Goal: Task Accomplishment & Management: Use online tool/utility

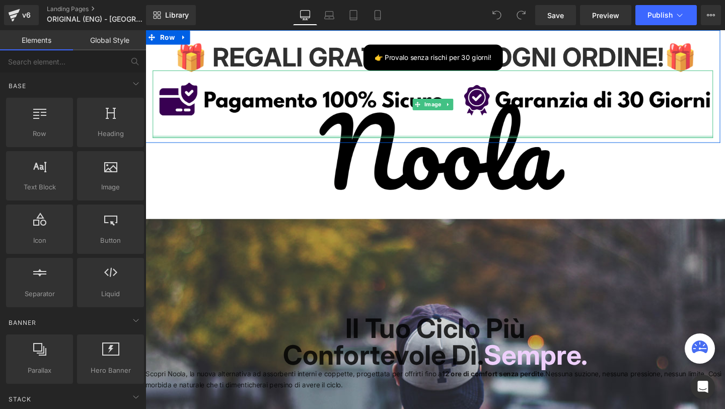
click at [394, 143] on div at bounding box center [447, 142] width 589 height 3
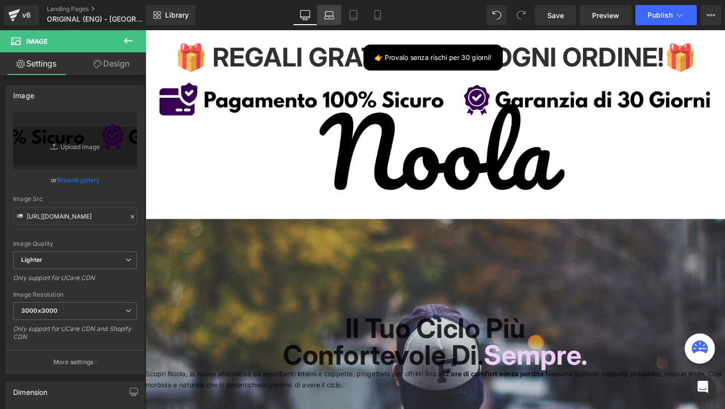
click at [337, 20] on link "Laptop" at bounding box center [329, 15] width 24 height 20
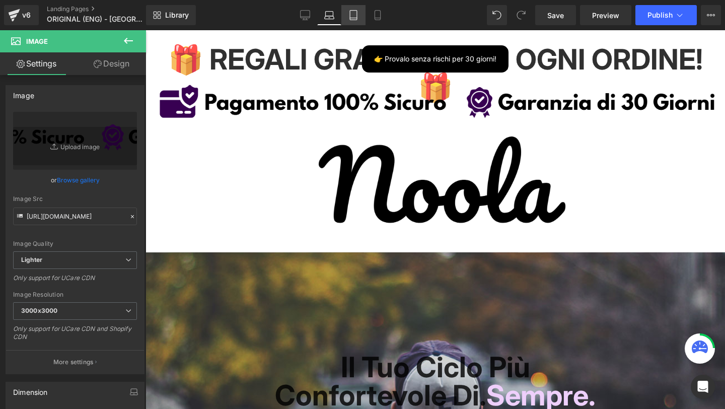
click at [363, 23] on link "Tablet" at bounding box center [353, 15] width 24 height 20
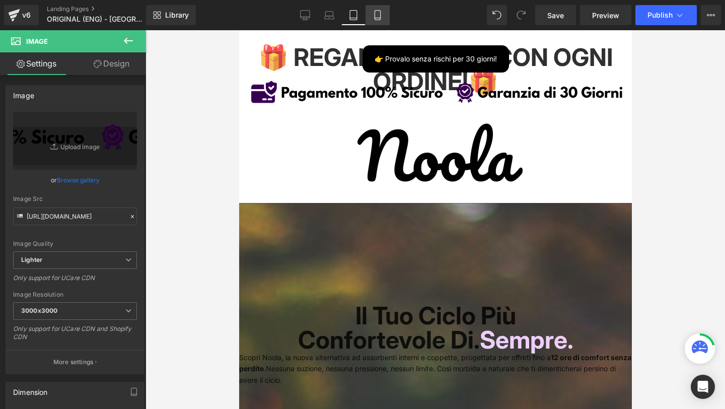
click at [379, 23] on link "Mobile" at bounding box center [377, 15] width 24 height 20
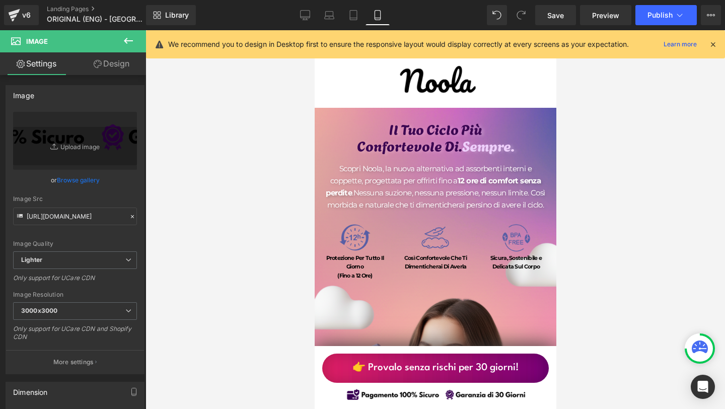
click at [712, 45] on icon at bounding box center [712, 44] width 9 height 9
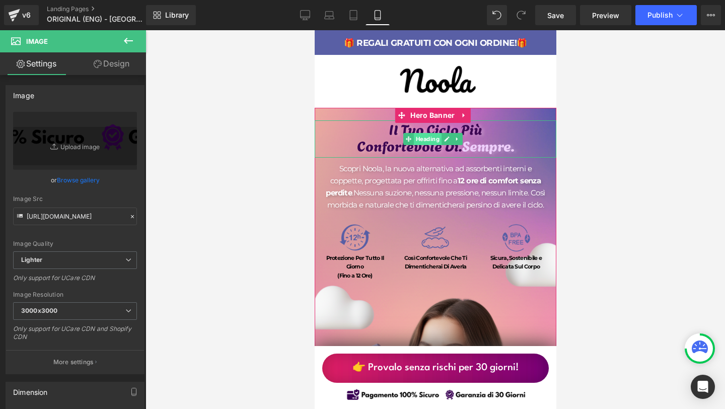
click at [428, 136] on span "Heading" at bounding box center [427, 139] width 28 height 12
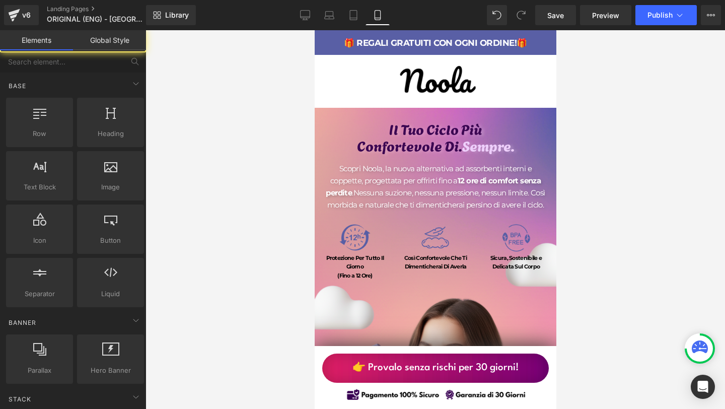
click at [568, 153] on div at bounding box center [434, 219] width 579 height 379
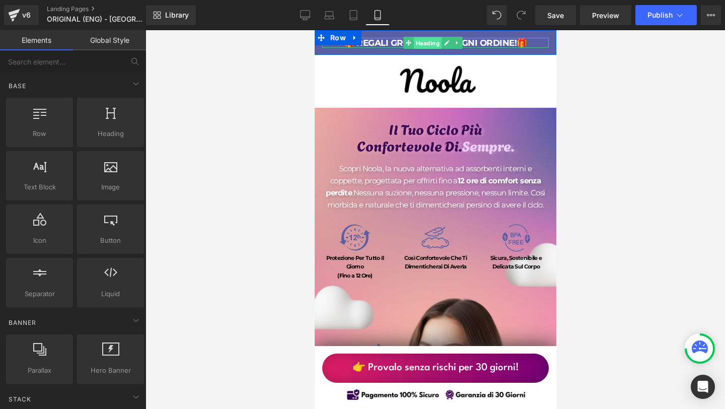
click at [419, 45] on span "Heading" at bounding box center [427, 43] width 28 height 12
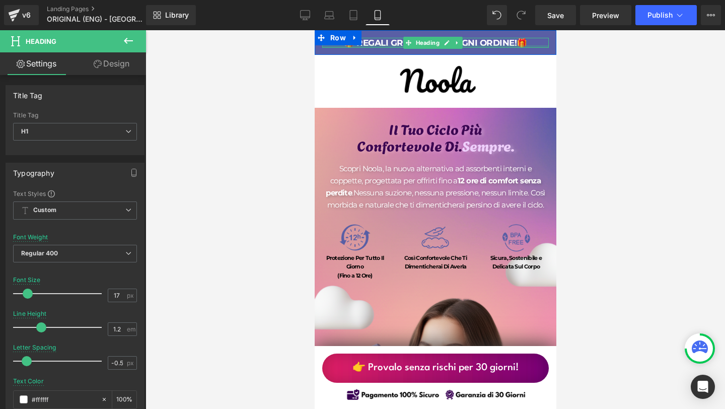
click at [369, 46] on div at bounding box center [435, 46] width 227 height 3
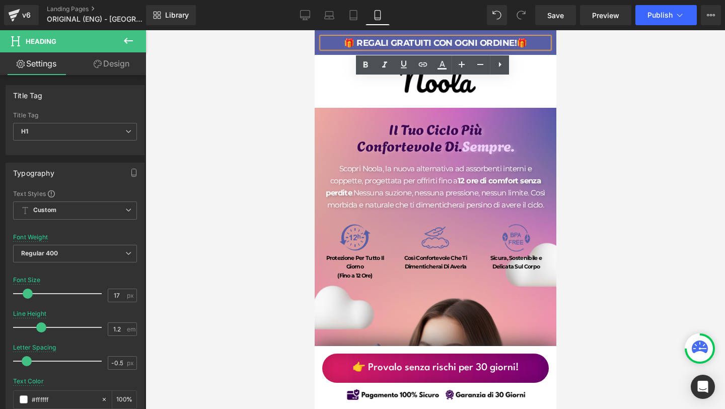
click at [609, 74] on div at bounding box center [434, 219] width 579 height 379
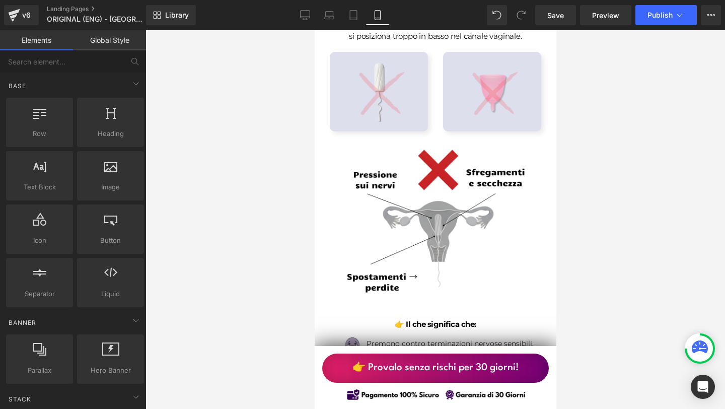
scroll to position [601, 0]
click at [369, 192] on img at bounding box center [435, 236] width 190 height 190
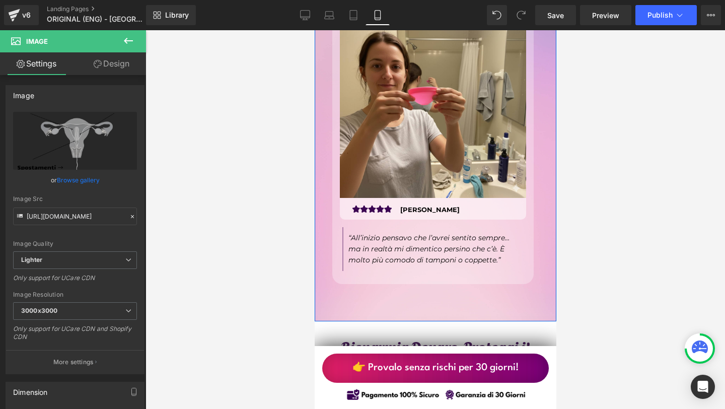
scroll to position [3451, 0]
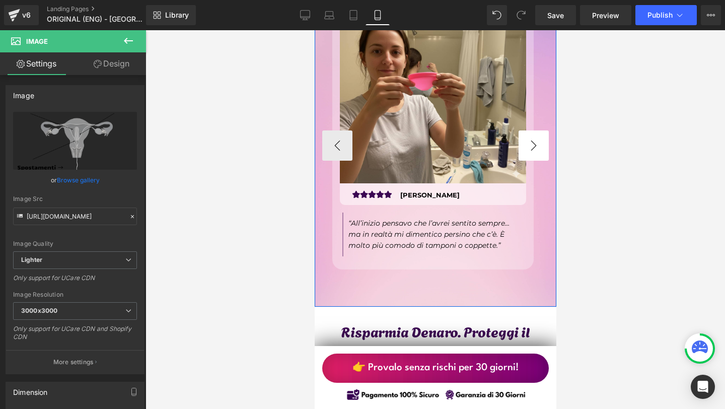
click at [532, 161] on button "›" at bounding box center [533, 145] width 30 height 30
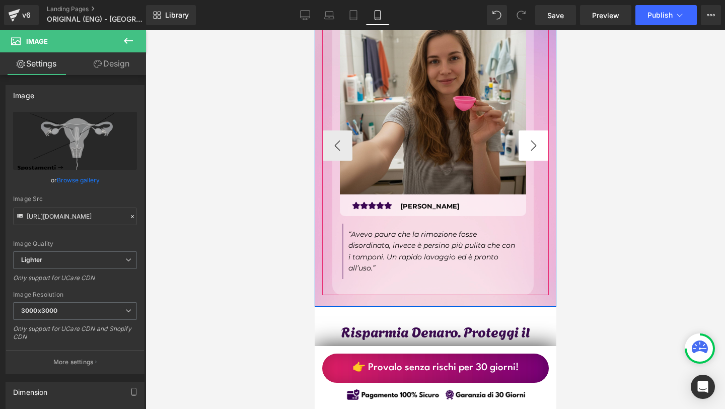
click at [532, 161] on button "›" at bounding box center [533, 145] width 30 height 30
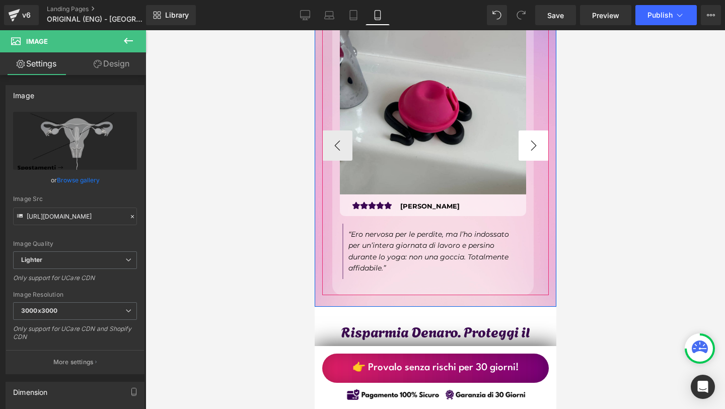
click at [532, 161] on button "›" at bounding box center [533, 145] width 30 height 30
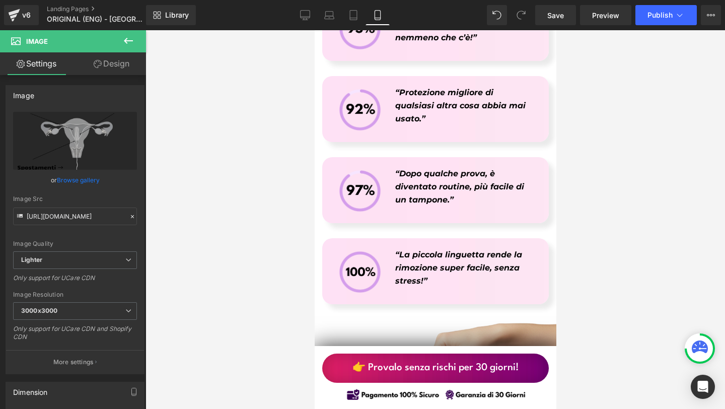
scroll to position [4360, 0]
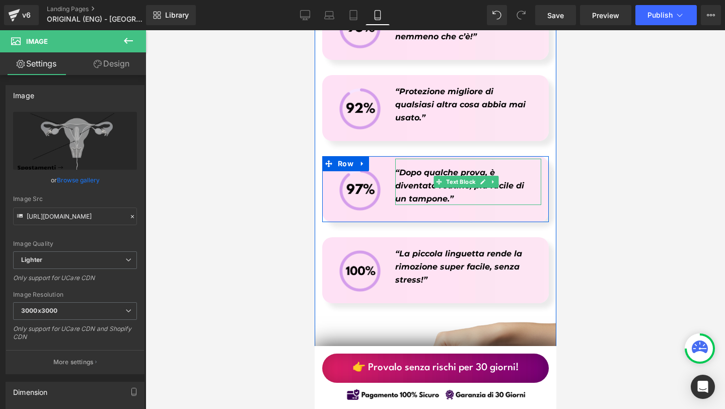
click at [418, 186] on icon "“Dopo qualche prova, è diventato routine, più facile di un tampone.”" at bounding box center [459, 185] width 129 height 35
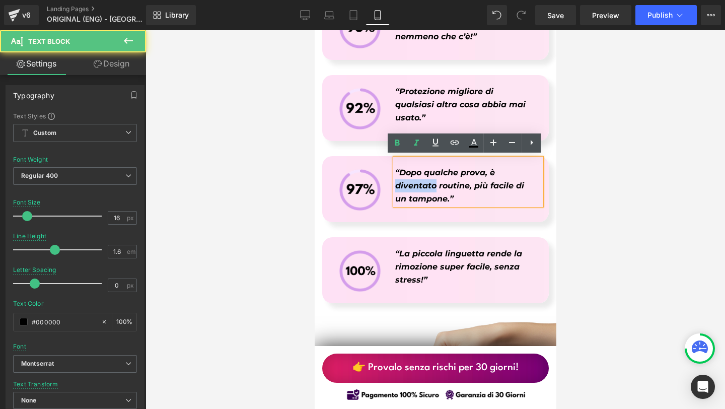
click at [418, 186] on icon "“Dopo qualche prova, è diventato routine, più facile di un tampone.”" at bounding box center [459, 185] width 129 height 35
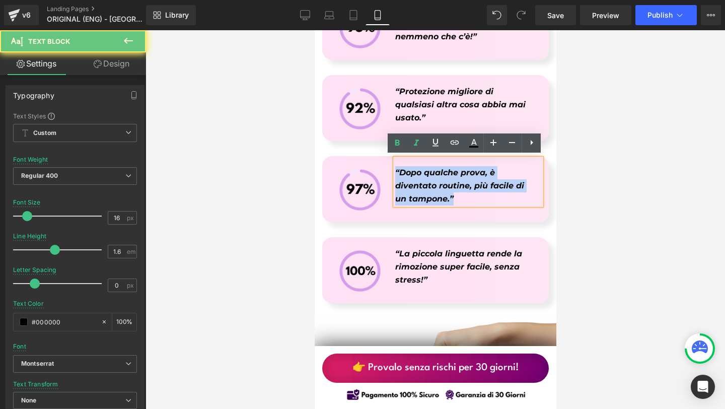
click at [418, 186] on icon "“Dopo qualche prova, è diventato routine, più facile di un tampone.”" at bounding box center [459, 185] width 129 height 35
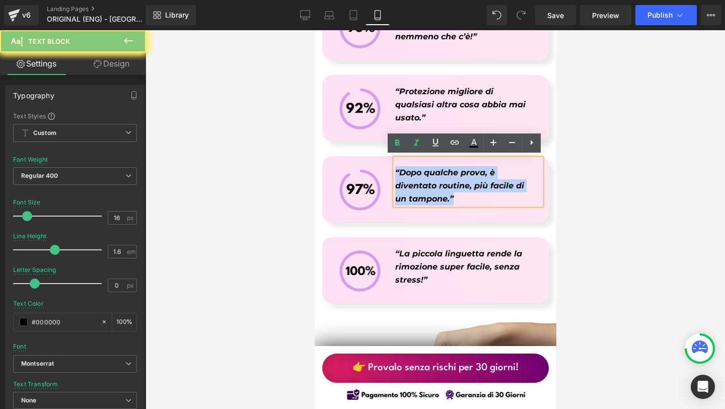
click at [418, 186] on icon "“Dopo qualche prova, è diventato routine, più facile di un tampone.”" at bounding box center [459, 185] width 129 height 35
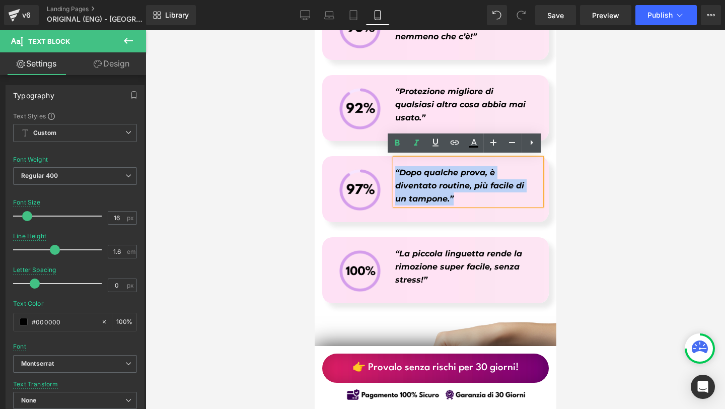
click at [457, 182] on icon "“Dopo qualche prova, è diventato routine, più facile di un tampone.”" at bounding box center [459, 185] width 129 height 35
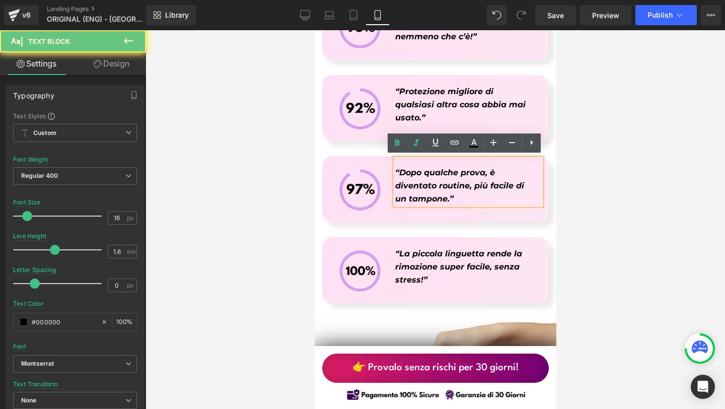
click at [464, 181] on icon "“Dopo qualche prova, è diventato routine, più facile di un tampone.”" at bounding box center [459, 185] width 129 height 35
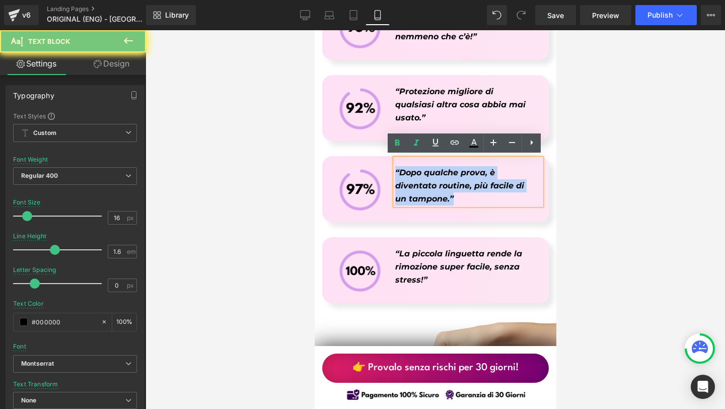
click at [464, 181] on icon "“Dopo qualche prova, è diventato routine, più facile di un tampone.”" at bounding box center [459, 185] width 129 height 35
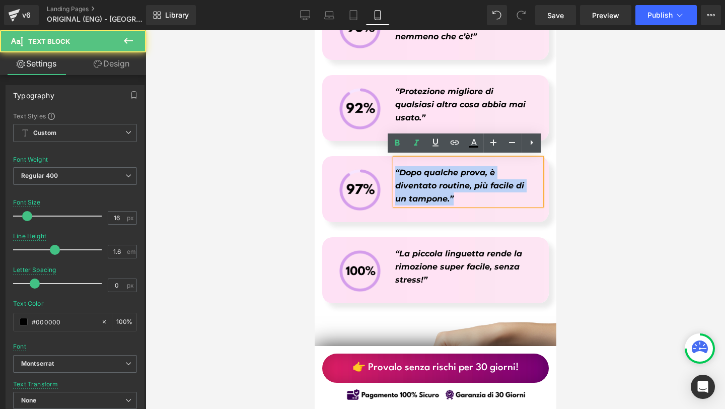
copy icon "“Dopo qualche prova, è diventato routine, più facile di un tampone.”"
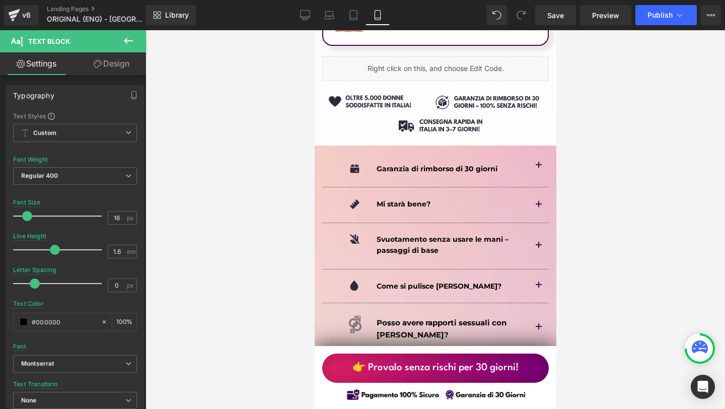
scroll to position [6789, 0]
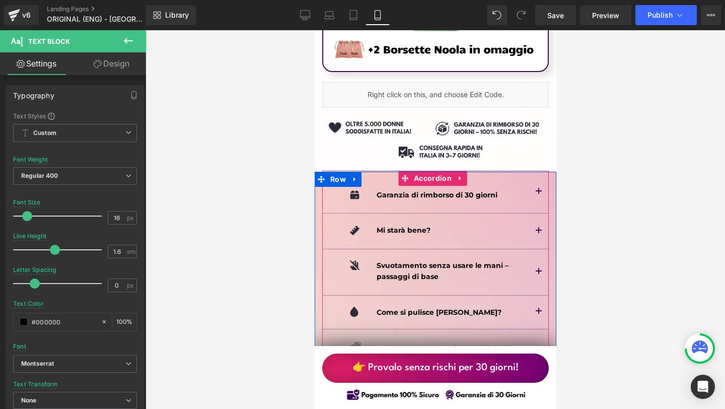
click at [528, 171] on button "button" at bounding box center [538, 192] width 20 height 42
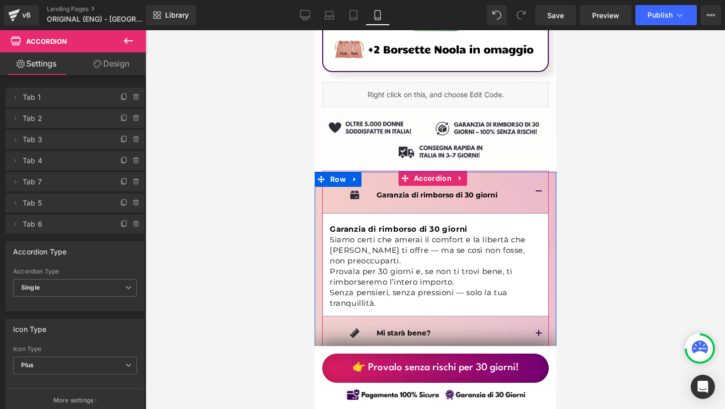
click at [528, 171] on button "button" at bounding box center [538, 192] width 20 height 42
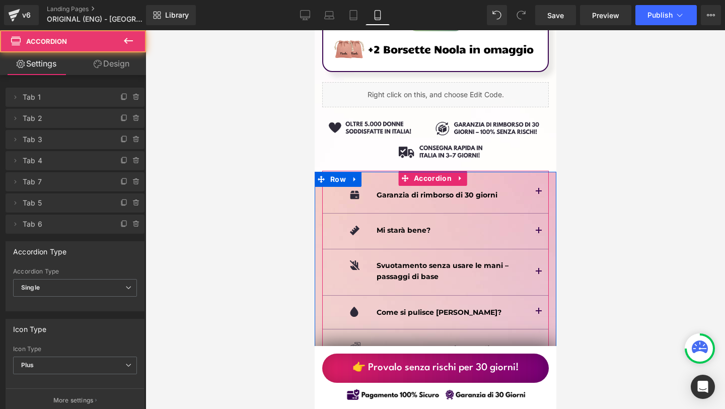
click at [528, 213] on button "button" at bounding box center [538, 230] width 20 height 35
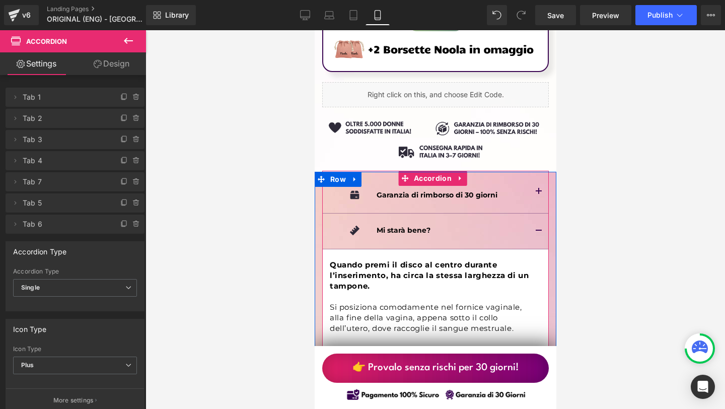
click at [528, 213] on button "button" at bounding box center [538, 230] width 20 height 35
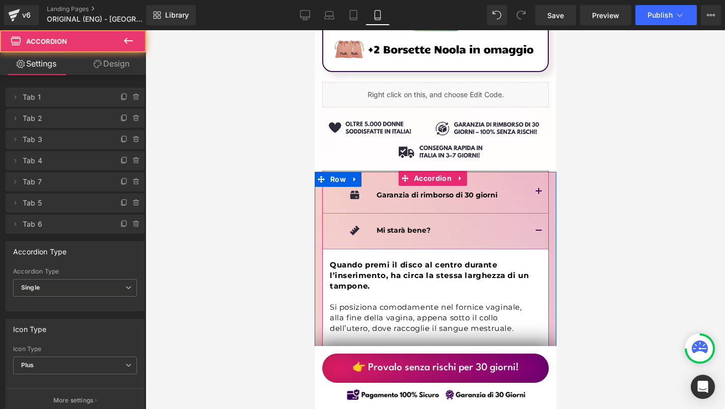
scroll to position [6822, 0]
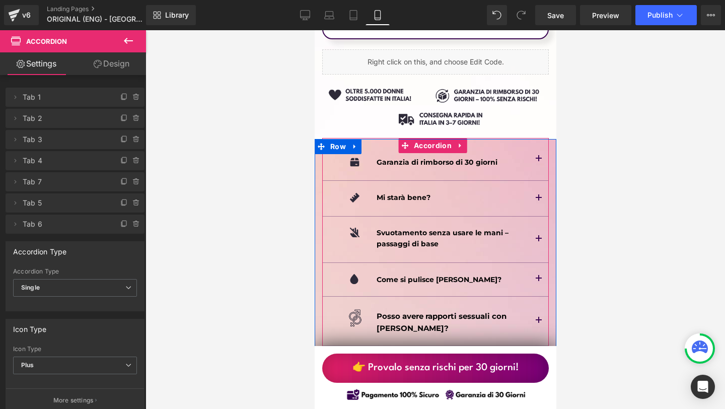
click at [528, 216] on button "button" at bounding box center [538, 239] width 20 height 46
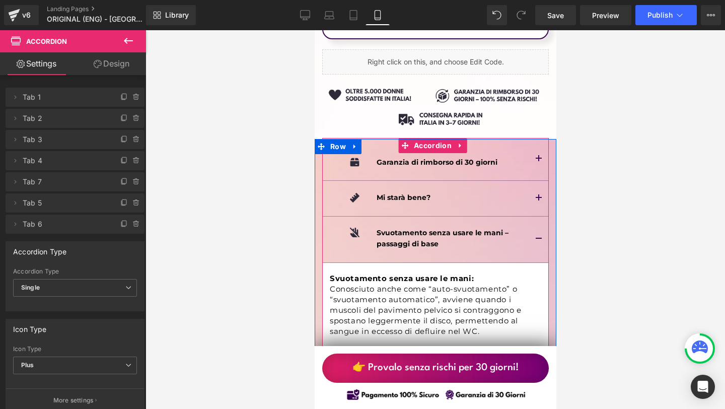
click at [528, 216] on button "button" at bounding box center [538, 239] width 20 height 46
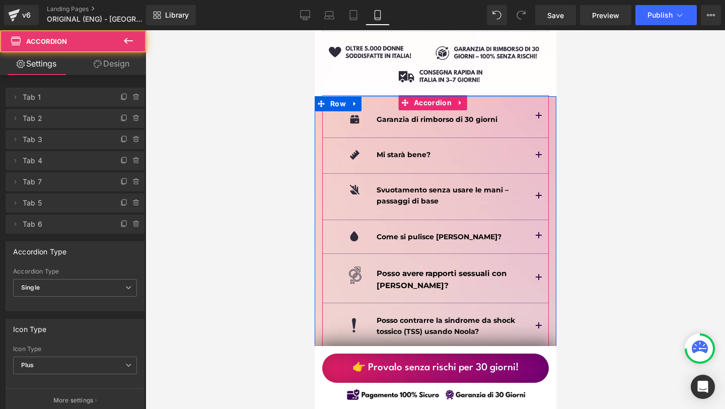
scroll to position [6865, 0]
click at [528, 219] on button "button" at bounding box center [538, 235] width 20 height 33
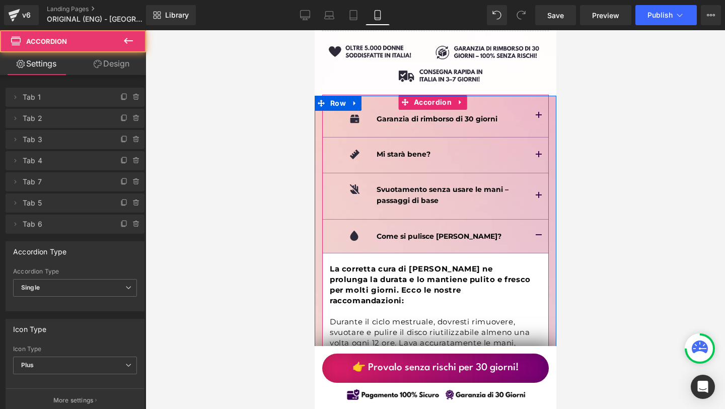
click at [528, 219] on button "button" at bounding box center [538, 235] width 20 height 33
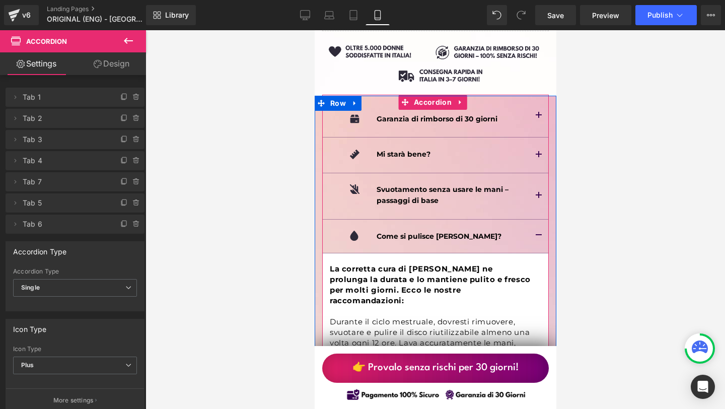
scroll to position [6904, 0]
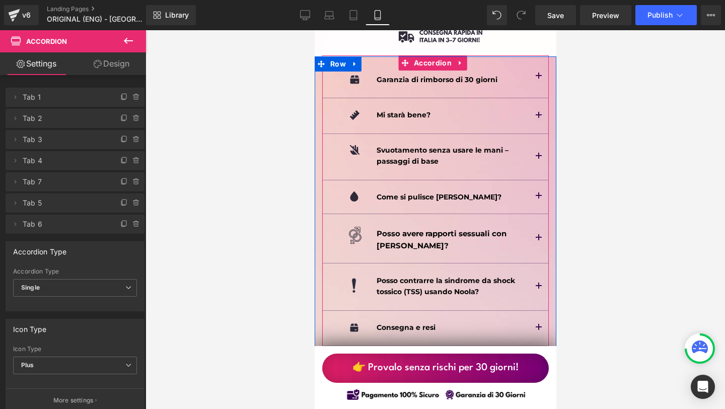
click at [528, 214] on button "button" at bounding box center [538, 238] width 20 height 49
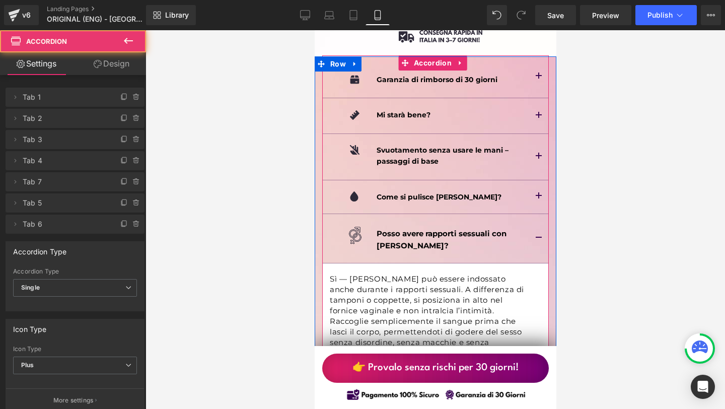
click at [528, 214] on button "button" at bounding box center [538, 238] width 20 height 49
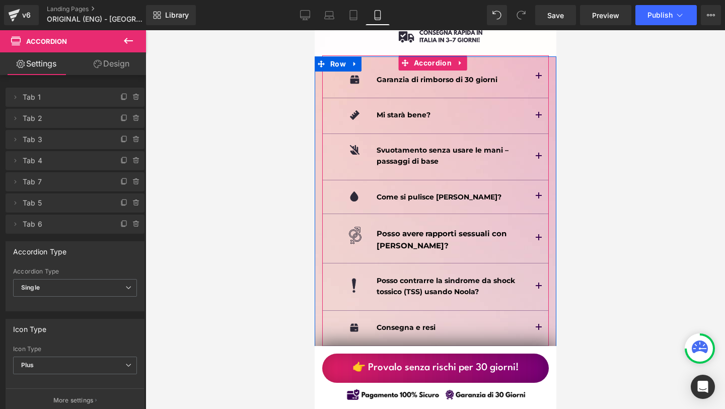
click at [314, 30] on div at bounding box center [314, 30] width 0 height 0
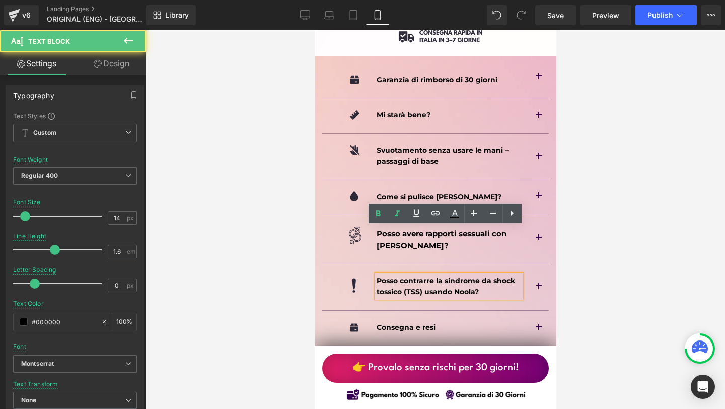
scroll to position [6914, 0]
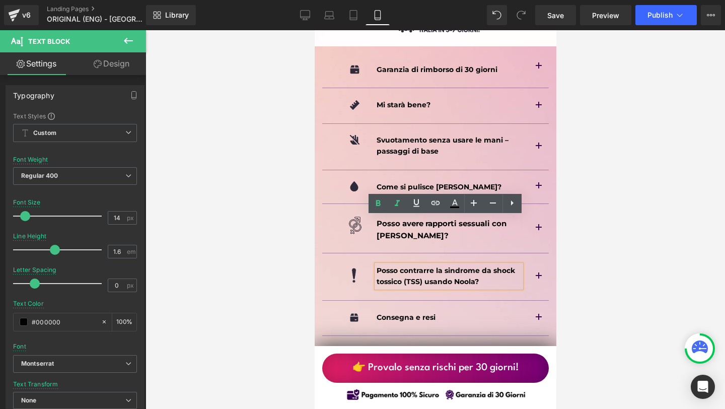
click at [537, 253] on button "button" at bounding box center [538, 276] width 20 height 47
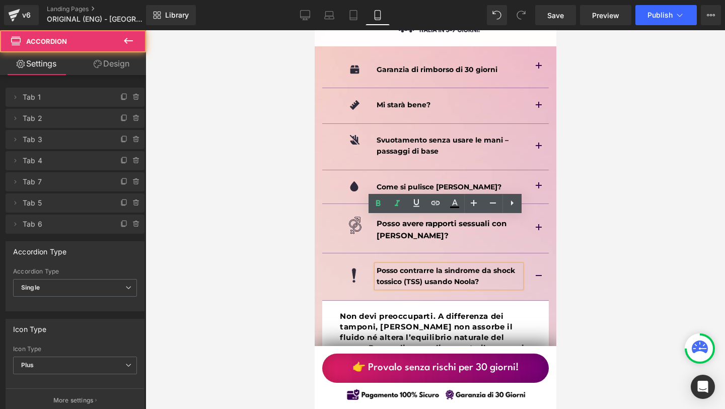
click at [536, 253] on button "button" at bounding box center [538, 276] width 20 height 47
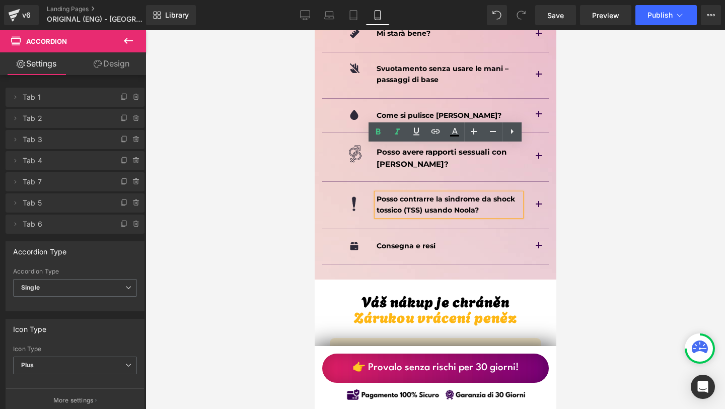
scroll to position [7039, 0]
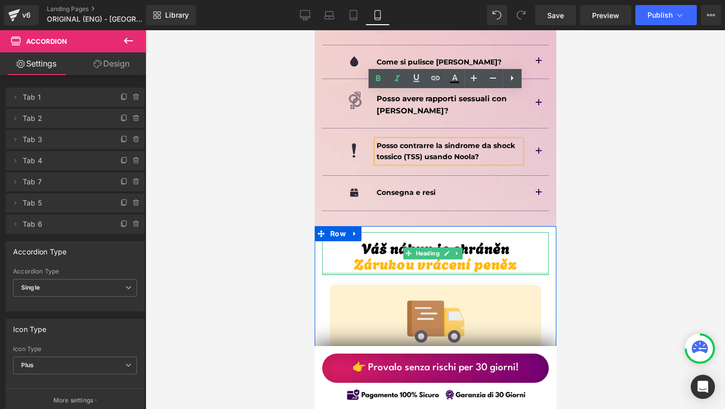
click at [408, 272] on div at bounding box center [435, 273] width 227 height 3
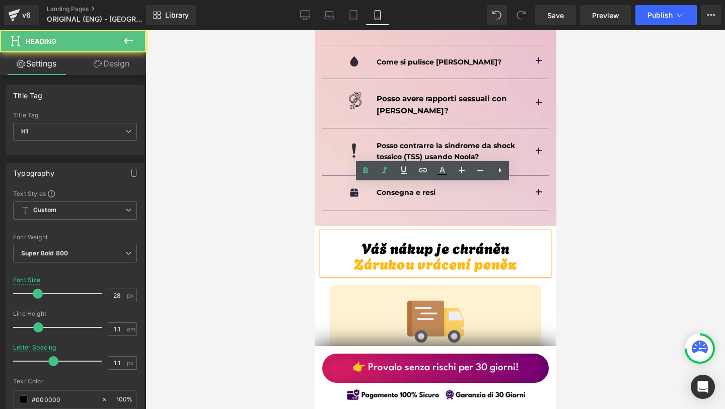
click at [387, 252] on span "Zárukou vrácení peněz" at bounding box center [434, 262] width 163 height 21
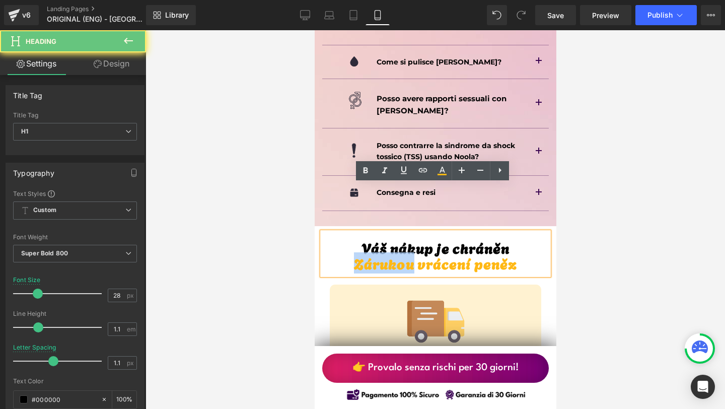
click at [387, 252] on span "Zárukou vrácení peněz" at bounding box center [434, 262] width 163 height 21
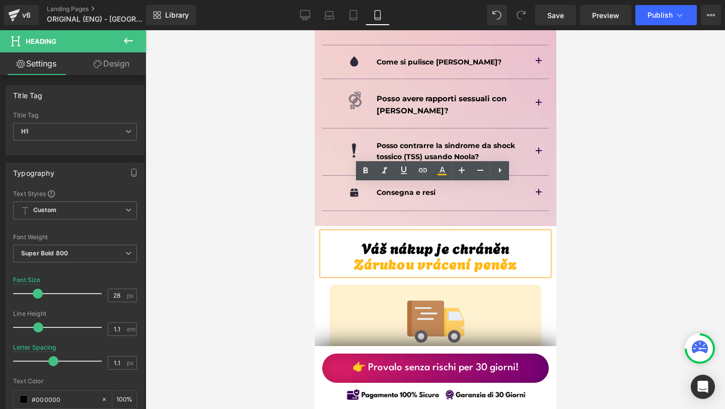
click at [366, 240] on h1 "Váš nákup je chráněn" at bounding box center [435, 248] width 227 height 16
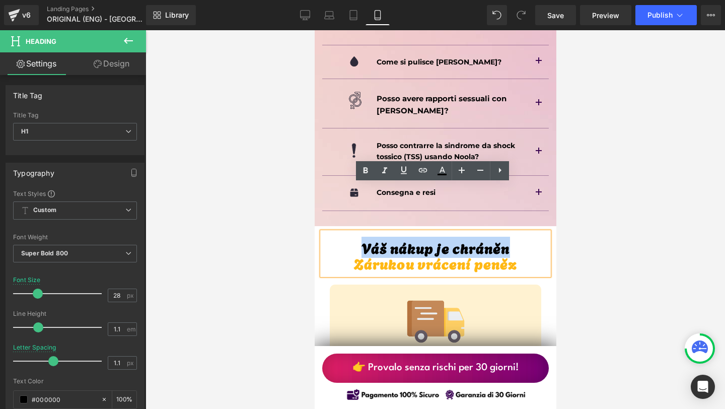
drag, startPoint x: 359, startPoint y: 200, endPoint x: 511, endPoint y: 200, distance: 151.5
click at [511, 240] on h1 "Váš nákup je chráněn" at bounding box center [435, 248] width 227 height 16
copy h1 "Váš nákup je chráněn"
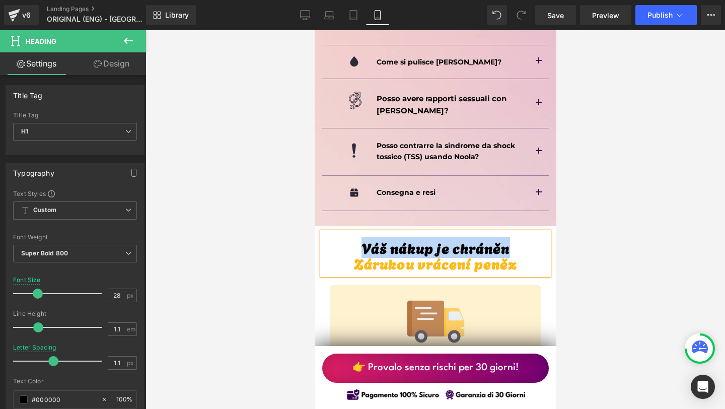
paste div
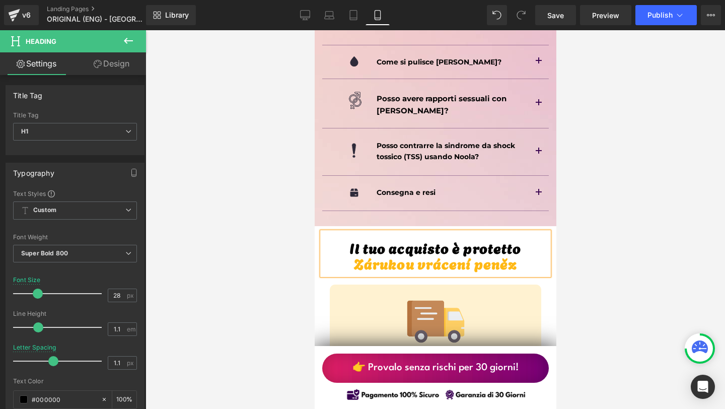
click at [425, 252] on span "Zárukou vrácení peněz" at bounding box center [434, 262] width 163 height 21
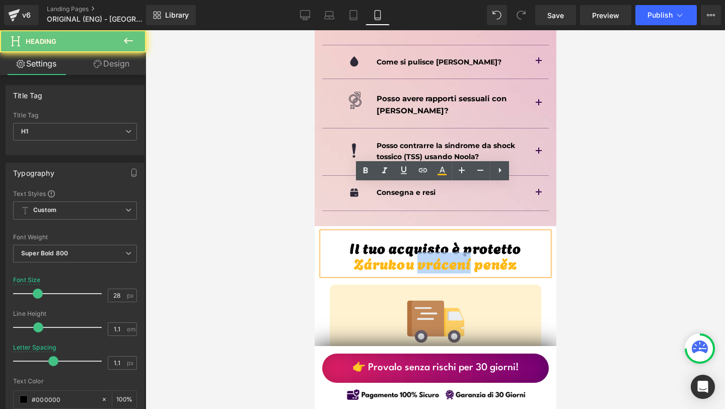
click at [425, 252] on span "Zárukou vrácení peněz" at bounding box center [434, 262] width 163 height 21
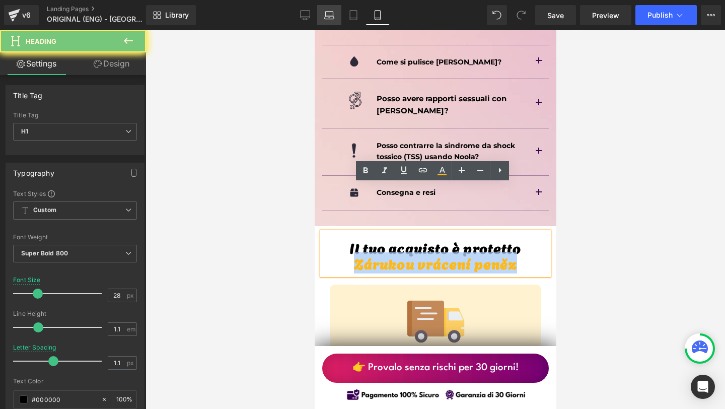
copy span "Zárukou vrácení peněz"
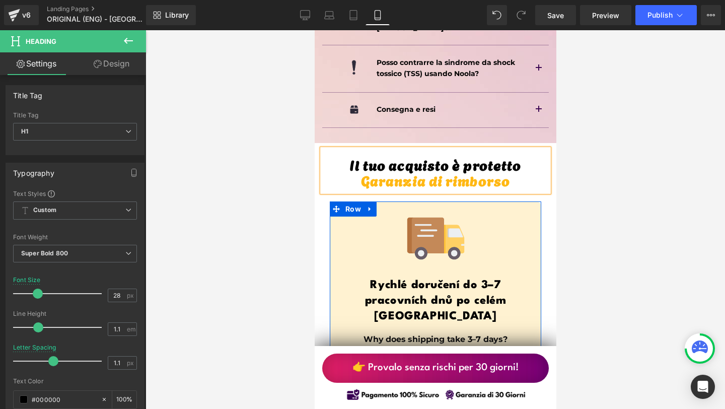
scroll to position [7126, 0]
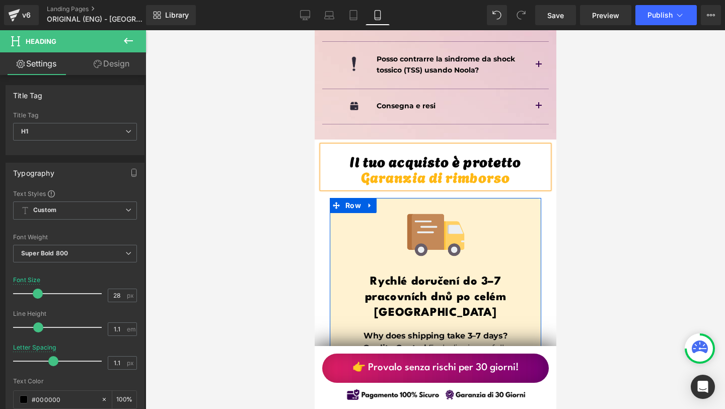
click at [384, 274] on h1 "Rychlé doručení do 3–7 pracovních dnů po celém [GEOGRAPHIC_DATA]" at bounding box center [435, 297] width 196 height 47
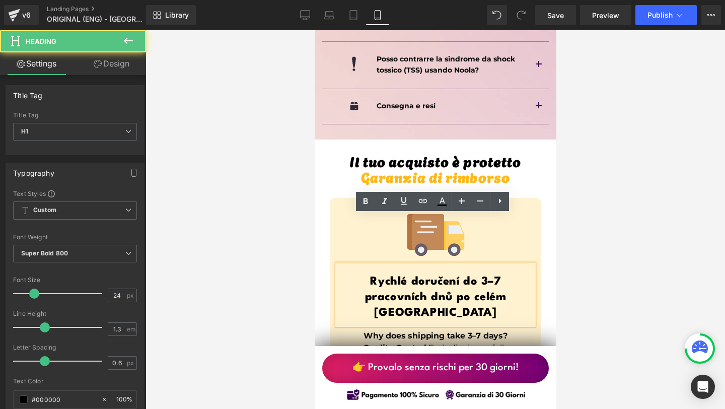
click at [381, 274] on h1 "Rychlé doručení do 3–7 pracovních dnů po celém [GEOGRAPHIC_DATA]" at bounding box center [435, 297] width 196 height 47
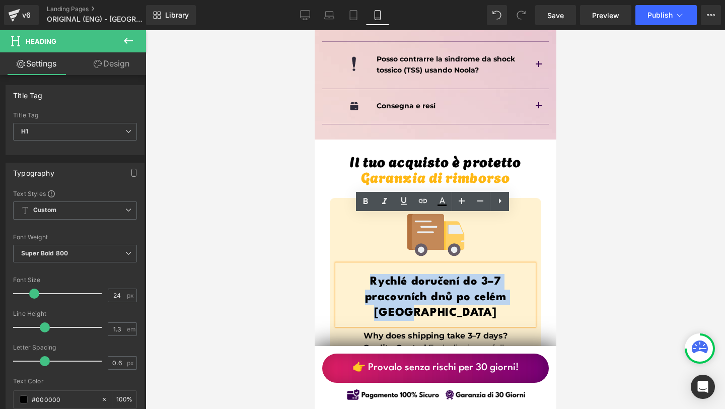
drag, startPoint x: 366, startPoint y: 230, endPoint x: 525, endPoint y: 256, distance: 160.7
click at [525, 264] on div "Rychlé doručení do 3–7 pracovních dnů po celém [GEOGRAPHIC_DATA]" at bounding box center [435, 294] width 196 height 61
copy h1 "Rychlé doručení do 3–7 pracovních dnů po celém [GEOGRAPHIC_DATA]"
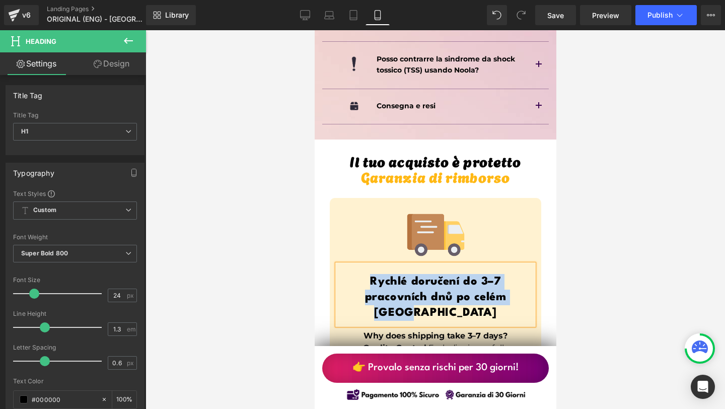
paste div
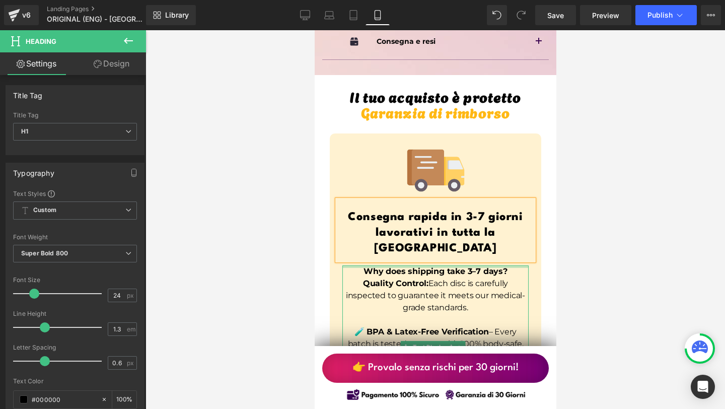
scroll to position [7191, 0]
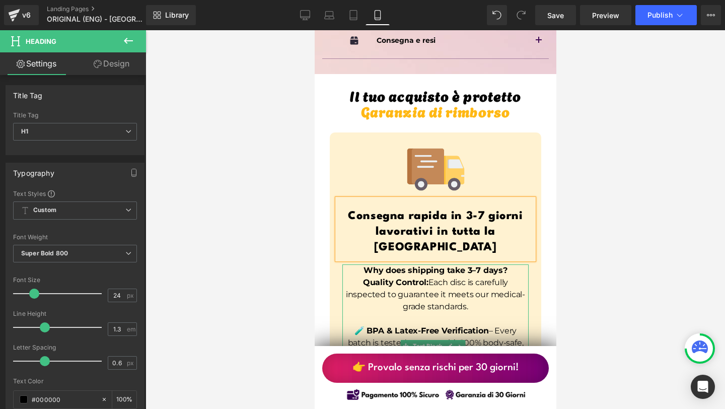
click at [396, 277] on strong "Quality Control:" at bounding box center [394, 282] width 65 height 10
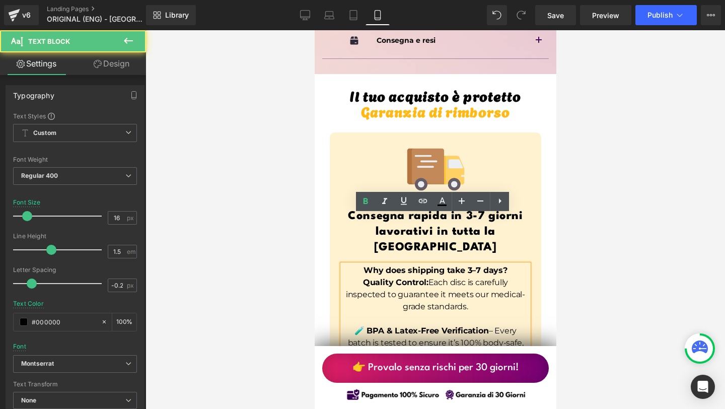
click at [379, 277] on strong "Quality Control:" at bounding box center [394, 282] width 65 height 10
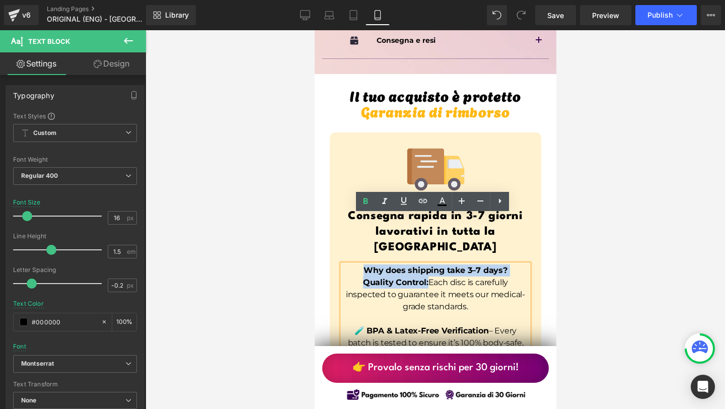
drag, startPoint x: 362, startPoint y: 222, endPoint x: 423, endPoint y: 233, distance: 61.2
click at [423, 264] on div "Why does shipping take 3–7 days? Quality Control: Each disc is carefully inspec…" at bounding box center [435, 345] width 186 height 163
copy div "Why does shipping take 3–7 days? Quality Control:"
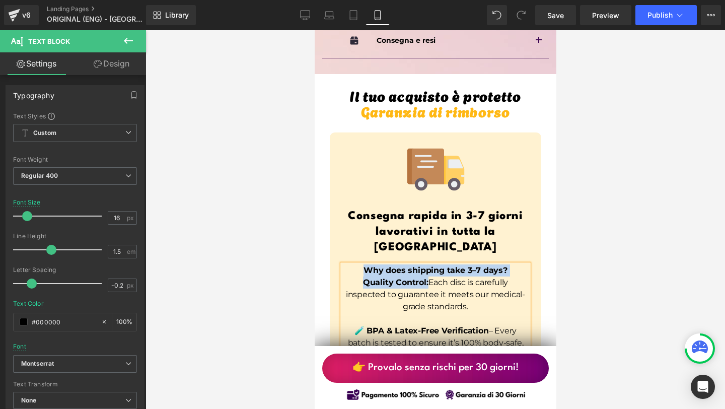
paste div
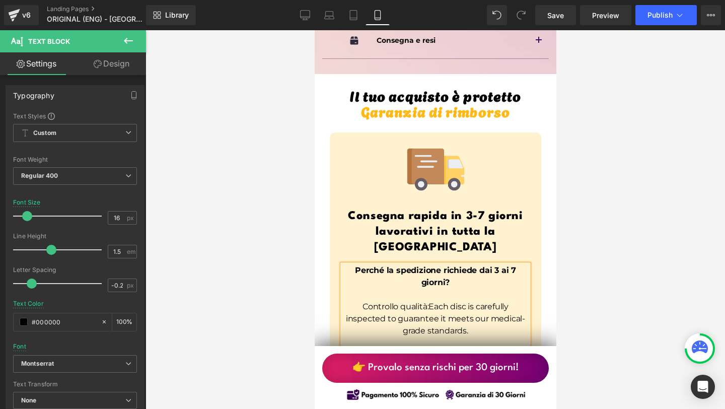
click at [356, 301] on p "Controllo qualità:Each disc is carefully inspected to guarantee it meets our me…" at bounding box center [435, 319] width 186 height 36
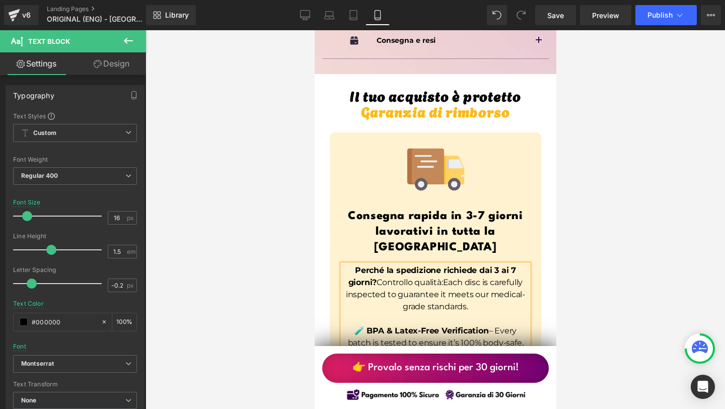
click at [442, 277] on span "Controllo qualità:Each disc is carefully inspected to guarantee it meets our me…" at bounding box center [434, 294] width 179 height 34
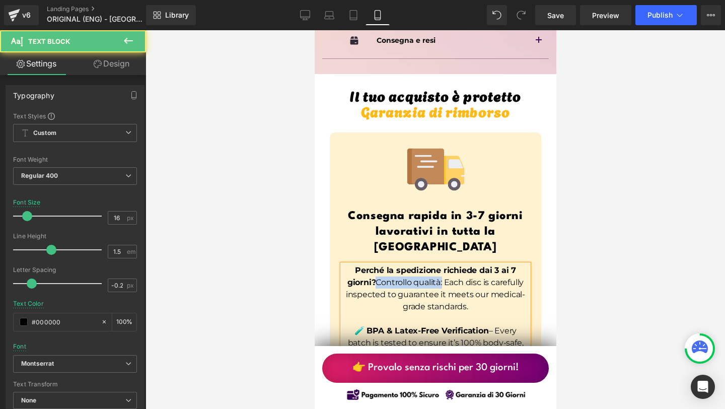
drag, startPoint x: 439, startPoint y: 232, endPoint x: 371, endPoint y: 232, distance: 68.5
click at [371, 264] on p "Perché la spedizione richiede dai 3 ai 7 giorni? Controllo qualità: Each disc i…" at bounding box center [435, 288] width 186 height 48
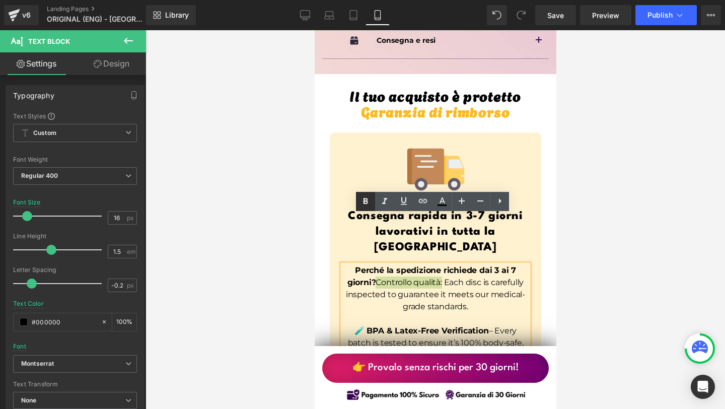
click at [366, 194] on link at bounding box center [365, 201] width 19 height 19
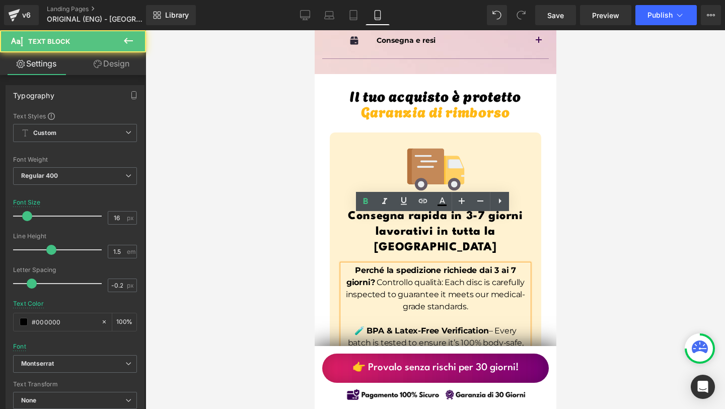
click at [427, 264] on p "Perché la spedizione richiede dai 3 ai 7 giorni? Controllo qualità: Each disc i…" at bounding box center [435, 288] width 186 height 48
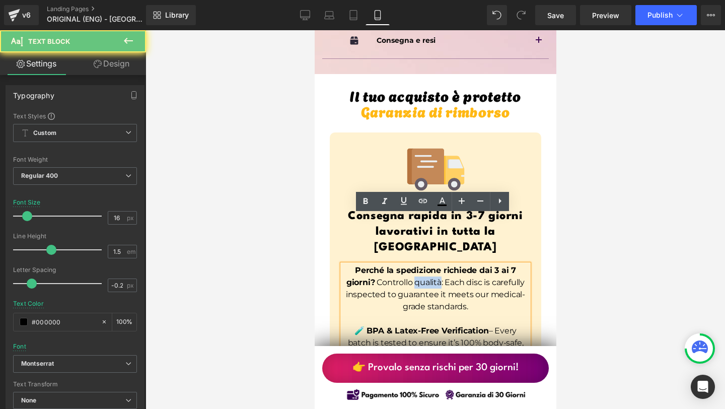
click at [427, 264] on p "Perché la spedizione richiede dai 3 ai 7 giorni? Controllo qualità: Each disc i…" at bounding box center [435, 288] width 186 height 48
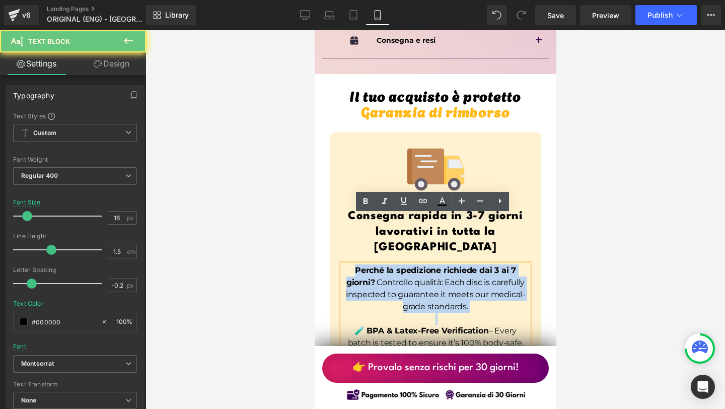
click at [427, 264] on p "Perché la spedizione richiede dai 3 ai 7 giorni? Controllo qualità: Each disc i…" at bounding box center [435, 288] width 186 height 48
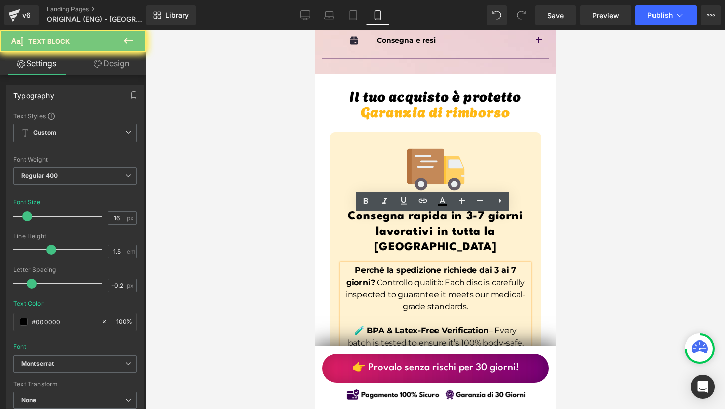
click at [420, 264] on p "Perché la spedizione richiede dai 3 ai 7 giorni? Controllo qualità: Each disc i…" at bounding box center [435, 288] width 186 height 48
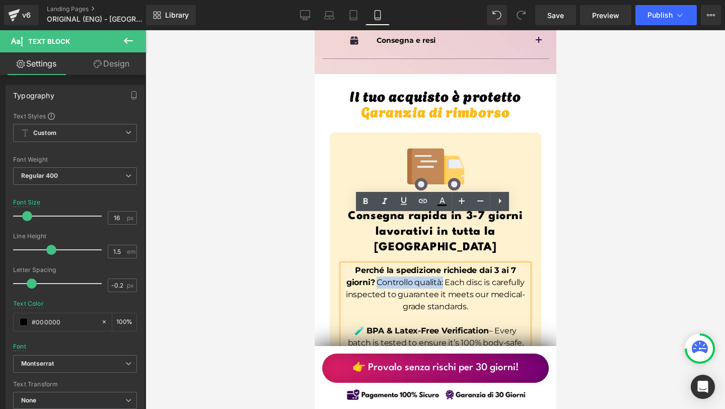
drag, startPoint x: 375, startPoint y: 234, endPoint x: 440, endPoint y: 229, distance: 66.1
click at [440, 277] on span "Controllo qualità: Each disc is carefully inspected to guarantee it meets our m…" at bounding box center [434, 294] width 179 height 34
click at [373, 199] on link at bounding box center [365, 201] width 19 height 19
click at [509, 277] on span "Controllo qualità: Each disc is carefully inspected to guarantee it meets our m…" at bounding box center [435, 294] width 180 height 34
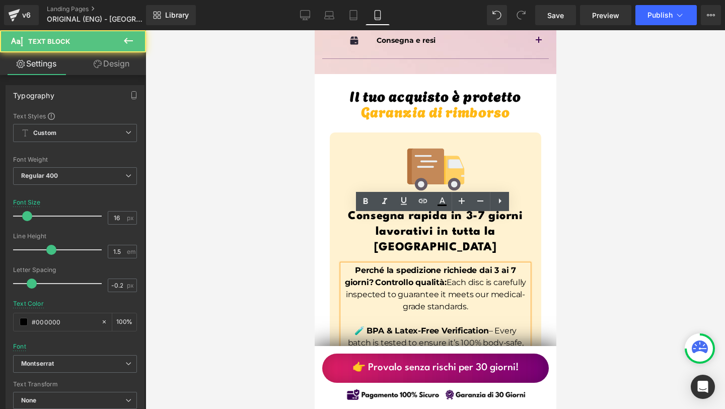
click at [480, 277] on span "Controllo qualità: Each disc is carefully inspected to guarantee it meets our m…" at bounding box center [435, 294] width 180 height 34
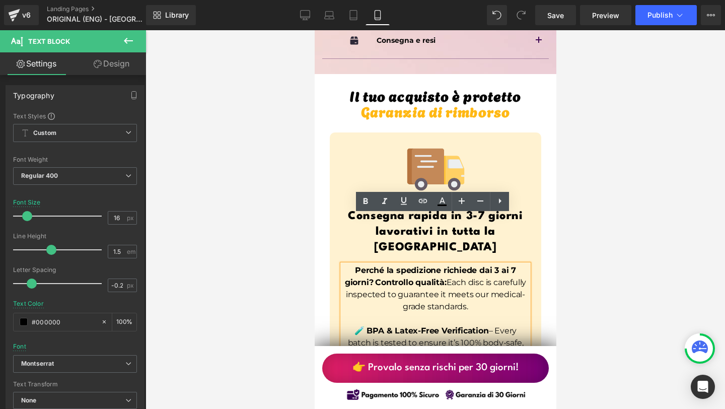
drag, startPoint x: 460, startPoint y: 232, endPoint x: 490, endPoint y: 250, distance: 35.7
click at [490, 264] on p "Perché la spedizione richiede dai 3 ai 7 giorni? Controllo qualità: Each disc i…" at bounding box center [435, 288] width 186 height 48
drag, startPoint x: 490, startPoint y: 260, endPoint x: 464, endPoint y: 231, distance: 38.8
click at [464, 264] on p "Perché la spedizione richiede dai 3 ai 7 giorni? Controllo qualità: Each disc i…" at bounding box center [435, 288] width 186 height 48
copy span "Each disc is carefully inspected to guarantee it meets our medical-grade standa…"
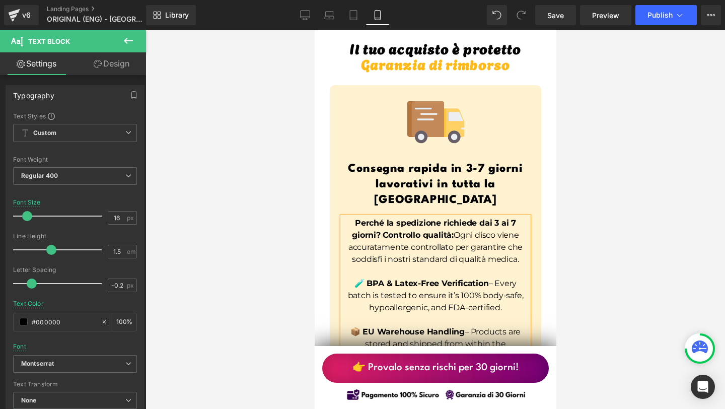
scroll to position [7239, 0]
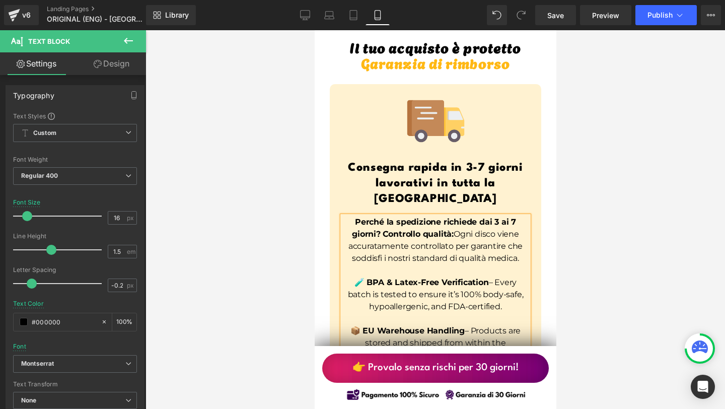
click at [366, 277] on strong "🧪 BPA & Latex-Free Verification" at bounding box center [421, 282] width 134 height 10
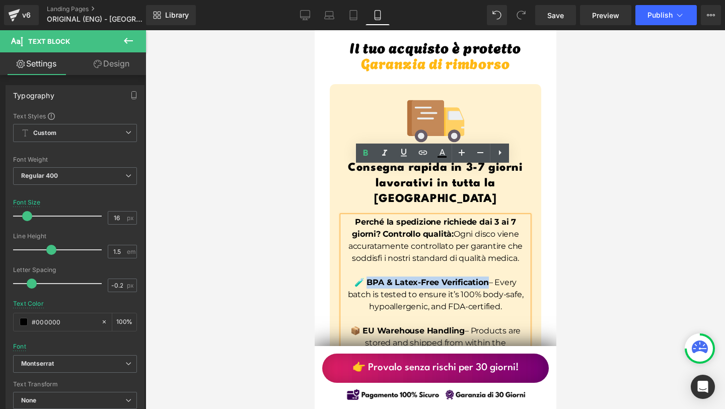
drag, startPoint x: 362, startPoint y: 233, endPoint x: 482, endPoint y: 232, distance: 119.8
click at [482, 277] on strong "🧪 BPA & Latex-Free Verification" at bounding box center [421, 282] width 134 height 10
copy strong "PA & Latex-Free Verification"
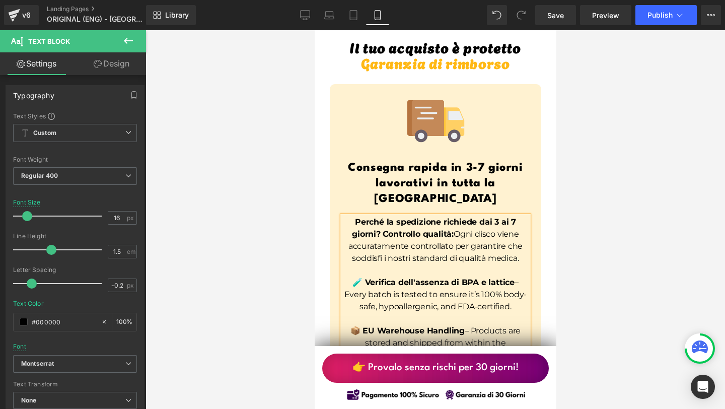
click at [346, 276] on p "🧪 Verifica dell'assenza di BPA e lattice – Every batch is tested to ensure it’s…" at bounding box center [435, 294] width 186 height 36
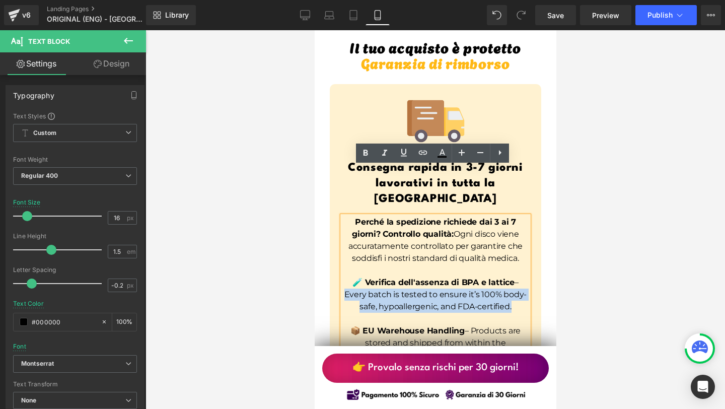
drag, startPoint x: 344, startPoint y: 246, endPoint x: 510, endPoint y: 258, distance: 166.5
click at [510, 276] on p "🧪 Verifica dell'assenza di BPA e lattice – Every batch is tested to ensure it’s…" at bounding box center [435, 294] width 186 height 36
copy p "Every batch is tested to ensure it’s 100% body-safe, hypoallergenic, and FDA-ce…"
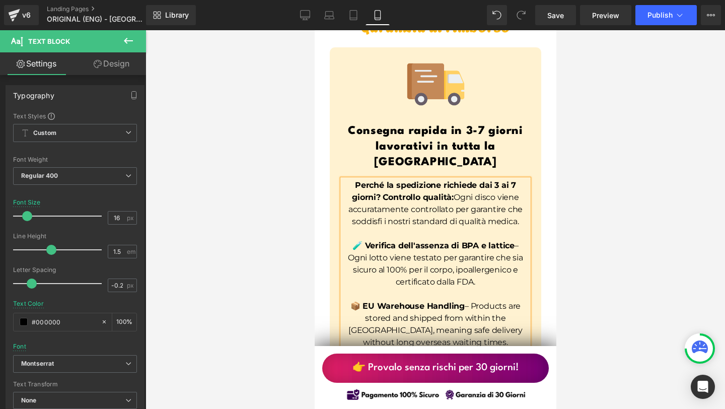
scroll to position [7289, 0]
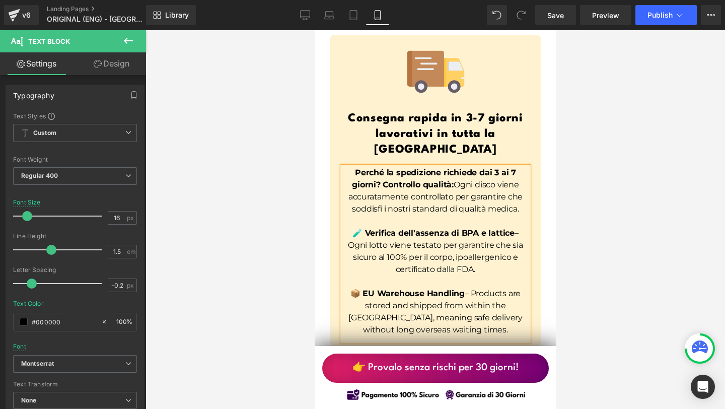
click at [387, 275] on p at bounding box center [435, 281] width 186 height 12
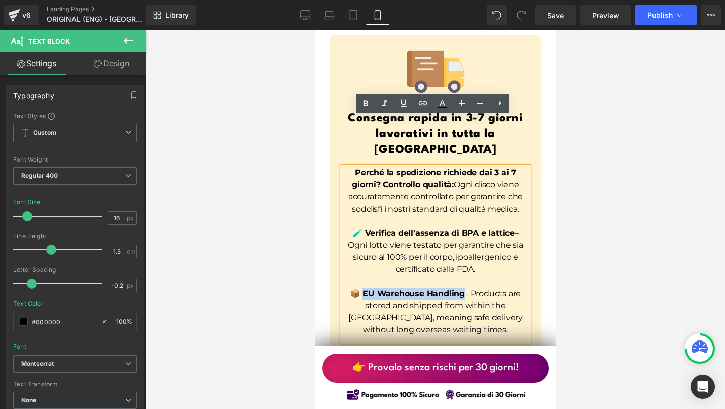
drag, startPoint x: 357, startPoint y: 244, endPoint x: 457, endPoint y: 243, distance: 100.2
click at [457, 288] on strong "📦 EU Warehouse Handling" at bounding box center [407, 293] width 114 height 10
copy strong "U Warehouse Handling"
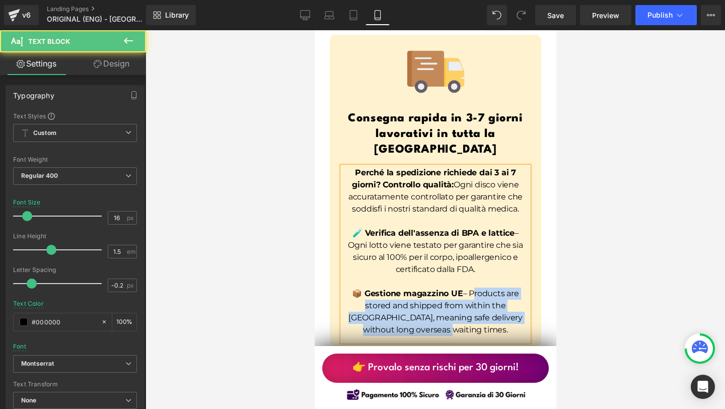
drag, startPoint x: 465, startPoint y: 244, endPoint x: 517, endPoint y: 278, distance: 62.3
click at [517, 287] on p "📦 Gestione magazzino UE – Products are stored and shipped from within the [GEOG…" at bounding box center [435, 311] width 186 height 48
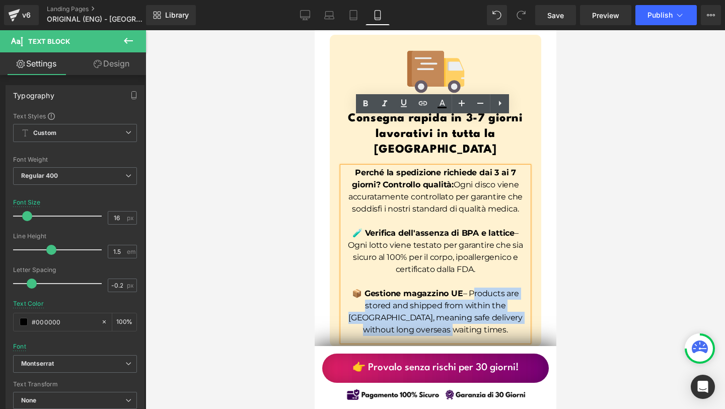
copy p "Products are stored and shipped from within the [GEOGRAPHIC_DATA], meaning safe…"
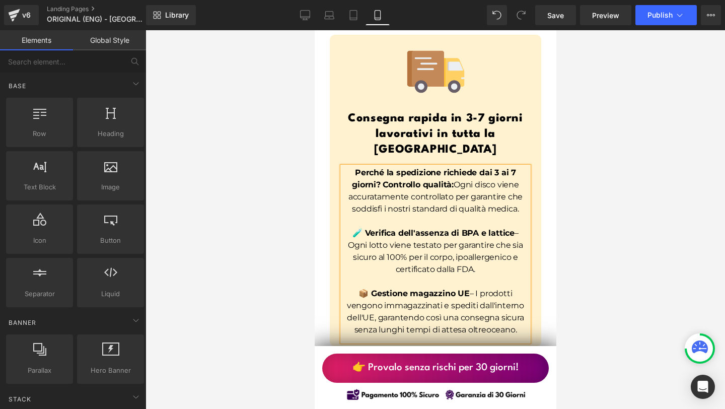
click at [576, 270] on div at bounding box center [434, 219] width 579 height 379
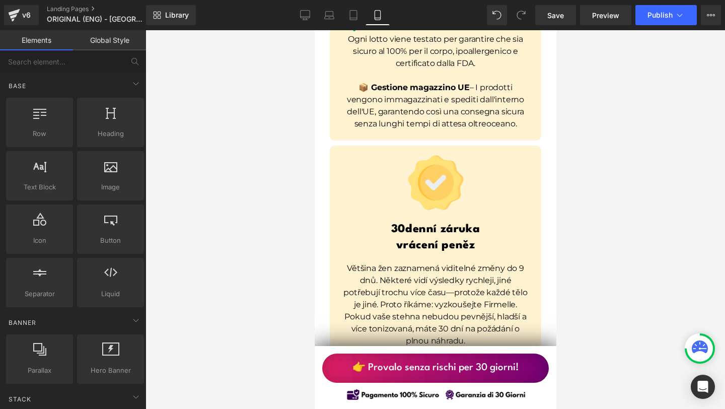
scroll to position [7496, 0]
click at [419, 220] on h1 "30denní záruka" at bounding box center [435, 228] width 196 height 16
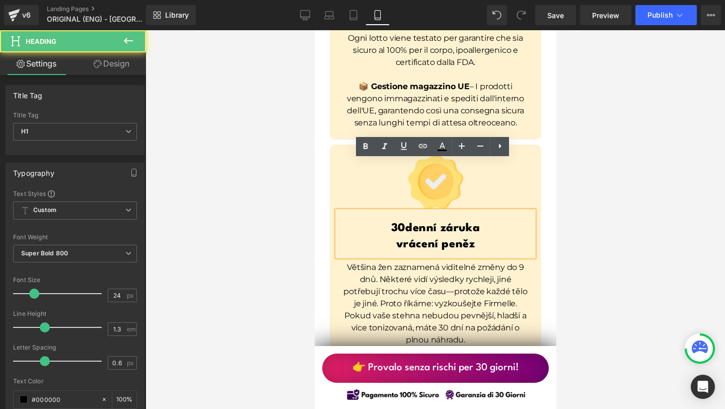
click at [395, 220] on h1 "30denní záruka" at bounding box center [435, 228] width 196 height 16
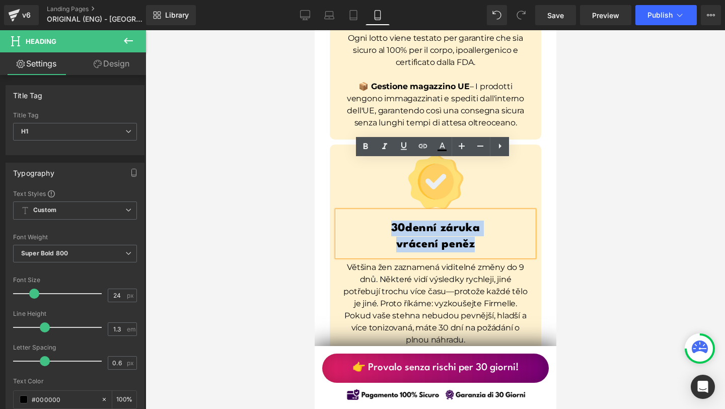
drag, startPoint x: 384, startPoint y: 176, endPoint x: 519, endPoint y: 209, distance: 139.9
click at [519, 209] on div "Image 30denní záruka vrácení peněz Heading Většina žen zaznamená viditelné změn…" at bounding box center [434, 251] width 211 height 199
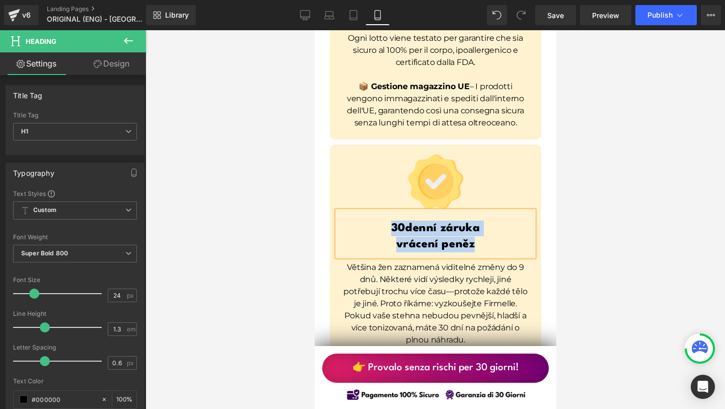
paste div
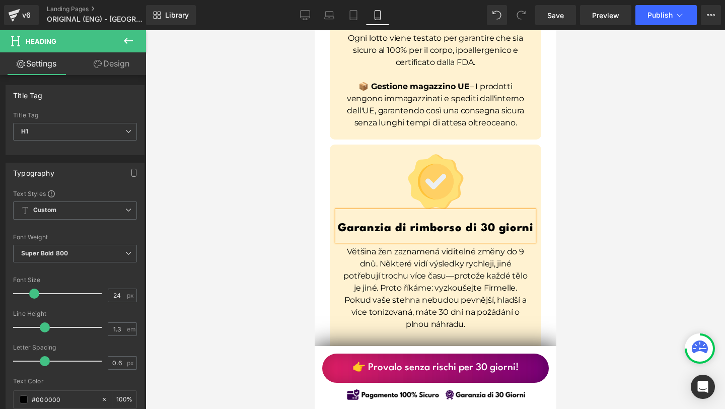
click at [482, 220] on h1 "Garanzia di rimborso di 30 giorni" at bounding box center [435, 228] width 196 height 16
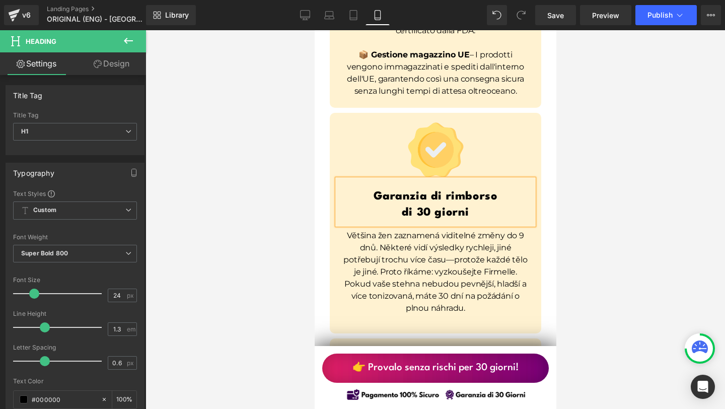
scroll to position [7529, 0]
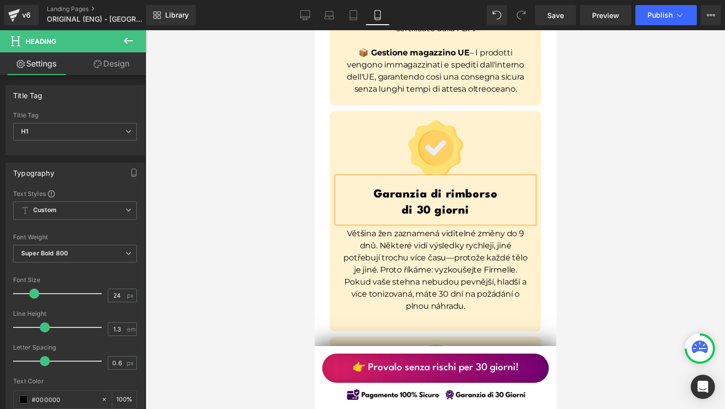
click at [407, 228] on div "Většina žen zaznamená viditelné změny do 9 dnů. Některé vidí výsledky rychleji,…" at bounding box center [435, 273] width 186 height 90
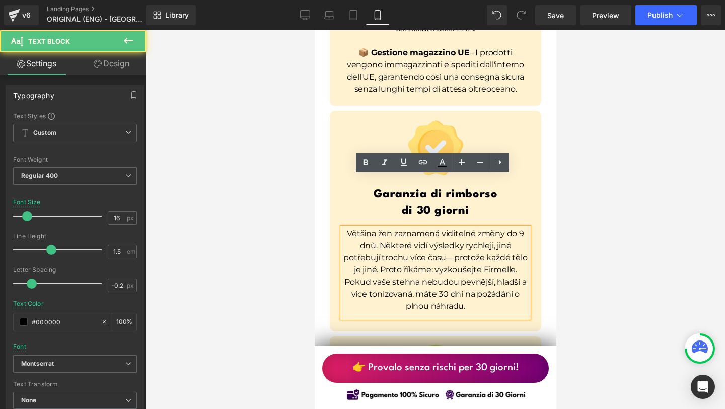
click at [355, 228] on p "Většina žen zaznamená viditelné změny do 9 dnů. Některé vidí výsledky rychleji,…" at bounding box center [435, 270] width 186 height 85
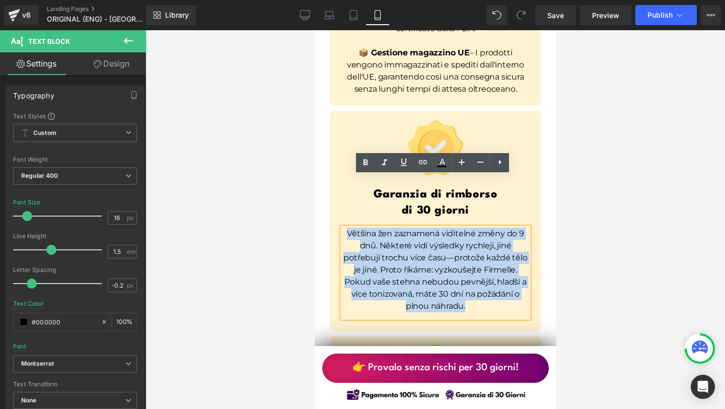
drag, startPoint x: 343, startPoint y: 184, endPoint x: 473, endPoint y: 258, distance: 149.7
click at [473, 258] on p "Většina žen zaznamená viditelné změny do 9 dnů. Některé vidí výsledky rychleji,…" at bounding box center [435, 270] width 186 height 85
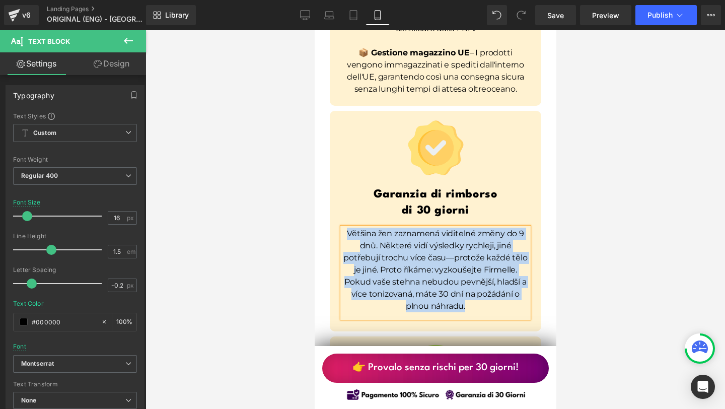
paste div
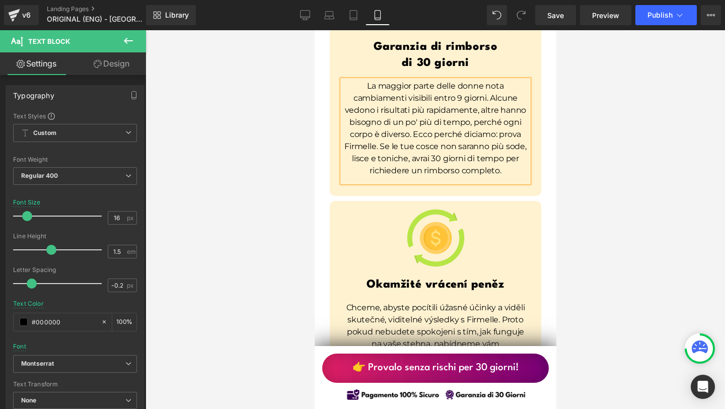
scroll to position [7696, 0]
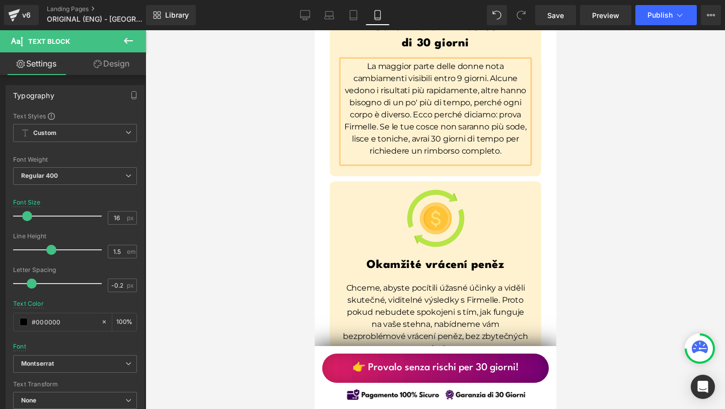
click at [403, 248] on div "Okamžité vrácení peněz" at bounding box center [435, 262] width 196 height 29
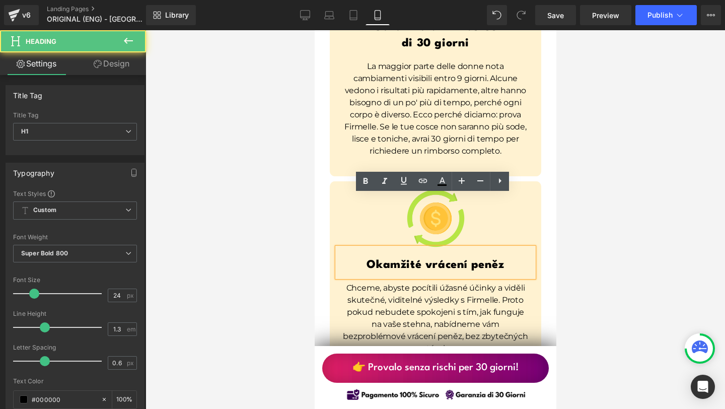
click at [344, 257] on h1 "Okamžité vrácení peněz" at bounding box center [435, 265] width 196 height 16
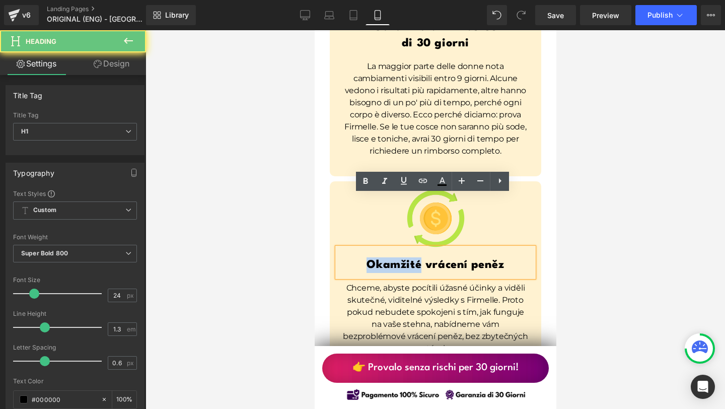
click at [344, 257] on h1 "Okamžité vrácení peněz" at bounding box center [435, 265] width 196 height 16
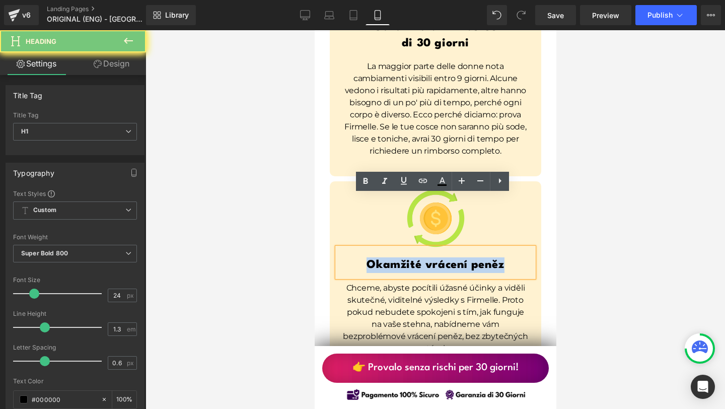
click at [344, 257] on h1 "Okamžité vrácení peněz" at bounding box center [435, 265] width 196 height 16
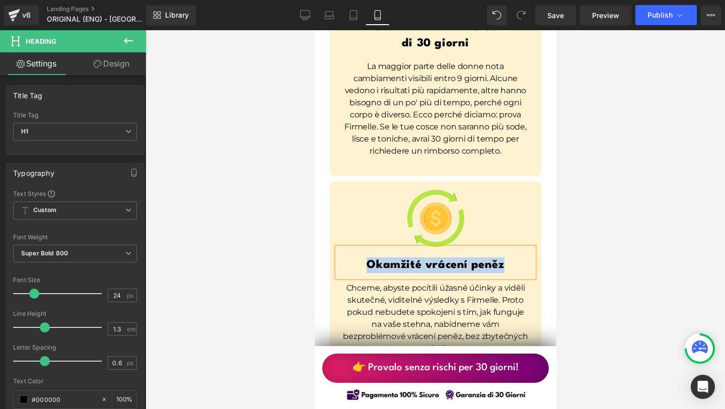
paste div
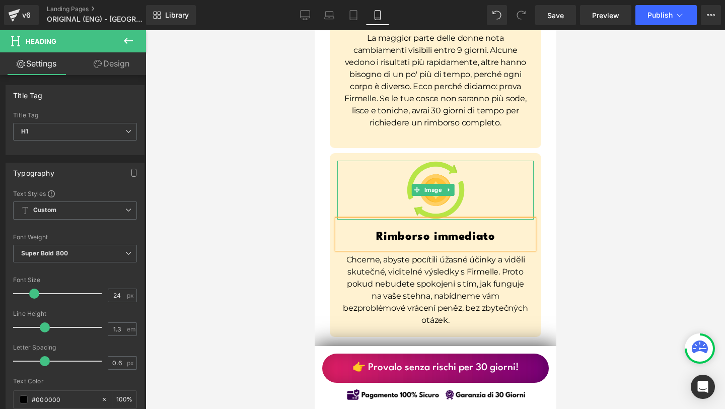
scroll to position [7732, 0]
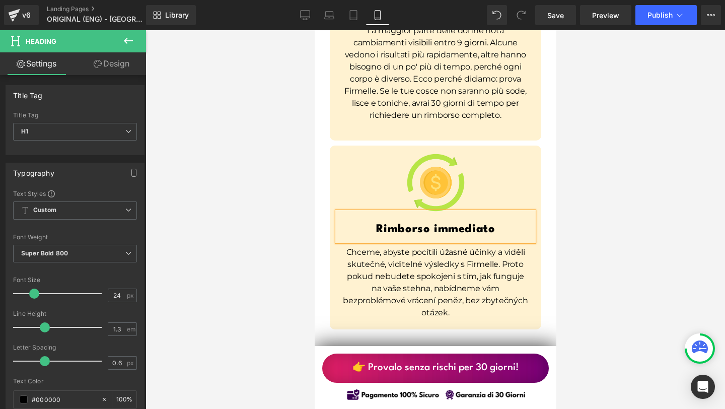
click at [398, 246] on p "Chceme, abyste pocítili úžasné účinky a viděli skutečné, viditelné výsledky s F…" at bounding box center [435, 282] width 186 height 72
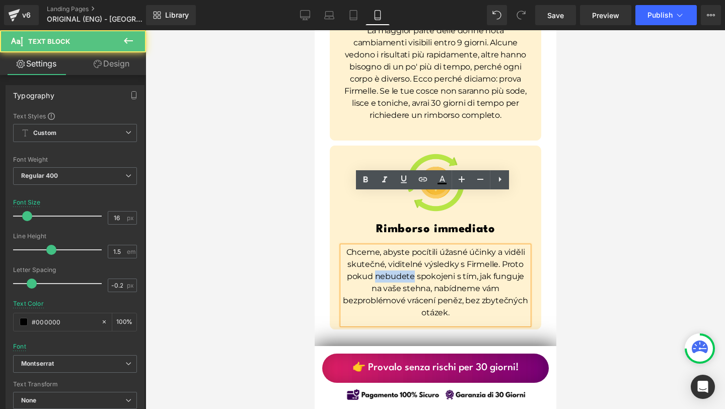
click at [398, 246] on p "Chceme, abyste pocítili úžasné účinky a viděli skutečné, viditelné výsledky s F…" at bounding box center [435, 282] width 186 height 72
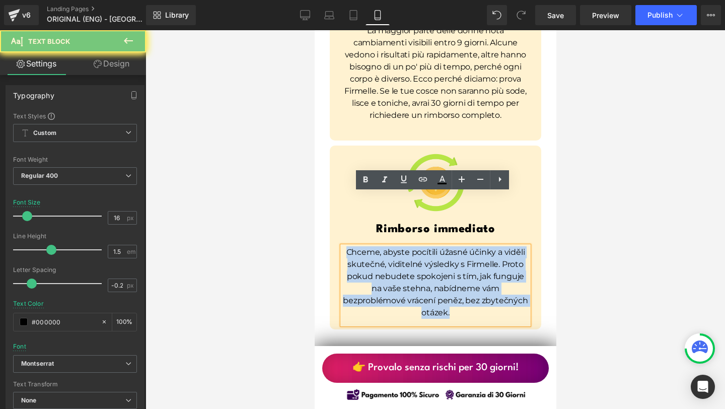
click at [398, 246] on p "Chceme, abyste pocítili úžasné účinky a viděli skutečné, viditelné výsledky s F…" at bounding box center [435, 282] width 186 height 72
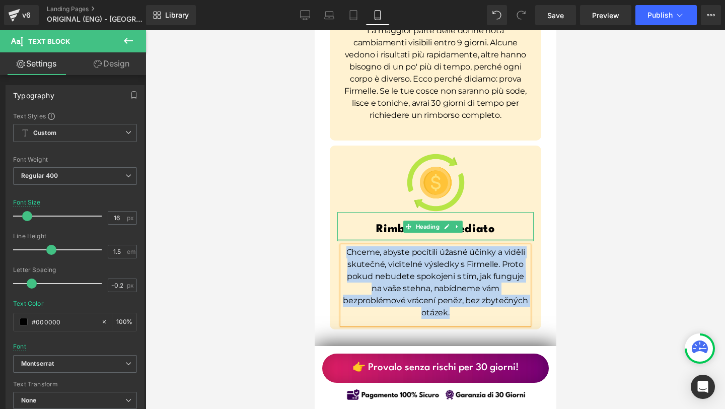
paste div
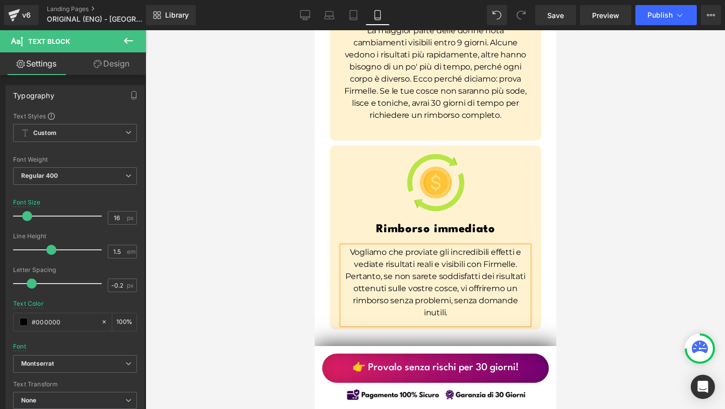
click at [576, 230] on div at bounding box center [434, 219] width 579 height 379
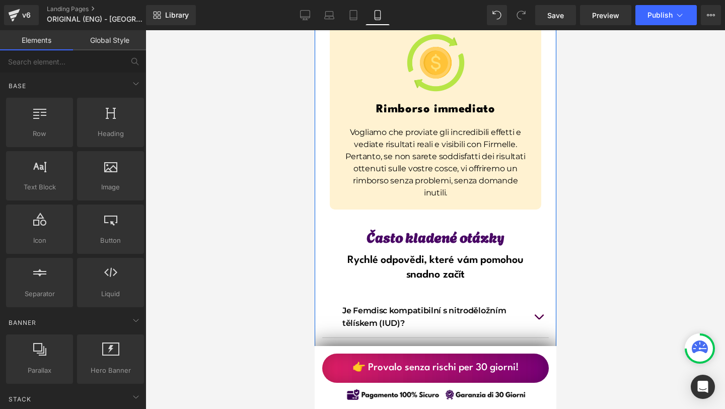
scroll to position [7856, 0]
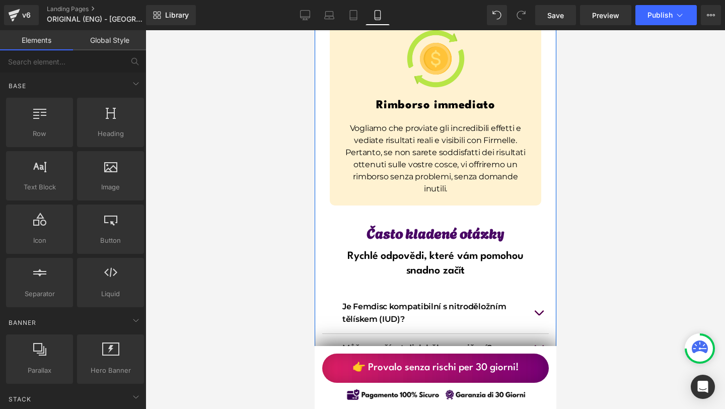
click at [369, 221] on span "Často kladené otázky" at bounding box center [435, 231] width 138 height 21
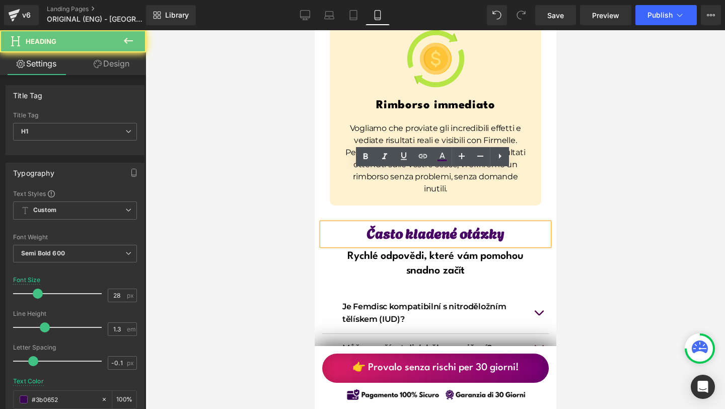
click at [369, 221] on span "Často kladené otázky" at bounding box center [435, 231] width 138 height 21
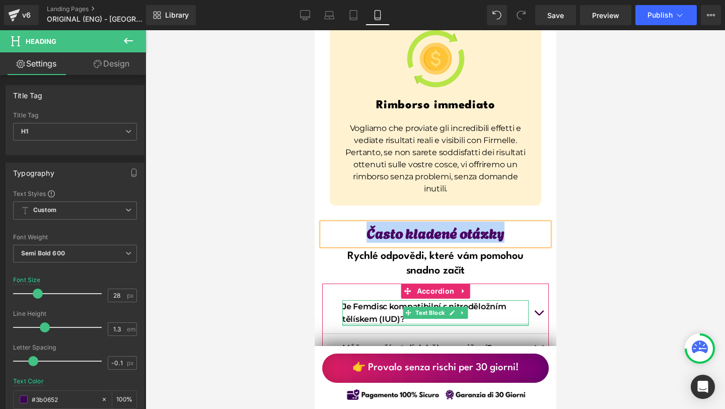
paste div
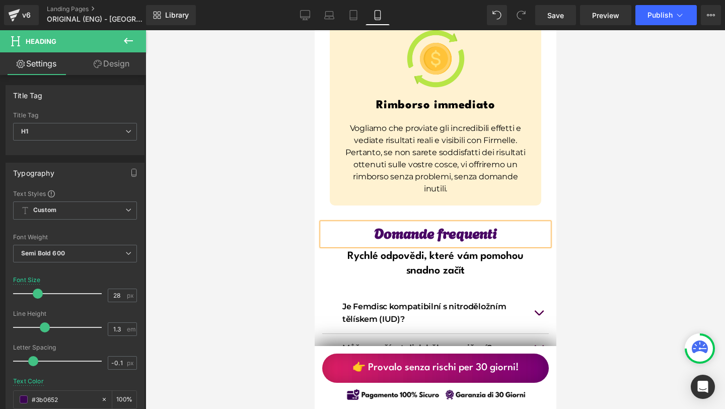
click at [378, 249] on h1 "Rychlé odpovědi, které vám pomohou snadno začít" at bounding box center [435, 263] width 206 height 29
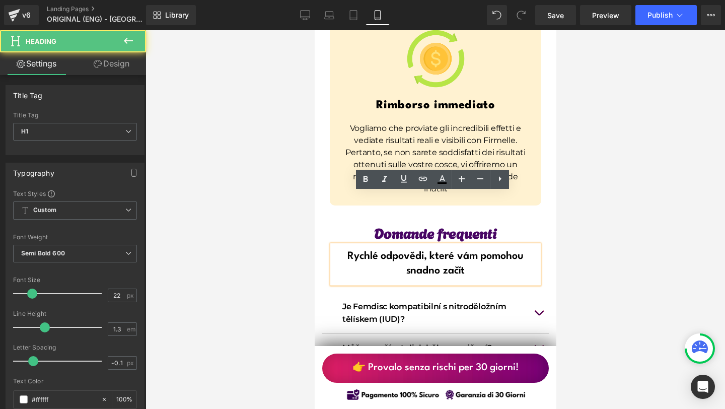
click at [358, 251] on span "Rychlé odpovědi, které vám pomohou snadno začít" at bounding box center [435, 263] width 176 height 25
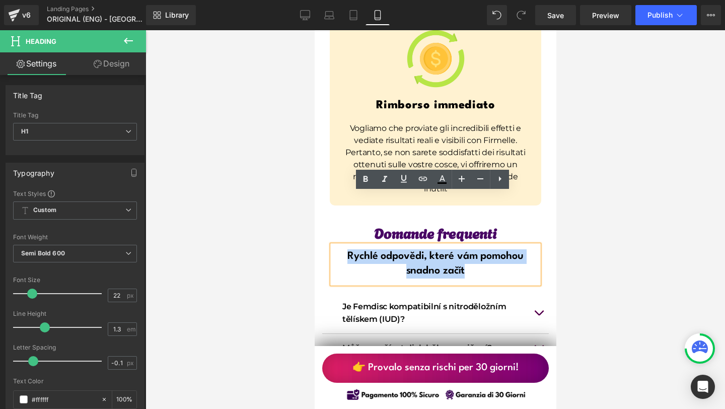
drag, startPoint x: 347, startPoint y: 206, endPoint x: 478, endPoint y: 221, distance: 131.7
click at [478, 249] on h1 "Rychlé odpovědi, které vám pomohou snadno začít" at bounding box center [435, 263] width 206 height 29
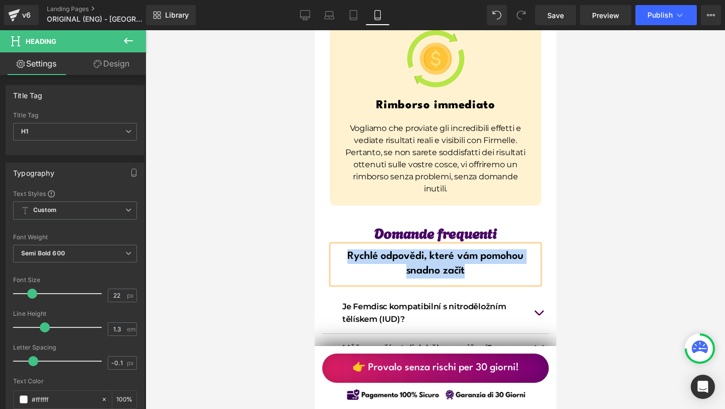
paste div
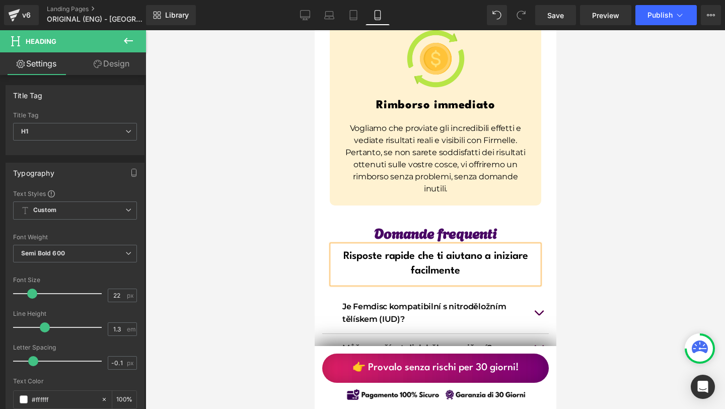
click at [603, 225] on div at bounding box center [434, 219] width 579 height 379
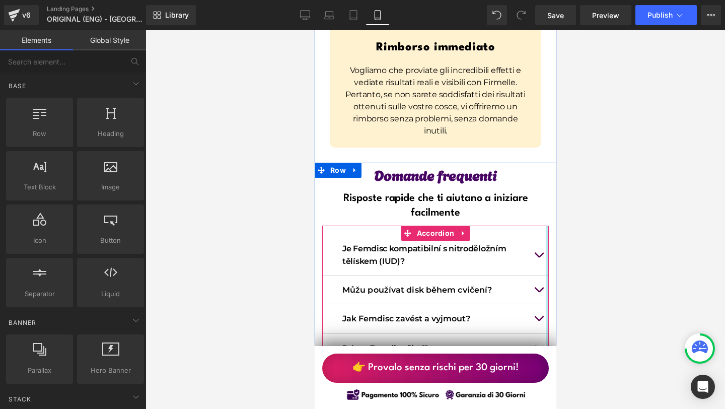
scroll to position [7915, 0]
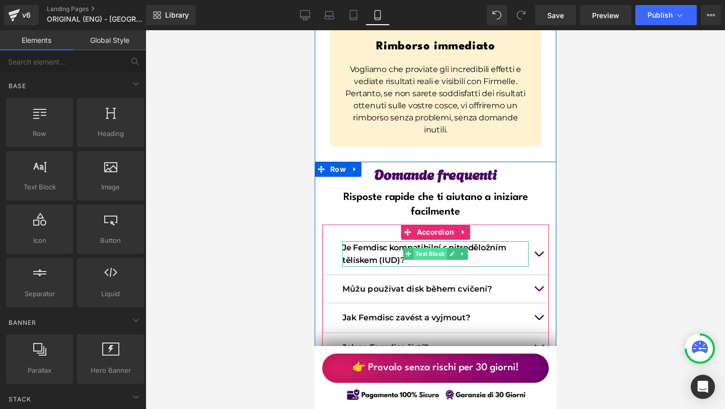
click at [434, 248] on span "Text Block" at bounding box center [429, 254] width 33 height 12
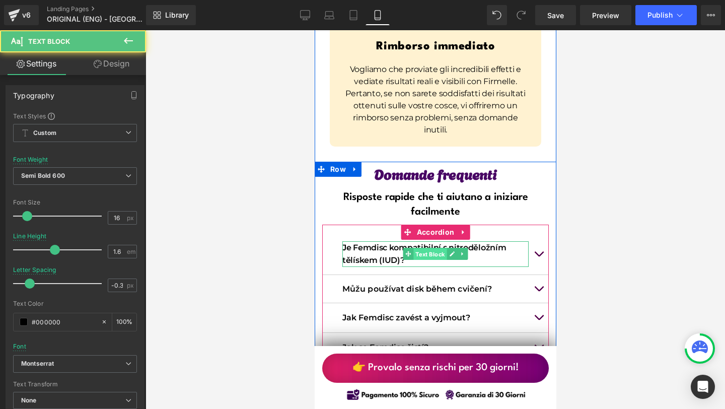
click at [434, 248] on link "Text Block" at bounding box center [425, 254] width 44 height 12
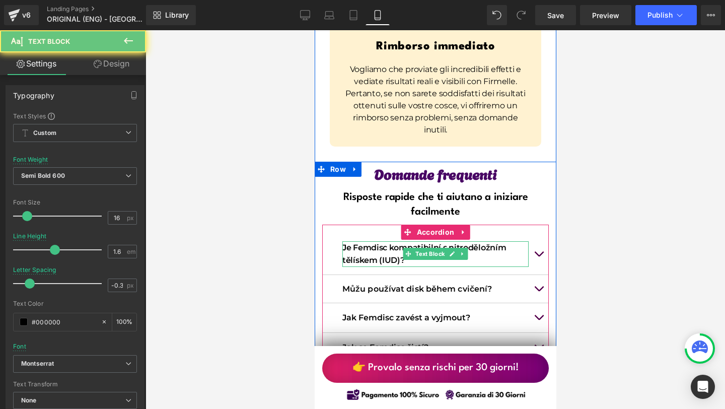
click at [371, 241] on p "Je Femdisc kompatibilní s nitroděložním tělískem (IUD)?" at bounding box center [435, 254] width 186 height 26
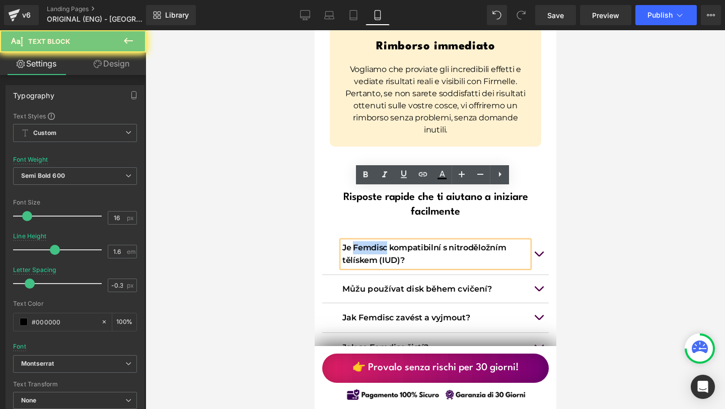
click at [371, 241] on p "Je Femdisc kompatibilní s nitroděložním tělískem (IUD)?" at bounding box center [435, 254] width 186 height 26
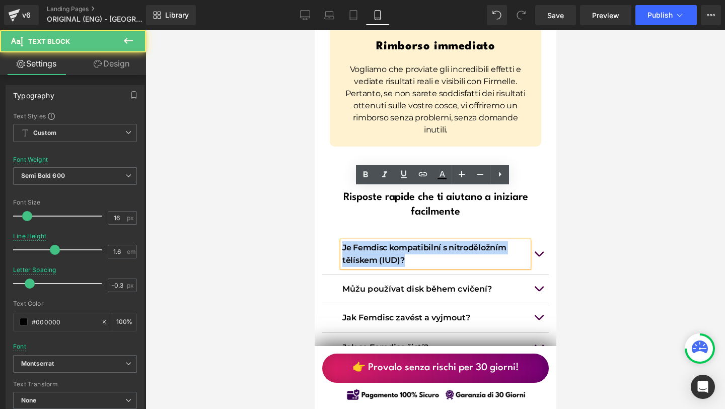
click at [371, 241] on p "Je Femdisc kompatibilní s nitroděložním tělískem (IUD)?" at bounding box center [435, 254] width 186 height 26
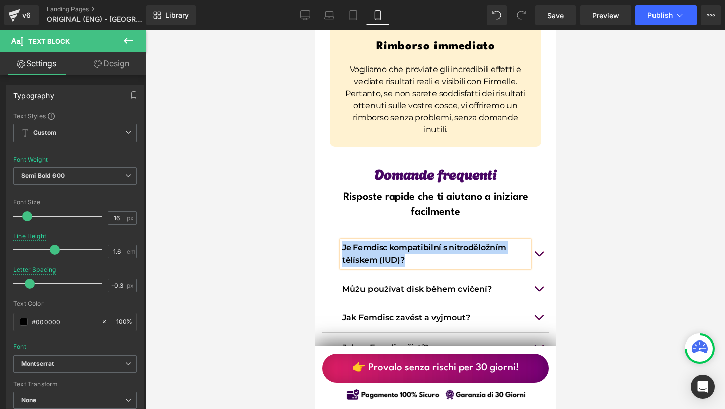
paste div
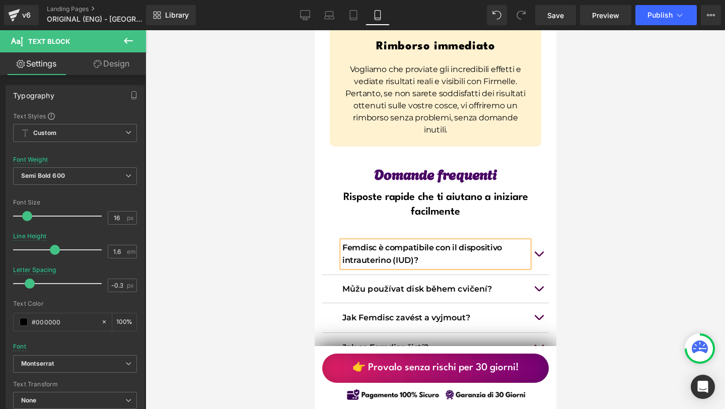
click at [536, 234] on button "button" at bounding box center [538, 254] width 20 height 41
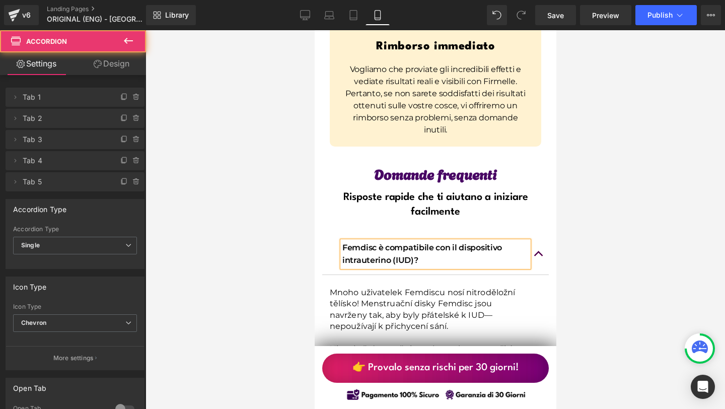
click at [386, 287] on p "Mnoho uživatelek Femdiscu nosí nitroděložní tělísko! Menstruační disky Femdisc …" at bounding box center [424, 309] width 191 height 45
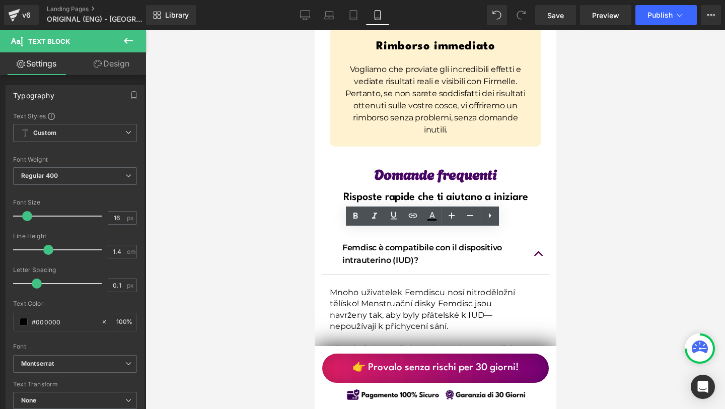
click at [303, 230] on div at bounding box center [434, 219] width 579 height 379
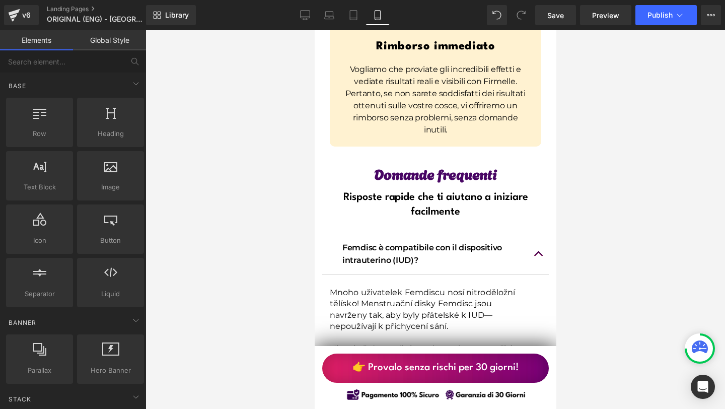
click at [330, 282] on div "Mnoho uživatelek Femdiscu nosí nitroděložní tělísko! Menstruační disky Femdisc …" at bounding box center [424, 346] width 191 height 128
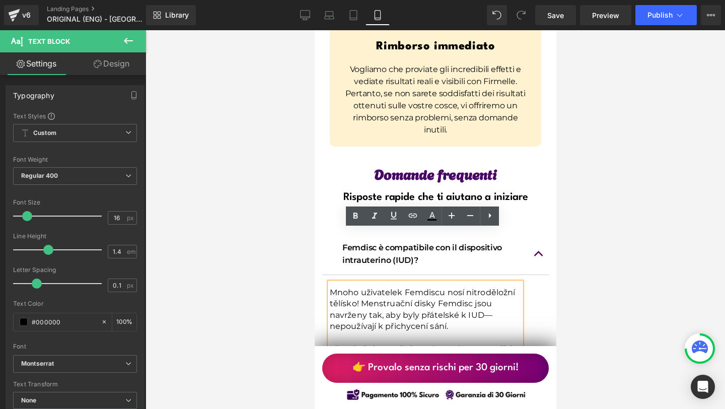
click at [330, 287] on p "Mnoho uživatelek Femdiscu nosí nitroděložní tělísko! Menstruační disky Femdisc …" at bounding box center [424, 309] width 191 height 45
drag, startPoint x: 326, startPoint y: 238, endPoint x: 458, endPoint y: 342, distance: 167.7
click at [458, 342] on div "Mnoho uživatelek Femdiscu nosí nitroděložní tělísko! Menstruační disky Femdisc …" at bounding box center [424, 346] width 191 height 128
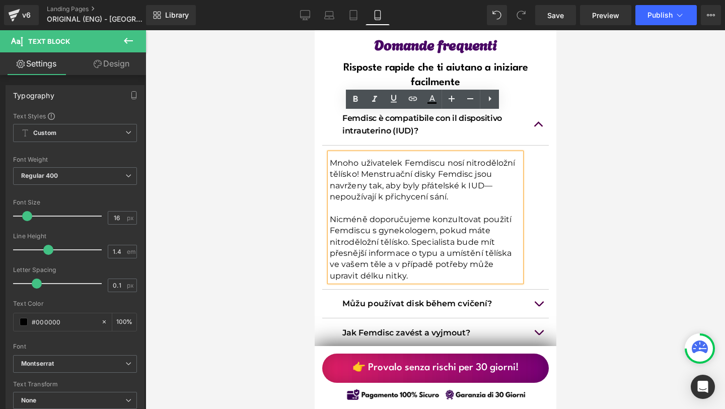
scroll to position [8048, 0]
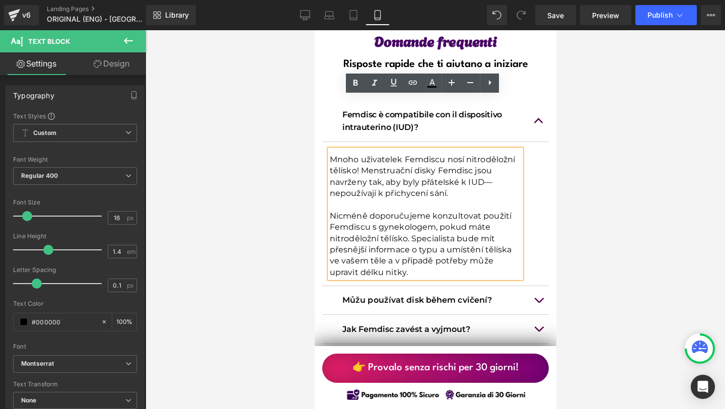
click at [422, 211] on p "Nicméně doporučujeme konzultovat použití Femdiscu s gynekologem, pokud máte nit…" at bounding box center [424, 243] width 191 height 67
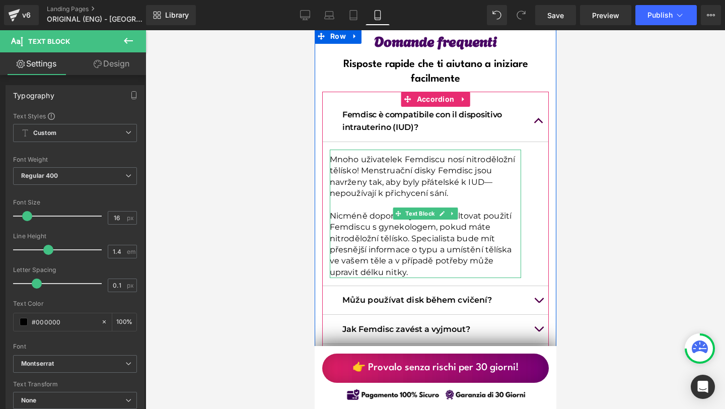
click at [408, 210] on p "Nicméně doporučujeme konzultovat použití Femdiscu s gynekologem, pokud máte nit…" at bounding box center [424, 243] width 191 height 67
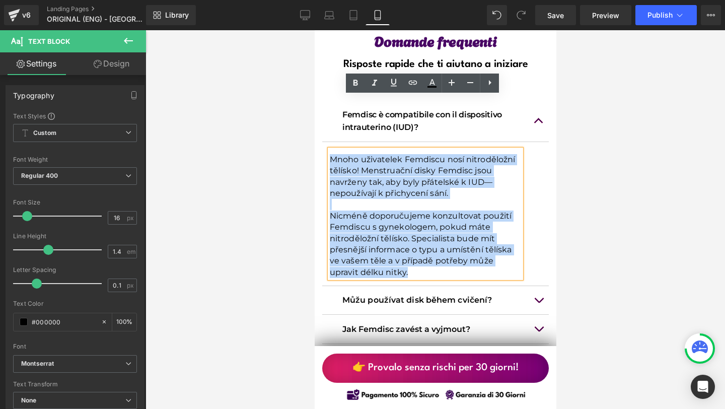
drag, startPoint x: 409, startPoint y: 223, endPoint x: 329, endPoint y: 106, distance: 141.3
click at [329, 149] on div "Mnoho uživatelek Femdiscu nosí nitroděložní tělísko! Menstruační disky Femdisc …" at bounding box center [424, 213] width 191 height 128
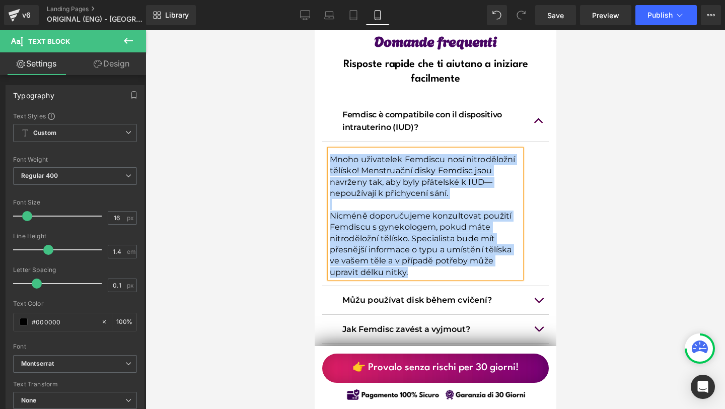
paste div
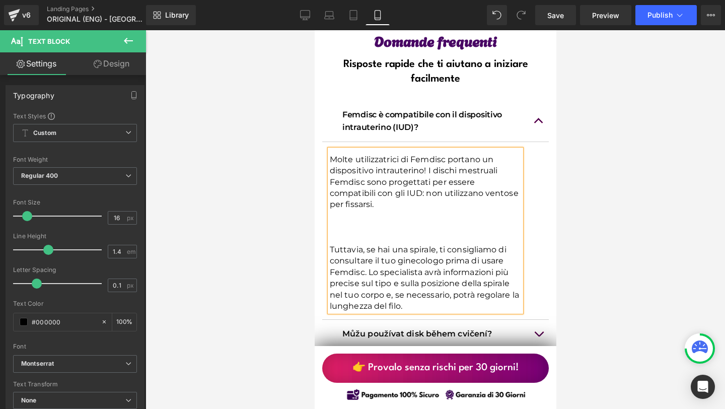
click at [341, 233] on p at bounding box center [424, 238] width 191 height 11
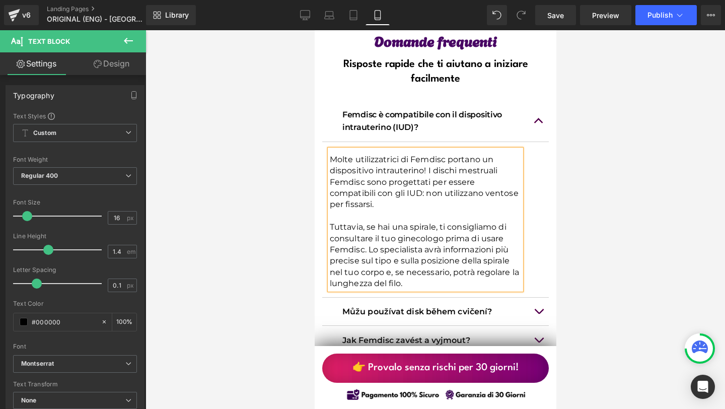
click at [531, 101] on button "button" at bounding box center [538, 121] width 20 height 41
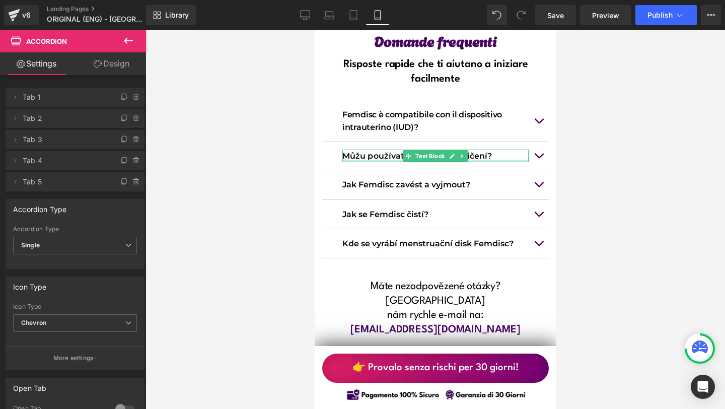
click at [394, 160] on div at bounding box center [435, 161] width 186 height 3
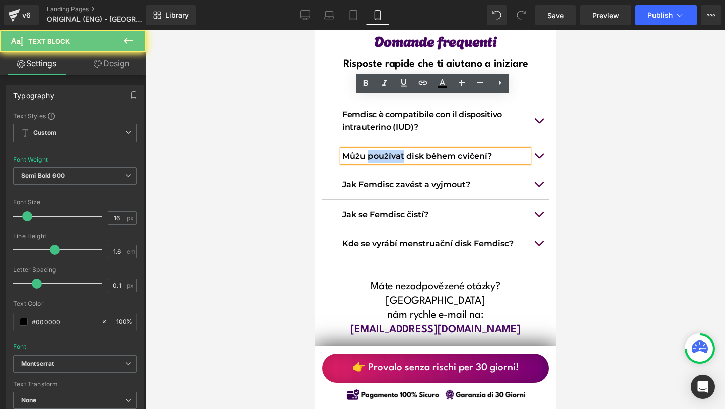
click at [394, 149] on p "Můžu používat disk během cvičení?" at bounding box center [435, 155] width 186 height 13
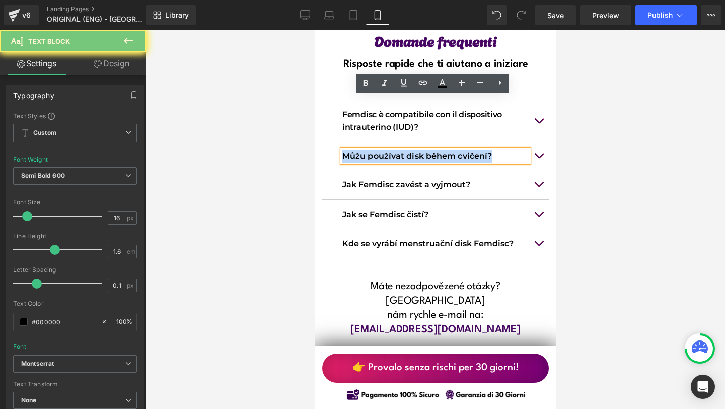
click at [394, 149] on p "Můžu používat disk během cvičení?" at bounding box center [435, 155] width 186 height 13
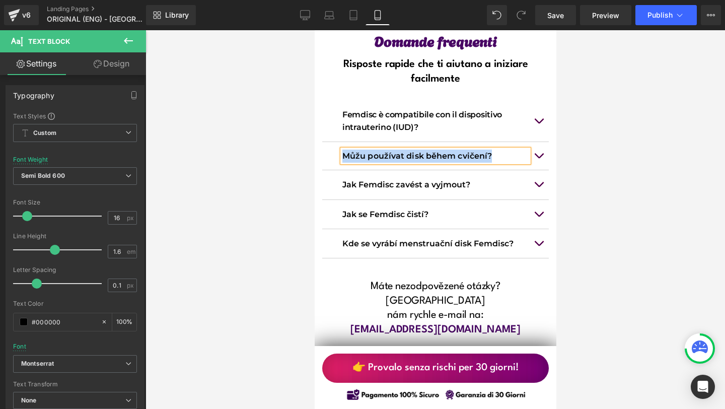
paste div
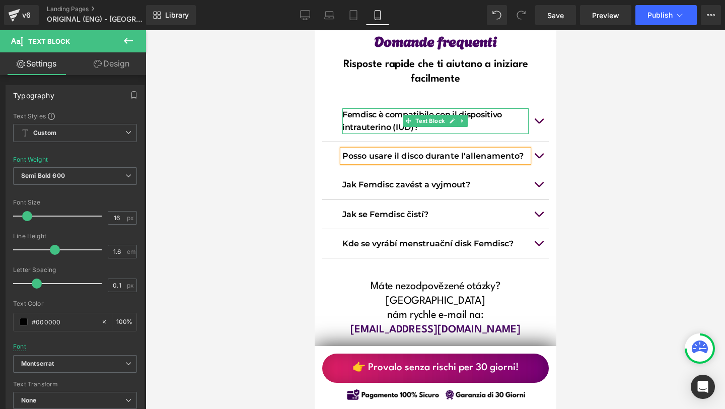
click at [362, 108] on p "Femdisc è compatibile con il dispositivo intrauterino (IUD)?" at bounding box center [435, 121] width 186 height 26
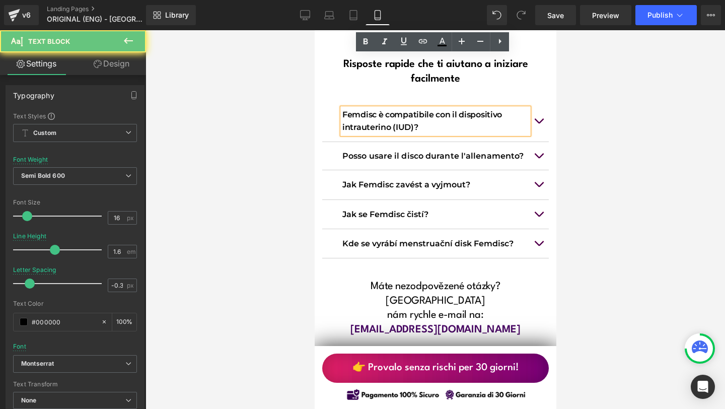
click at [353, 108] on p "Femdisc è compatibile con il dispositivo intrauterino (IUD)?" at bounding box center [435, 121] width 186 height 26
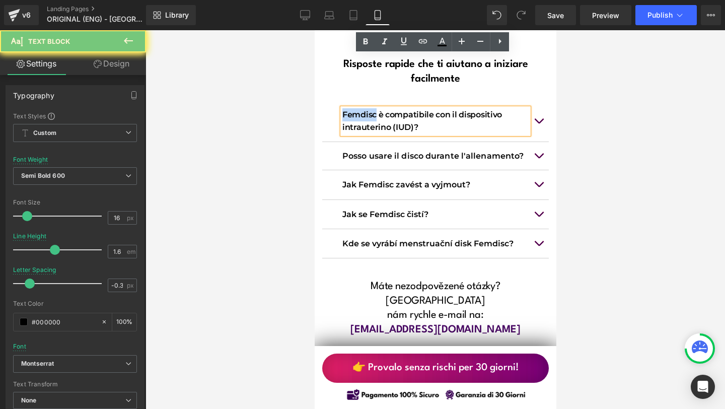
click at [353, 108] on p "Femdisc è compatibile con il dispositivo intrauterino (IUD)?" at bounding box center [435, 121] width 186 height 26
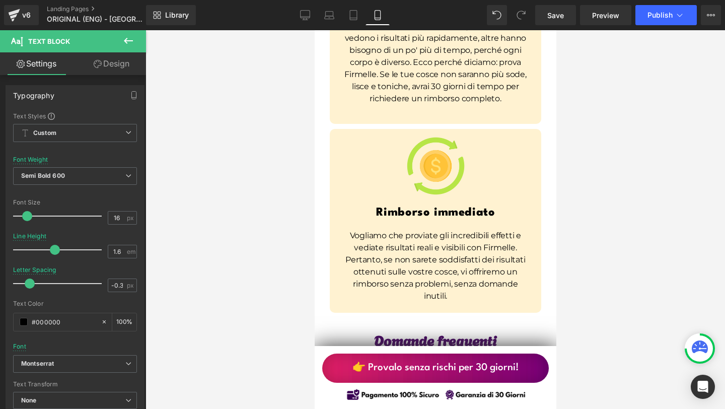
scroll to position [7752, 0]
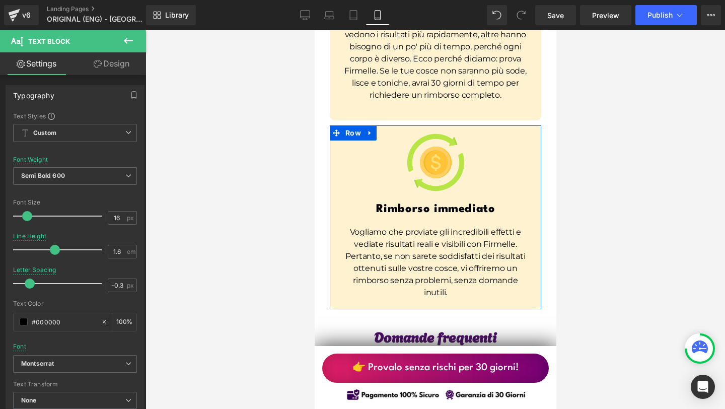
click at [461, 235] on p "Vogliamo che proviate gli incredibili effetti e vediate risultati reali e visib…" at bounding box center [435, 262] width 186 height 72
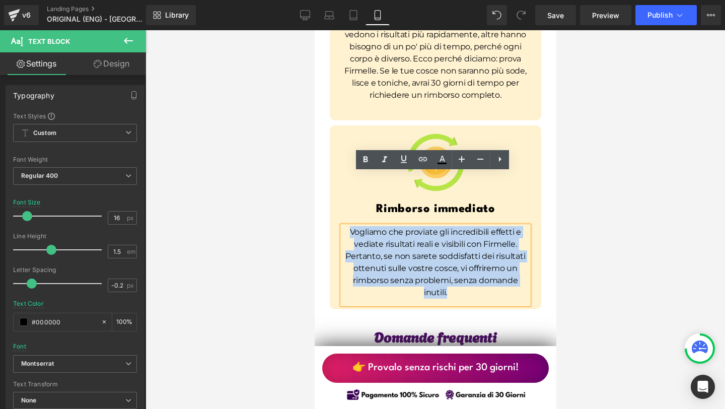
drag, startPoint x: 455, startPoint y: 237, endPoint x: 337, endPoint y: 178, distance: 131.0
click at [337, 178] on div "Image Rimborso immediato Heading Vogliamo che proviate gli incredibili effetti …" at bounding box center [434, 218] width 211 height 171
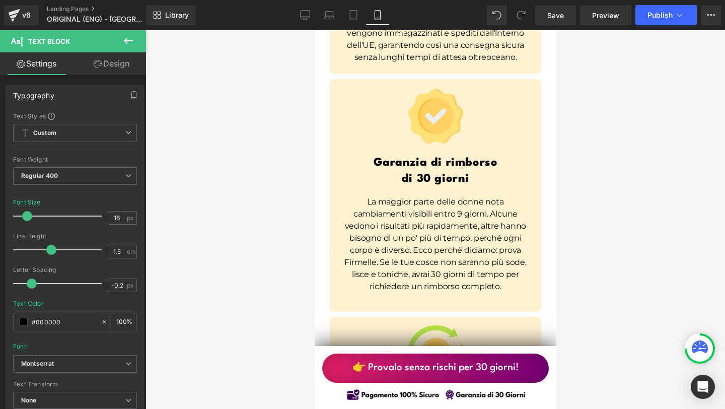
scroll to position [7567, 0]
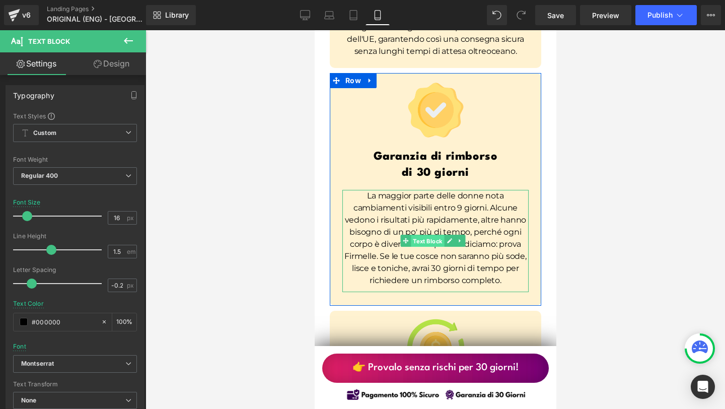
click at [431, 235] on span "Text Block" at bounding box center [426, 241] width 33 height 12
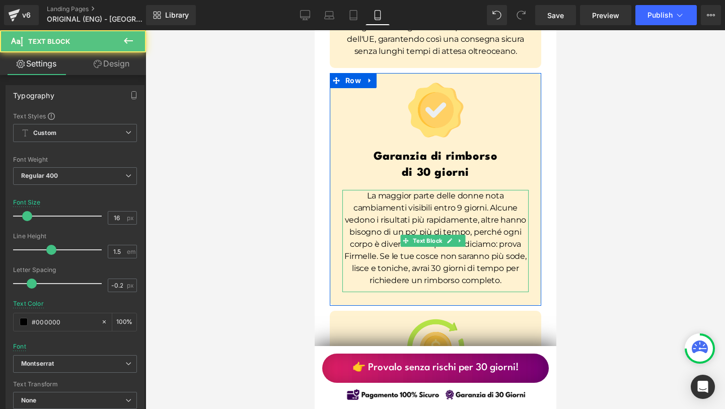
click at [365, 190] on p "La maggior parte delle donne nota cambiamenti visibili entro 9 giorni. Alcune v…" at bounding box center [435, 238] width 186 height 97
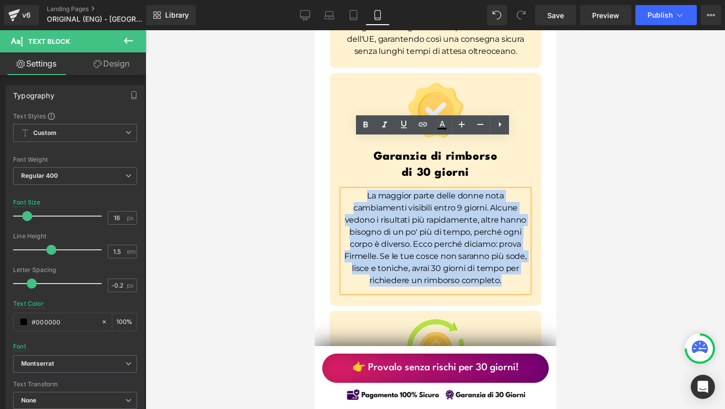
drag, startPoint x: 359, startPoint y: 144, endPoint x: 521, endPoint y: 226, distance: 181.4
click at [521, 226] on p "La maggior parte delle donne nota cambiamenti visibili entro 9 giorni. Alcune v…" at bounding box center [435, 238] width 186 height 97
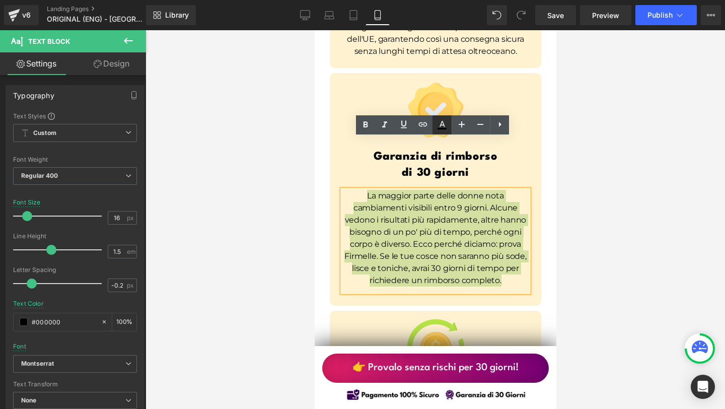
click at [441, 126] on icon at bounding box center [442, 125] width 12 height 12
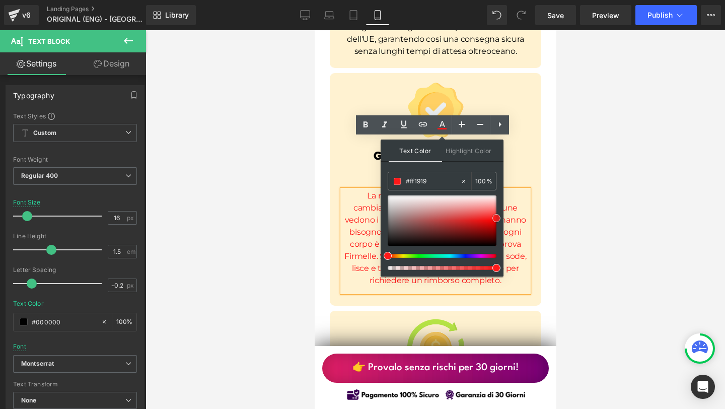
drag, startPoint x: 492, startPoint y: 232, endPoint x: 497, endPoint y: 218, distance: 14.5
click at [496, 218] on div at bounding box center [442, 220] width 109 height 50
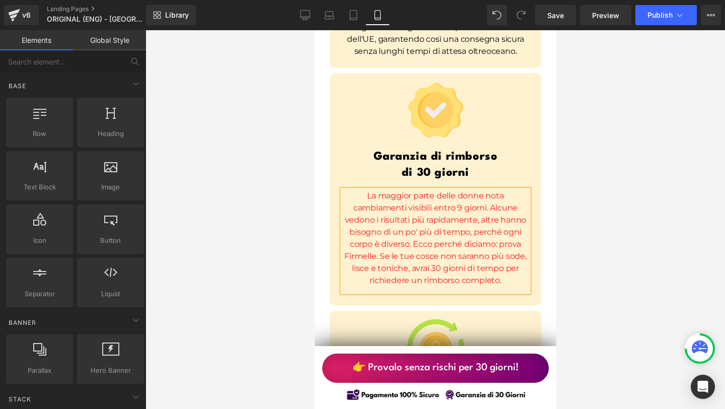
click at [645, 179] on div at bounding box center [434, 219] width 579 height 379
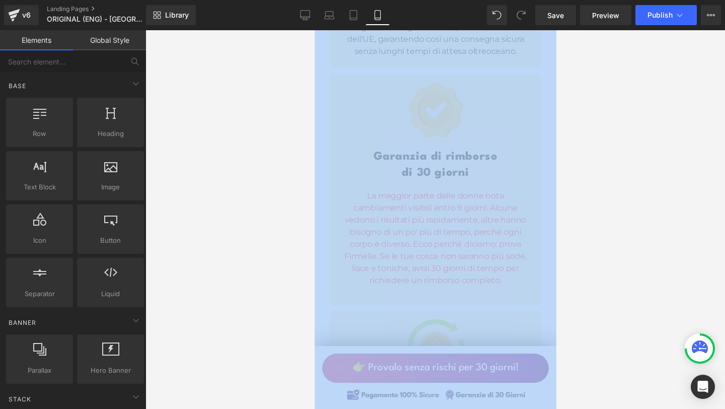
click at [645, 179] on div at bounding box center [434, 219] width 579 height 379
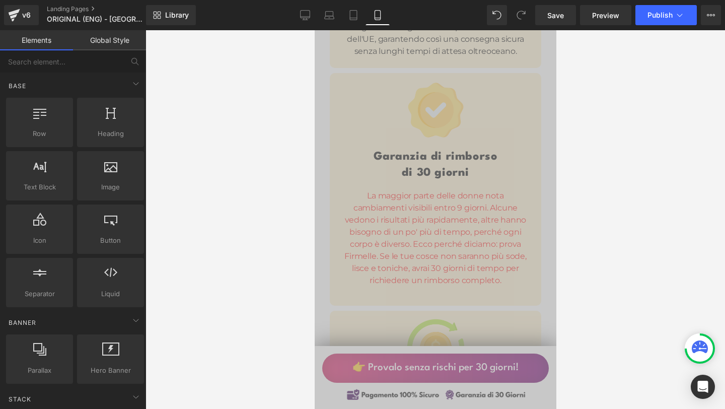
click at [538, 162] on div "Image Garanzia di rimborso di 30 giorni Heading La maggior parte delle donne no…" at bounding box center [435, 186] width 227 height 237
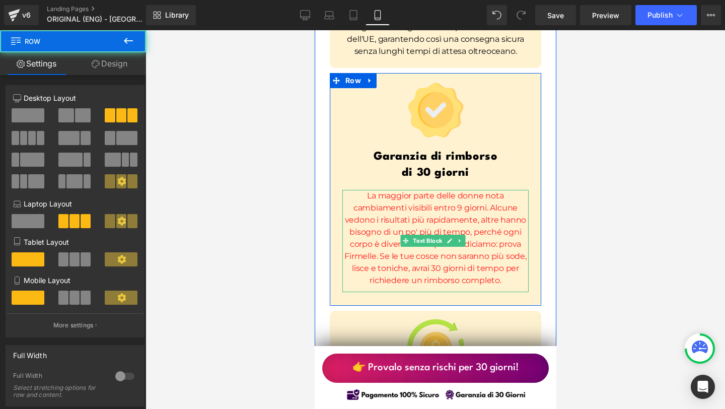
click at [502, 191] on span "La maggior parte delle donne nota cambiamenti visibili entro 9 giorni. Alcune v…" at bounding box center [435, 238] width 182 height 94
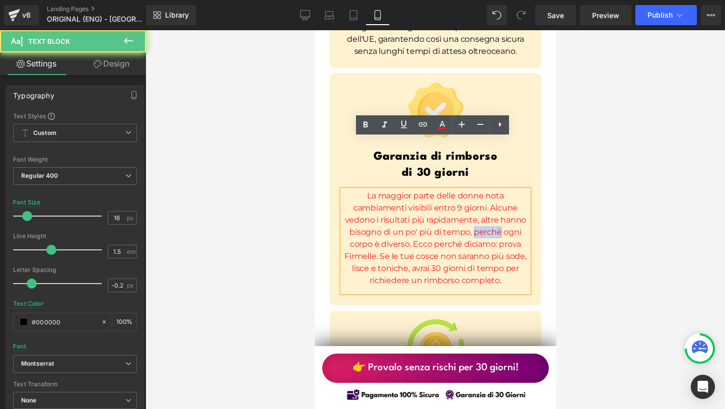
click at [502, 191] on span "La maggior parte delle donne nota cambiamenti visibili entro 9 giorni. Alcune v…" at bounding box center [435, 238] width 182 height 94
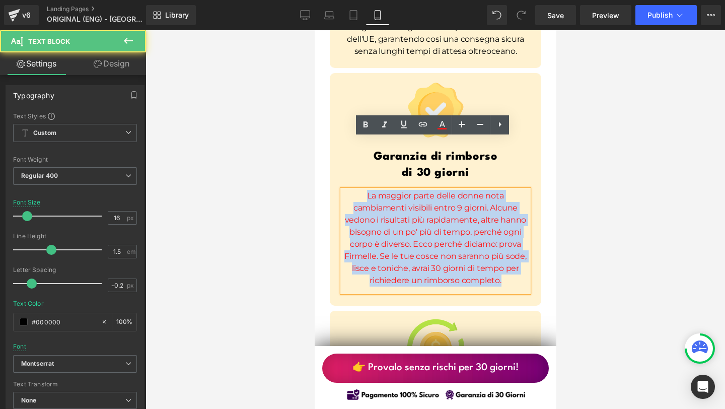
click at [502, 191] on span "La maggior parte delle donne nota cambiamenti visibili entro 9 giorni. Alcune v…" at bounding box center [435, 238] width 182 height 94
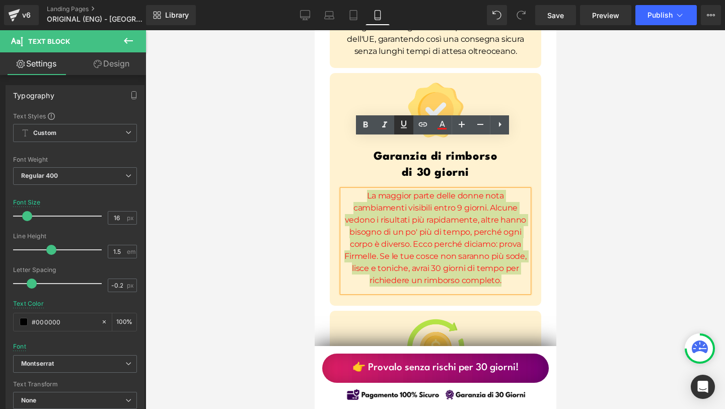
click at [405, 127] on icon at bounding box center [404, 125] width 6 height 8
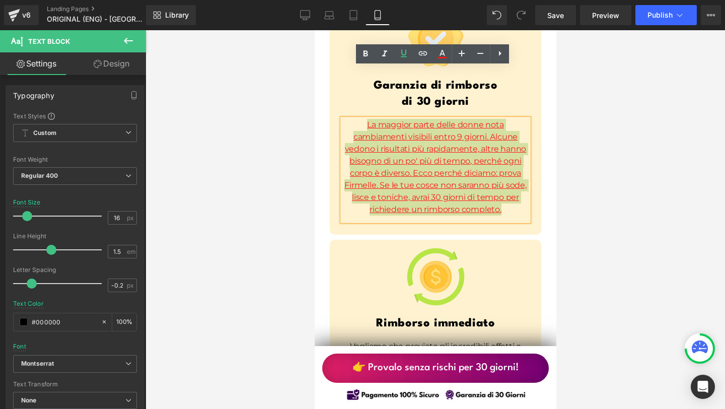
scroll to position [7729, 0]
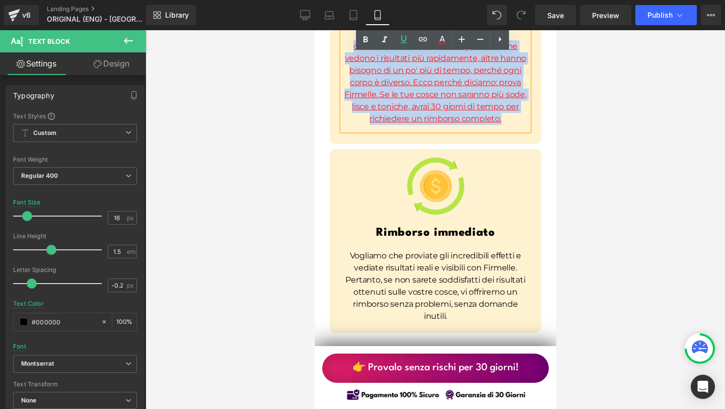
click at [434, 250] on div "Vogliamo che proviate gli incredibili effetti e vediate risultati reali e visib…" at bounding box center [435, 289] width 186 height 78
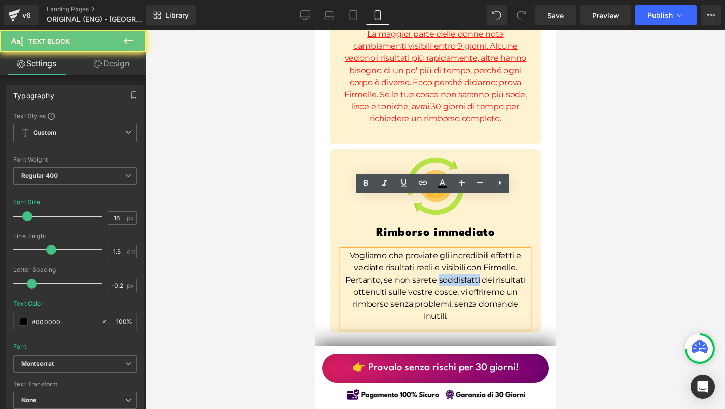
click at [434, 250] on p "Vogliamo che proviate gli incredibili effetti e vediate risultati reali e visib…" at bounding box center [435, 286] width 186 height 72
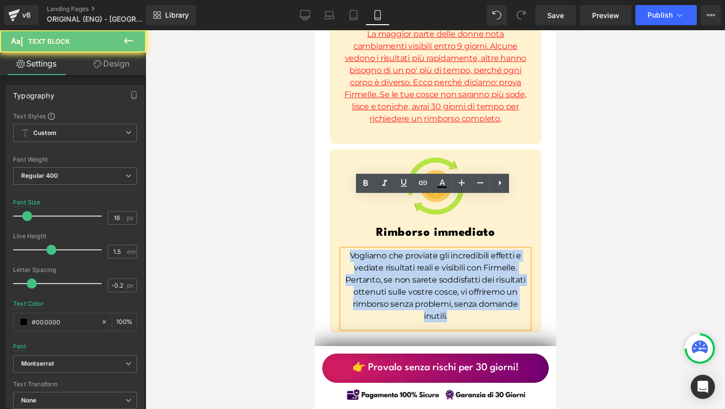
click at [434, 250] on p "Vogliamo che proviate gli incredibili effetti e vediate risultati reali e visib…" at bounding box center [435, 286] width 186 height 72
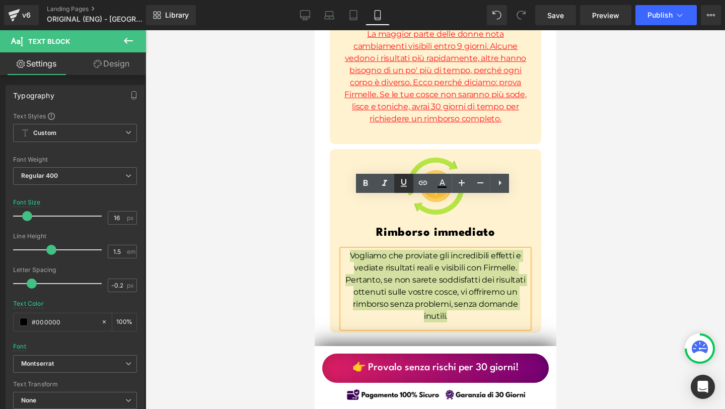
click at [398, 185] on icon at bounding box center [404, 183] width 12 height 12
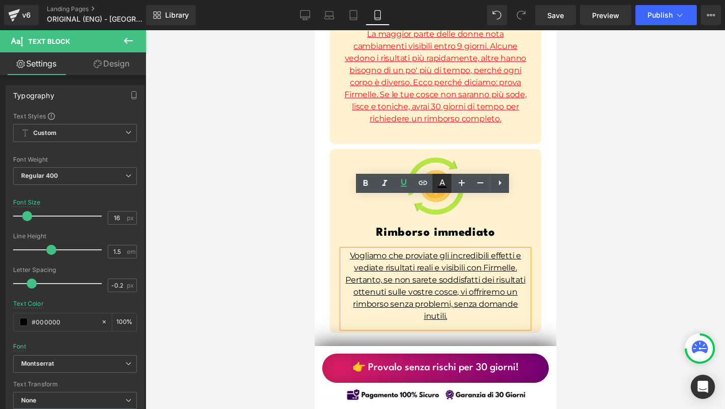
click at [440, 187] on icon at bounding box center [441, 187] width 9 height 2
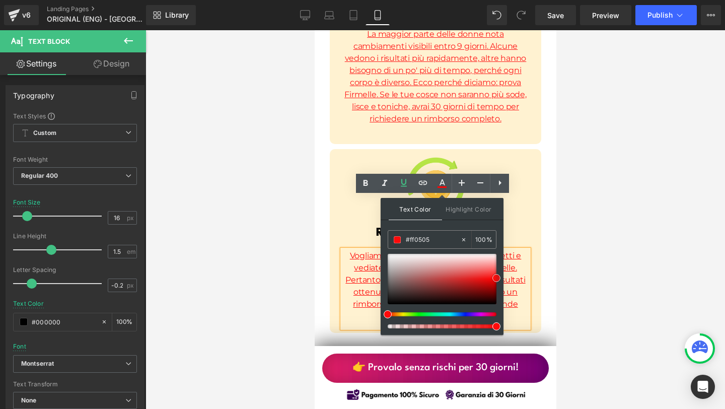
drag, startPoint x: 495, startPoint y: 273, endPoint x: 502, endPoint y: 275, distance: 7.2
click at [502, 275] on div "Text Color Highlight Color #333333 #000000 100 % transparent 0 %" at bounding box center [442, 266] width 123 height 137
click at [588, 256] on div at bounding box center [434, 219] width 579 height 379
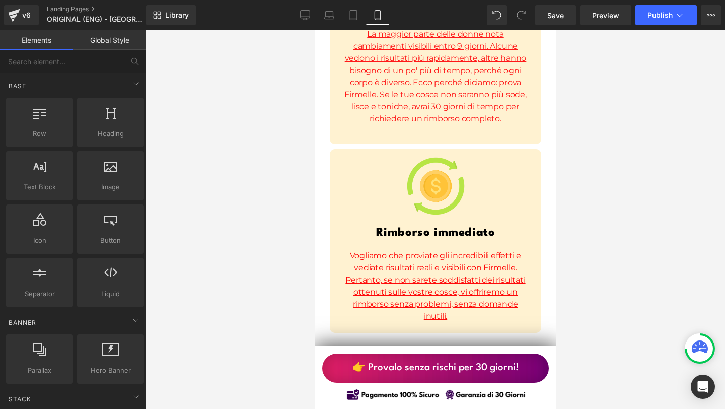
click at [588, 256] on div at bounding box center [434, 219] width 579 height 379
click at [556, 203] on div at bounding box center [434, 219] width 579 height 379
click at [514, 159] on div at bounding box center [435, 186] width 196 height 59
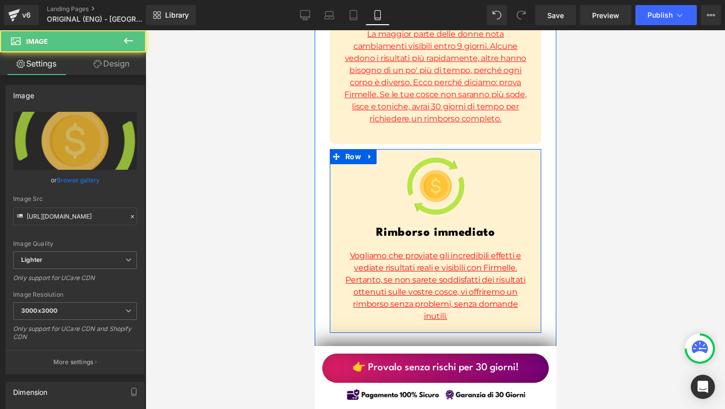
click at [319, 178] on div "Il tuo acquisto è protetto Garanzia di rimborso Heading Image Consegna rapida i…" at bounding box center [435, 105] width 242 height 1126
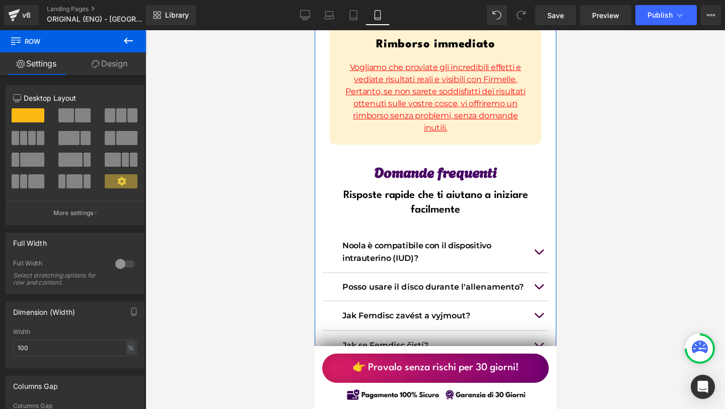
scroll to position [7930, 0]
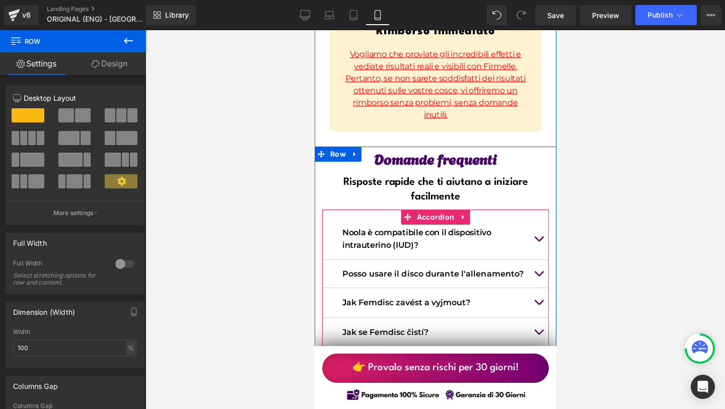
click at [529, 218] on button "button" at bounding box center [538, 238] width 20 height 41
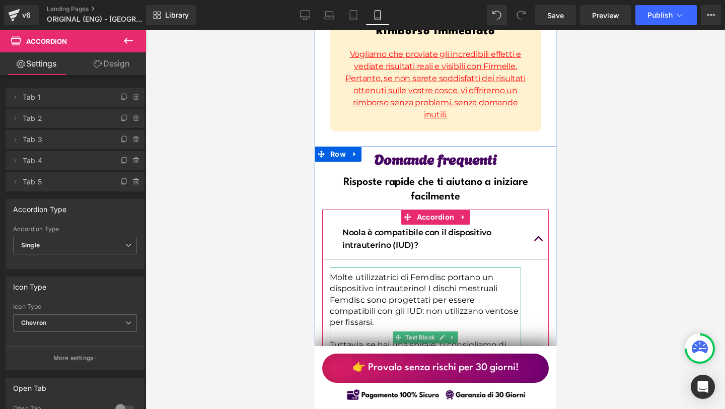
click at [423, 272] on p "Molte utilizzatrici di Femdisc portano un dispositivo intrauterino! I dischi me…" at bounding box center [424, 300] width 191 height 56
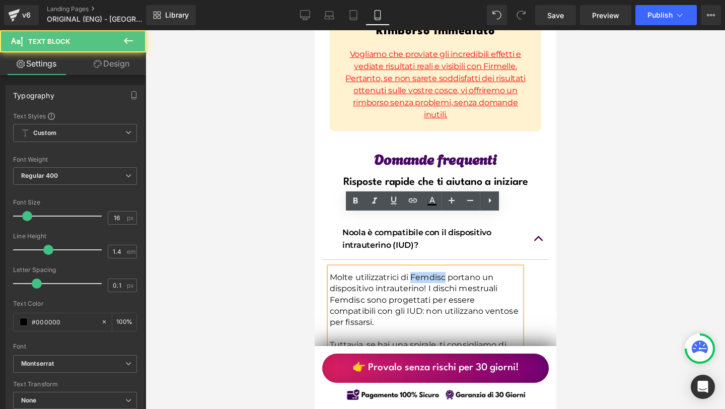
click at [423, 272] on p "Molte utilizzatrici di Femdisc portano un dispositivo intrauterino! I dischi me…" at bounding box center [424, 300] width 191 height 56
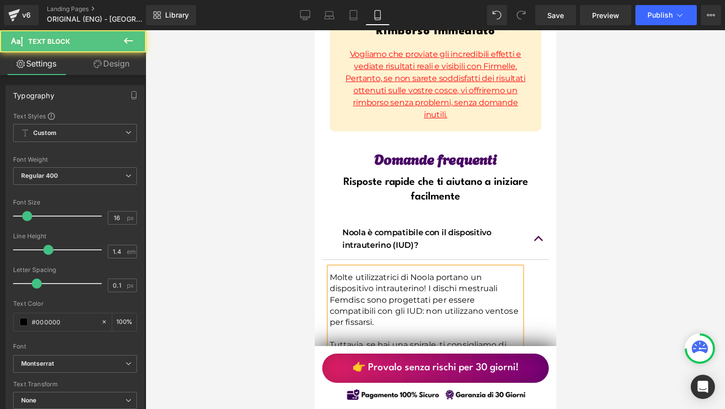
click at [341, 272] on p "Molte utilizzatrici di Noola portano un dispositivo intrauterino! I dischi mest…" at bounding box center [424, 300] width 191 height 56
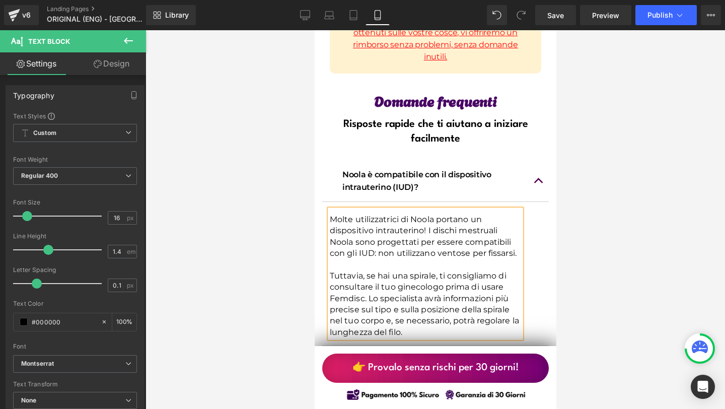
scroll to position [7989, 0]
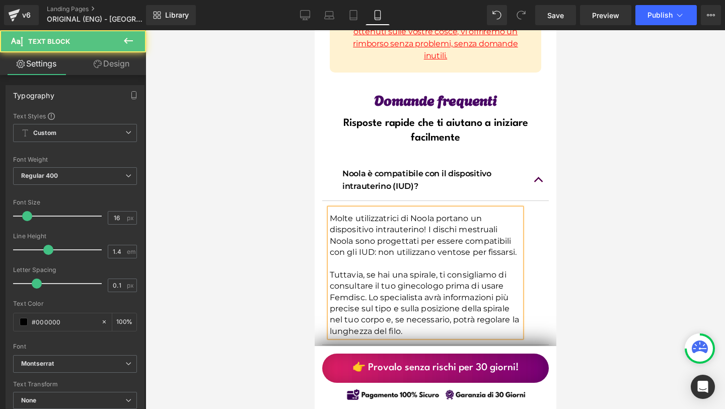
click at [340, 269] on p "Tuttavia, se hai una spirale, ti consigliamo di consultare il tuo ginecologo pr…" at bounding box center [424, 302] width 191 height 67
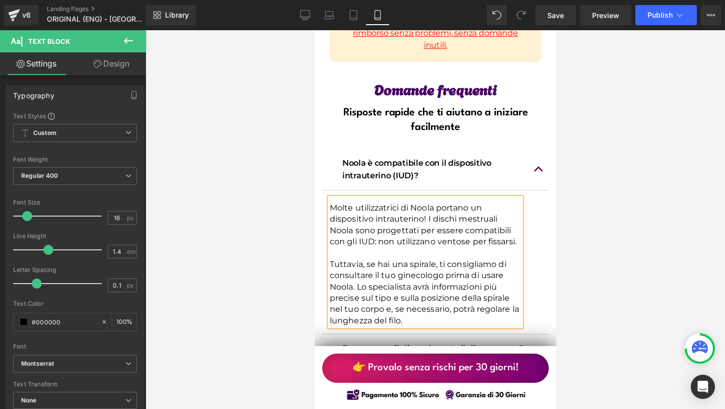
scroll to position [7997, 0]
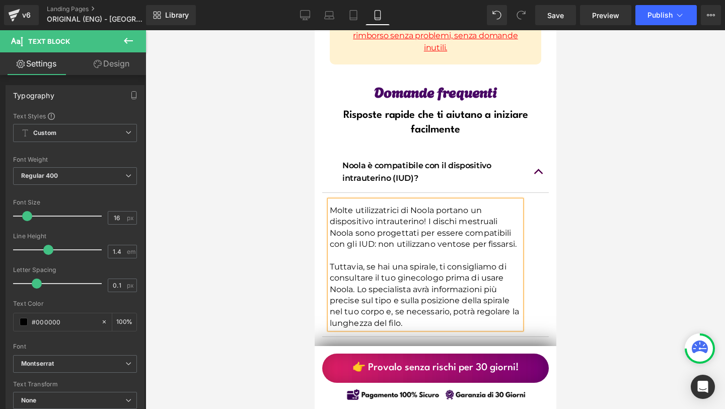
click at [427, 261] on p "Tuttavia, se hai una spirale, ti consigliamo di consultare il tuo ginecologo pr…" at bounding box center [424, 294] width 191 height 67
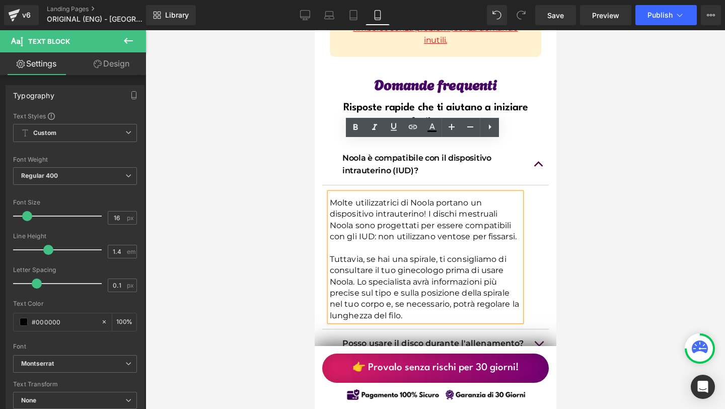
scroll to position [8006, 0]
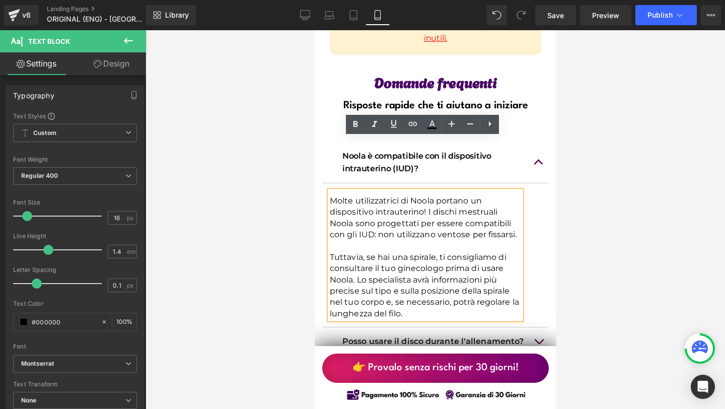
click at [533, 142] on button "button" at bounding box center [538, 162] width 20 height 41
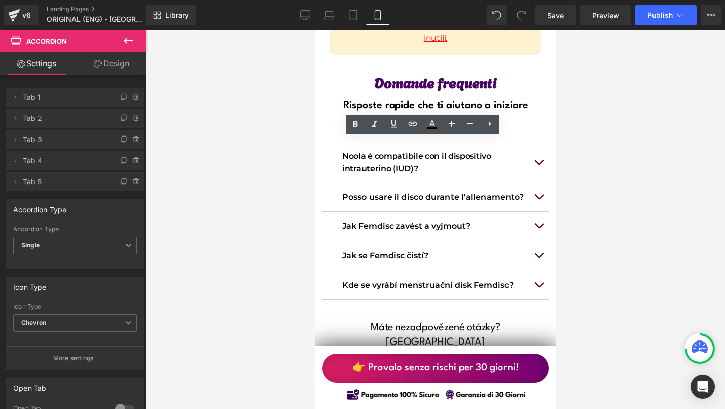
click at [540, 183] on button "button" at bounding box center [538, 197] width 20 height 28
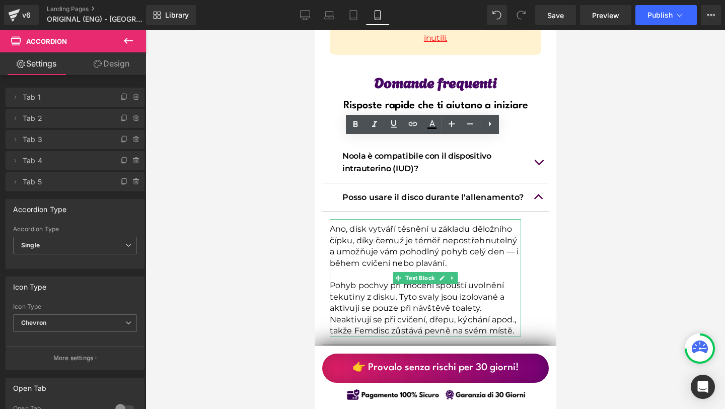
click at [362, 280] on p "Pohyb pochvy při močení spouští uvolnění tekutiny z disku. Tyto svaly jsou izol…" at bounding box center [424, 308] width 191 height 56
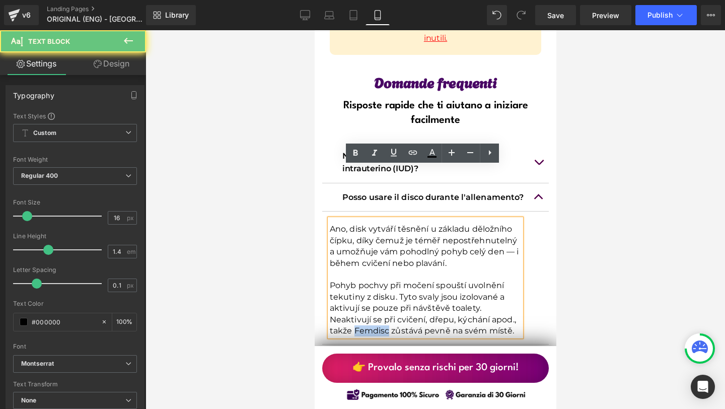
click at [362, 280] on p "Pohyb pochvy při močení spouští uvolnění tekutiny z disku. Tyto svaly jsou izol…" at bounding box center [424, 308] width 191 height 56
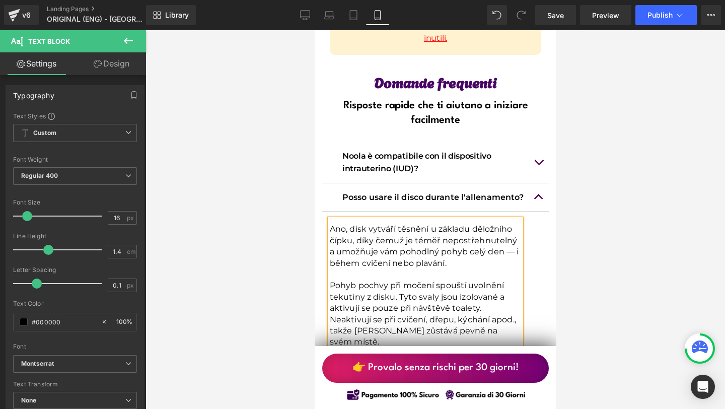
click at [536, 183] on button "button" at bounding box center [538, 197] width 20 height 28
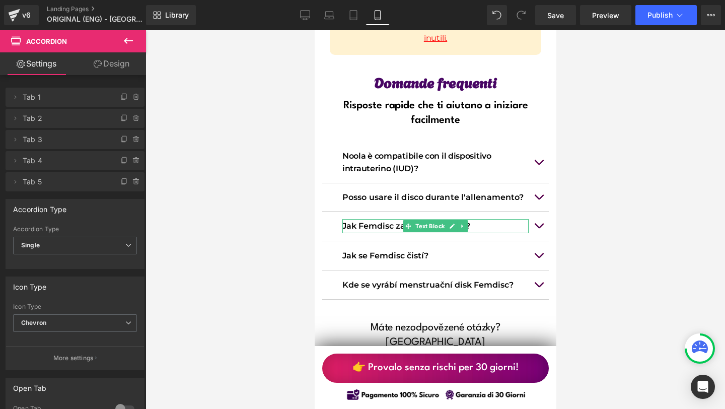
click at [375, 219] on p "Jak Femdisc zavést a vyjmout?" at bounding box center [435, 226] width 186 height 14
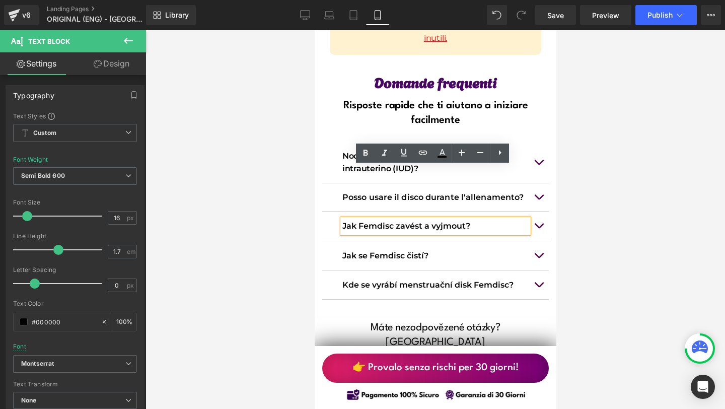
click at [365, 219] on p "Jak Femdisc zavést a vyjmout?" at bounding box center [435, 226] width 186 height 14
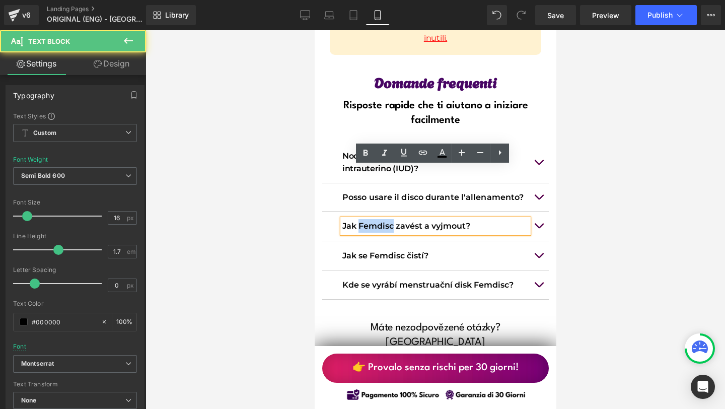
click at [365, 219] on p "Jak Femdisc zavést a vyjmout?" at bounding box center [435, 226] width 186 height 14
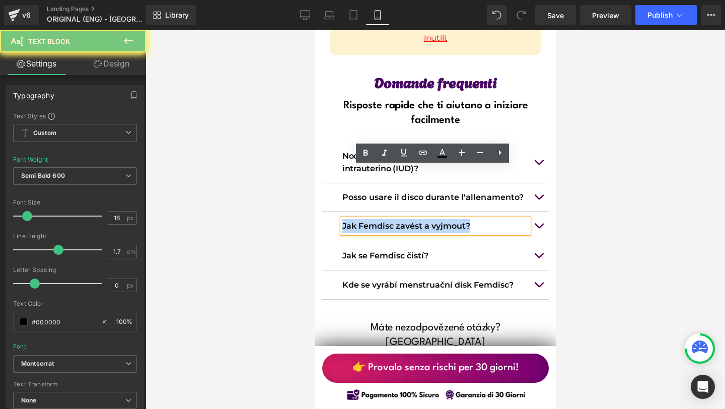
click at [365, 219] on p "Jak Femdisc zavést a vyjmout?" at bounding box center [435, 226] width 186 height 14
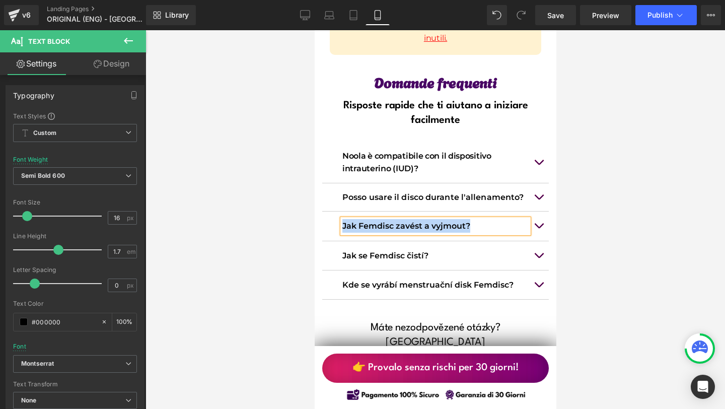
paste div
click at [470, 219] on p "Come inserire e rimuovere Femdisc?" at bounding box center [435, 226] width 186 height 14
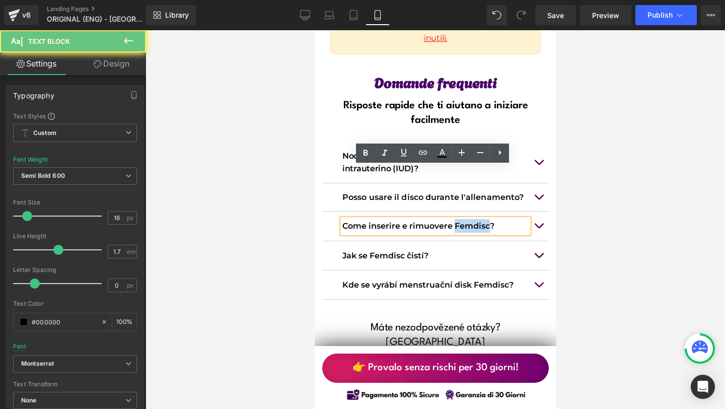
click at [470, 219] on p "Come inserire e rimuovere Femdisc?" at bounding box center [435, 226] width 186 height 14
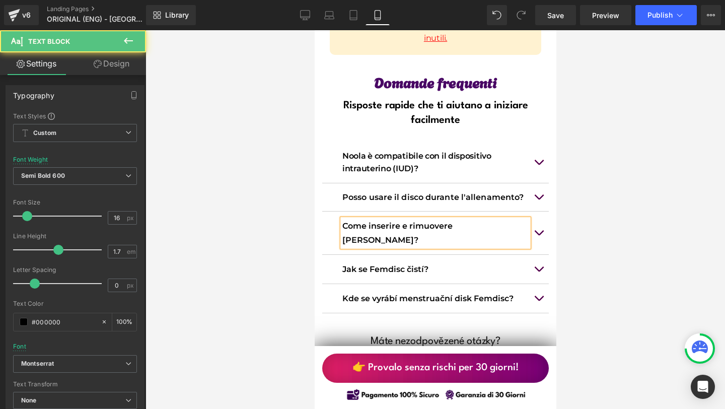
click at [527, 219] on div "Come inserire e rimuovere [PERSON_NAME]?" at bounding box center [435, 232] width 186 height 27
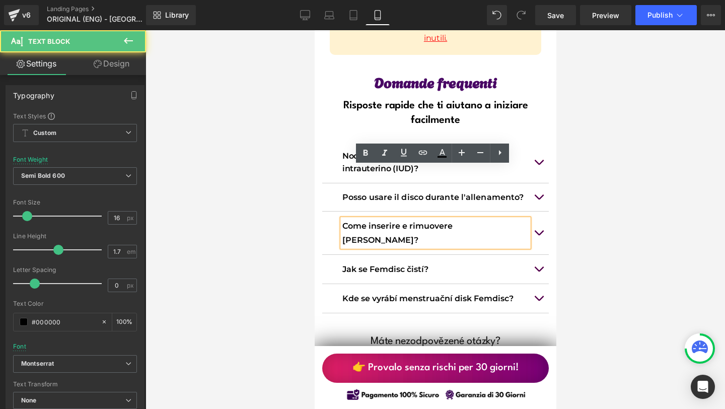
click at [534, 211] on button "button" at bounding box center [538, 232] width 20 height 42
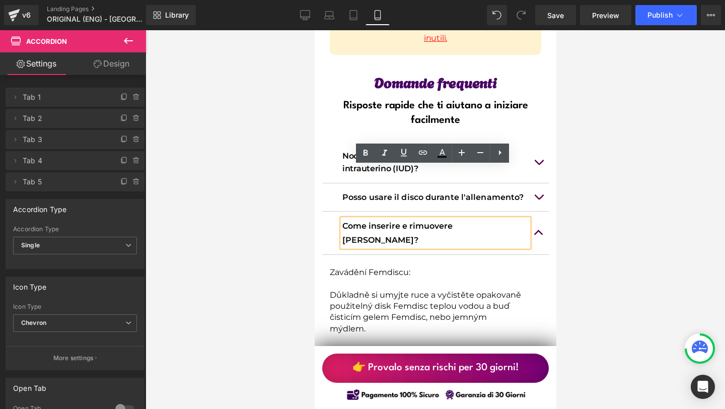
click at [333, 267] on p "Zavádění Femdiscu:" at bounding box center [424, 272] width 191 height 11
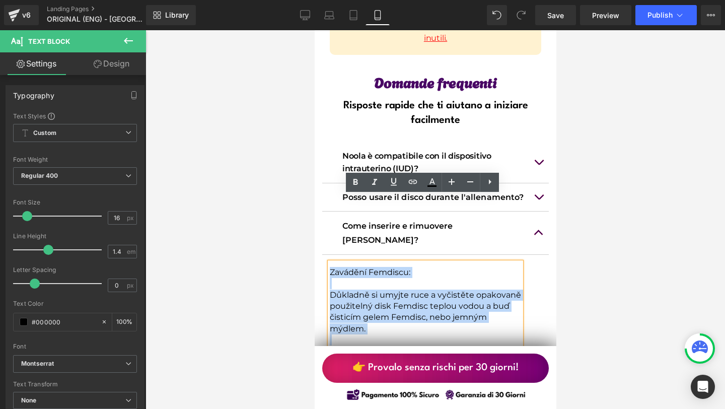
click at [329, 267] on p "Zavádění Femdiscu:" at bounding box center [424, 272] width 191 height 11
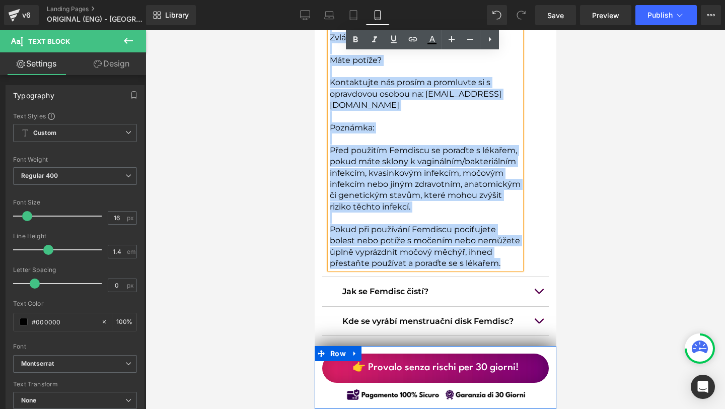
scroll to position [8992, 0]
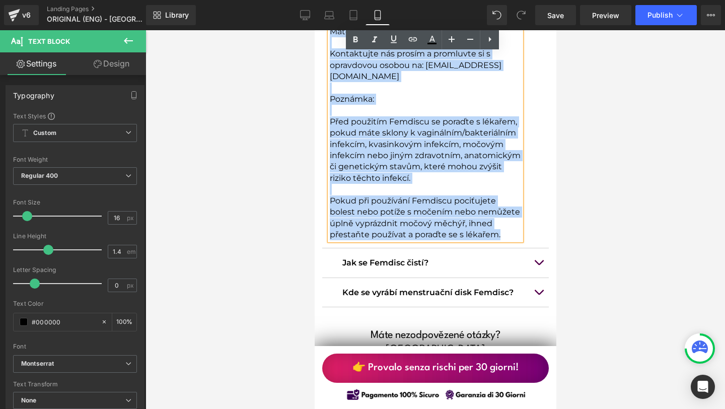
drag, startPoint x: 327, startPoint y: 205, endPoint x: 506, endPoint y: 152, distance: 186.8
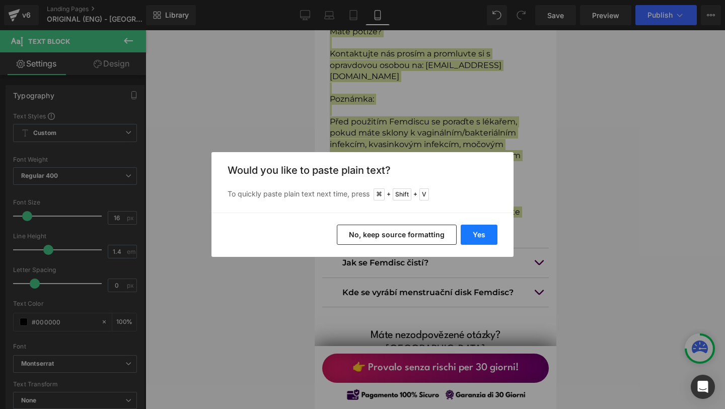
click at [478, 236] on button "Yes" at bounding box center [479, 235] width 37 height 20
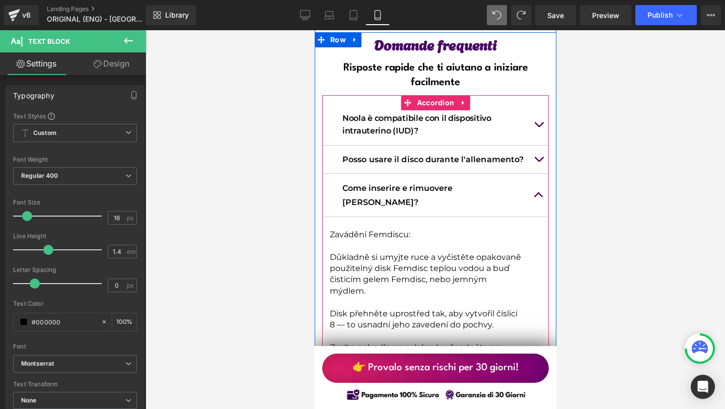
scroll to position [8027, 0]
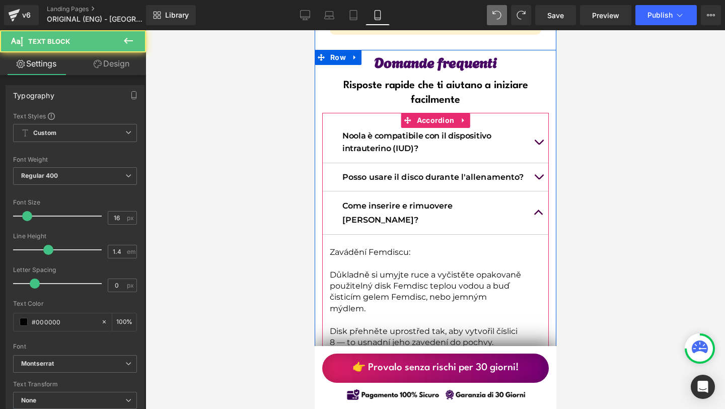
click at [367, 258] on p at bounding box center [424, 263] width 191 height 11
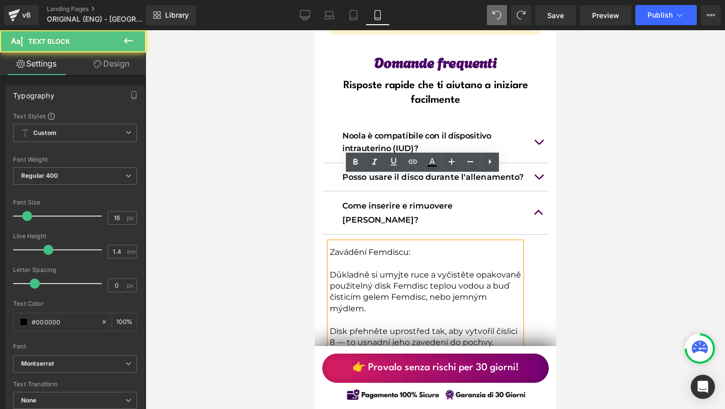
click at [340, 258] on p at bounding box center [424, 263] width 191 height 11
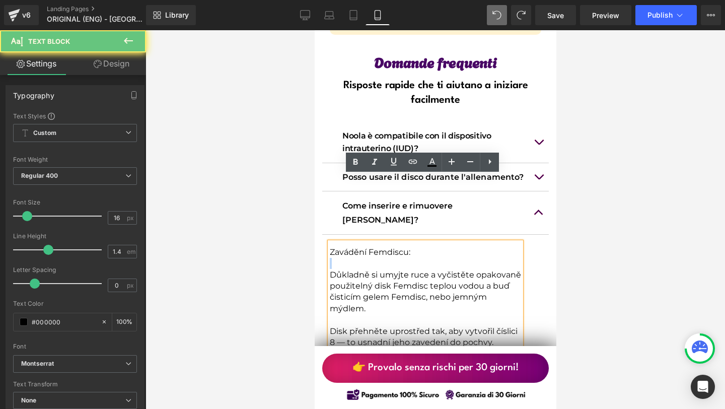
click at [340, 258] on p at bounding box center [424, 263] width 191 height 11
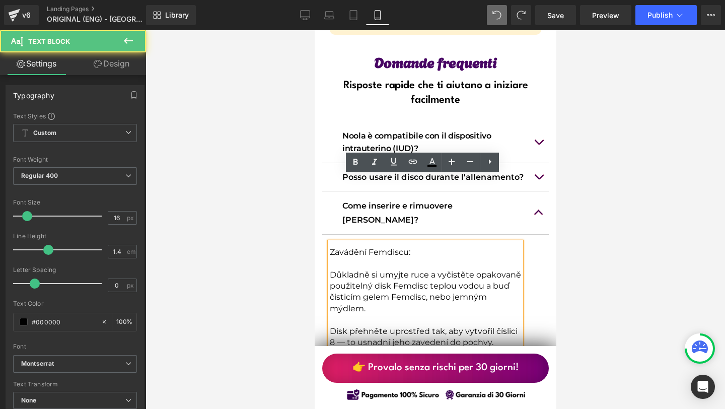
click at [329, 247] on p "Zavádění Femdiscu:" at bounding box center [424, 252] width 191 height 11
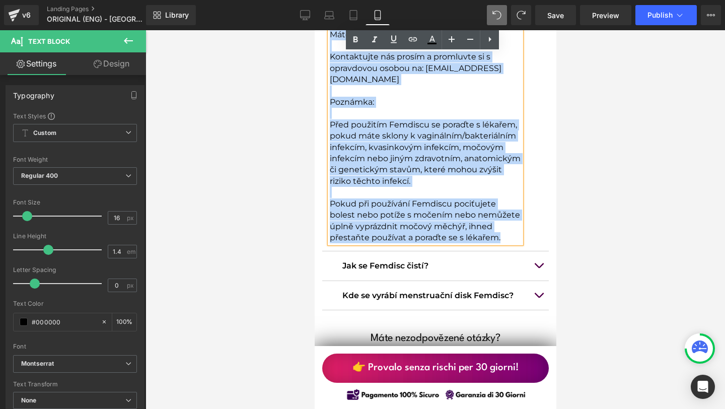
scroll to position [9010, 0]
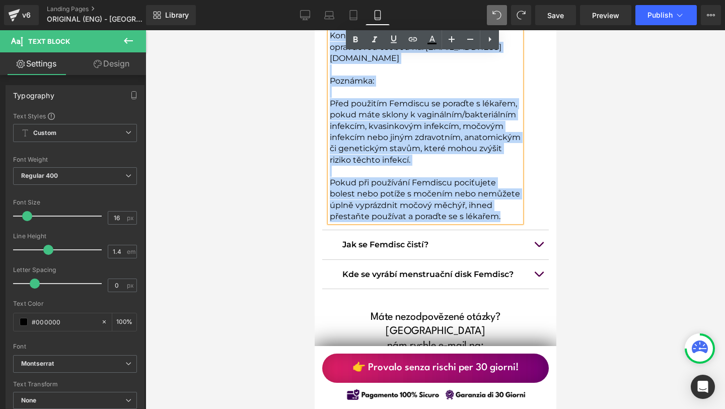
drag, startPoint x: 328, startPoint y: 187, endPoint x: 501, endPoint y: 137, distance: 180.7
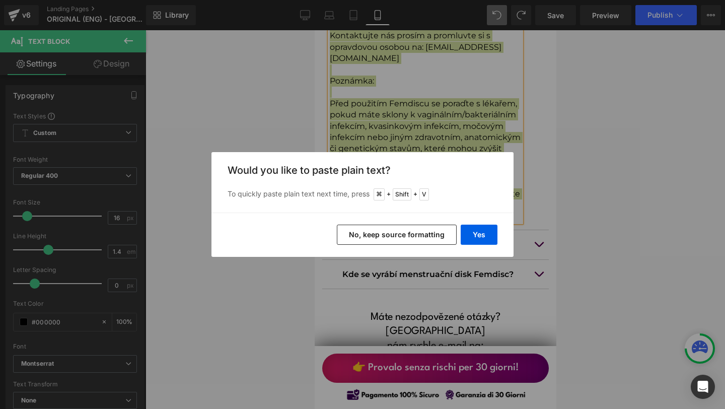
click at [384, 245] on div "Yes No, keep source formatting" at bounding box center [362, 234] width 302 height 44
click at [386, 240] on button "No, keep source formatting" at bounding box center [397, 235] width 120 height 20
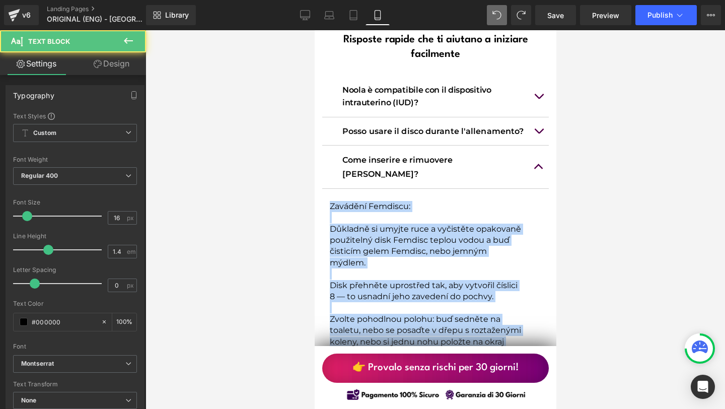
scroll to position [8068, 0]
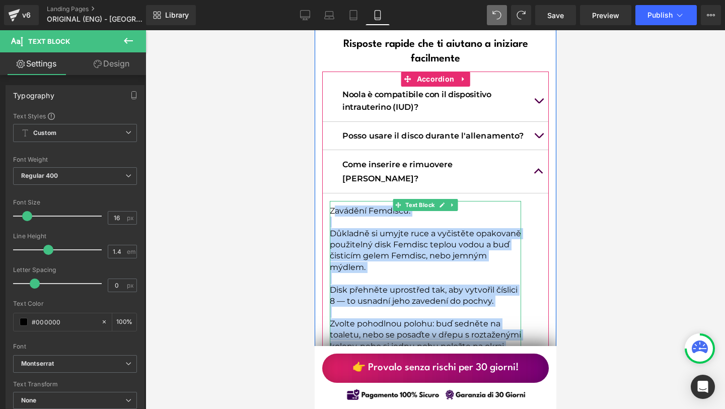
drag, startPoint x: 402, startPoint y: 248, endPoint x: 332, endPoint y: 140, distance: 128.9
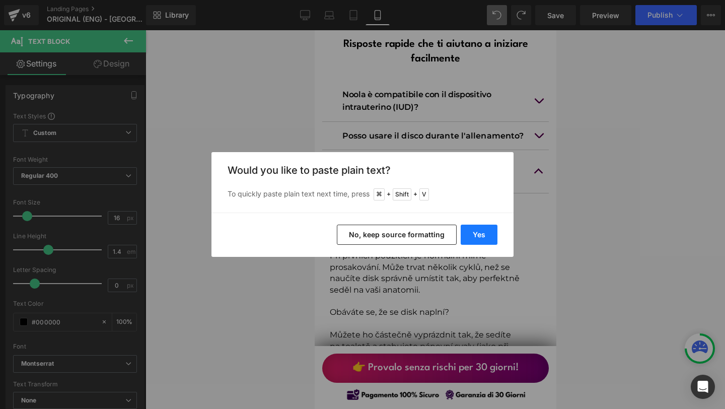
click at [480, 225] on button "Yes" at bounding box center [479, 235] width 37 height 20
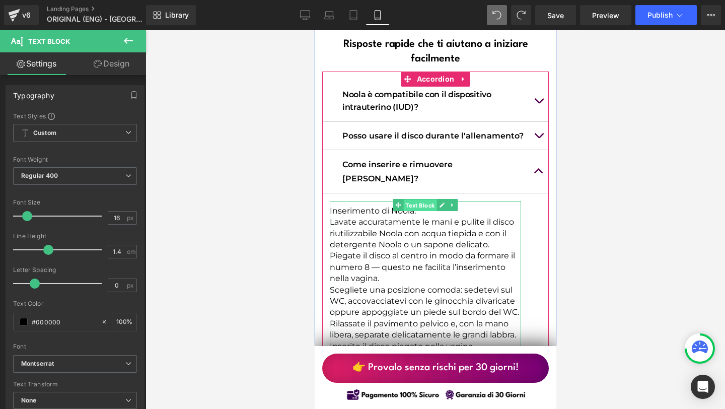
click at [425, 199] on span "Text Block" at bounding box center [419, 205] width 33 height 12
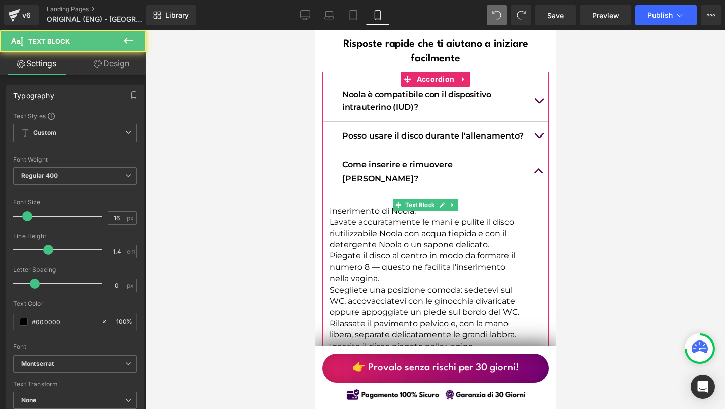
click at [419, 205] on p "Inserimento di Noola:" at bounding box center [424, 210] width 191 height 11
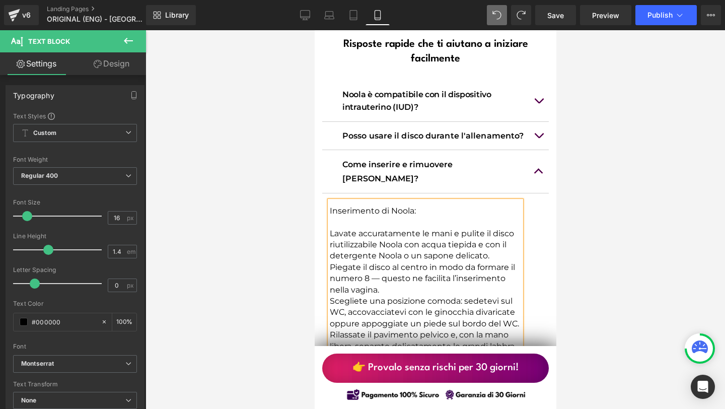
click at [387, 262] on p "Piegate il disco al centro in modo da formare il numero 8 — questo ne facilita …" at bounding box center [424, 279] width 191 height 34
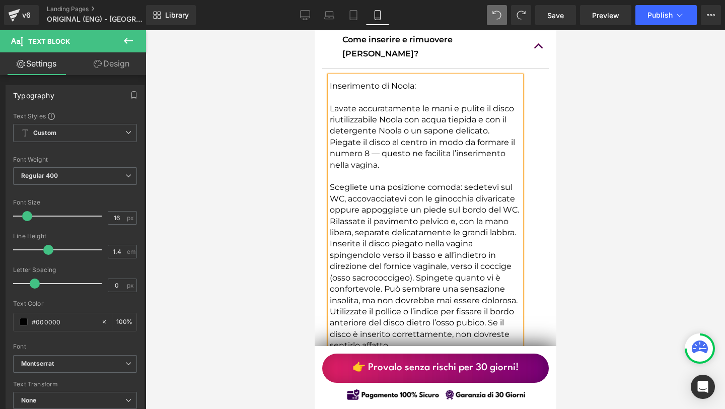
scroll to position [8192, 0]
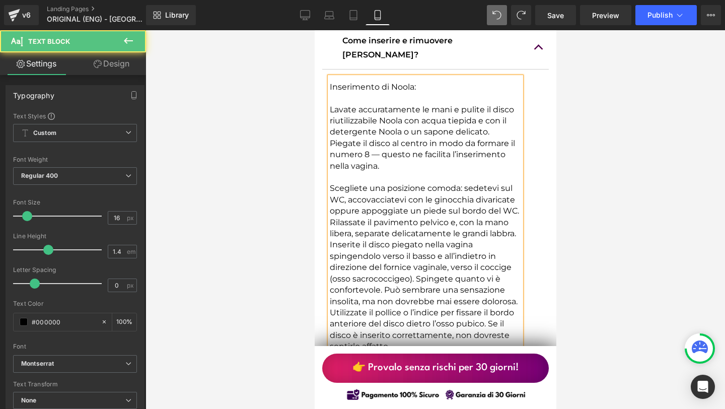
click at [413, 239] on p "Inserite il disco piegato nella vagina spingendolo verso il basso e all’indietr…" at bounding box center [424, 272] width 191 height 67
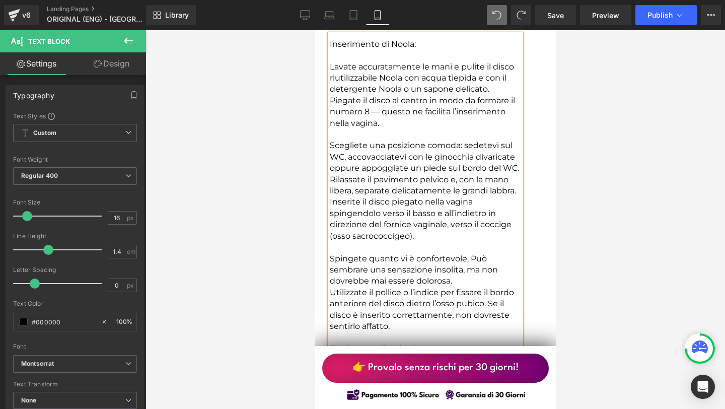
scroll to position [8234, 0]
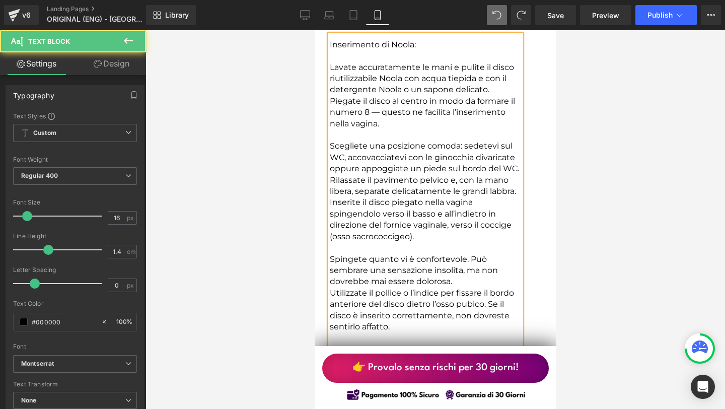
click at [470, 254] on p "Spingete quanto vi è confortevole. Può sembrare una sensazione insolita, ma non…" at bounding box center [424, 271] width 191 height 34
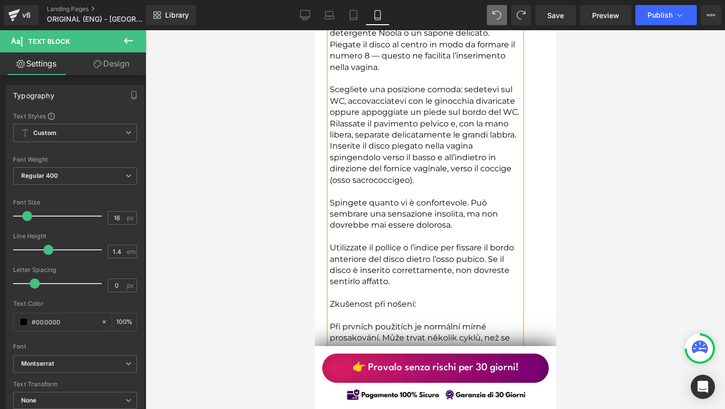
scroll to position [8292, 0]
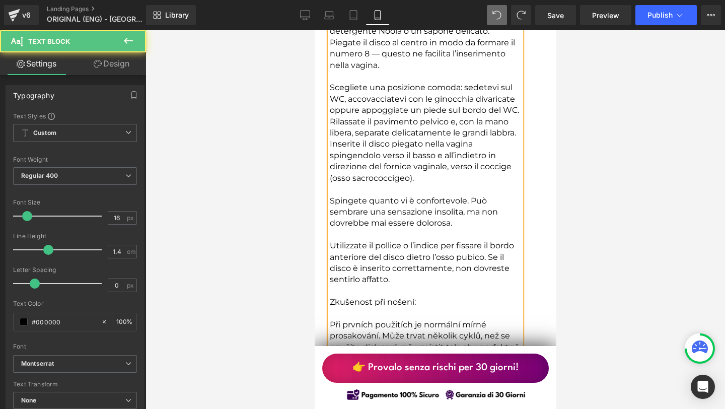
click at [342, 308] on p at bounding box center [424, 313] width 191 height 11
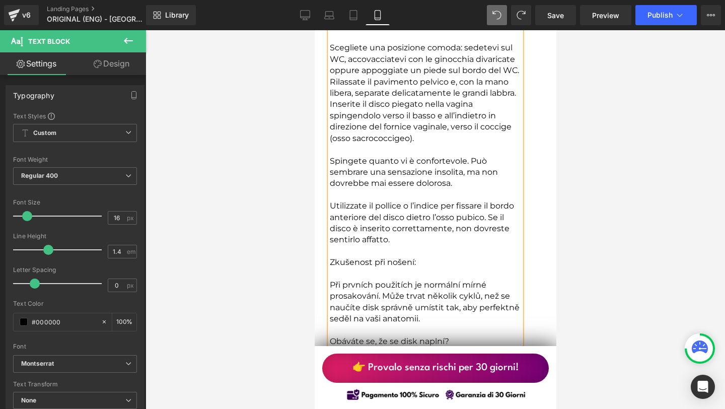
scroll to position [8336, 0]
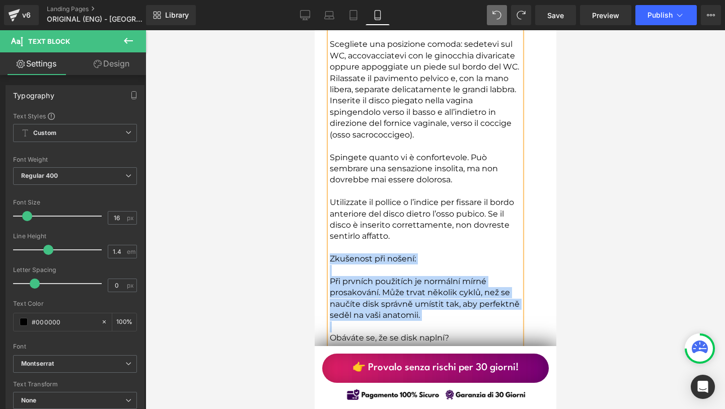
drag, startPoint x: 327, startPoint y: 192, endPoint x: 442, endPoint y: 254, distance: 130.8
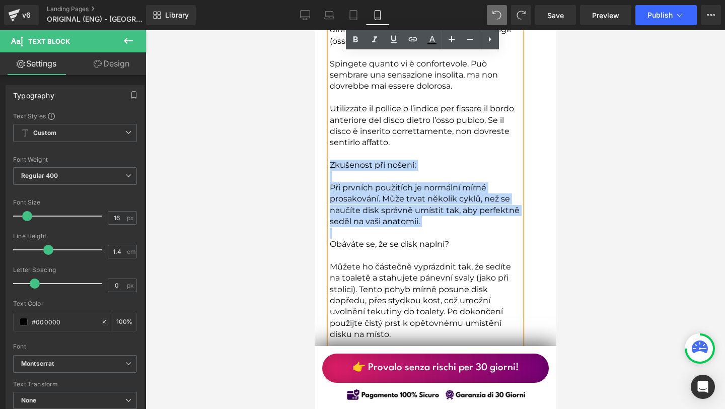
scroll to position [8437, 0]
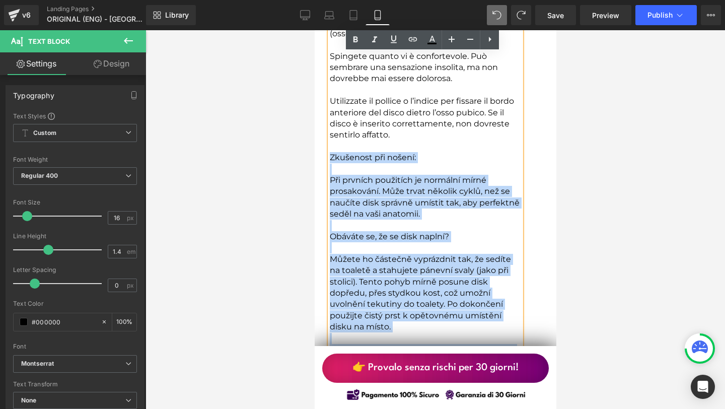
drag, startPoint x: 505, startPoint y: 311, endPoint x: 320, endPoint y: 92, distance: 286.5
click at [322, 92] on article "Inserimento di Noola: Lavate accuratamente le mani e pulite il disco riutilizza…" at bounding box center [435, 319] width 227 height 990
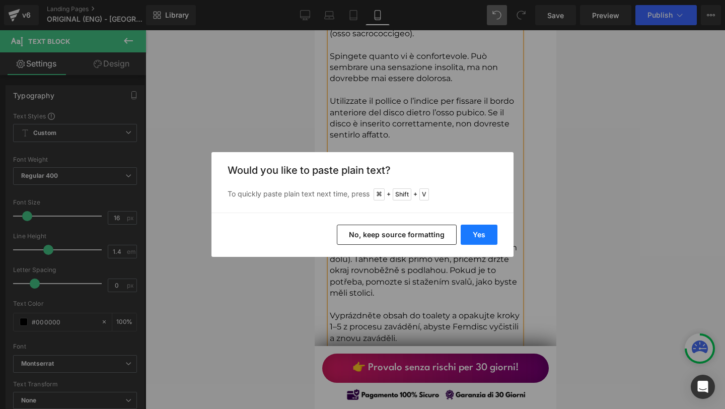
click at [484, 230] on button "Yes" at bounding box center [479, 235] width 37 height 20
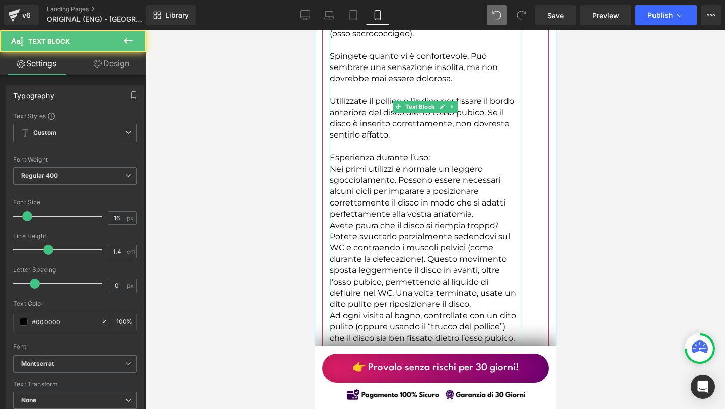
click at [354, 141] on p at bounding box center [424, 146] width 191 height 11
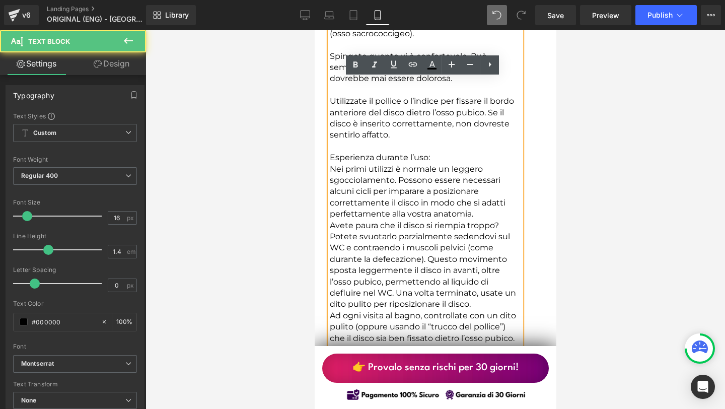
click at [454, 152] on p "Esperienza durante l’uso:" at bounding box center [424, 157] width 191 height 11
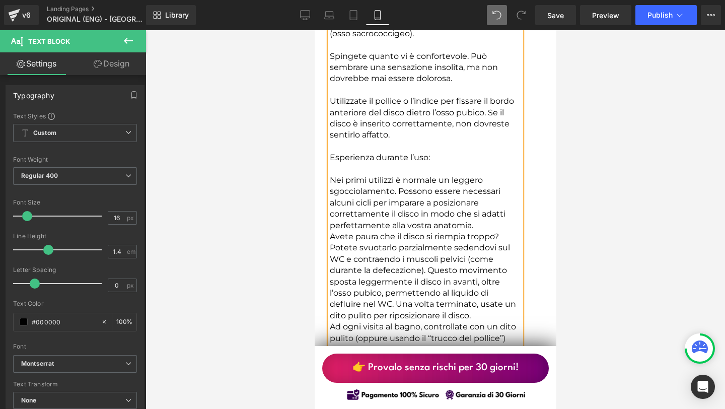
click at [489, 175] on p "Nei primi utilizzi è normale un leggero sgocciolamento. Possono essere necessar…" at bounding box center [424, 203] width 191 height 56
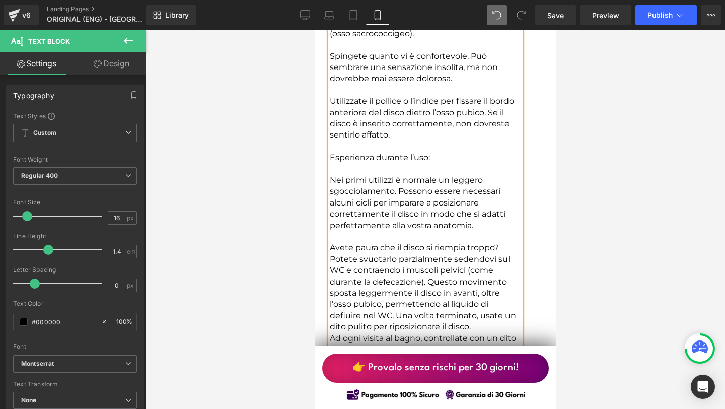
click at [424, 254] on p "Potete svuotarlo parzialmente sedendovi sul WC e contraendo i muscoli pelvici (…" at bounding box center [424, 293] width 191 height 79
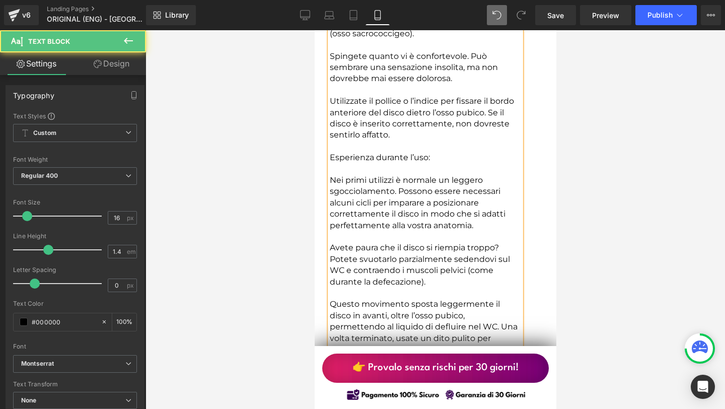
click at [441, 298] on p "Questo movimento sposta leggermente il disco in avanti, oltre l’osso pubico, pe…" at bounding box center [424, 326] width 191 height 56
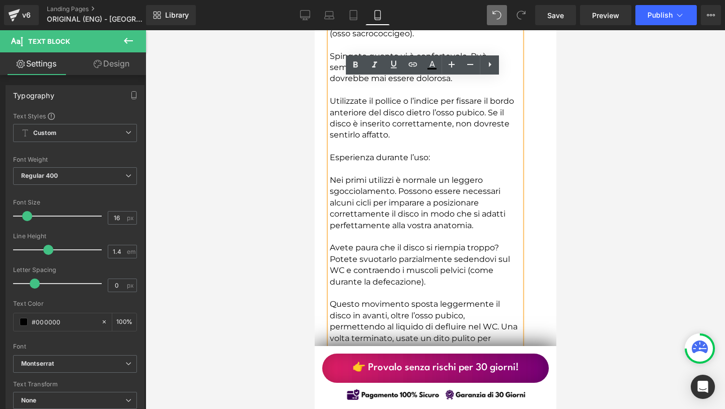
click at [415, 298] on p "Questo movimento sposta leggermente il disco in avanti, oltre l’osso pubico, pe…" at bounding box center [424, 326] width 191 height 56
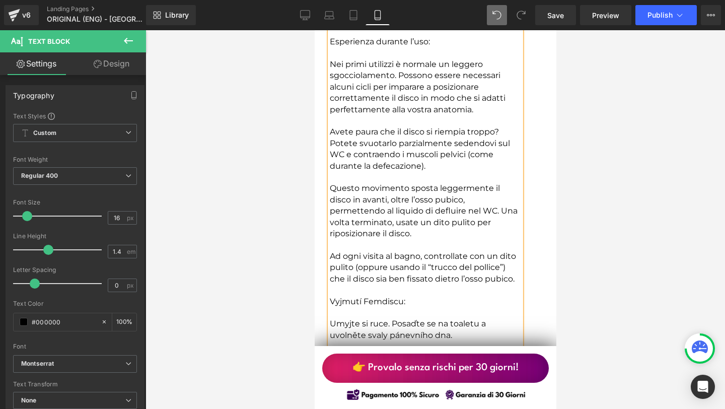
scroll to position [8574, 0]
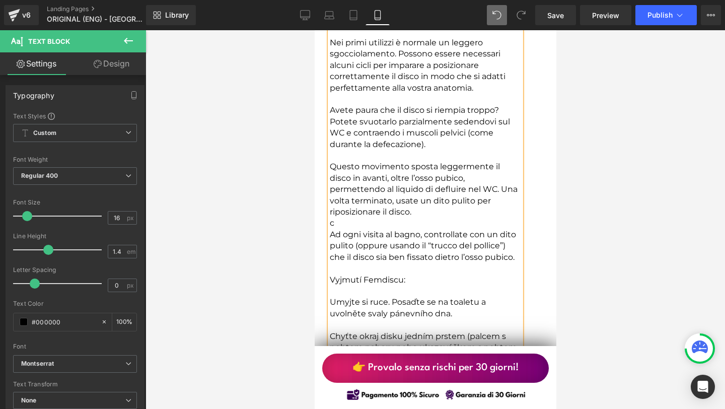
click at [329, 274] on p "Vyjmutí Femdiscu:" at bounding box center [424, 279] width 191 height 11
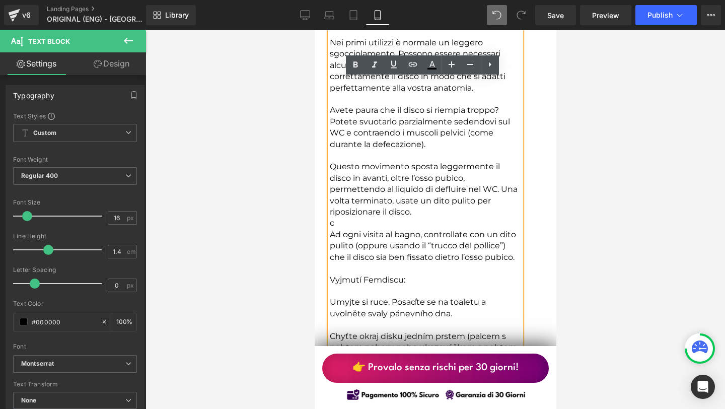
click at [341, 217] on p "c" at bounding box center [424, 222] width 191 height 11
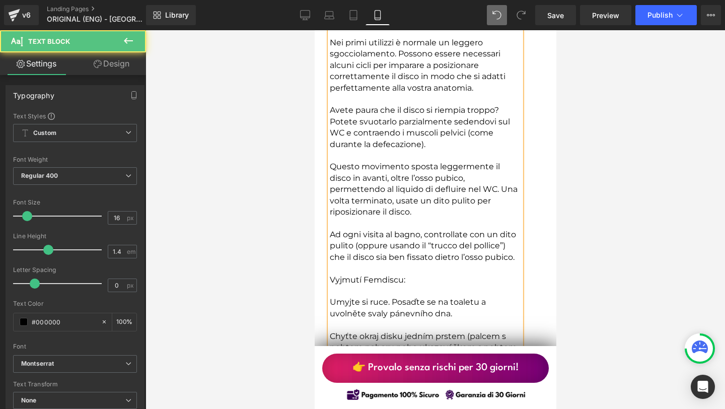
click at [329, 274] on p "Vyjmutí Femdiscu:" at bounding box center [424, 279] width 191 height 11
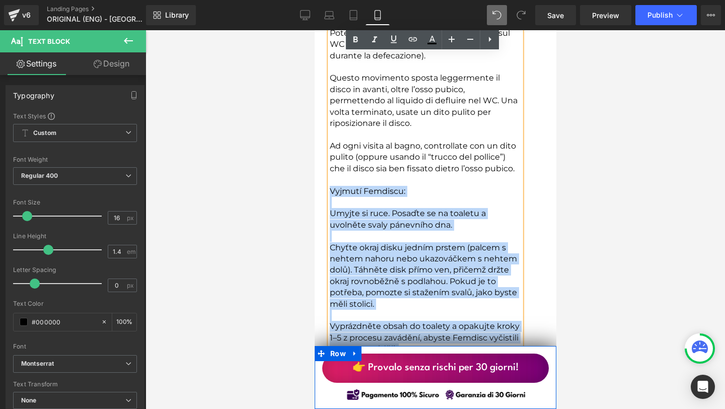
scroll to position [8666, 0]
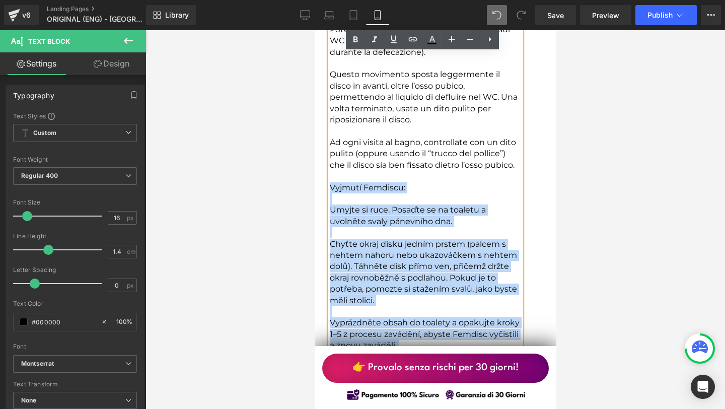
drag, startPoint x: 328, startPoint y: 215, endPoint x: 397, endPoint y: 301, distance: 109.6
click at [397, 301] on div "Inserimento di Noola: Lavate accuratamente le mani e pulite il disco riutilizza…" at bounding box center [424, 100] width 191 height 997
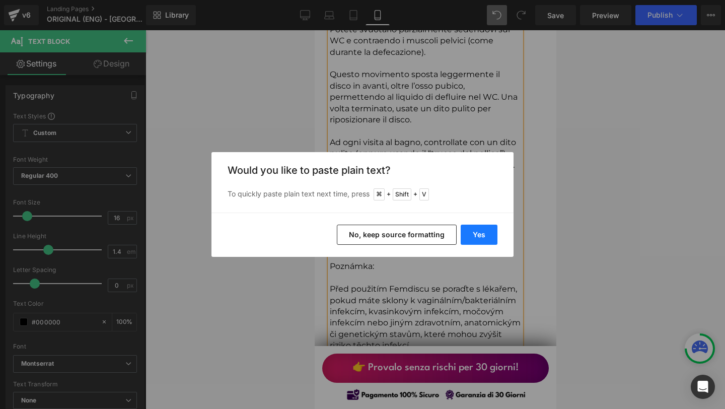
click at [480, 233] on button "Yes" at bounding box center [479, 235] width 37 height 20
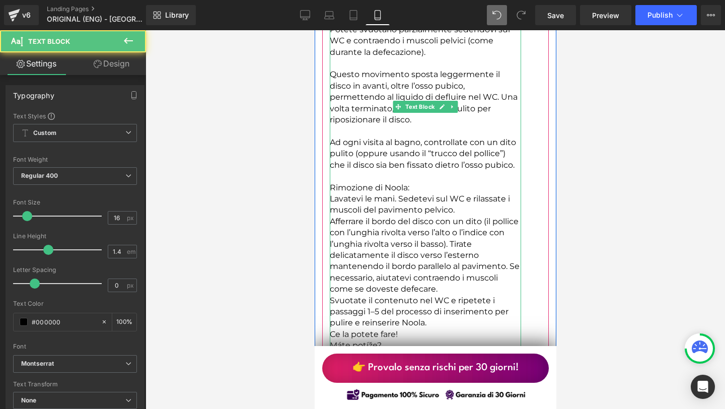
click at [417, 182] on p "Rimozione di Noola:" at bounding box center [424, 187] width 191 height 11
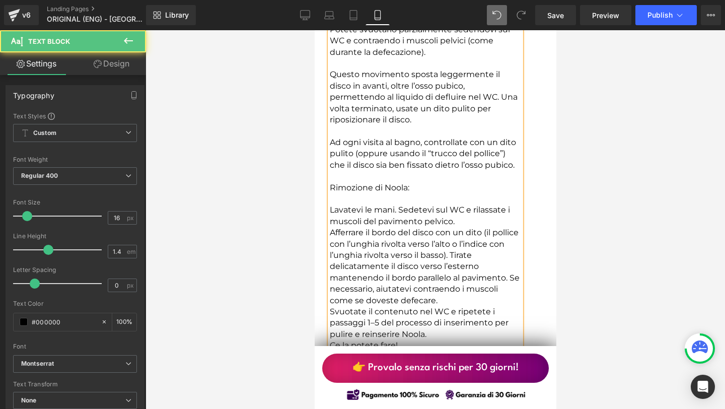
click at [457, 204] on p "Lavatevi le mani. Sedetevi sul WC e rilassate i muscoli del pavimento pelvico." at bounding box center [424, 215] width 191 height 23
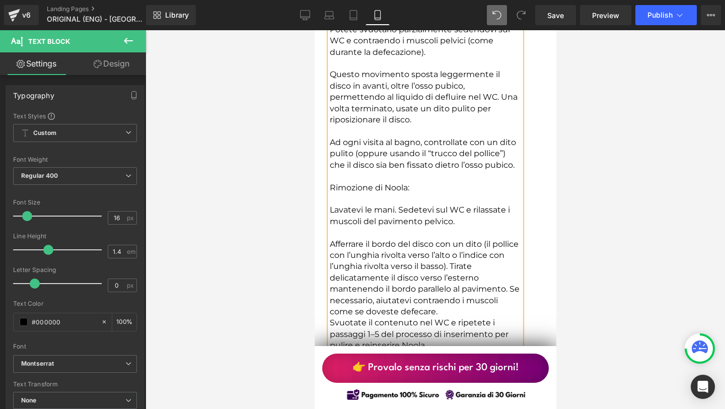
click at [448, 239] on p "Afferrare il bordo del disco con un dito (il pollice con l’unghia rivolta verso…" at bounding box center [424, 278] width 191 height 79
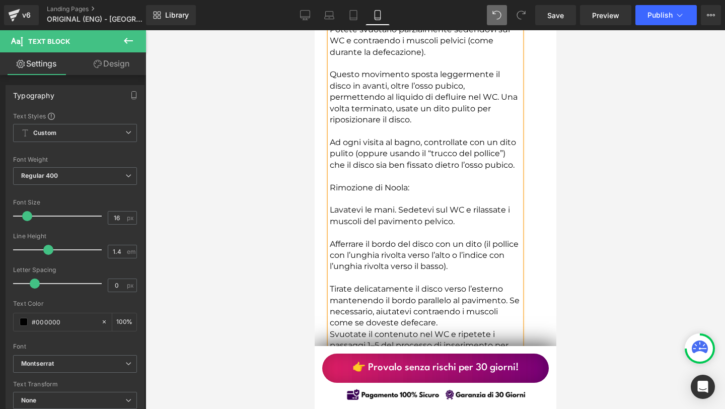
click at [443, 283] on p "Tirate delicatamente il disco verso l’esterno mantenendo il bordo parallelo al …" at bounding box center [424, 305] width 191 height 45
click at [440, 340] on p "Svuotate il contenuto nel WC e ripetete i passaggi 1–5 del processo di inserime…" at bounding box center [424, 357] width 191 height 34
click at [405, 385] on p "Ce la potete fare!" at bounding box center [424, 390] width 191 height 11
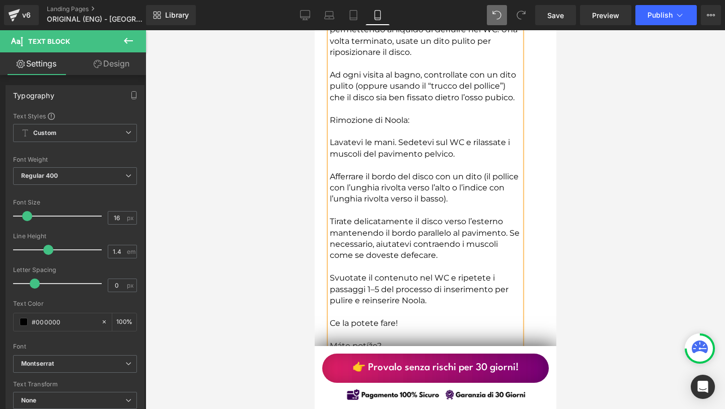
click at [331, 340] on p "Máte potíže?" at bounding box center [424, 345] width 191 height 11
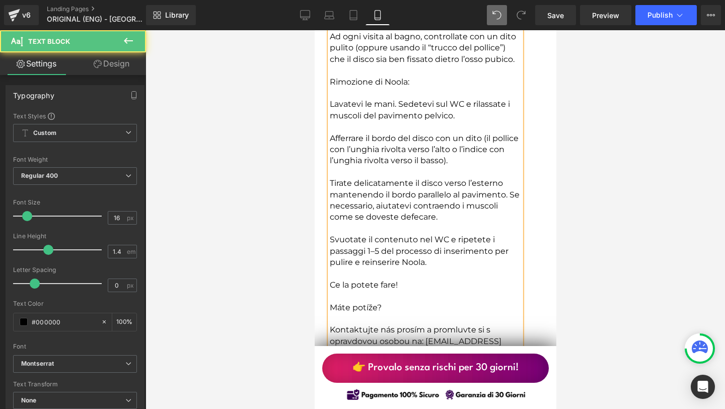
scroll to position [8773, 0]
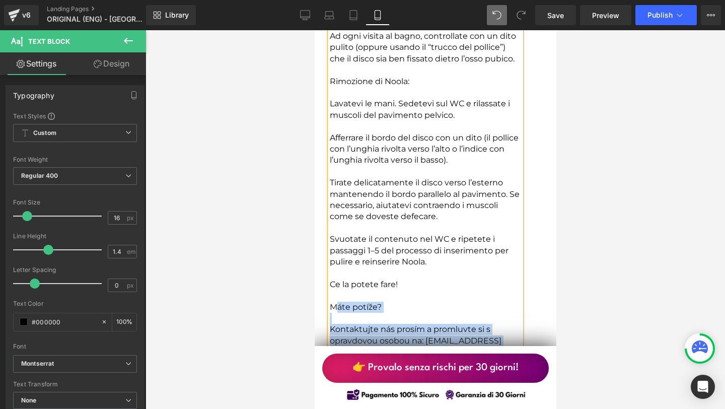
drag, startPoint x: 325, startPoint y: 237, endPoint x: 331, endPoint y: 244, distance: 8.9
click at [331, 244] on div "Inserimento di Noola: Lavate accuratamente le mani e pulite il disco riutilizza…" at bounding box center [424, 6] width 191 height 1020
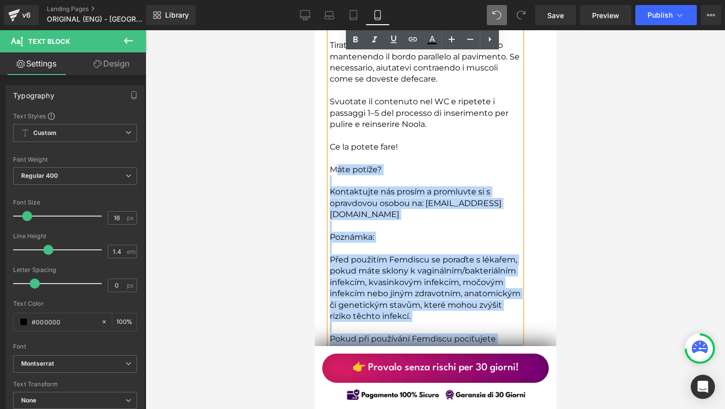
scroll to position [8902, 0]
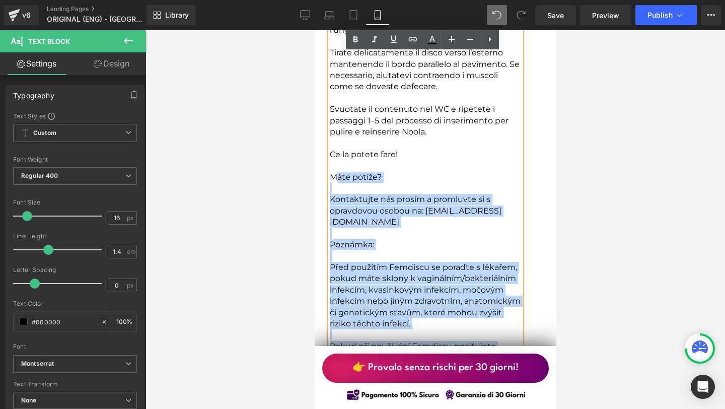
click at [331, 172] on p "Máte potíže?" at bounding box center [424, 177] width 191 height 11
drag, startPoint x: 328, startPoint y: 108, endPoint x: 499, endPoint y: 302, distance: 259.3
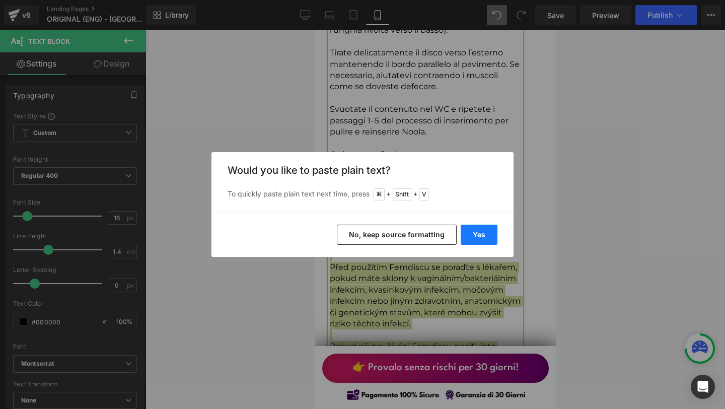
click at [485, 235] on button "Yes" at bounding box center [479, 235] width 37 height 20
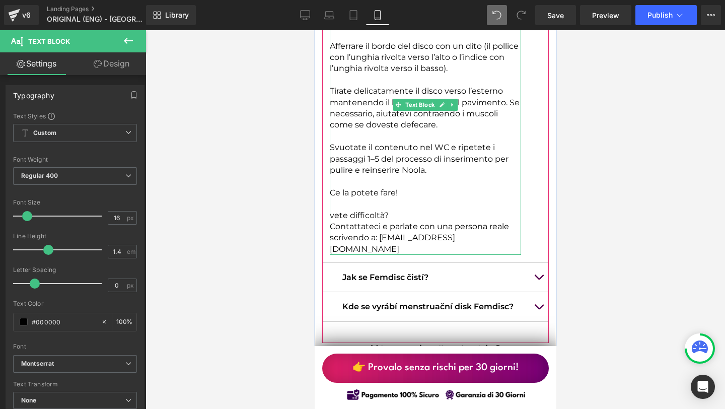
scroll to position [8861, 0]
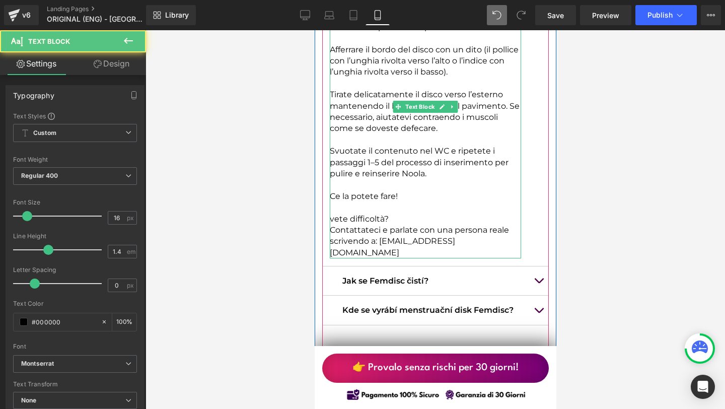
click at [462, 213] on p "vete difficoltà?" at bounding box center [424, 218] width 191 height 11
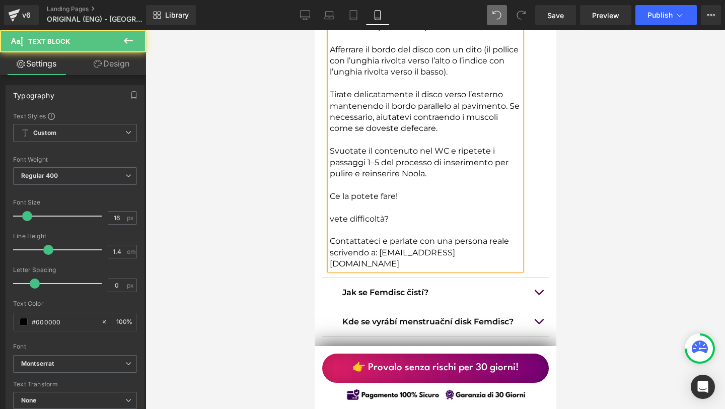
click at [455, 236] on p "Contattateci e parlate con una persona reale scrivendo a: [EMAIL_ADDRESS][DOMAI…" at bounding box center [424, 253] width 191 height 34
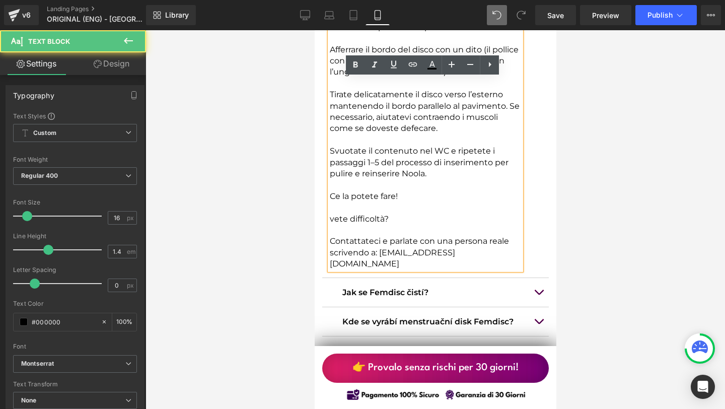
click at [419, 236] on p "Contattateci e parlate con una persona reale scrivendo a: [EMAIL_ADDRESS][DOMAI…" at bounding box center [424, 253] width 191 height 34
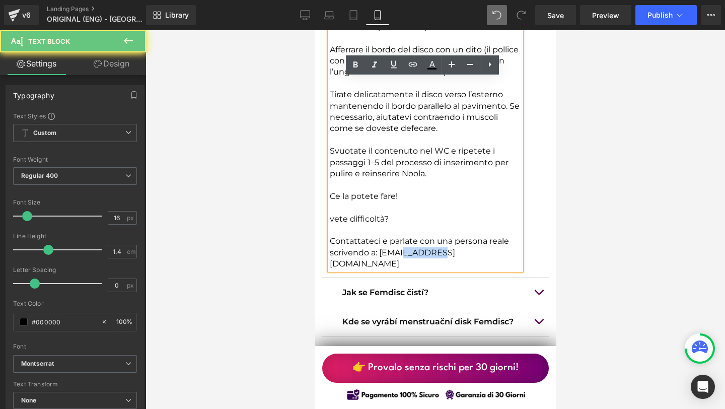
click at [419, 236] on p "Contattateci e parlate con una persona reale scrivendo a: [EMAIL_ADDRESS][DOMAI…" at bounding box center [424, 253] width 191 height 34
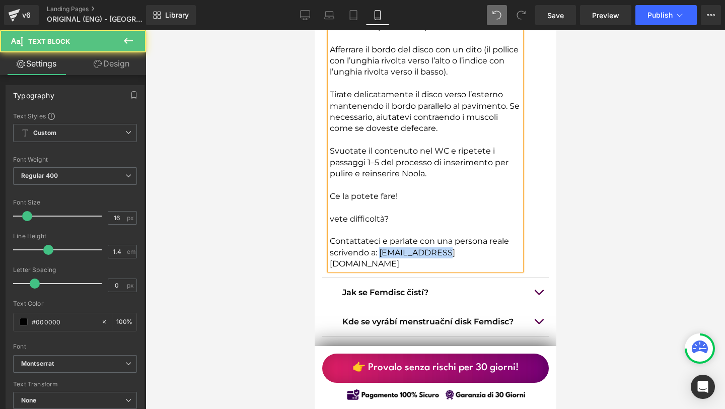
drag, startPoint x: 456, startPoint y: 189, endPoint x: 377, endPoint y: 186, distance: 79.1
click at [377, 236] on p "Contattateci e parlate con una persona reale scrivendo a: [EMAIL_ADDRESS][DOMAI…" at bounding box center [424, 253] width 191 height 34
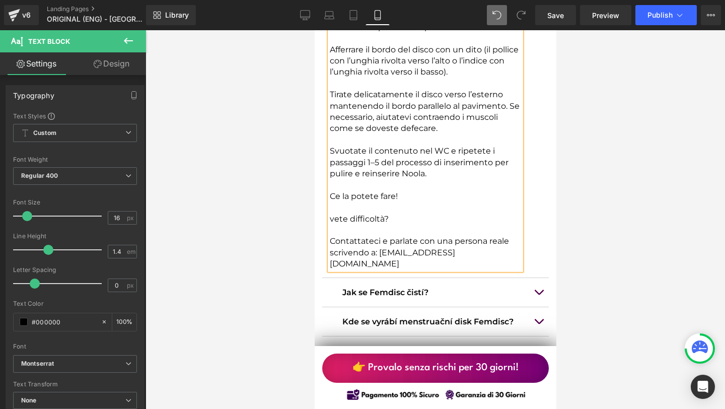
click at [414, 236] on p "Contattateci e parlate con una persona reale scrivendo a: [EMAIL_ADDRESS][DOMAI…" at bounding box center [424, 253] width 191 height 34
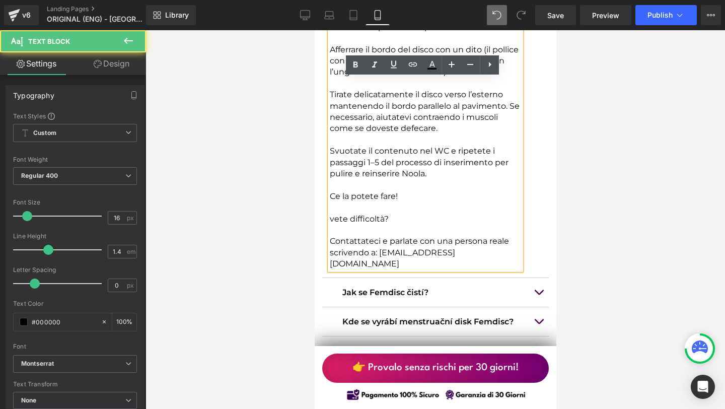
click at [414, 236] on p "Contattateci e parlate con una persona reale scrivendo a: [EMAIL_ADDRESS][DOMAI…" at bounding box center [424, 253] width 191 height 34
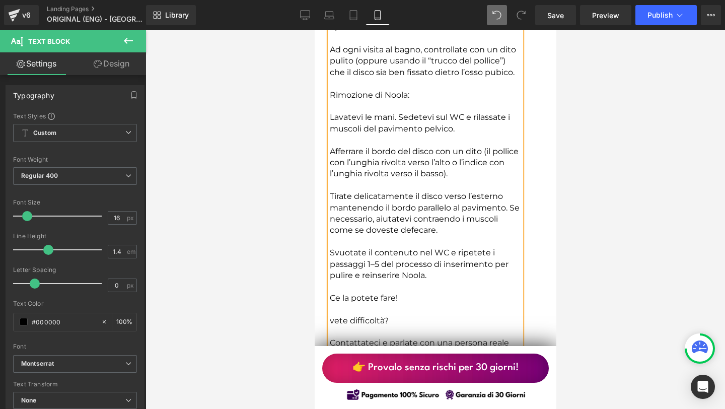
scroll to position [8767, 0]
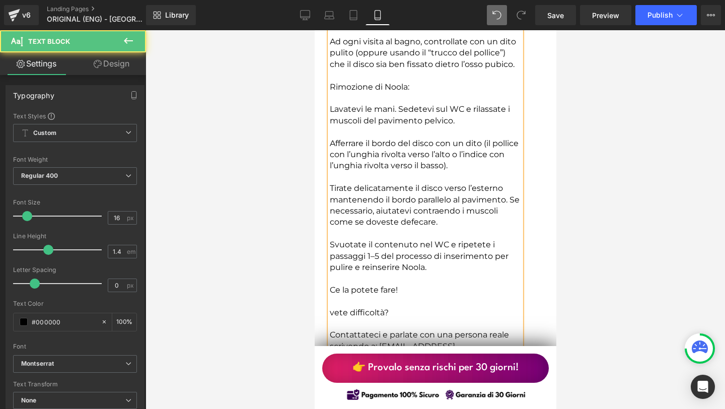
click at [459, 329] on p "Contattateci e parlate con una persona reale scrivendo a: [EMAIL_ADDRESS][DOMAI…" at bounding box center [424, 346] width 191 height 34
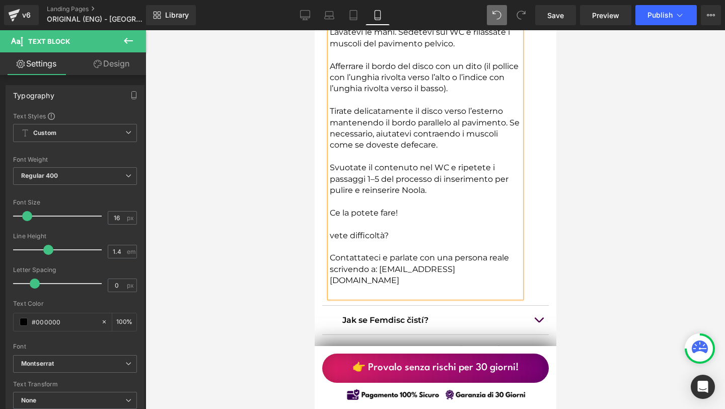
scroll to position [8844, 0]
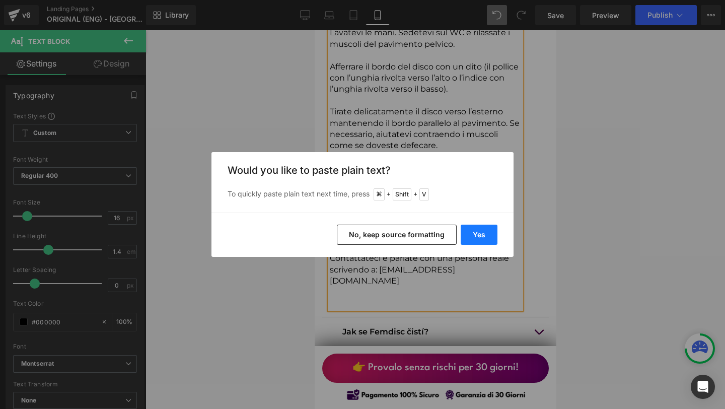
click at [481, 230] on button "Yes" at bounding box center [479, 235] width 37 height 20
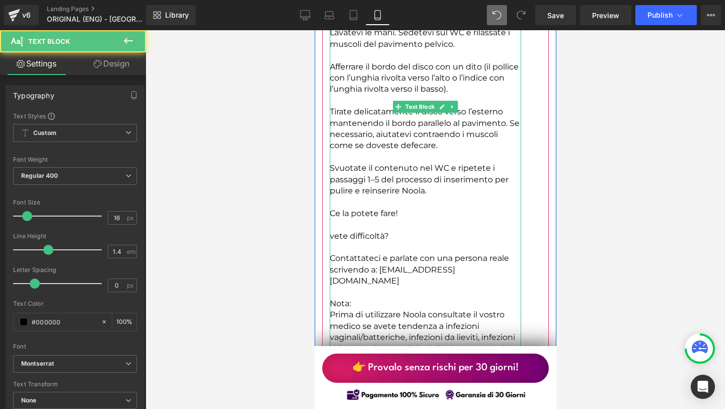
click at [398, 298] on p "Nota:" at bounding box center [424, 303] width 191 height 11
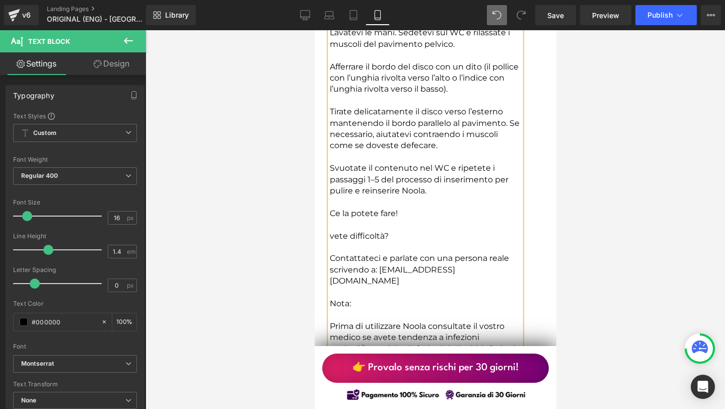
click at [401, 321] on p "Prima di utilizzare Noola consultate il vostro medico se avete tendenza a infez…" at bounding box center [424, 354] width 191 height 67
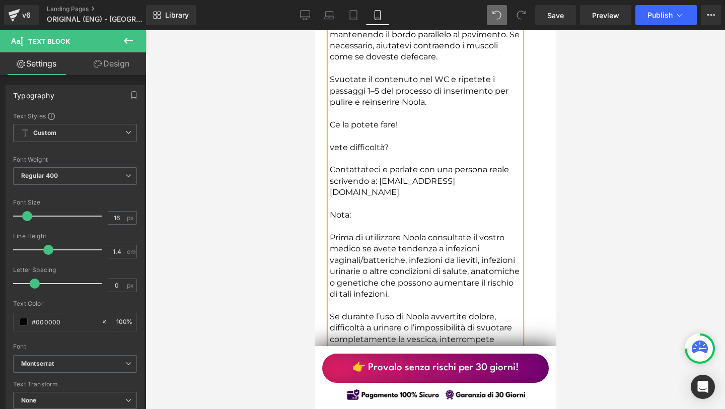
scroll to position [8933, 0]
click at [591, 234] on div at bounding box center [434, 219] width 579 height 379
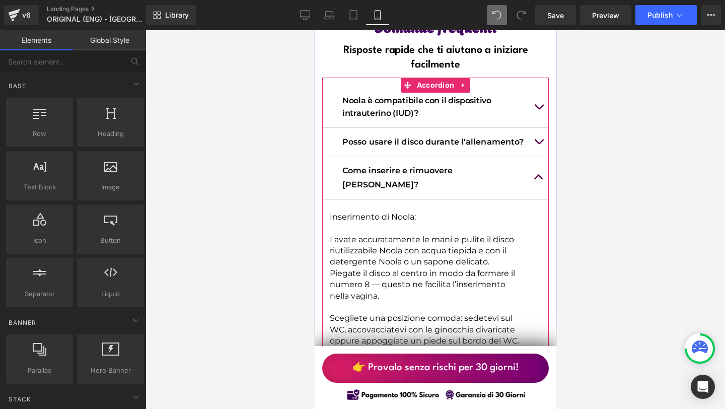
scroll to position [8058, 0]
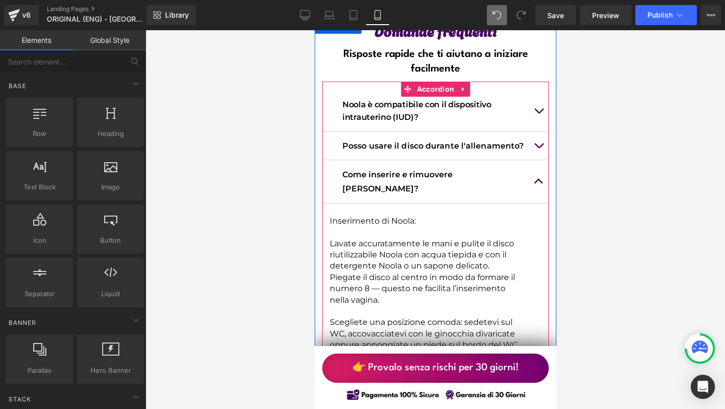
click at [536, 160] on button "button" at bounding box center [538, 181] width 20 height 42
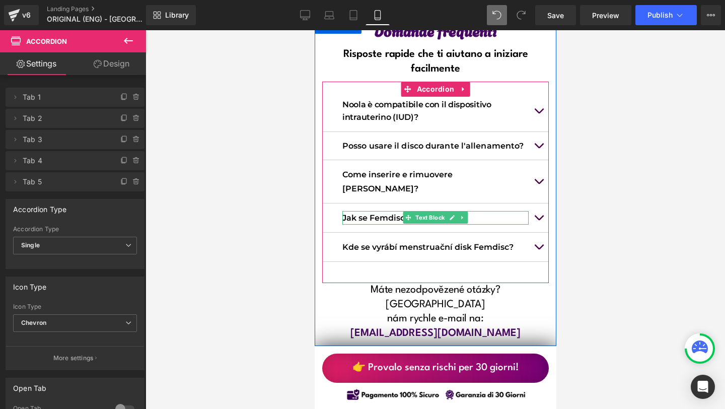
click at [377, 211] on p "Jak se Femdisc čistí?" at bounding box center [435, 218] width 186 height 14
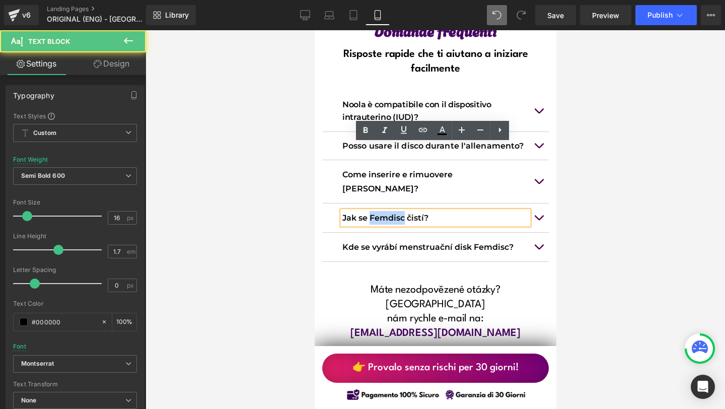
click at [377, 211] on p "Jak se Femdisc čistí?" at bounding box center [435, 218] width 186 height 14
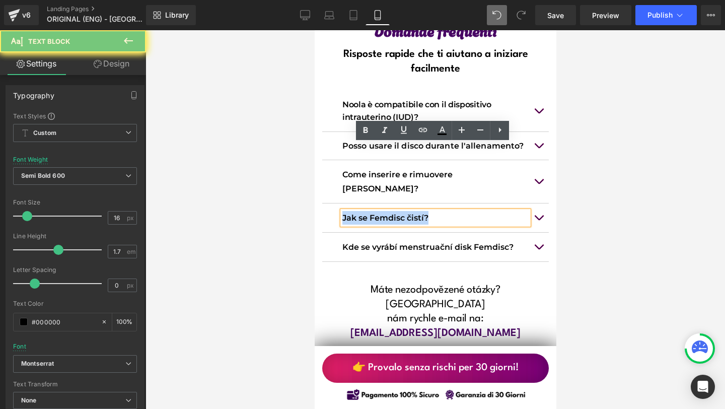
click at [377, 211] on p "Jak se Femdisc čistí?" at bounding box center [435, 218] width 186 height 14
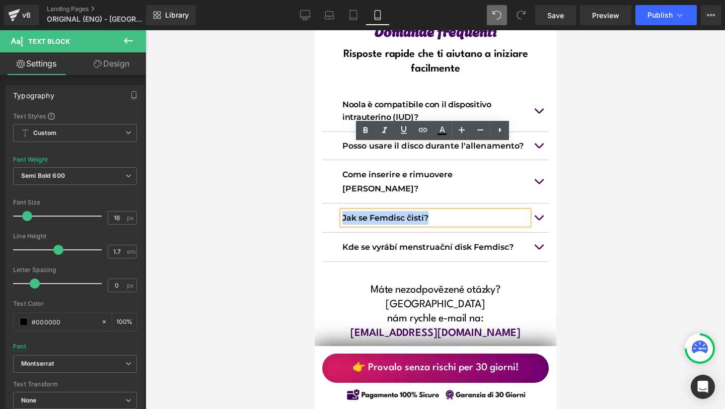
click at [387, 211] on p "Jak se Femdisc čistí?" at bounding box center [435, 218] width 186 height 14
click at [378, 211] on p "Jak se Femdisc čistí?" at bounding box center [435, 218] width 186 height 14
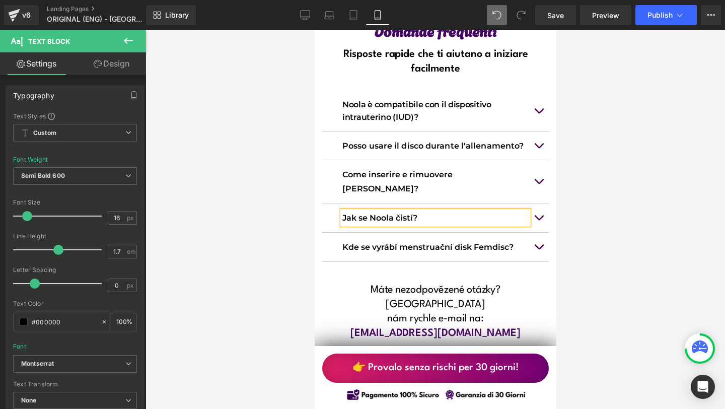
click at [430, 211] on p "Jak se Noola čistí?" at bounding box center [435, 218] width 186 height 14
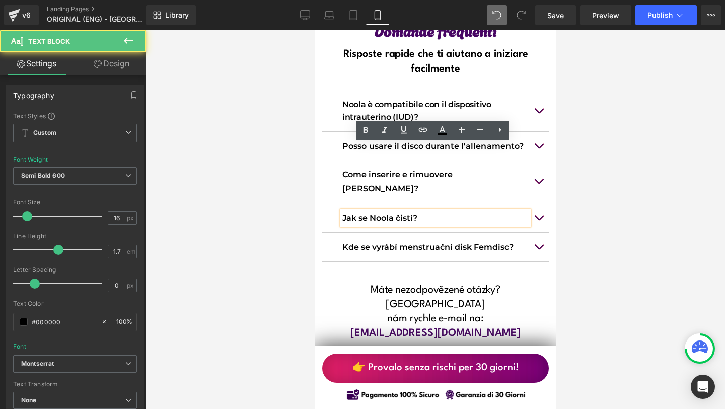
click at [382, 211] on p "Jak se Noola čistí?" at bounding box center [435, 218] width 186 height 14
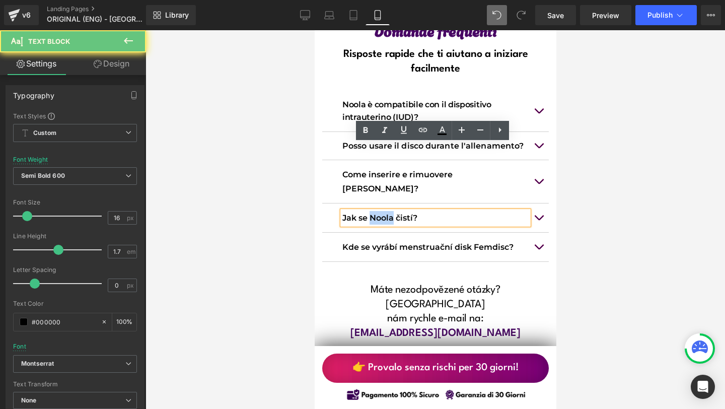
click at [382, 211] on p "Jak se Noola čistí?" at bounding box center [435, 218] width 186 height 14
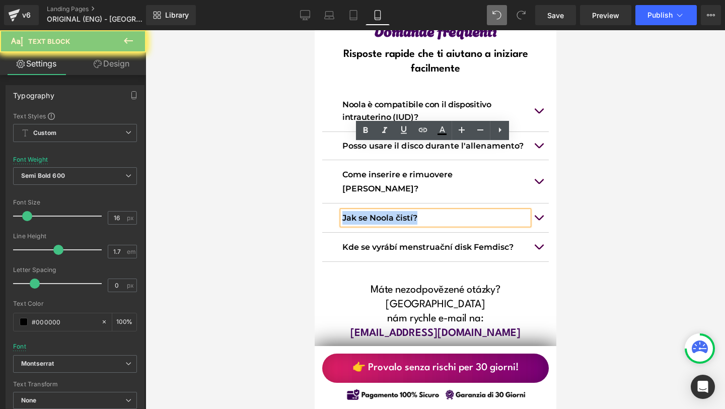
click at [382, 211] on p "Jak se Noola čistí?" at bounding box center [435, 218] width 186 height 14
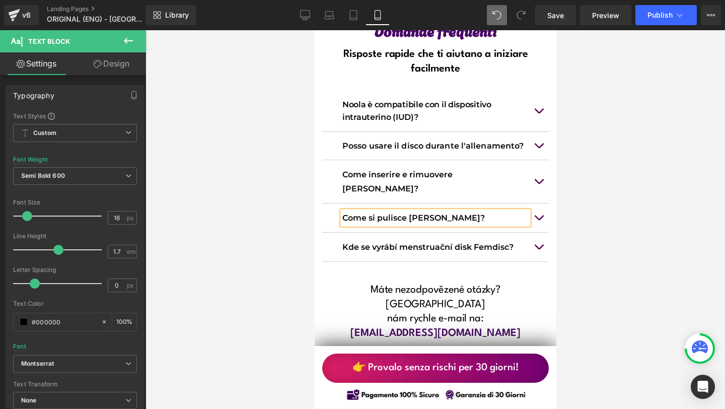
click at [539, 203] on button "button" at bounding box center [538, 217] width 20 height 29
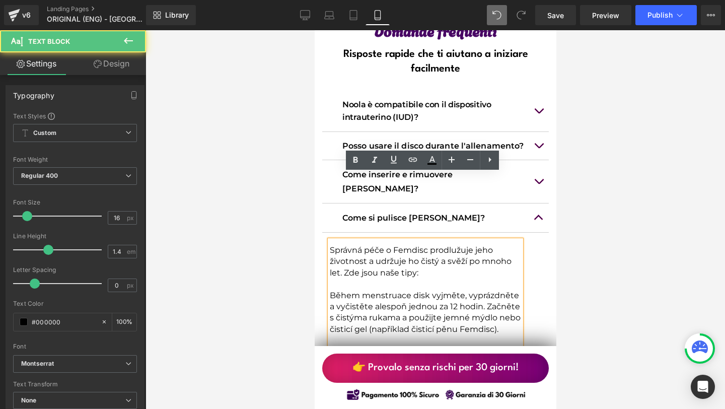
click at [333, 245] on p "Správná péče o Femdisc prodlužuje jeho životnost a udržuje ho čistý a svěží po …" at bounding box center [424, 262] width 191 height 34
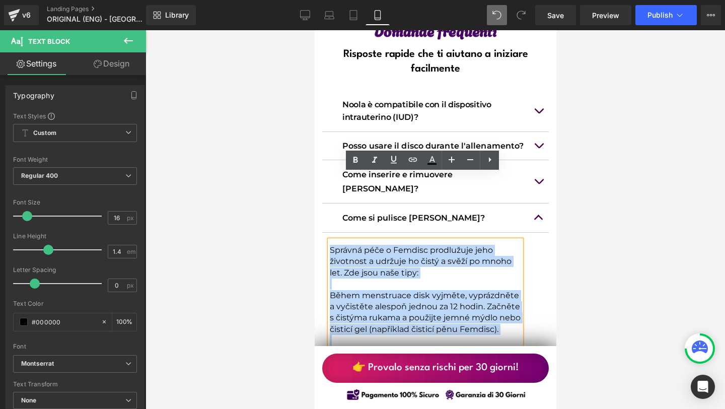
drag, startPoint x: 326, startPoint y: 180, endPoint x: 317, endPoint y: 181, distance: 8.6
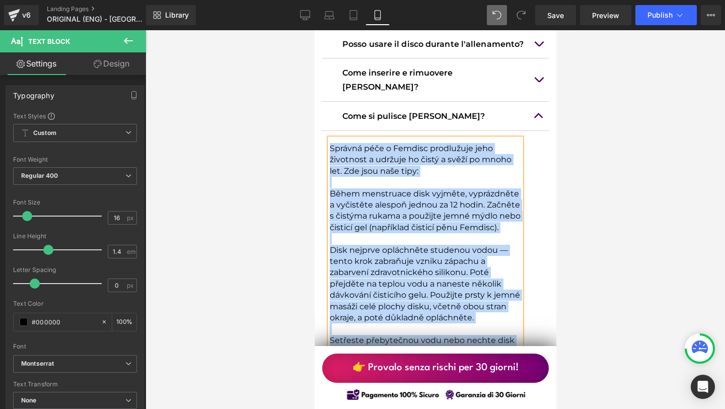
scroll to position [8179, 0]
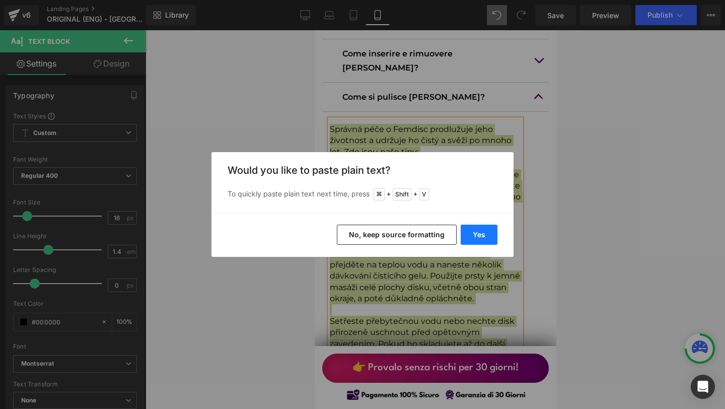
click at [473, 241] on button "Yes" at bounding box center [479, 235] width 37 height 20
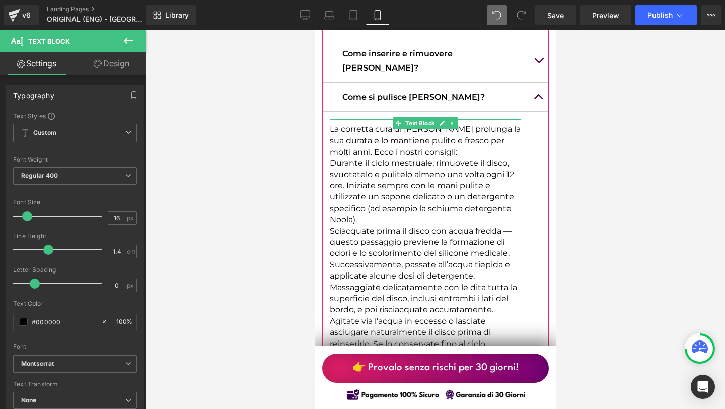
click at [426, 124] on p "La corretta cura di [PERSON_NAME] prolunga la sua durata e lo mantiene pulito e…" at bounding box center [424, 141] width 191 height 34
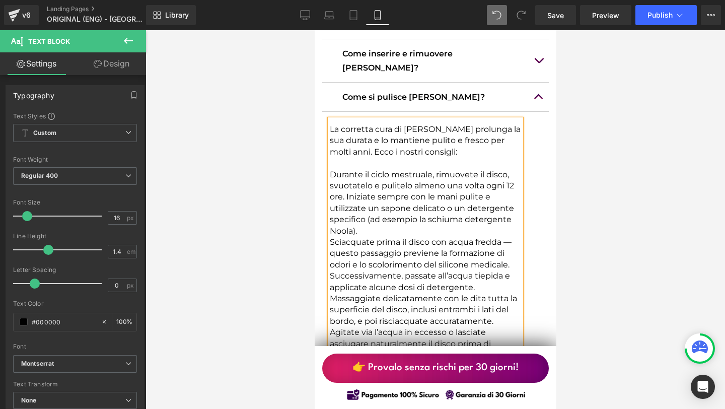
click at [364, 184] on p "Durante il ciclo mestruale, rimuovete il disco, svuotatelo e pulitelo almeno un…" at bounding box center [424, 202] width 191 height 67
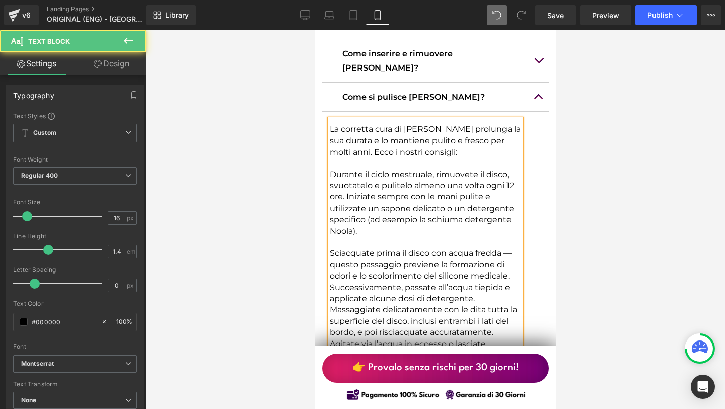
click at [489, 257] on p "Sciacquate prima il disco con acqua fredda — questo passaggio previene la forma…" at bounding box center [424, 293] width 191 height 90
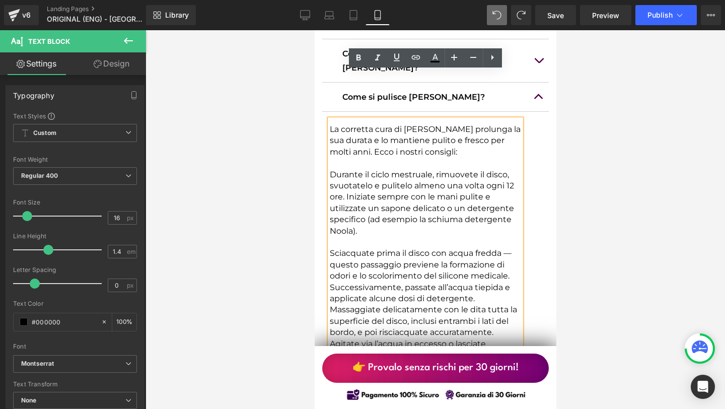
click at [491, 253] on p "Sciacquate prima il disco con acqua fredda — questo passaggio previene la forma…" at bounding box center [424, 293] width 191 height 90
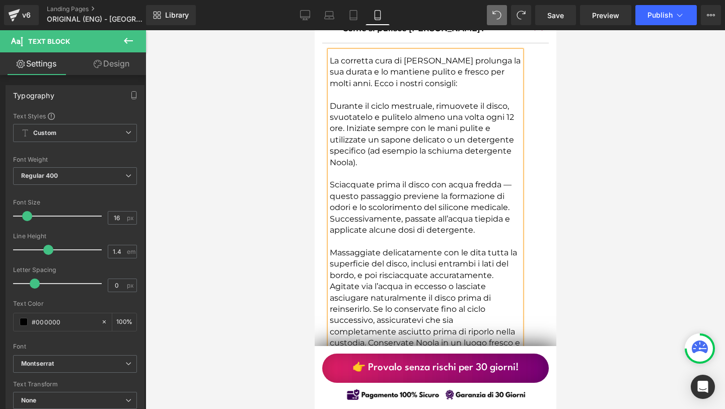
scroll to position [8266, 0]
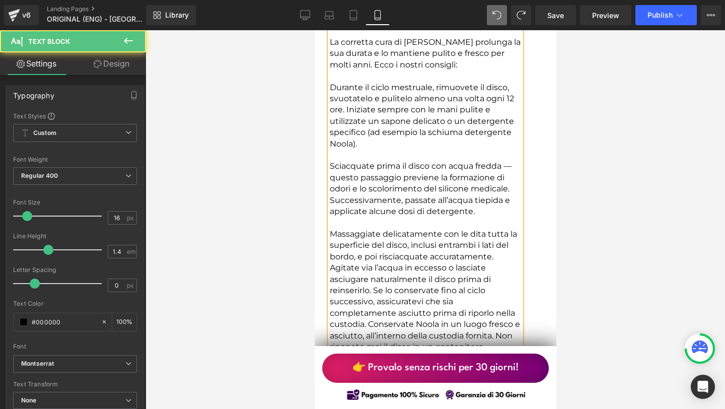
click at [499, 262] on p "Agitate via l’acqua in eccesso o lasciate asciugare naturalmente il disco prima…" at bounding box center [424, 313] width 191 height 102
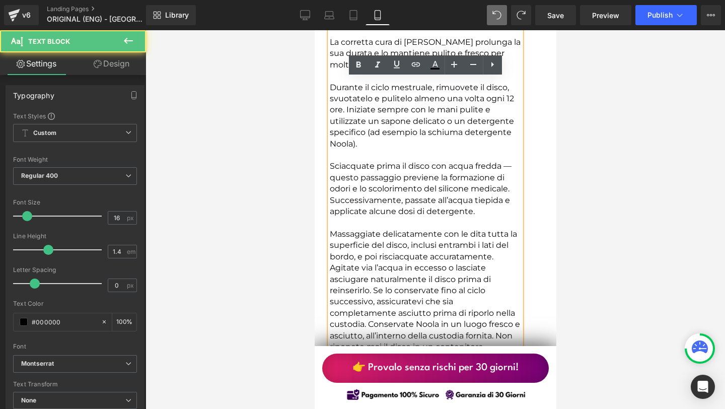
click at [499, 229] on p "Massaggiate delicatamente con le dita tutta la superficie del disco, inclusi en…" at bounding box center [424, 246] width 191 height 34
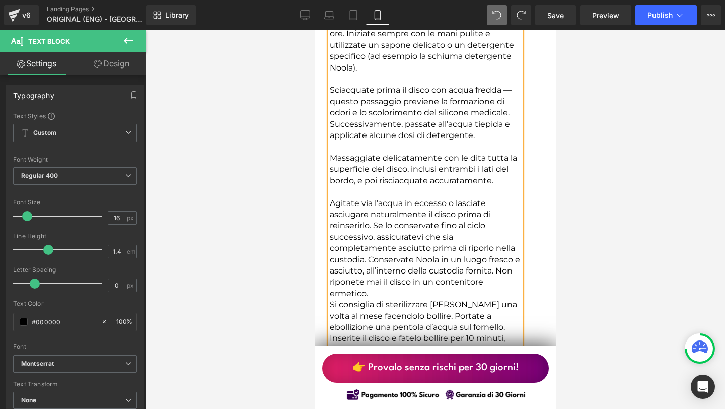
scroll to position [8344, 0]
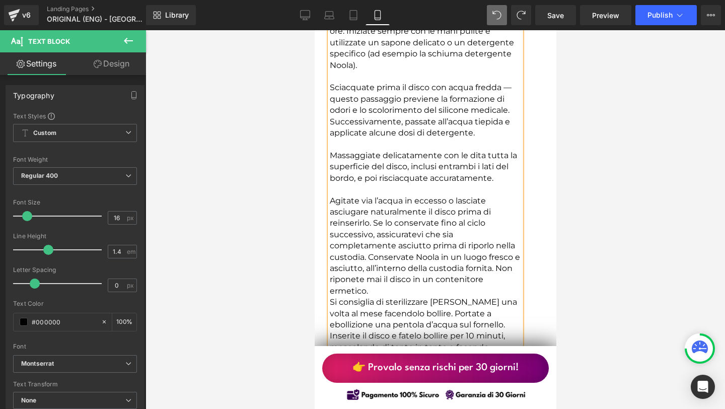
click at [494, 195] on p "Agitate via l’acqua in eccesso o lasciate asciugare naturalmente il disco prima…" at bounding box center [424, 246] width 191 height 102
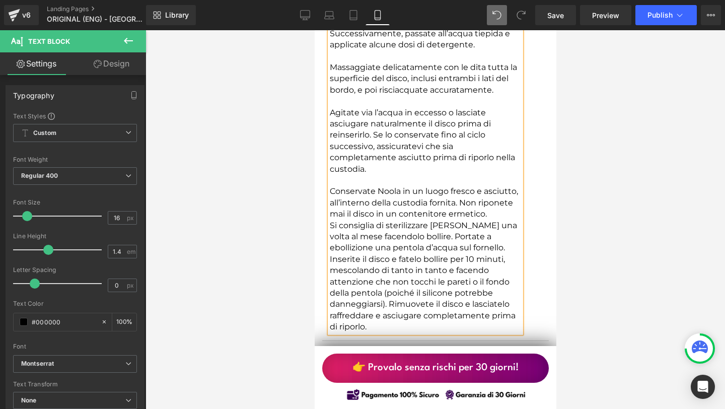
scroll to position [8434, 0]
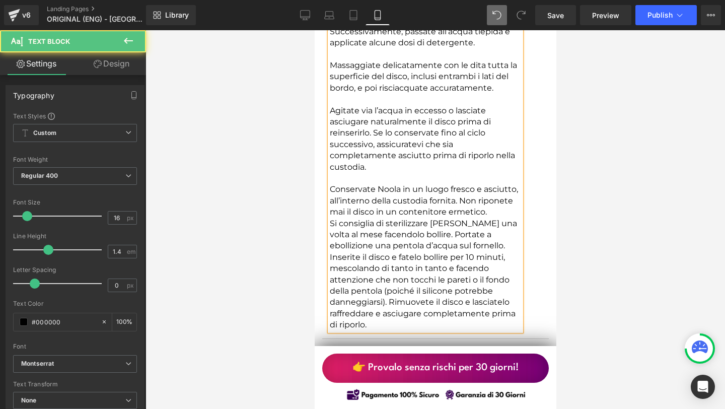
click at [426, 218] on p "Si consiglia di sterilizzare [PERSON_NAME] una volta al mese facendolo bollire.…" at bounding box center [424, 274] width 191 height 113
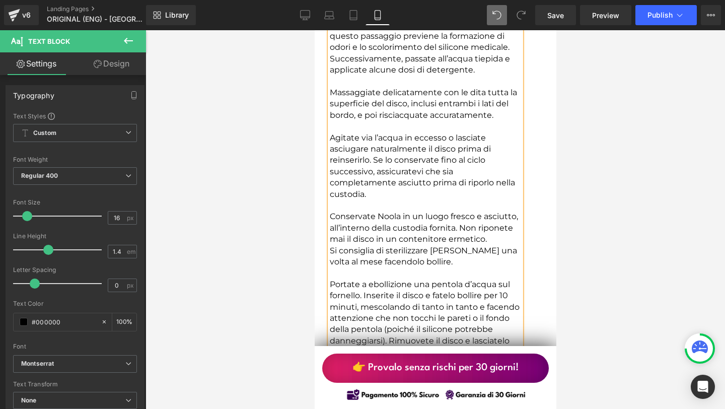
scroll to position [8410, 0]
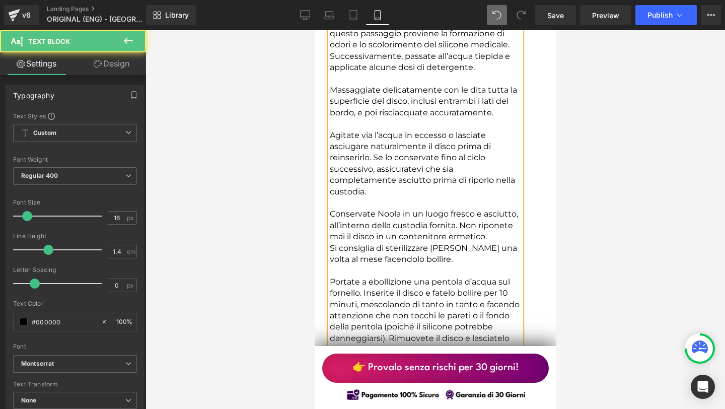
click at [385, 300] on p "Portate a ebollizione una pentola d’acqua sul fornello. Inserite il disco e fat…" at bounding box center [424, 321] width 191 height 90
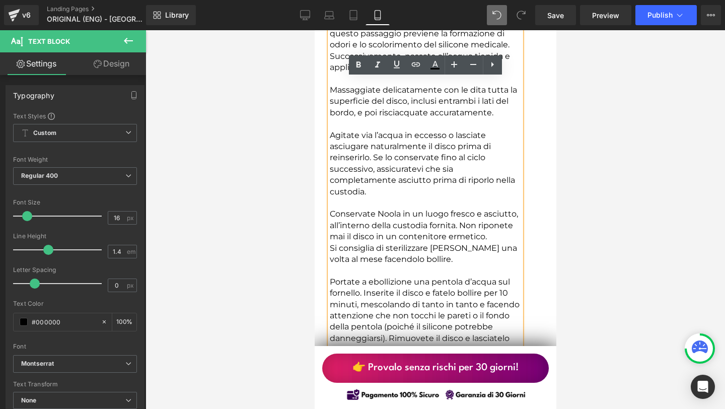
click at [389, 279] on p "Portate a ebollizione una pentola d’acqua sul fornello. Inserite il disco e fat…" at bounding box center [424, 321] width 191 height 90
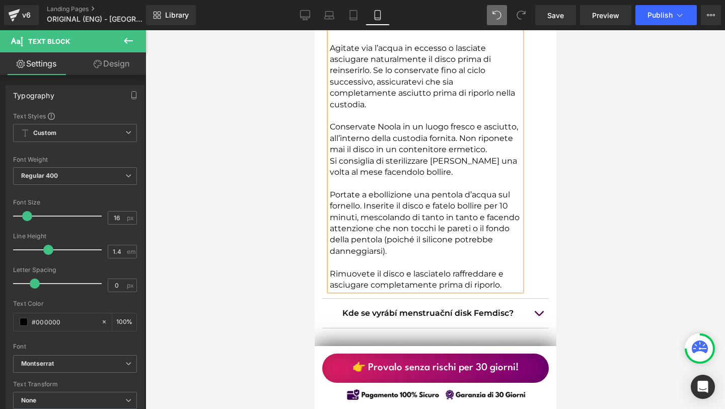
scroll to position [8499, 0]
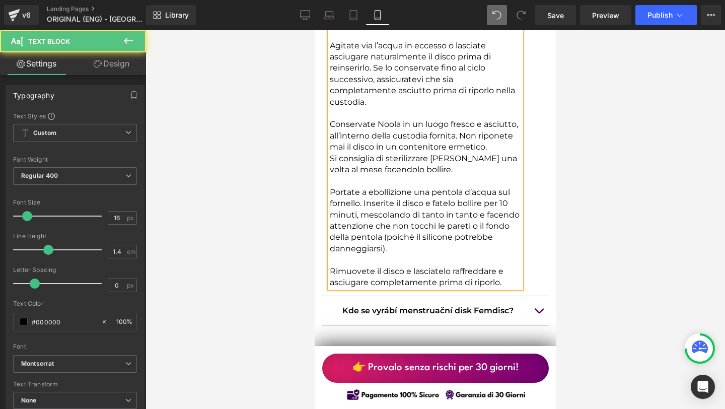
click at [504, 266] on p "Rimuovete il disco e lasciatelo raffreddare e asciugare completamente prima di …" at bounding box center [424, 277] width 191 height 23
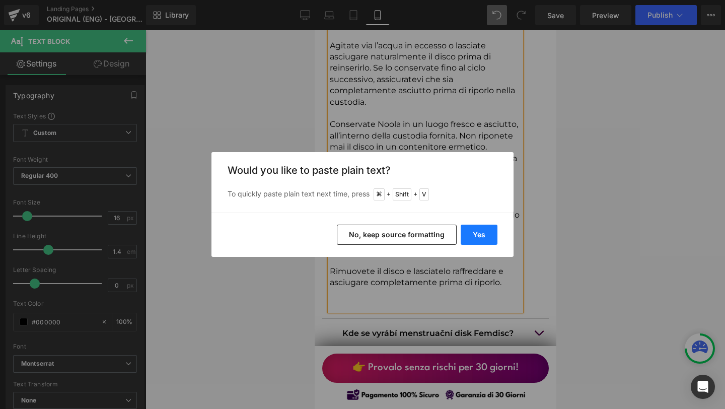
click at [492, 227] on button "Yes" at bounding box center [479, 235] width 37 height 20
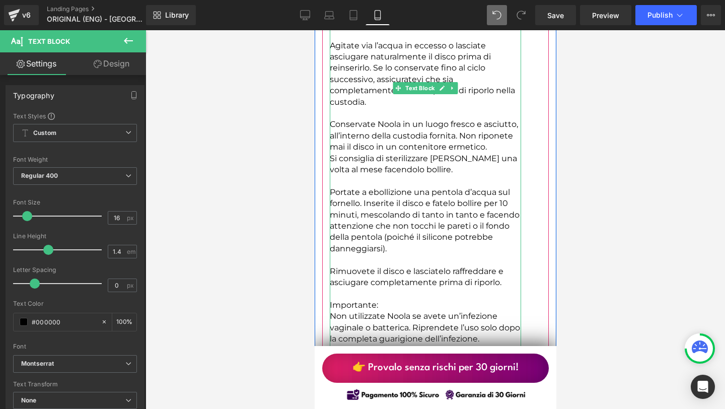
click at [454, 300] on p "Importante:" at bounding box center [424, 305] width 191 height 11
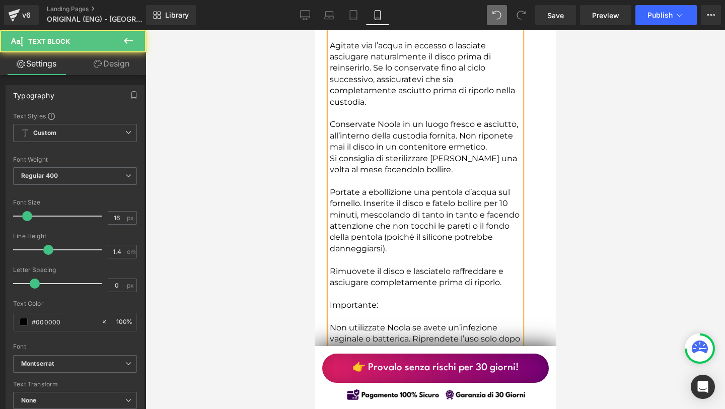
click at [500, 322] on p "Non utilizzate Noola se avete un’infezione vaginale o batterica. Riprendete l’u…" at bounding box center [424, 339] width 191 height 34
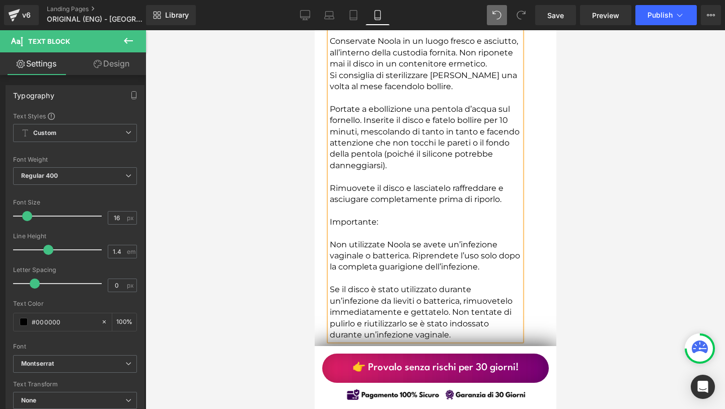
scroll to position [8583, 0]
click at [452, 283] on p "Se il disco è stato utilizzato durante un’infezione da lieviti o batterica, rim…" at bounding box center [424, 311] width 191 height 56
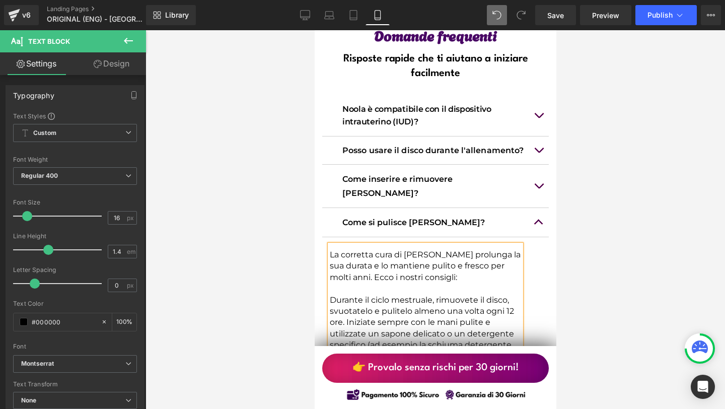
scroll to position [8054, 0]
click at [543, 207] on button "button" at bounding box center [538, 221] width 20 height 29
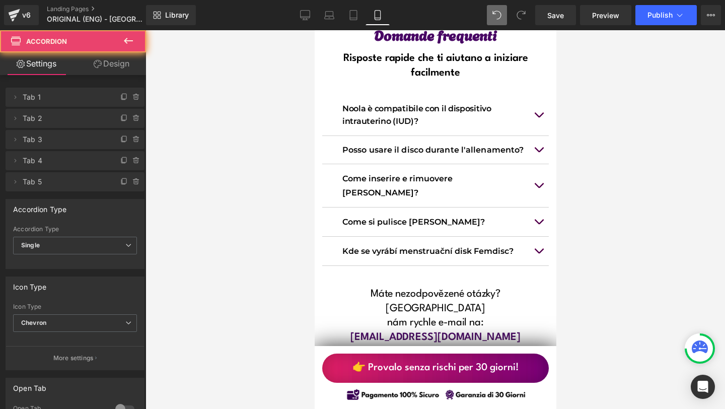
click at [537, 207] on button "button" at bounding box center [538, 221] width 20 height 29
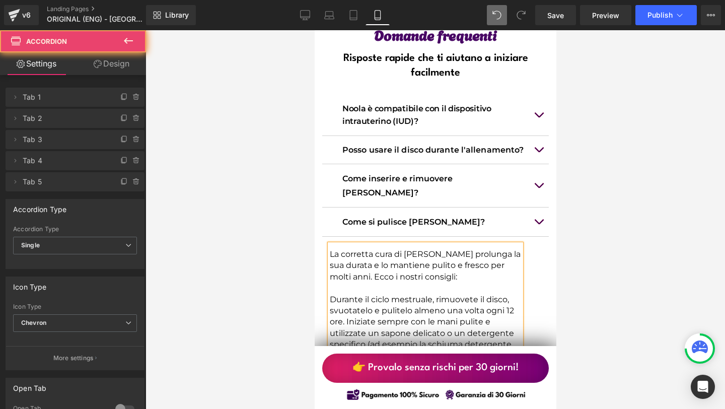
click at [537, 207] on button "button" at bounding box center [538, 221] width 20 height 29
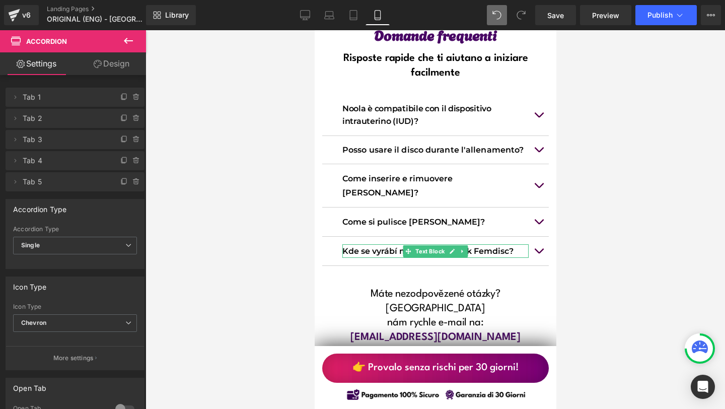
click at [497, 244] on p "Kde se vyrábí menstruační disk Femdisc?" at bounding box center [435, 251] width 186 height 14
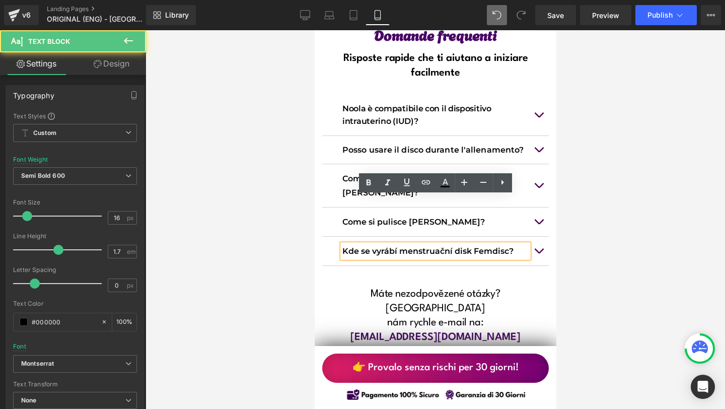
click at [487, 244] on p "Kde se vyrábí menstruační disk Femdisc?" at bounding box center [435, 251] width 186 height 14
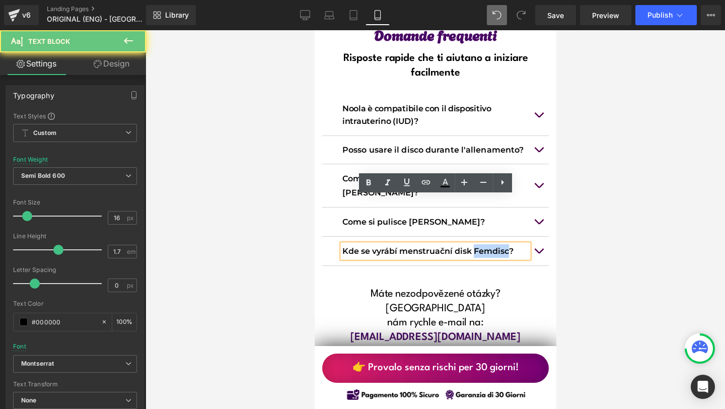
click at [487, 244] on p "Kde se vyrábí menstruační disk Femdisc?" at bounding box center [435, 251] width 186 height 14
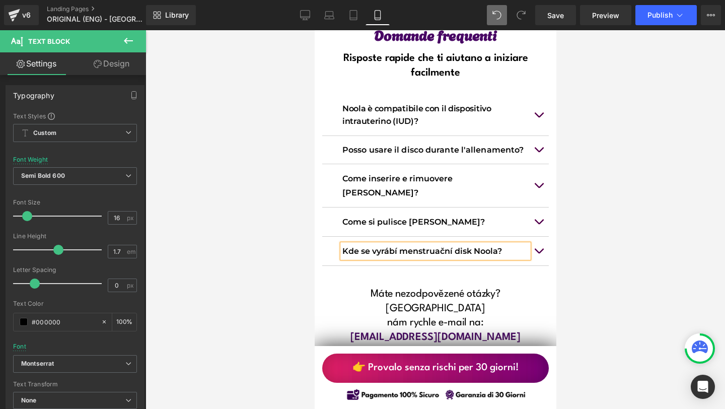
click at [538, 237] on button "button" at bounding box center [538, 251] width 20 height 29
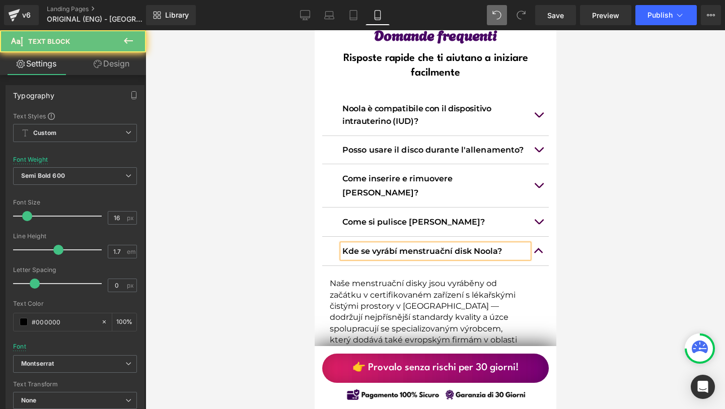
click at [484, 244] on p "Kde se vyrábí menstruační disk Noola?" at bounding box center [435, 251] width 186 height 14
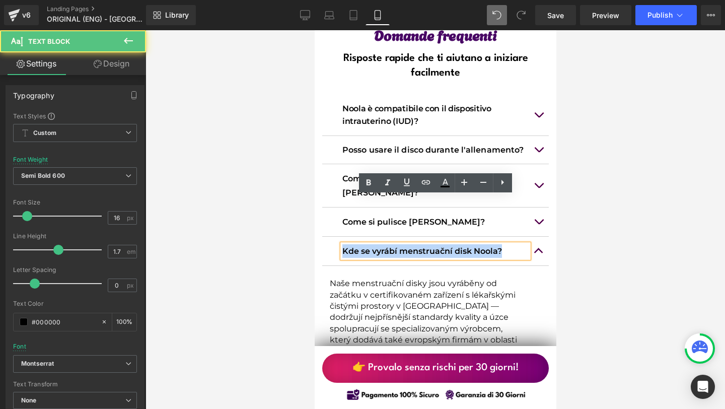
click at [484, 244] on p "Kde se vyrábí menstruační disk Noola?" at bounding box center [435, 251] width 186 height 14
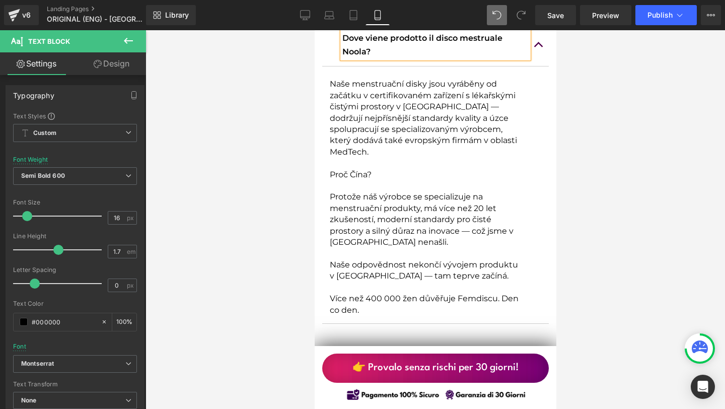
scroll to position [8265, 0]
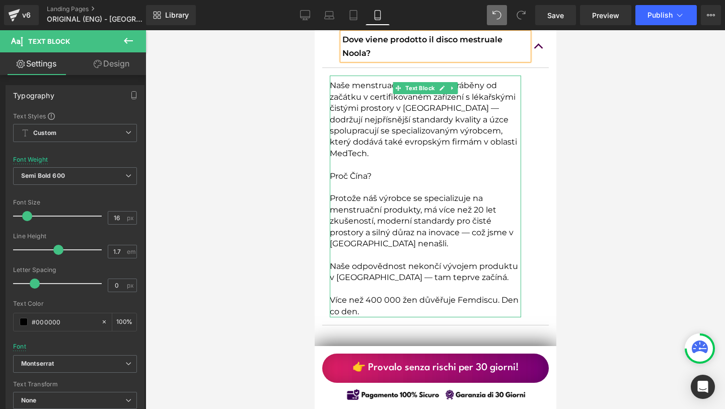
click at [368, 294] on p "Více než 400 000 žen důvěřuje Femdiscu. Den co den." at bounding box center [424, 305] width 191 height 23
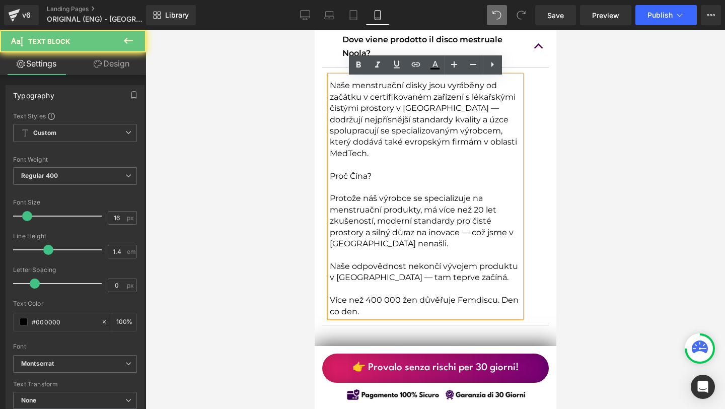
click at [368, 294] on p "Více než 400 000 žen důvěřuje Femdiscu. Den co den." at bounding box center [424, 305] width 191 height 23
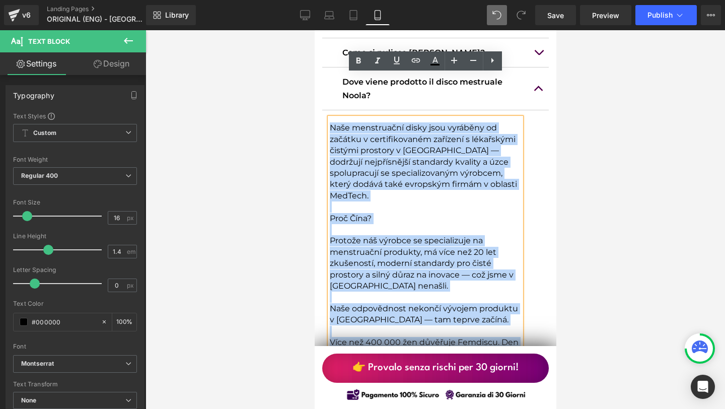
scroll to position [8217, 0]
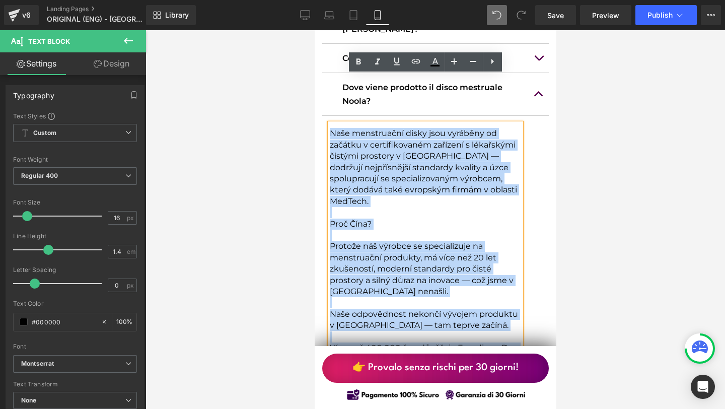
drag, startPoint x: 363, startPoint y: 251, endPoint x: 331, endPoint y: 87, distance: 166.7
click at [331, 123] on div "Naše menstruační disky jsou vyráběny od začátku v certifikovaném zařízení s lék…" at bounding box center [424, 244] width 191 height 242
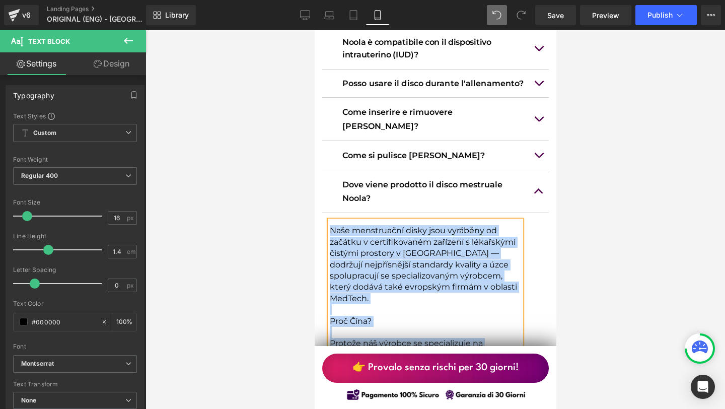
scroll to position [8193, 0]
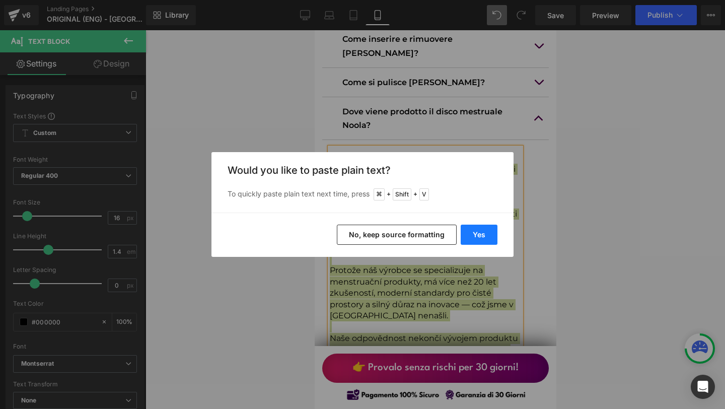
click at [482, 227] on button "Yes" at bounding box center [479, 235] width 37 height 20
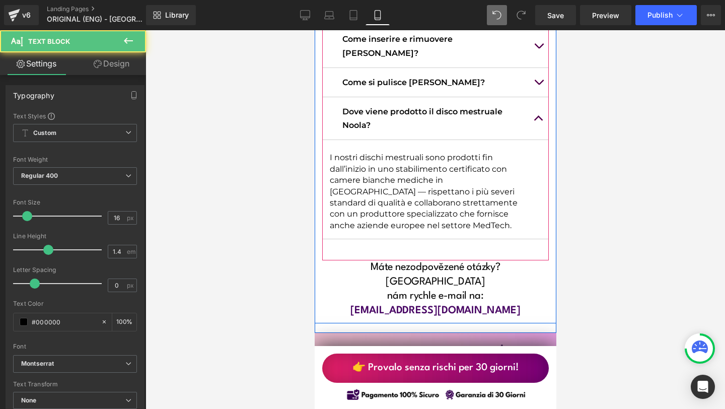
click at [439, 179] on p "I nostri dischi mestruali sono prodotti fin dall’inizio in uno stabilimento cer…" at bounding box center [424, 191] width 191 height 79
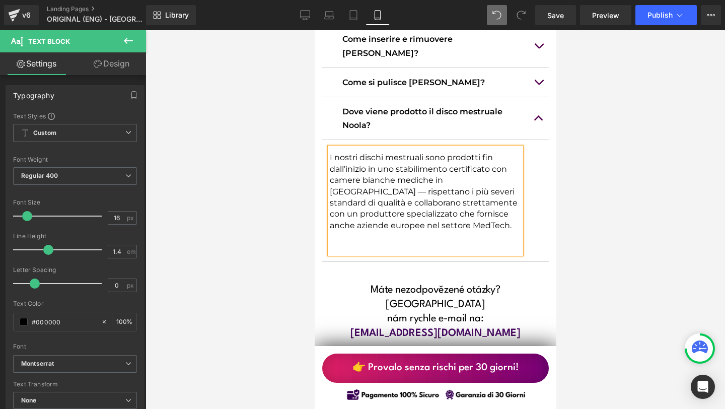
click at [373, 243] on p at bounding box center [424, 248] width 191 height 11
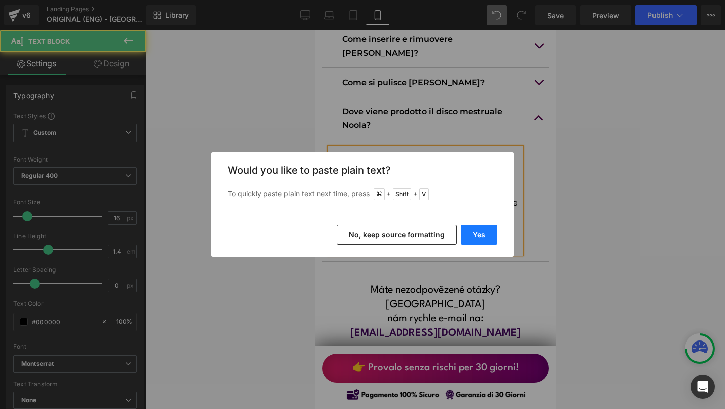
click at [480, 234] on button "Yes" at bounding box center [479, 235] width 37 height 20
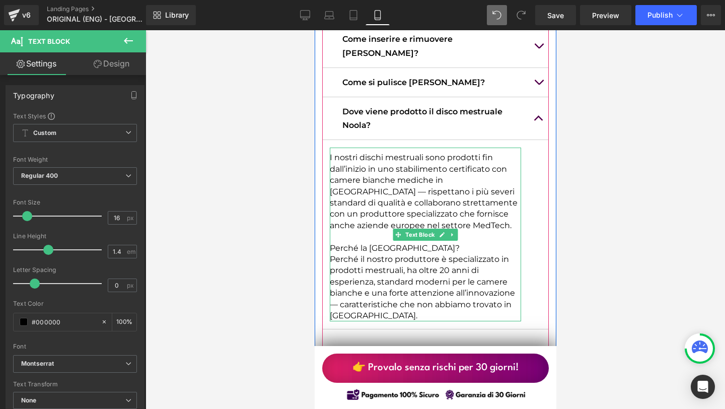
click at [416, 243] on p "Perché la [GEOGRAPHIC_DATA]?" at bounding box center [424, 248] width 191 height 11
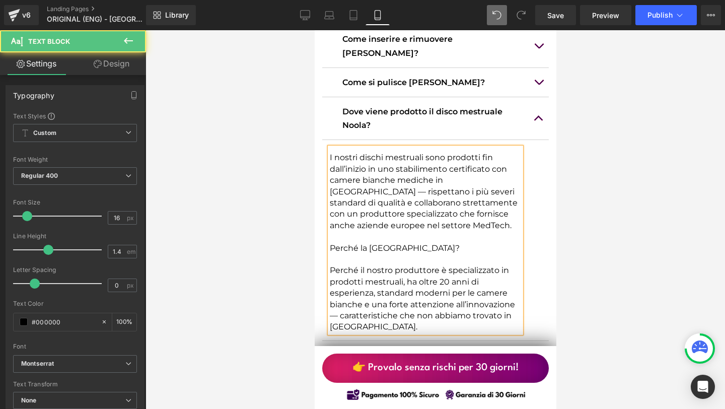
click at [341, 267] on p "Perché il nostro produttore è specializzato in prodotti mestruali, ha oltre 20 …" at bounding box center [424, 298] width 191 height 67
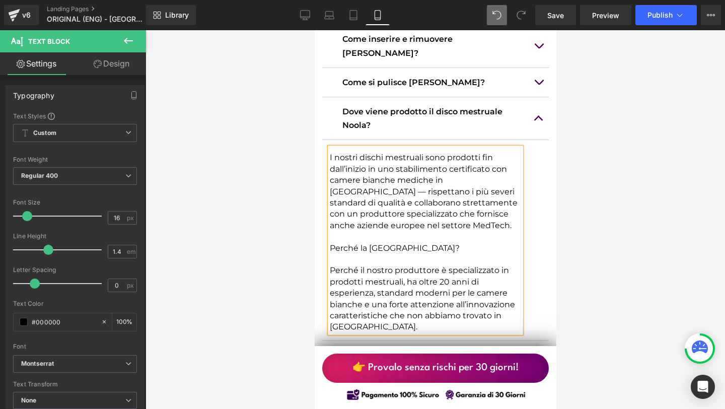
click at [365, 285] on div "I nostri dischi mestruali sono prodotti fin dall’inizio in uno stabilimento cer…" at bounding box center [424, 239] width 191 height 185
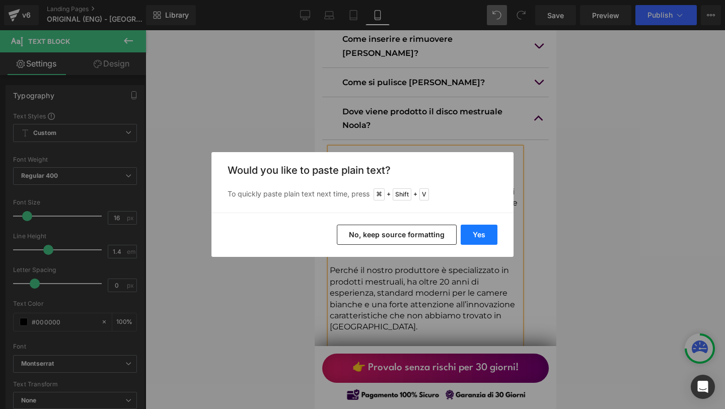
click at [475, 228] on button "Yes" at bounding box center [479, 235] width 37 height 20
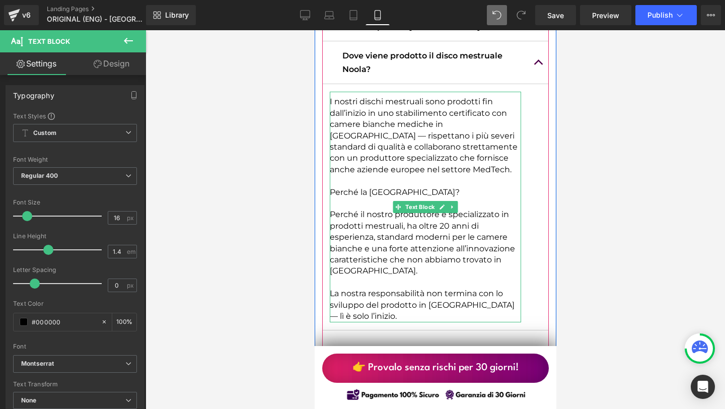
scroll to position [8250, 0]
click at [359, 287] on p "La nostra responsabilità non termina con lo sviluppo del prodotto in [GEOGRAPHI…" at bounding box center [424, 304] width 191 height 34
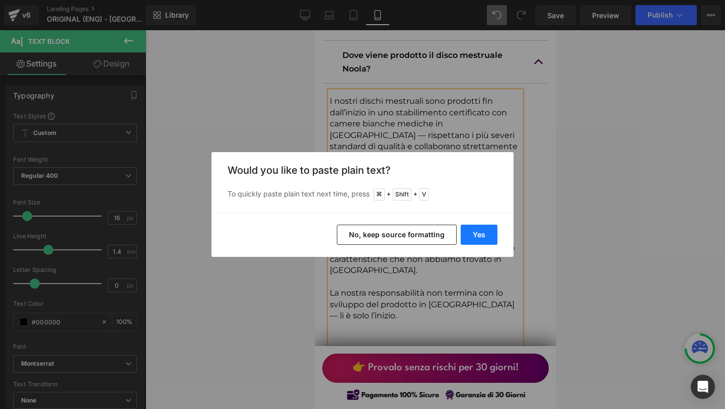
click at [474, 227] on button "Yes" at bounding box center [479, 235] width 37 height 20
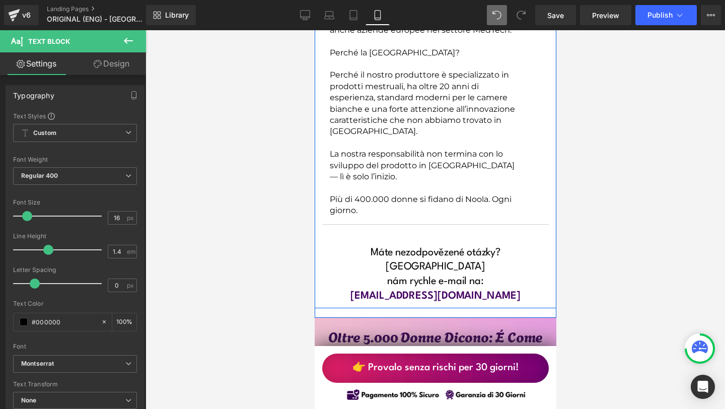
scroll to position [8394, 0]
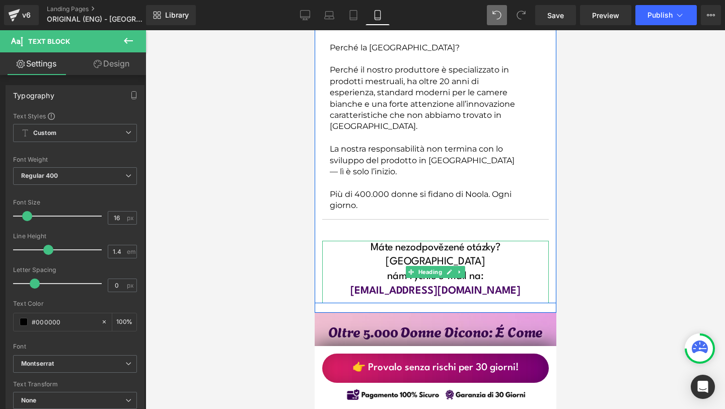
click at [404, 286] on span "[EMAIL_ADDRESS][DOMAIN_NAME]" at bounding box center [435, 291] width 170 height 10
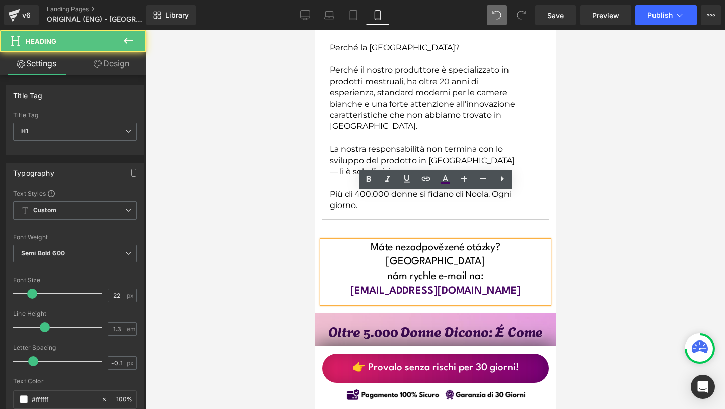
click at [363, 269] on h1 "nám rychle e-mail na:" at bounding box center [435, 276] width 227 height 15
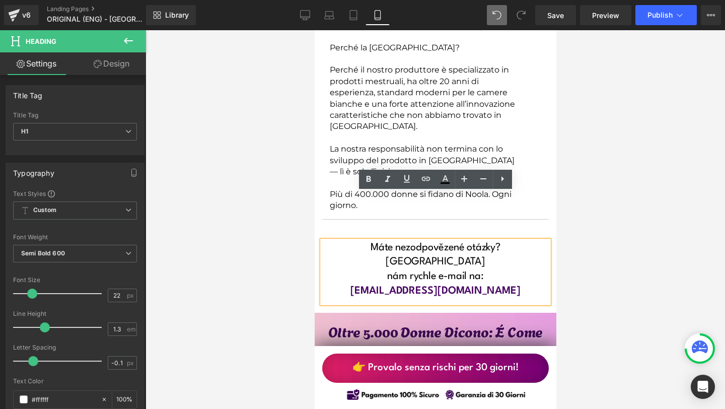
drag, startPoint x: 347, startPoint y: 200, endPoint x: 490, endPoint y: 217, distance: 144.0
click at [490, 241] on div "Máte nezodpovězené otázky? Napište nám rychle e-mail na: [EMAIL_ADDRESS][DOMAIN…" at bounding box center [435, 272] width 227 height 62
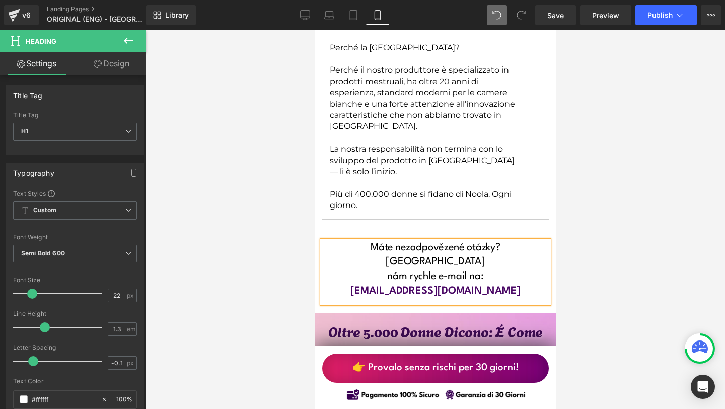
paste div
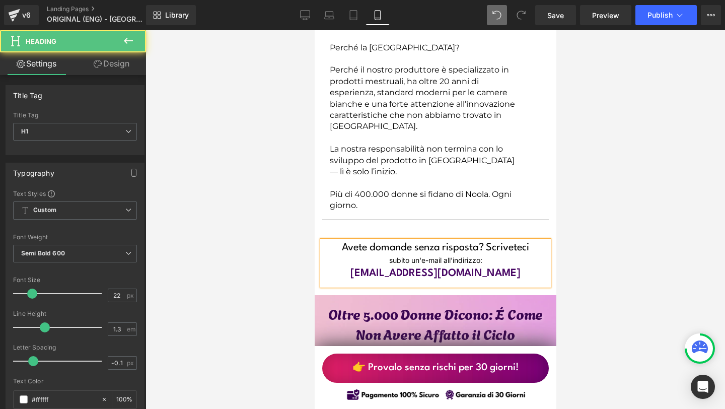
click at [389, 255] on div "subito un'e-mail all'indirizzo:" at bounding box center [435, 260] width 227 height 11
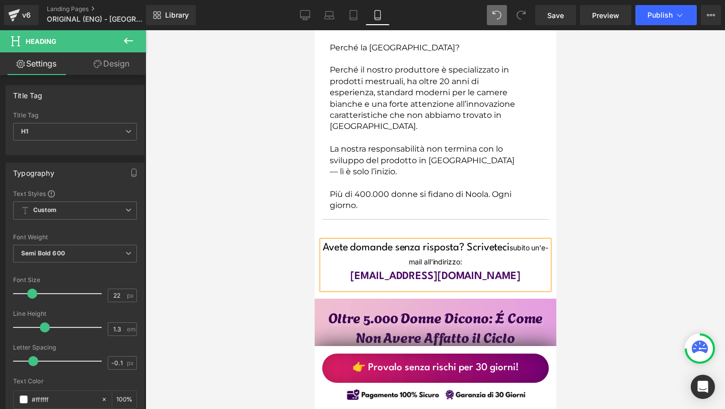
click at [351, 243] on span "Avete domande senza risposta? Scriveteci" at bounding box center [415, 248] width 187 height 10
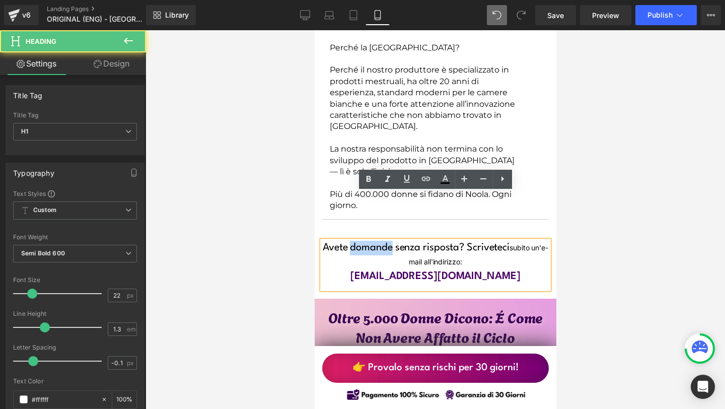
click at [351, 243] on span "Avete domande senza risposta? Scriveteci" at bounding box center [415, 248] width 187 height 10
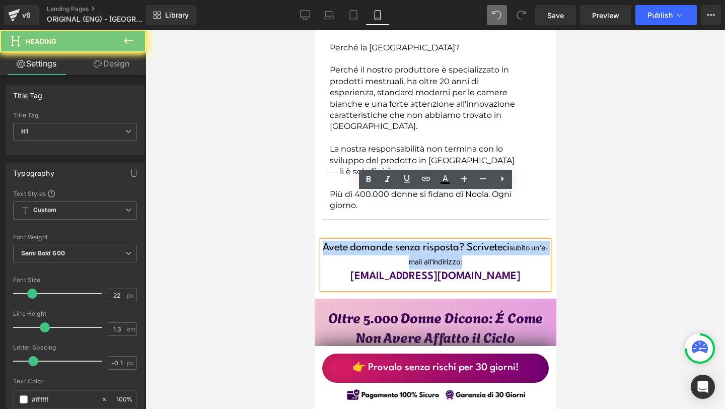
click at [351, 243] on span "Avete domande senza risposta? Scriveteci" at bounding box center [415, 248] width 187 height 10
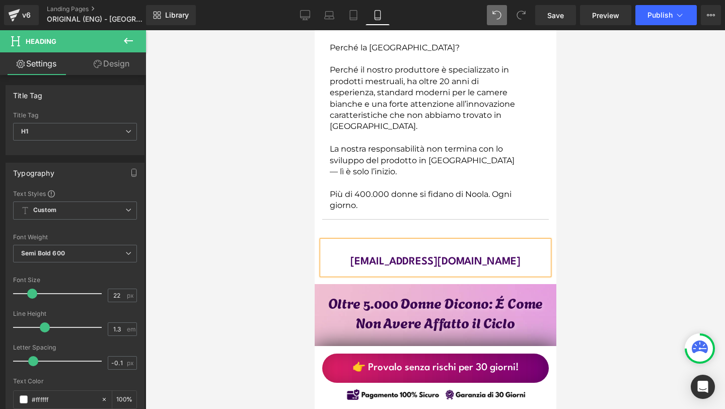
click at [416, 241] on h1 at bounding box center [435, 248] width 227 height 15
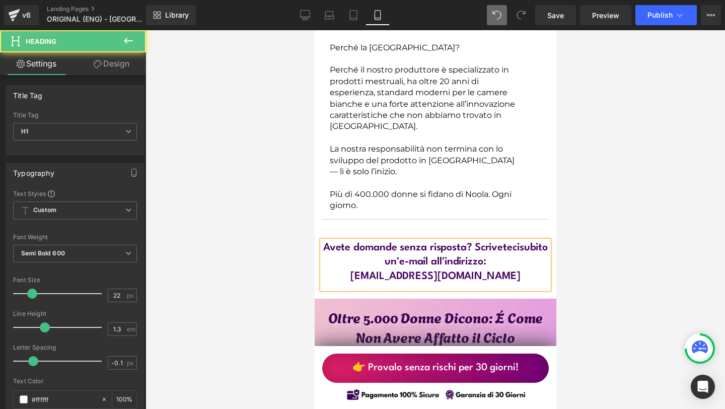
click at [519, 243] on span "Avete domande senza risposta? Scrivetecisubito un'e-mail all'indirizzo:" at bounding box center [435, 255] width 225 height 25
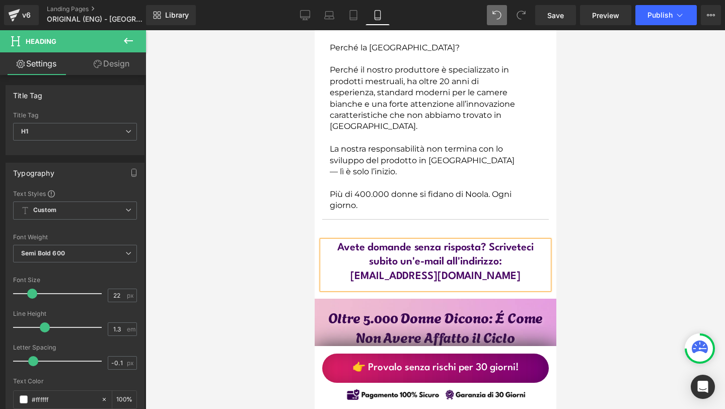
click at [602, 256] on div at bounding box center [434, 219] width 579 height 379
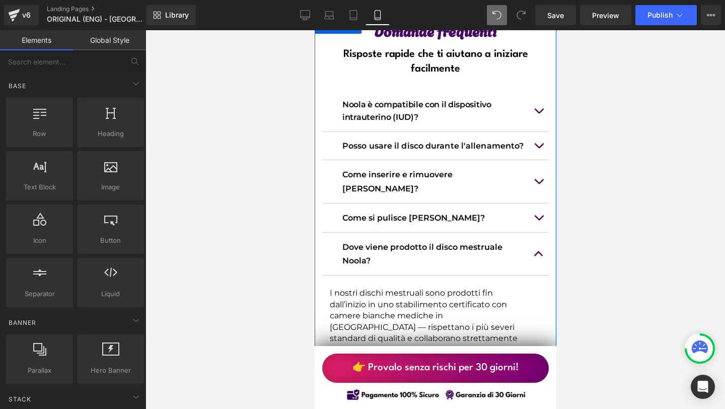
scroll to position [8031, 0]
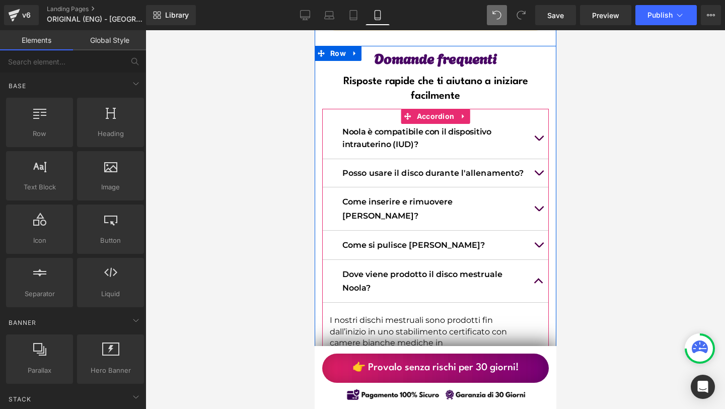
click at [532, 260] on button "button" at bounding box center [538, 281] width 20 height 42
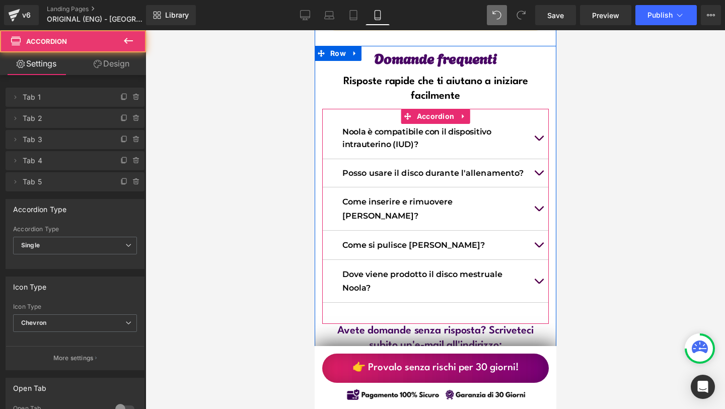
click at [537, 231] on button "button" at bounding box center [538, 245] width 20 height 29
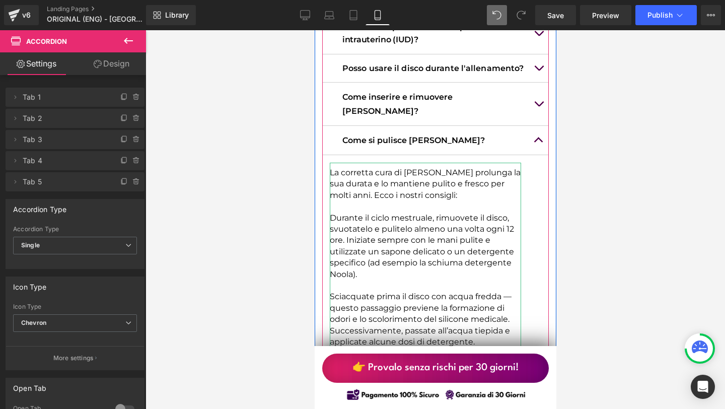
scroll to position [8135, 0]
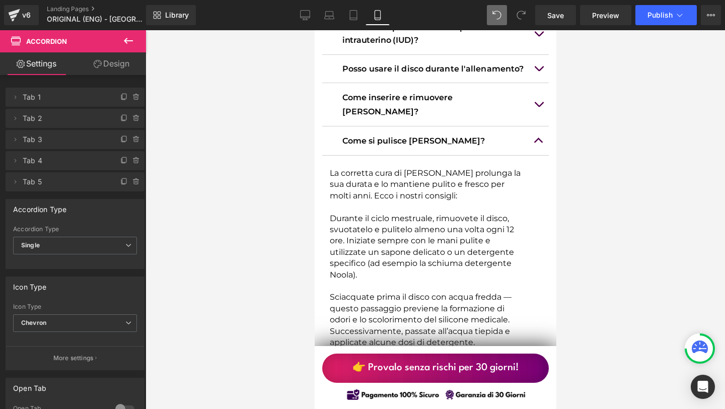
click at [540, 126] on button "button" at bounding box center [538, 140] width 20 height 29
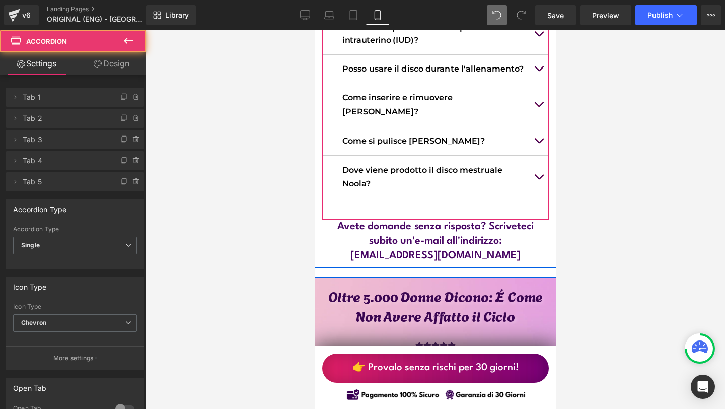
click at [538, 107] on span "button" at bounding box center [538, 107] width 0 height 0
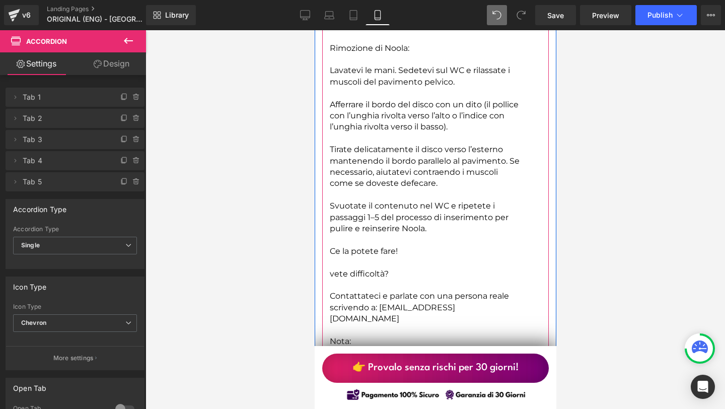
scroll to position [8813, 0]
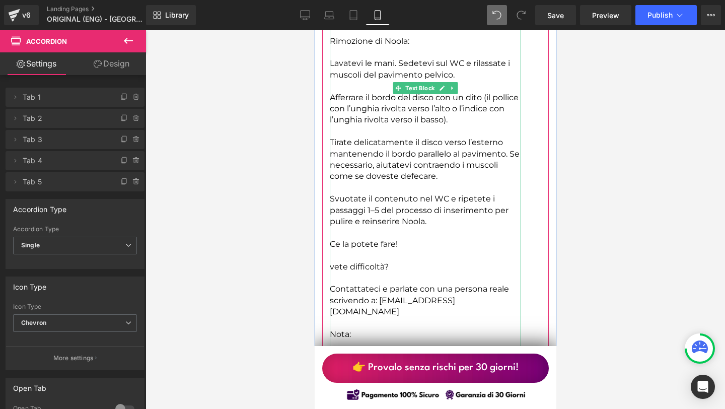
click at [414, 283] on p "Contattateci e parlate con una persona reale scrivendo a: [EMAIL_ADDRESS][DOMAI…" at bounding box center [424, 300] width 191 height 34
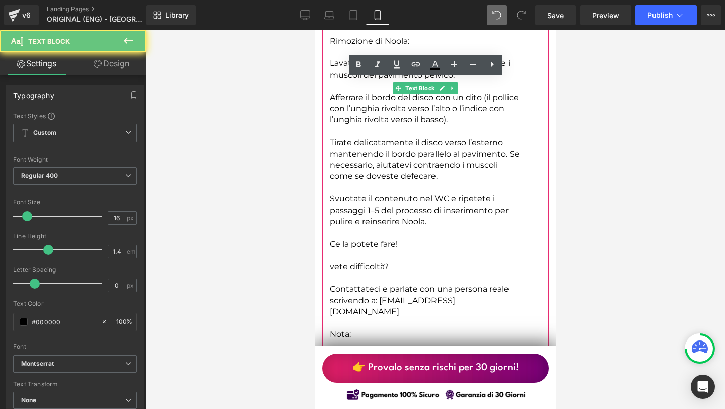
click at [414, 283] on p "Contattateci e parlate con una persona reale scrivendo a: [EMAIL_ADDRESS][DOMAI…" at bounding box center [424, 300] width 191 height 34
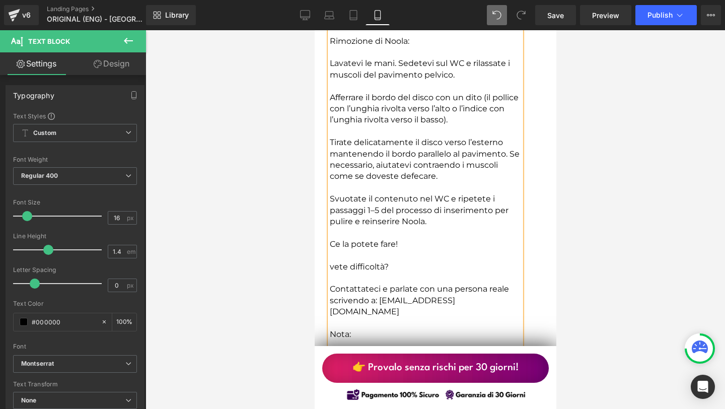
click at [447, 283] on p "Contattateci e parlate con una persona reale scrivendo a: [EMAIL_ADDRESS][DOMAI…" at bounding box center [424, 300] width 191 height 34
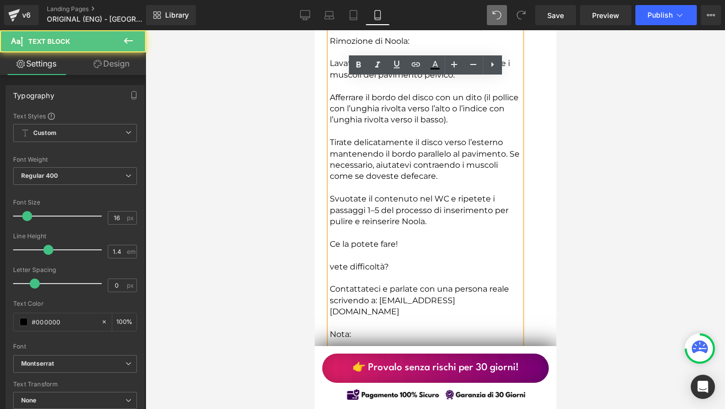
click at [441, 283] on p "Contattateci e parlate con una persona reale scrivendo a: [EMAIL_ADDRESS][DOMAI…" at bounding box center [424, 300] width 191 height 34
click at [434, 283] on p "Contattateci e parlate con una persona reale scrivendo a: [EMAIL_ADDRESS][DOMAI…" at bounding box center [424, 300] width 191 height 34
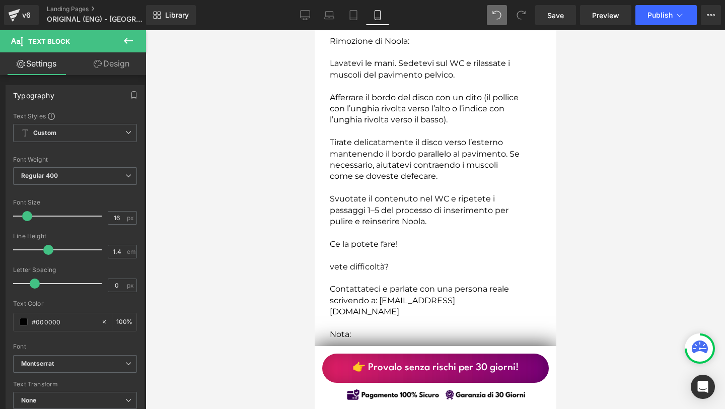
click at [570, 234] on div at bounding box center [434, 219] width 579 height 379
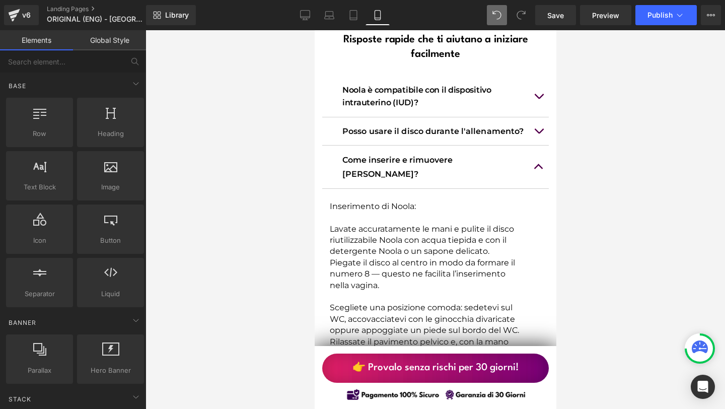
scroll to position [8072, 0]
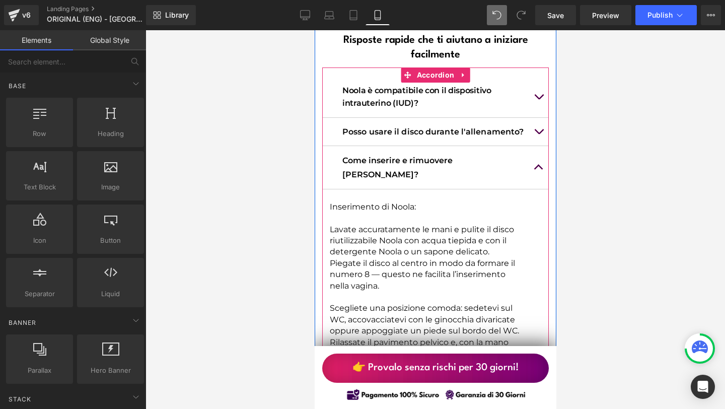
click at [544, 146] on button "button" at bounding box center [538, 167] width 20 height 42
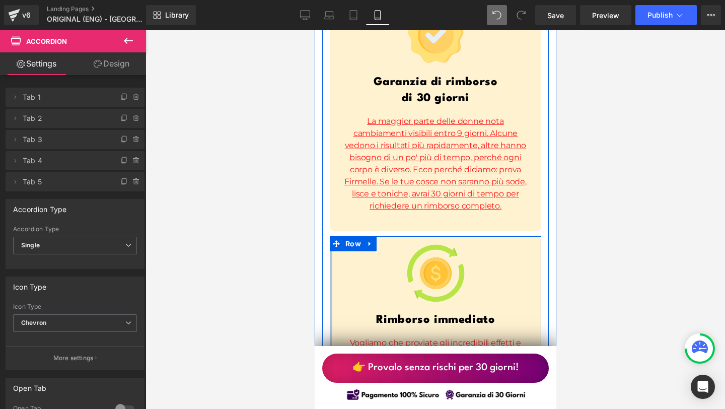
scroll to position [7640, 0]
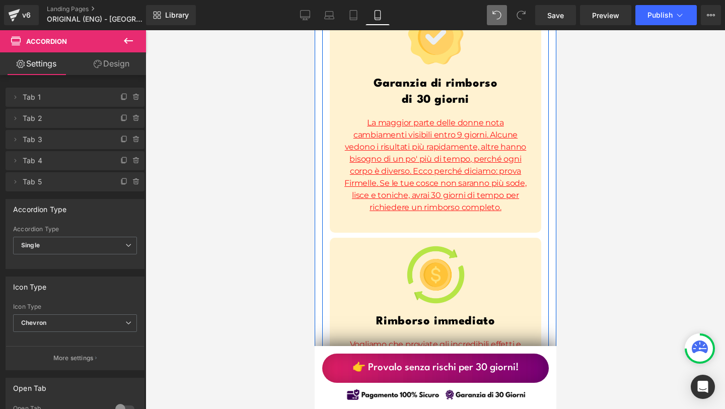
click at [473, 157] on span "La maggior parte delle donne nota cambiamenti visibili entro 9 giorni. Alcune v…" at bounding box center [435, 165] width 182 height 94
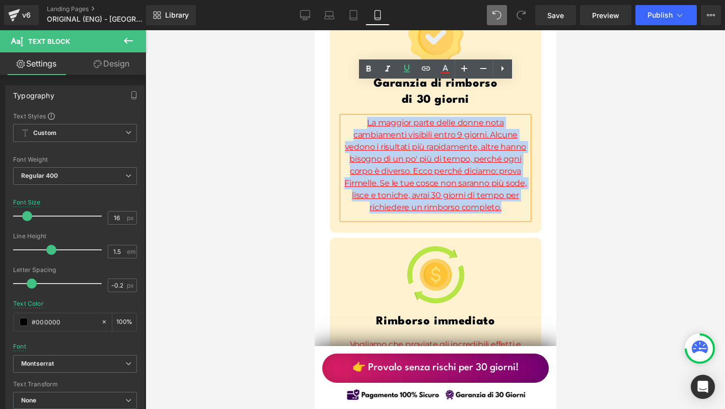
drag, startPoint x: 502, startPoint y: 174, endPoint x: 358, endPoint y: 82, distance: 170.2
click at [358, 117] on p "La maggior parte delle donne nota cambiamenti visibili entro 9 giorni. Alcune v…" at bounding box center [435, 165] width 186 height 97
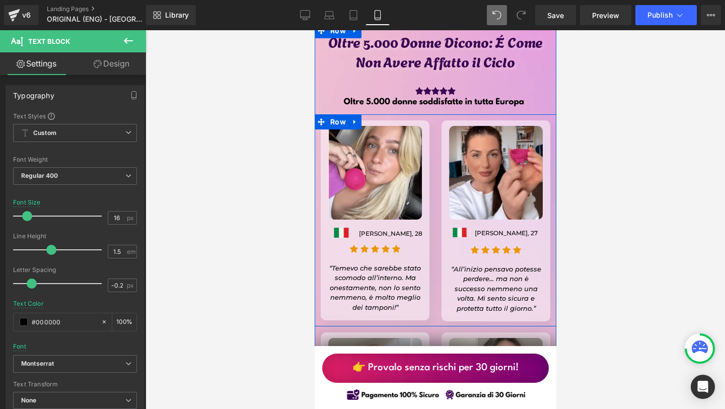
scroll to position [8390, 0]
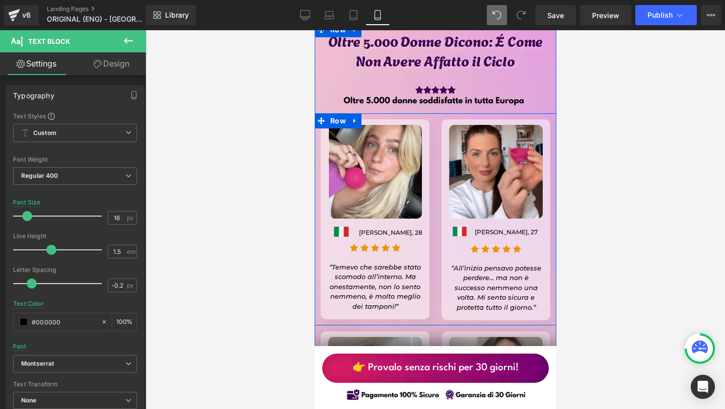
click at [373, 228] on div "[PERSON_NAME], 28 Text Block" at bounding box center [389, 232] width 67 height 9
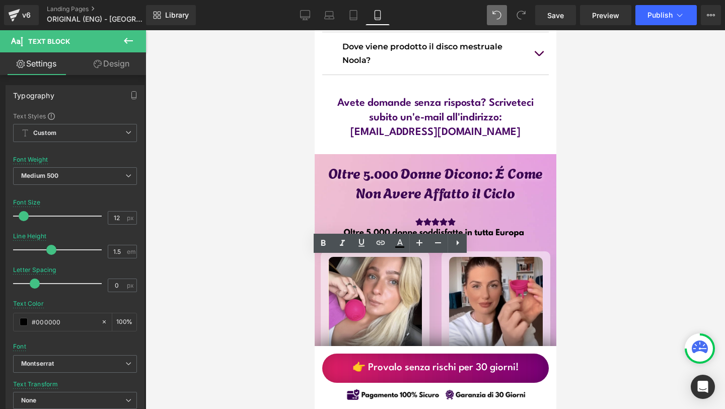
scroll to position [8344, 0]
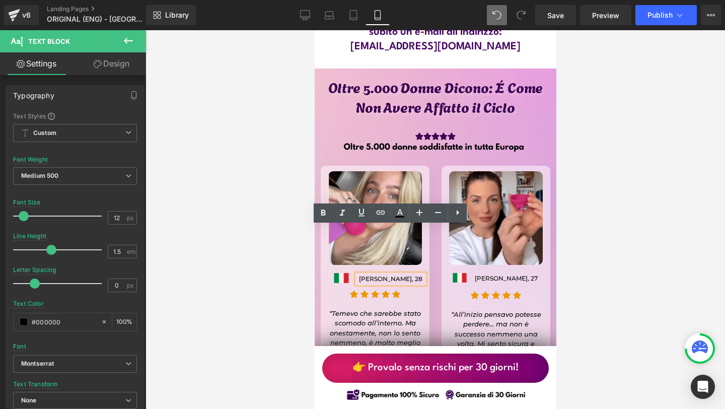
click at [385, 274] on p "[PERSON_NAME], 28" at bounding box center [389, 278] width 67 height 9
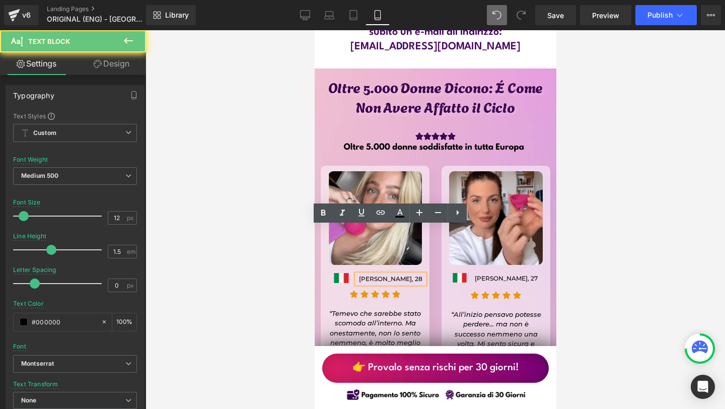
click at [376, 274] on p "[PERSON_NAME], 28" at bounding box center [389, 278] width 67 height 9
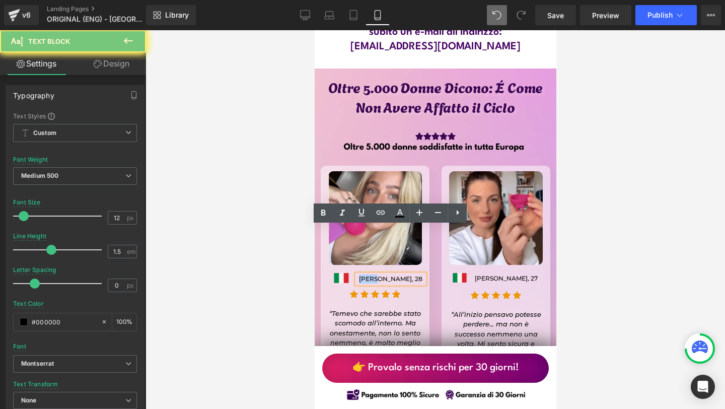
click at [376, 274] on p "[PERSON_NAME], 28" at bounding box center [389, 278] width 67 height 9
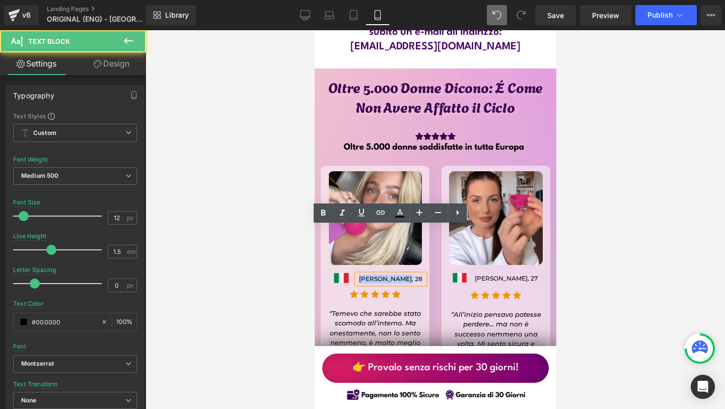
drag, startPoint x: 409, startPoint y: 230, endPoint x: 362, endPoint y: 230, distance: 46.3
click at [362, 274] on p "[PERSON_NAME], 28" at bounding box center [389, 278] width 67 height 9
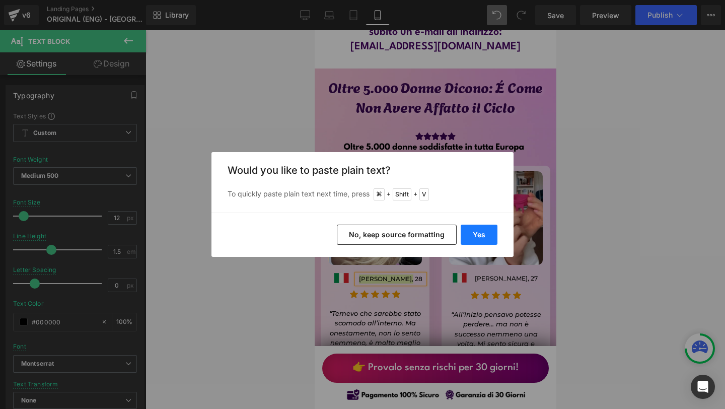
click at [469, 232] on button "Yes" at bounding box center [479, 235] width 37 height 20
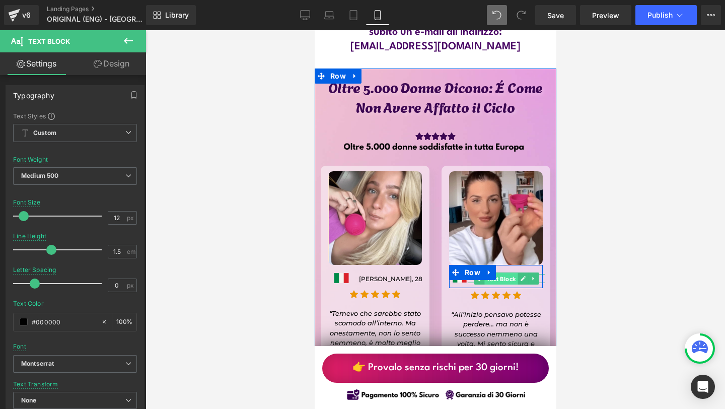
click at [515, 273] on span "Text Block" at bounding box center [500, 279] width 33 height 12
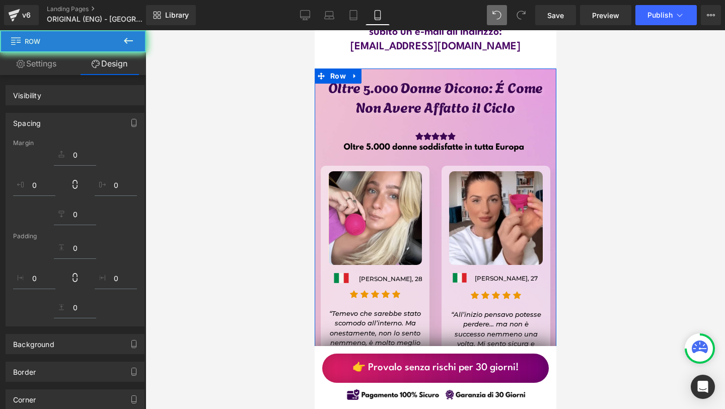
click at [533, 274] on div "[PERSON_NAME], 27 Text Block" at bounding box center [506, 278] width 78 height 9
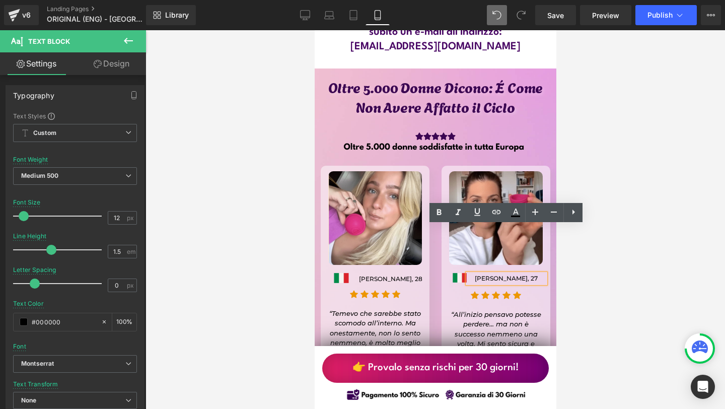
click at [526, 274] on p "[PERSON_NAME], 27" at bounding box center [506, 278] width 78 height 9
drag, startPoint x: 526, startPoint y: 232, endPoint x: 476, endPoint y: 231, distance: 49.8
click at [476, 274] on p "[PERSON_NAME], 27" at bounding box center [506, 278] width 78 height 9
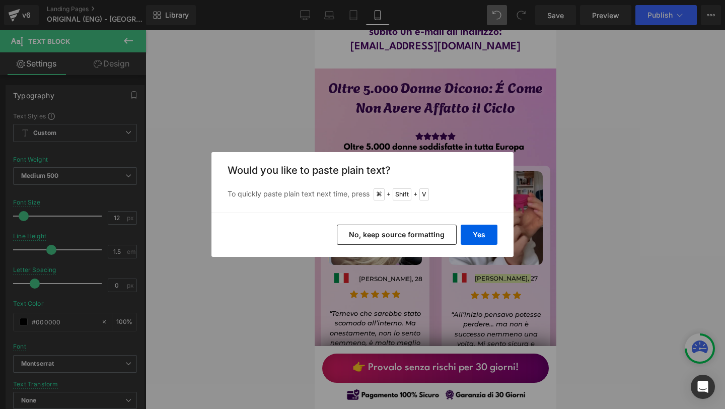
click at [499, 232] on div "Yes No, keep source formatting" at bounding box center [362, 234] width 302 height 44
click at [481, 235] on button "Yes" at bounding box center [479, 235] width 37 height 20
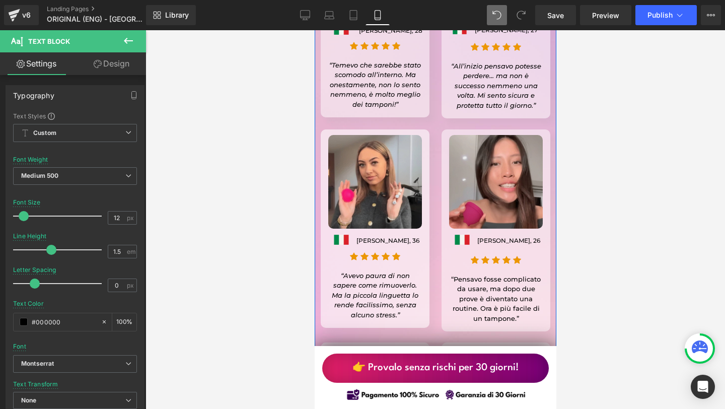
scroll to position [8592, 0]
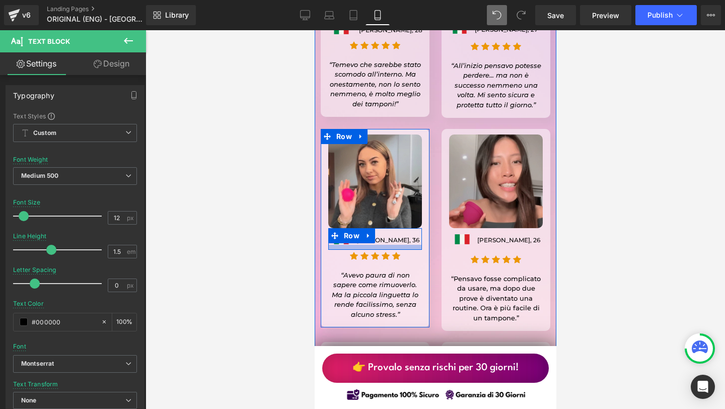
click at [363, 245] on div at bounding box center [375, 247] width 94 height 5
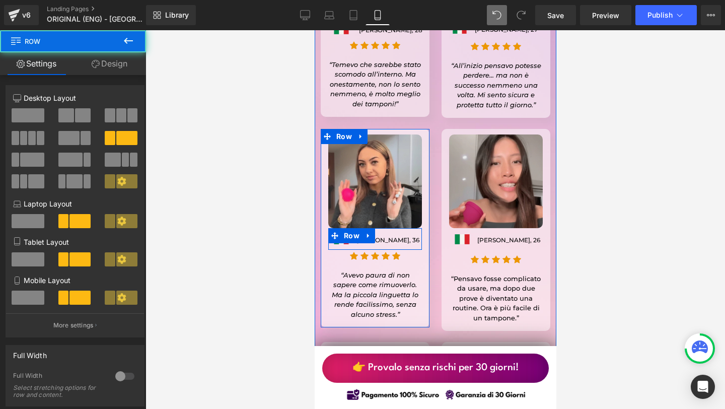
click at [379, 234] on span "Text Block" at bounding box center [381, 240] width 33 height 12
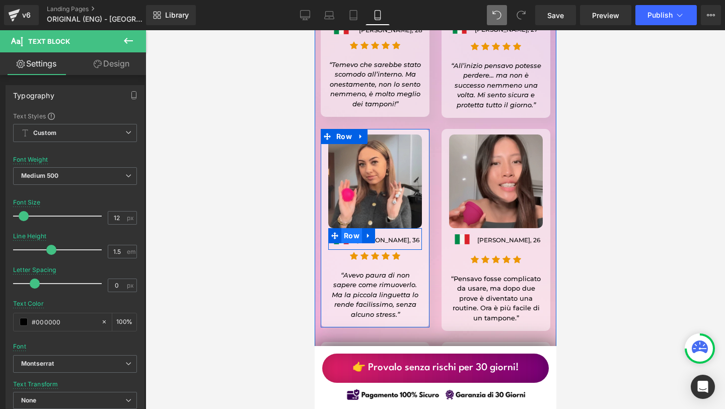
click at [354, 228] on span "Row" at bounding box center [351, 235] width 21 height 15
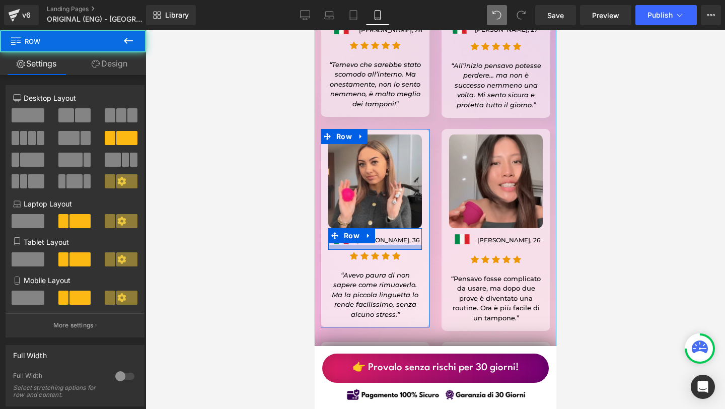
click at [354, 245] on div at bounding box center [375, 247] width 94 height 5
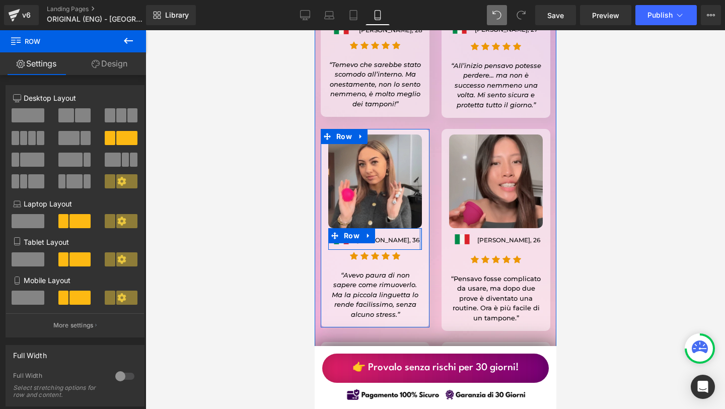
click at [419, 228] on div at bounding box center [420, 239] width 3 height 22
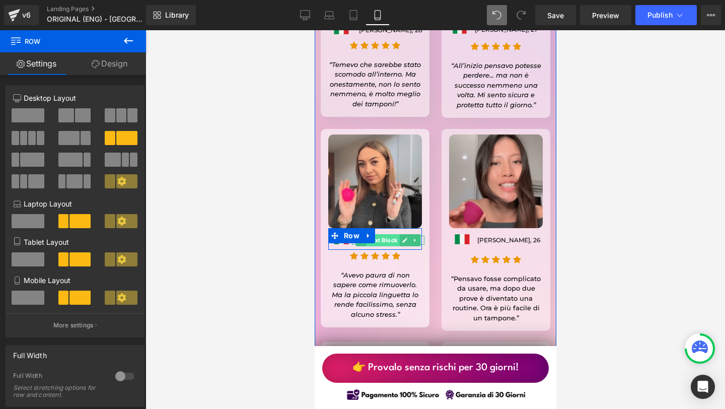
click at [394, 234] on span "Text Block" at bounding box center [381, 240] width 33 height 12
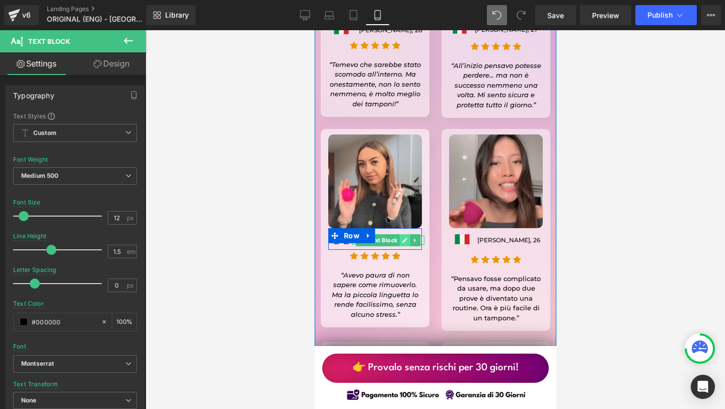
click at [406, 234] on link at bounding box center [404, 240] width 11 height 12
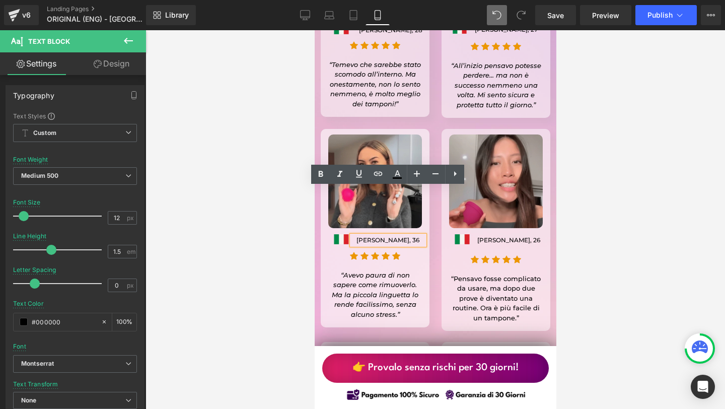
click at [385, 236] on p "[PERSON_NAME], 36" at bounding box center [387, 240] width 72 height 9
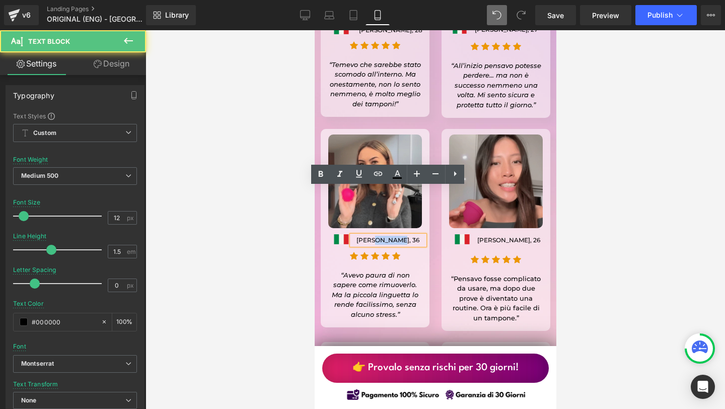
click at [385, 236] on p "[PERSON_NAME], 36" at bounding box center [387, 240] width 72 height 9
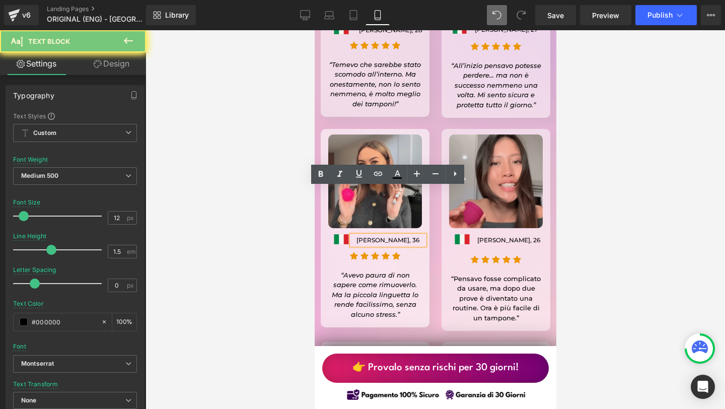
click at [372, 236] on p "[PERSON_NAME], 36" at bounding box center [387, 240] width 72 height 9
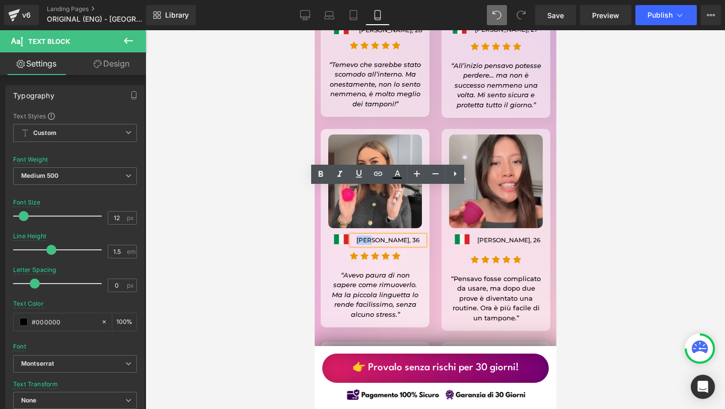
click at [372, 236] on p "[PERSON_NAME], 36" at bounding box center [387, 240] width 72 height 9
click at [406, 236] on p "[PERSON_NAME], 36" at bounding box center [387, 240] width 72 height 9
drag, startPoint x: 402, startPoint y: 192, endPoint x: 359, endPoint y: 192, distance: 43.3
click at [359, 236] on p "[PERSON_NAME], 36" at bounding box center [387, 240] width 72 height 9
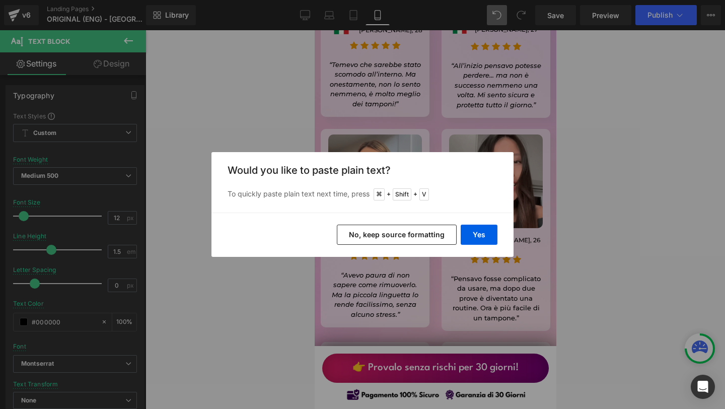
click at [480, 250] on div "Yes No, keep source formatting" at bounding box center [362, 234] width 302 height 44
click at [481, 240] on button "Yes" at bounding box center [479, 235] width 37 height 20
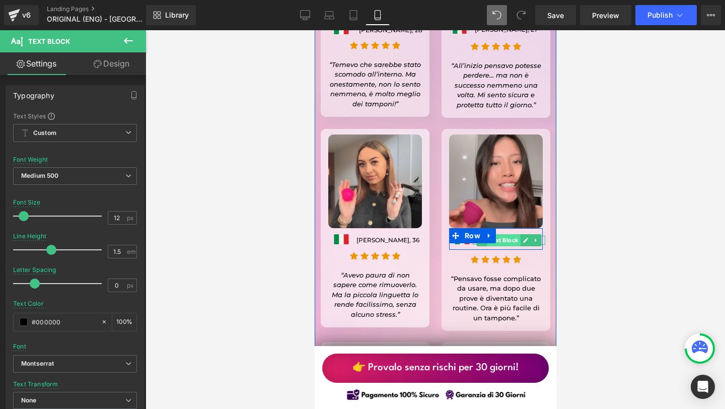
click at [502, 234] on span "Text Block" at bounding box center [502, 240] width 33 height 12
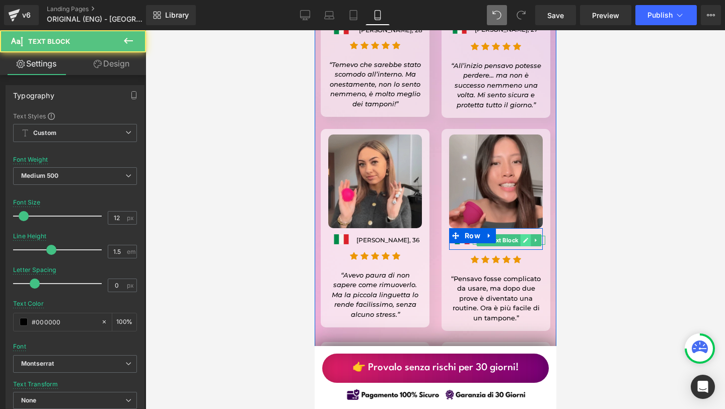
click at [520, 234] on link at bounding box center [525, 240] width 11 height 12
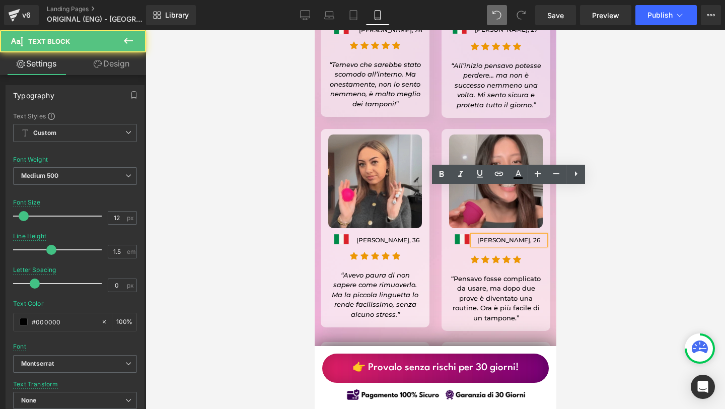
click at [502, 236] on p "[PERSON_NAME], 26" at bounding box center [508, 240] width 72 height 9
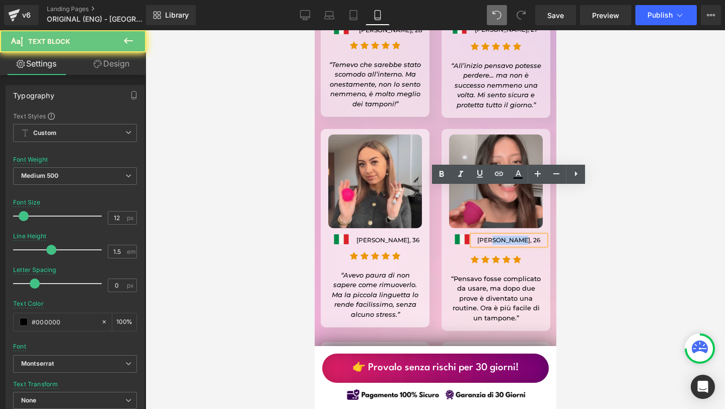
click at [502, 236] on p "[PERSON_NAME], 26" at bounding box center [508, 240] width 72 height 9
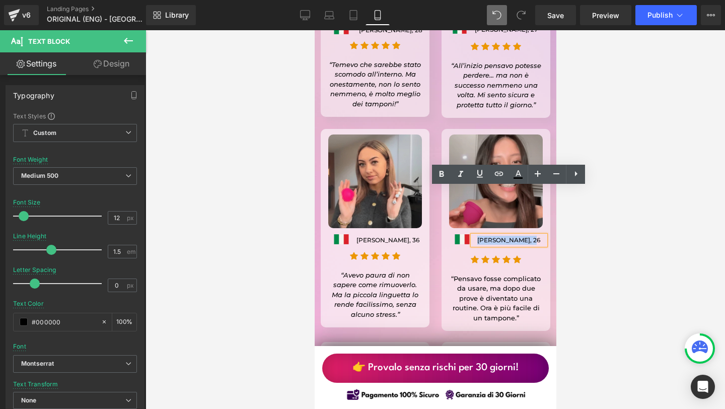
click at [486, 236] on p "[PERSON_NAME], 26" at bounding box center [508, 240] width 72 height 9
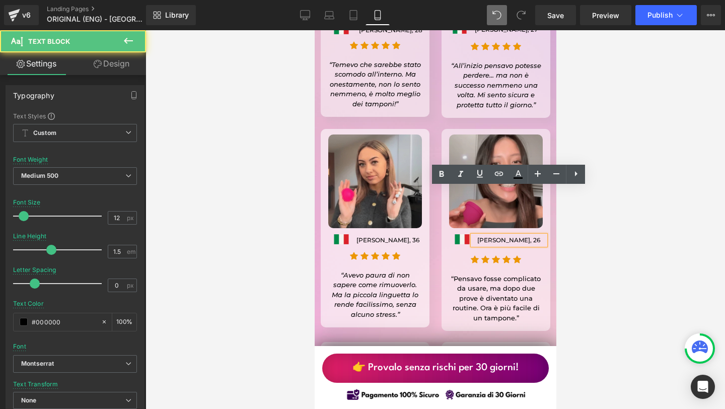
click at [485, 236] on p "[PERSON_NAME], 26" at bounding box center [508, 240] width 72 height 9
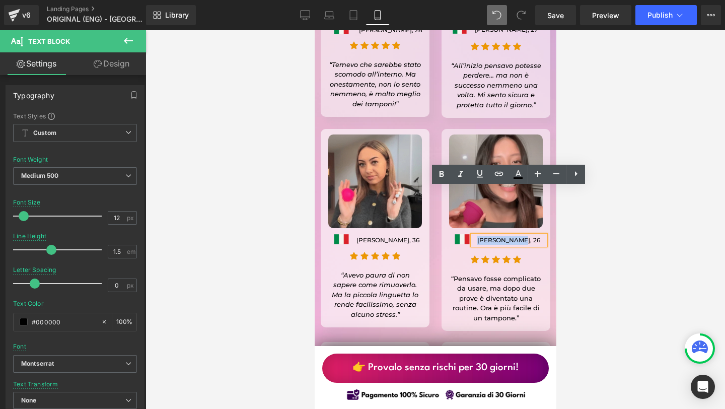
drag, startPoint x: 482, startPoint y: 190, endPoint x: 523, endPoint y: 189, distance: 41.8
click at [523, 236] on p "[PERSON_NAME], 26" at bounding box center [508, 240] width 72 height 9
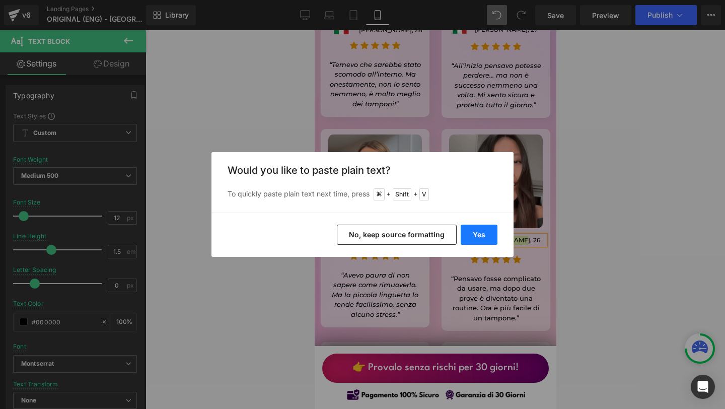
click at [479, 237] on button "Yes" at bounding box center [479, 235] width 37 height 20
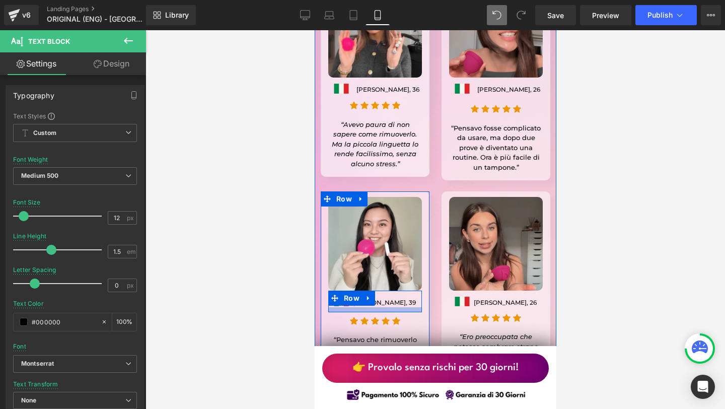
scroll to position [8735, 0]
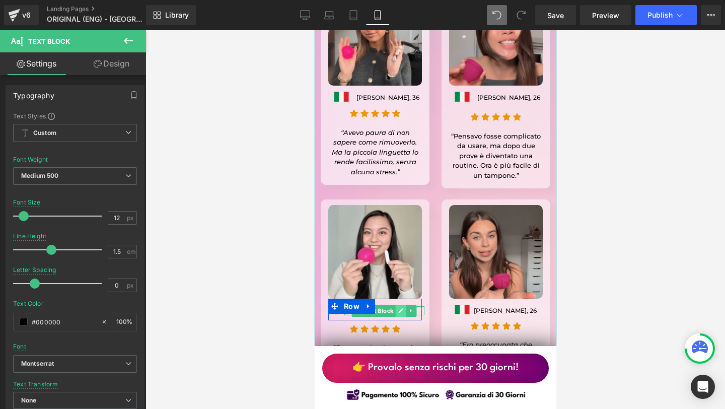
click at [400, 308] on icon at bounding box center [400, 310] width 5 height 5
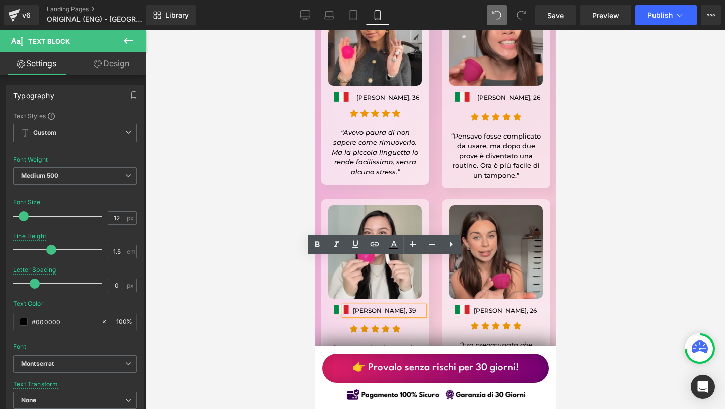
click at [380, 306] on p "[PERSON_NAME], 39" at bounding box center [384, 310] width 80 height 9
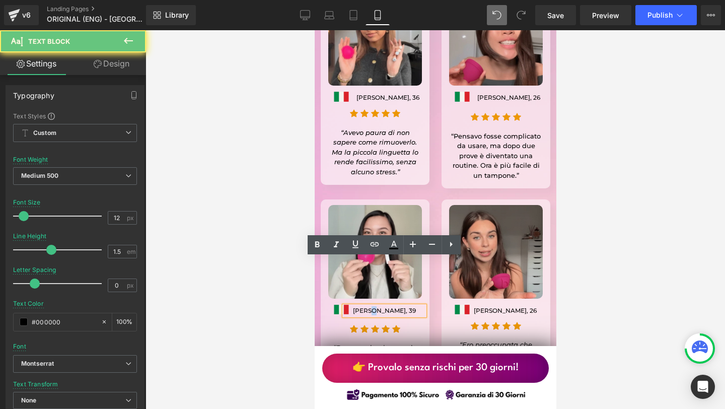
click at [380, 306] on p "[PERSON_NAME], 39" at bounding box center [384, 310] width 80 height 9
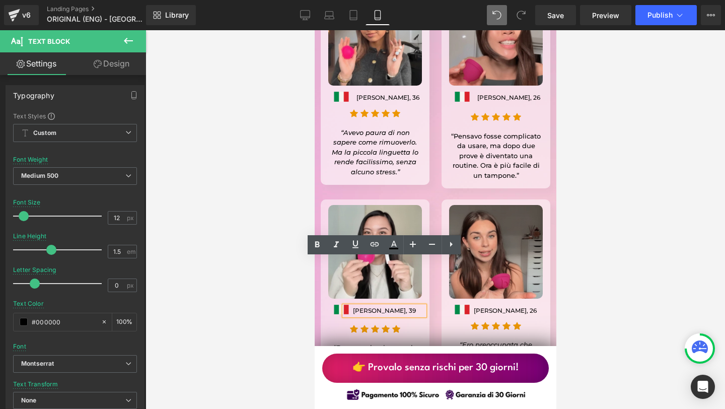
click at [395, 306] on p "[PERSON_NAME], 39" at bounding box center [384, 310] width 80 height 9
drag, startPoint x: 397, startPoint y: 261, endPoint x: 360, endPoint y: 262, distance: 36.8
click at [360, 306] on p "[PERSON_NAME], 39" at bounding box center [384, 310] width 80 height 9
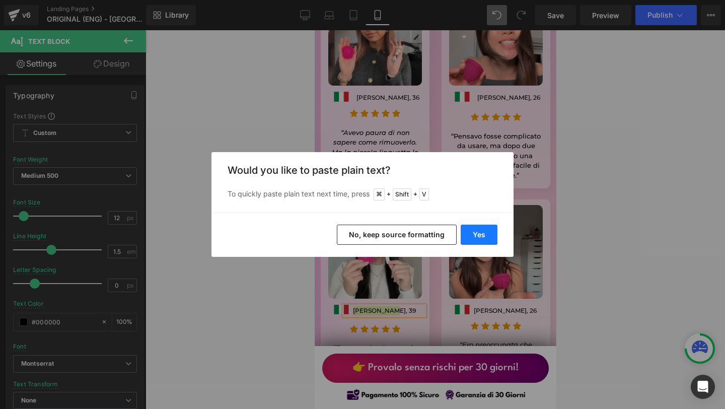
click at [471, 232] on button "Yes" at bounding box center [479, 235] width 37 height 20
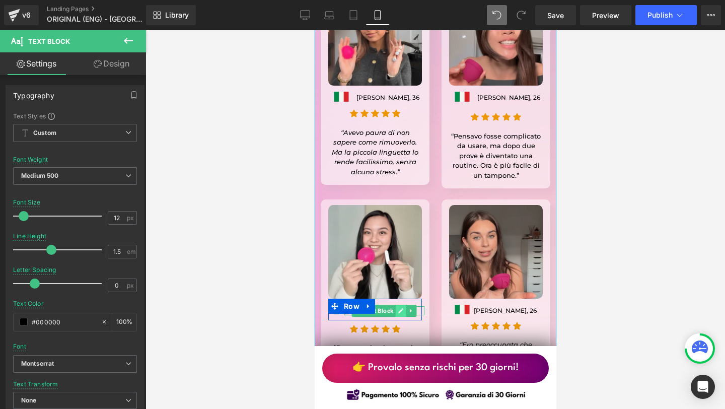
click at [401, 308] on icon at bounding box center [401, 311] width 6 height 6
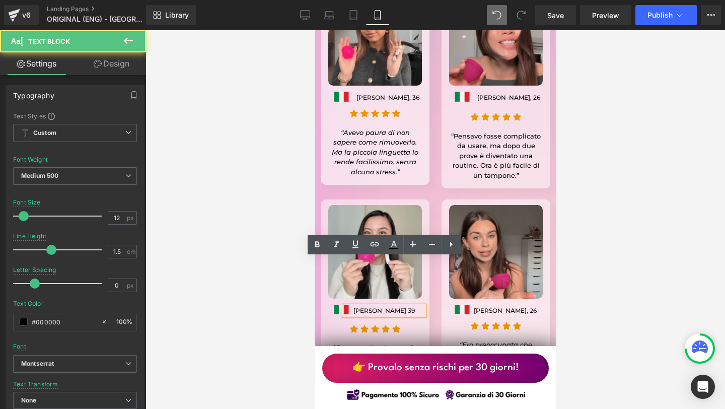
click at [401, 306] on p "[PERSON_NAME] 39" at bounding box center [384, 310] width 80 height 9
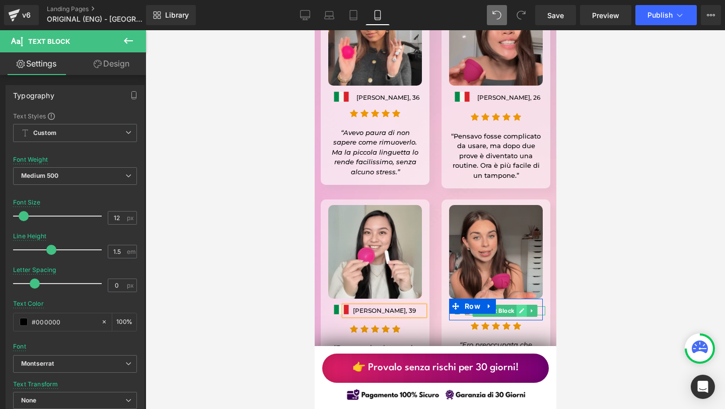
click at [520, 308] on icon at bounding box center [521, 310] width 5 height 5
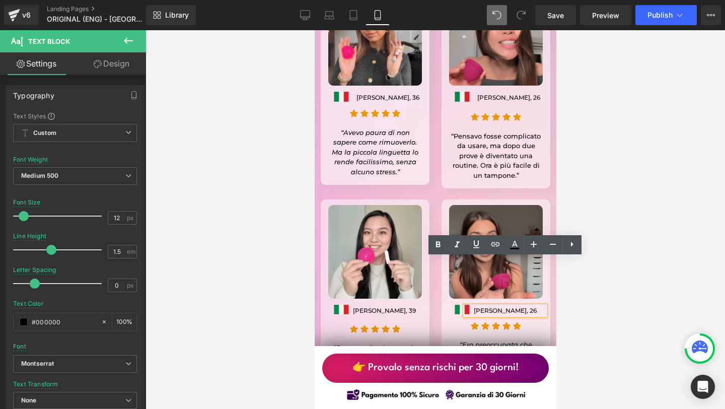
click at [500, 306] on p "[PERSON_NAME], 26" at bounding box center [505, 310] width 80 height 9
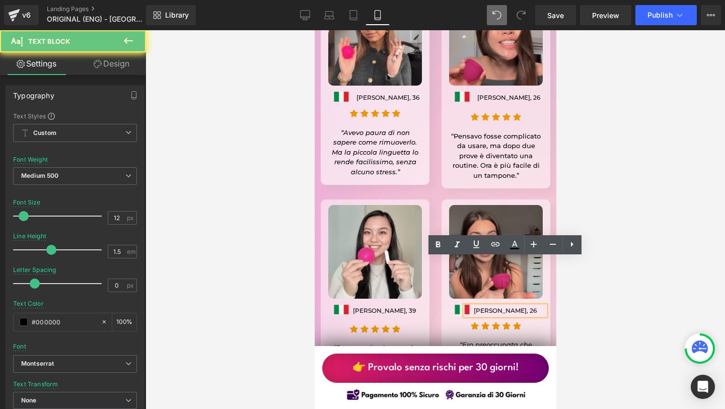
click at [483, 306] on p "[PERSON_NAME], 26" at bounding box center [505, 310] width 80 height 9
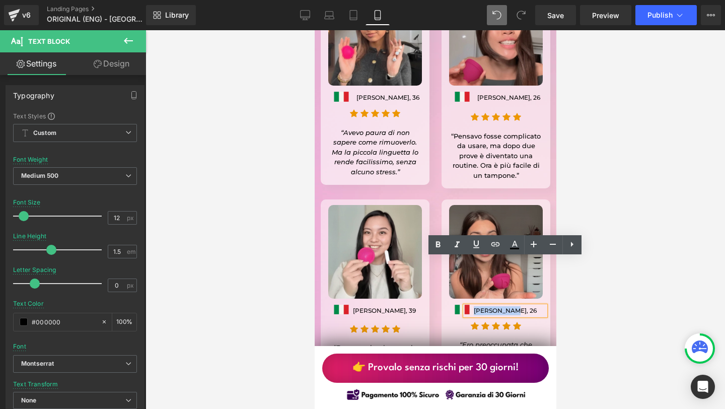
drag, startPoint x: 481, startPoint y: 263, endPoint x: 516, endPoint y: 262, distance: 34.7
click at [516, 306] on p "[PERSON_NAME], 26" at bounding box center [505, 310] width 80 height 9
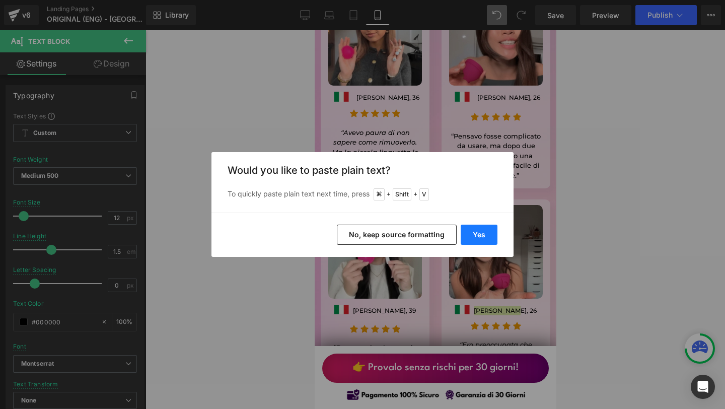
click at [492, 236] on button "Yes" at bounding box center [479, 235] width 37 height 20
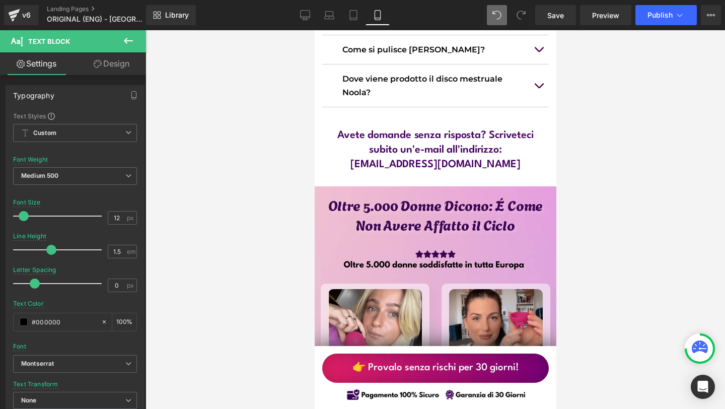
scroll to position [8224, 0]
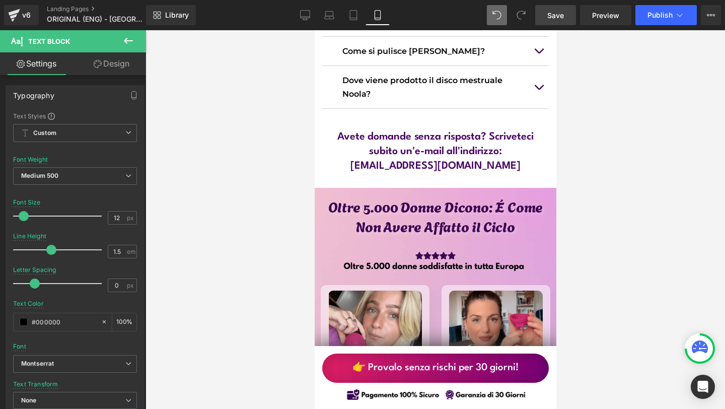
click at [553, 16] on span "Save" at bounding box center [555, 15] width 17 height 11
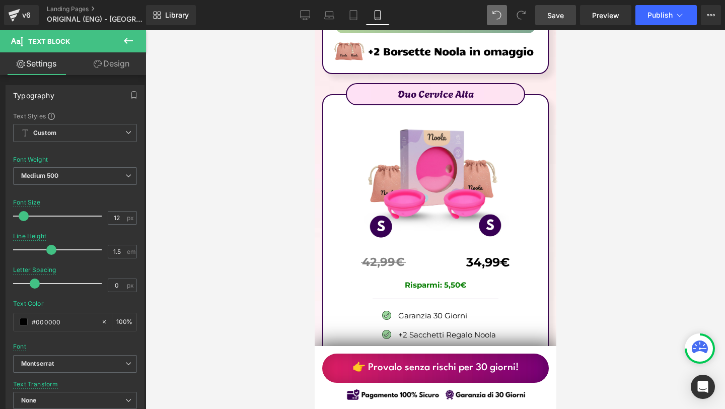
scroll to position [6060, 0]
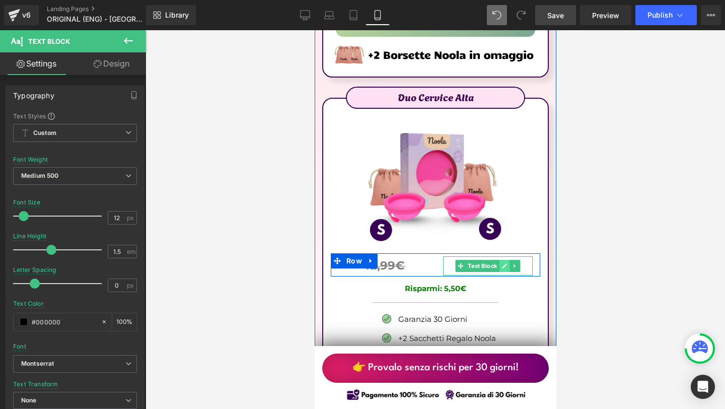
click at [505, 263] on icon at bounding box center [503, 265] width 5 height 5
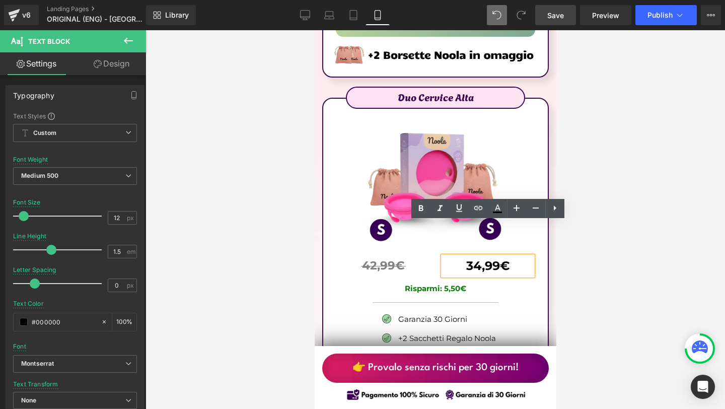
click at [505, 258] on b "34,99€" at bounding box center [487, 265] width 43 height 15
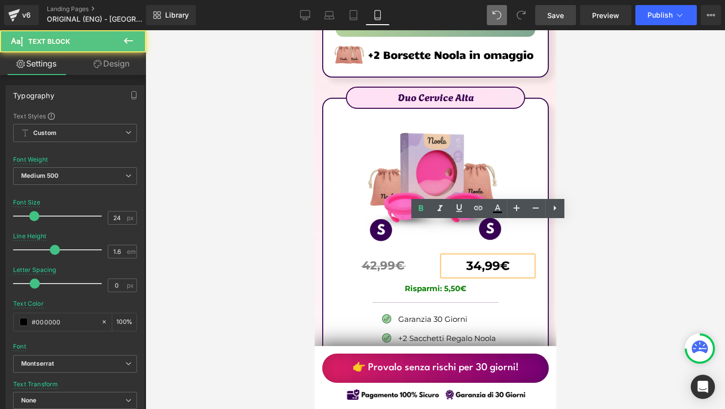
click at [505, 258] on b "34,99€" at bounding box center [487, 265] width 43 height 15
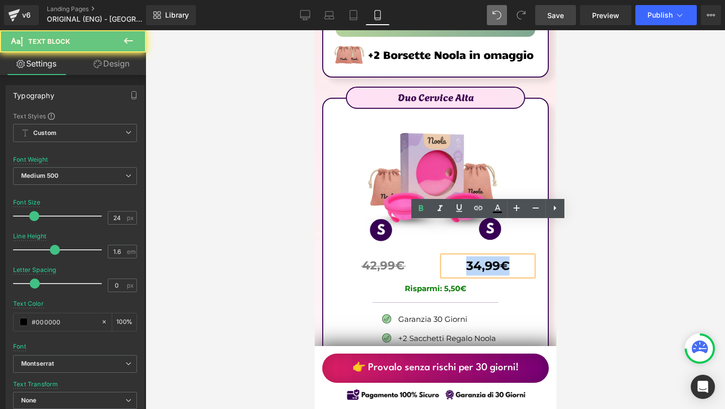
click at [505, 258] on b "34,99€" at bounding box center [487, 265] width 43 height 15
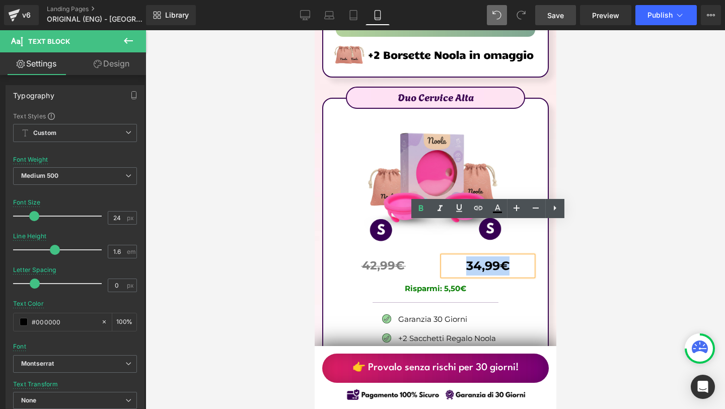
click at [505, 258] on b "34,99€" at bounding box center [487, 265] width 43 height 15
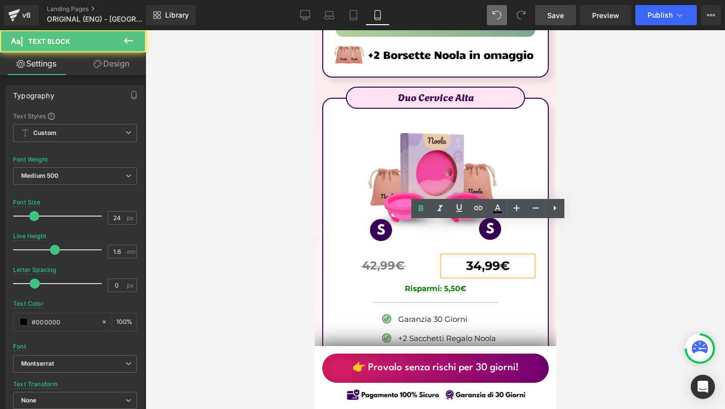
click at [501, 258] on b "34,99€" at bounding box center [487, 265] width 43 height 15
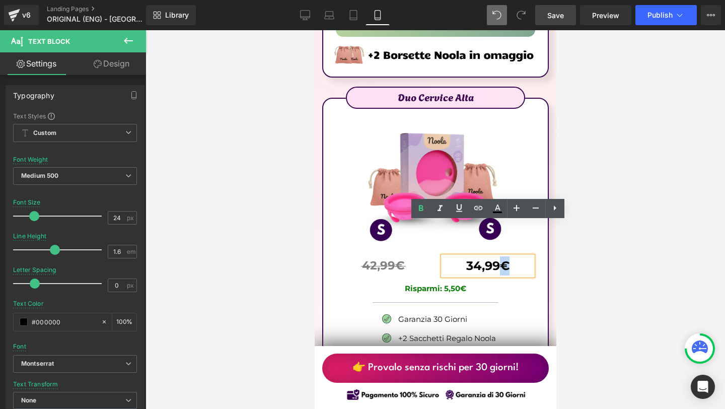
drag, startPoint x: 500, startPoint y: 231, endPoint x: 514, endPoint y: 231, distance: 14.1
click at [514, 256] on p "34,99€" at bounding box center [487, 265] width 90 height 19
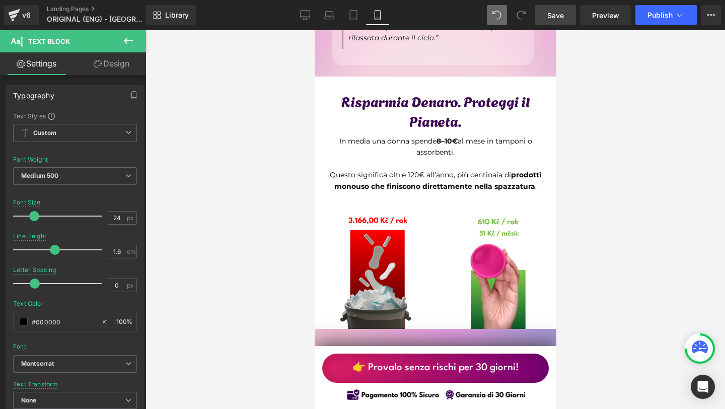
scroll to position [3681, 0]
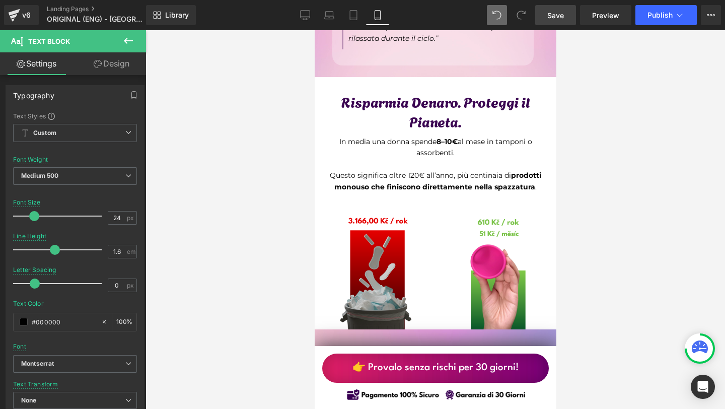
click at [375, 242] on img at bounding box center [374, 270] width 121 height 121
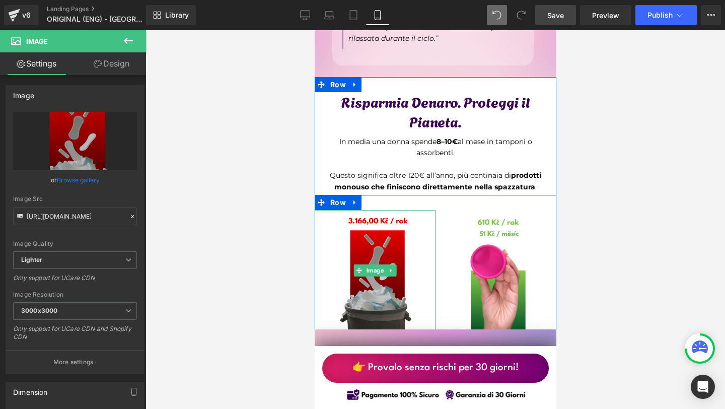
click at [380, 236] on img at bounding box center [374, 270] width 121 height 121
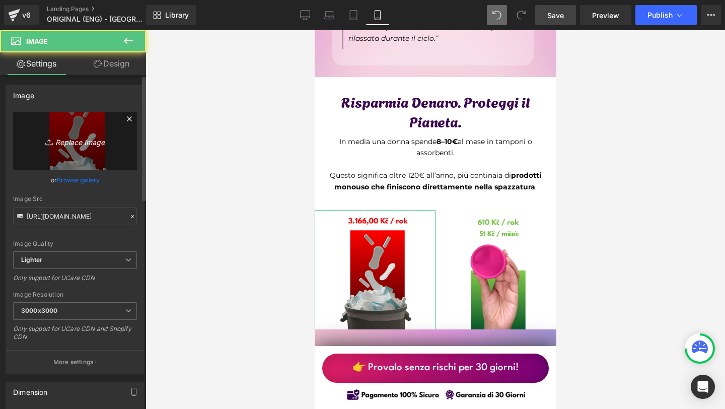
click at [99, 147] on link "Replace Image" at bounding box center [75, 141] width 124 height 58
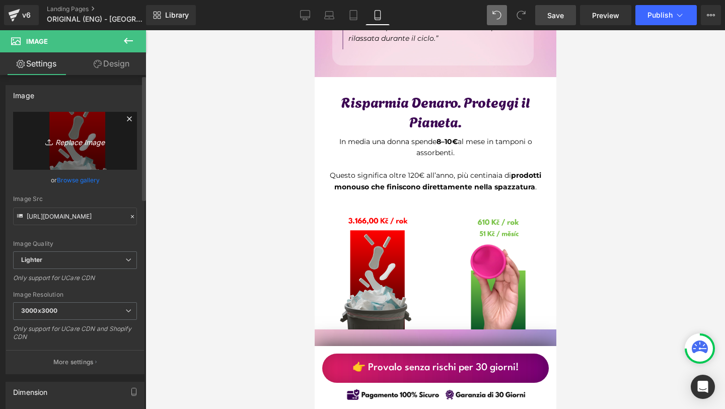
type input "C:\fakepath\12.png"
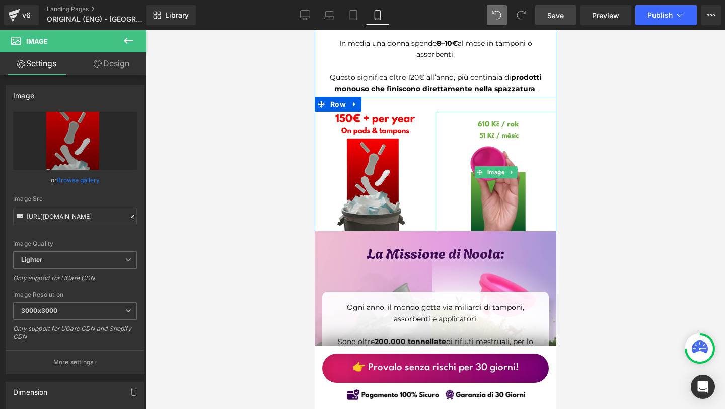
scroll to position [3785, 0]
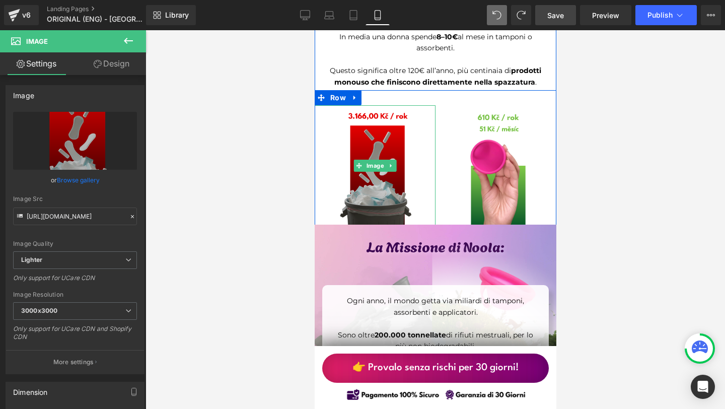
click at [331, 159] on img at bounding box center [374, 165] width 121 height 121
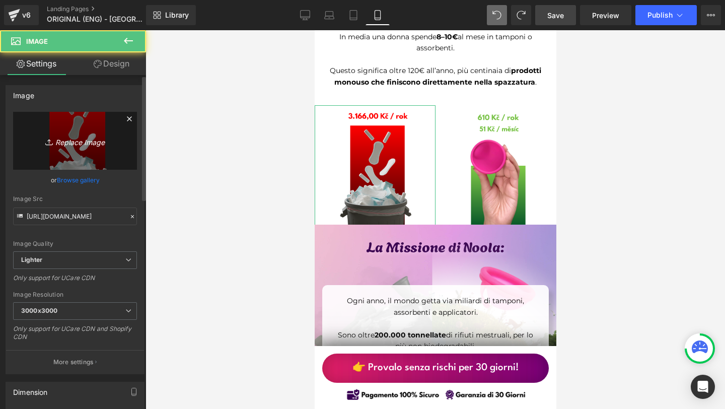
click at [108, 127] on link "Replace Image" at bounding box center [75, 141] width 124 height 58
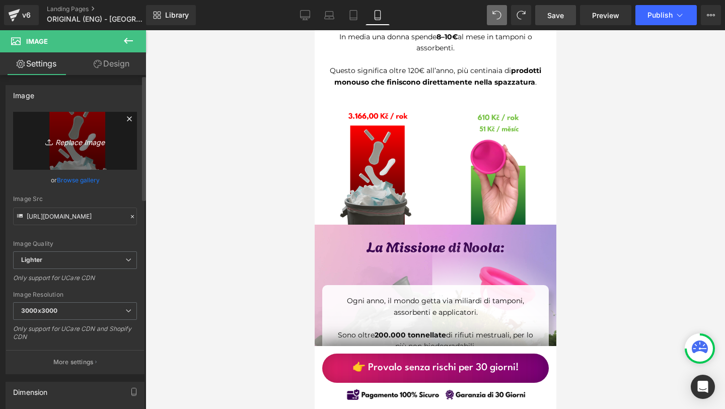
type input "C:\fakepath\14.png"
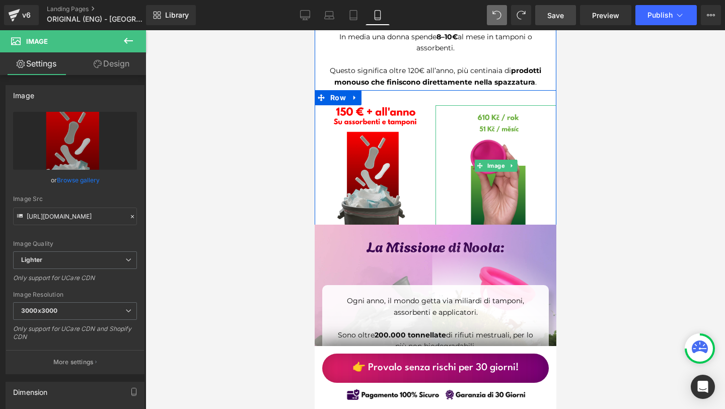
click at [465, 165] on img at bounding box center [495, 165] width 121 height 121
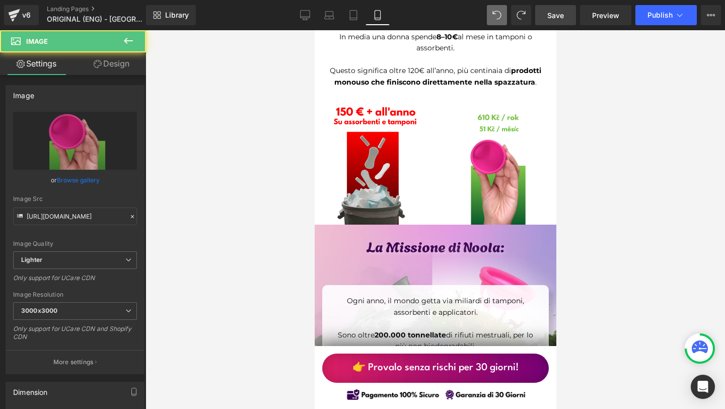
click at [169, 139] on div at bounding box center [434, 219] width 579 height 379
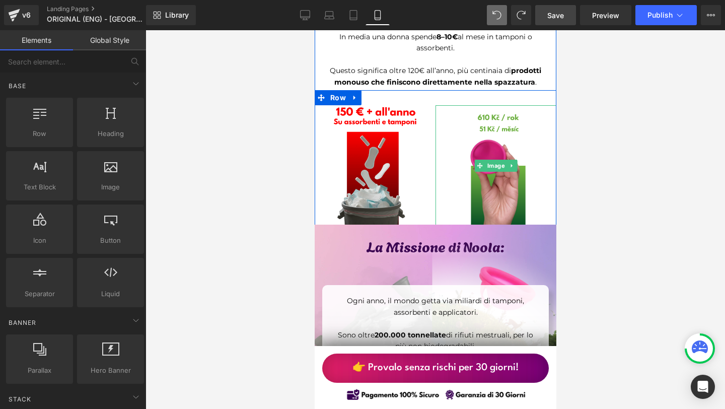
click at [496, 117] on img at bounding box center [495, 165] width 121 height 121
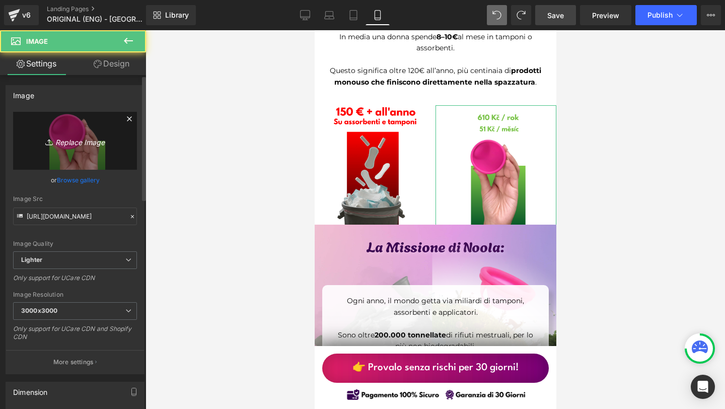
click at [106, 124] on link "Replace Image" at bounding box center [75, 141] width 124 height 58
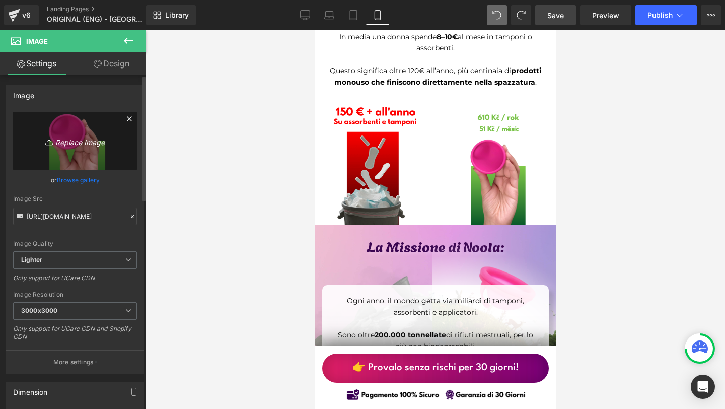
type input "C:\fakepath\12.png"
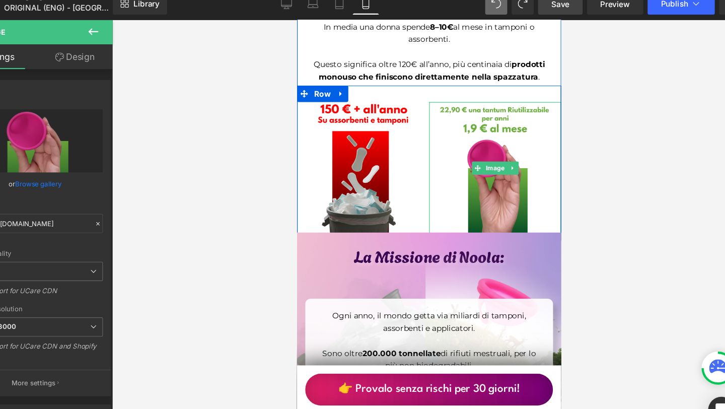
scroll to position [3772, 0]
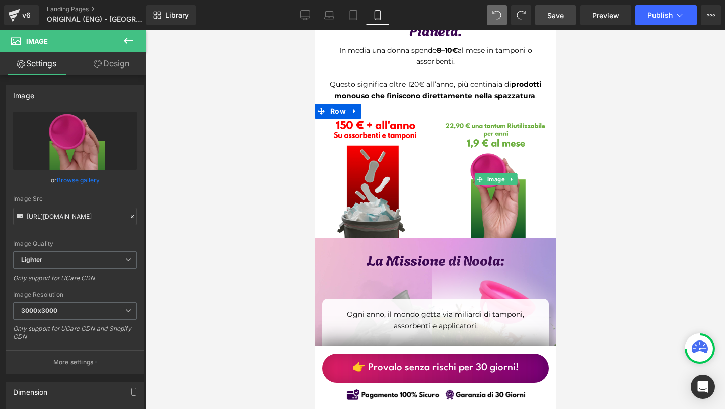
click at [470, 187] on img at bounding box center [495, 179] width 121 height 121
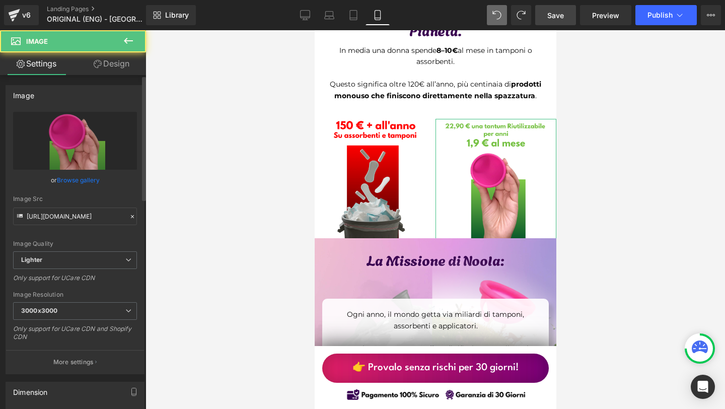
click at [11, 144] on div "[URL][DOMAIN_NAME] Replace Image Upload image or Browse gallery Image Src [URL]…" at bounding box center [75, 243] width 138 height 262
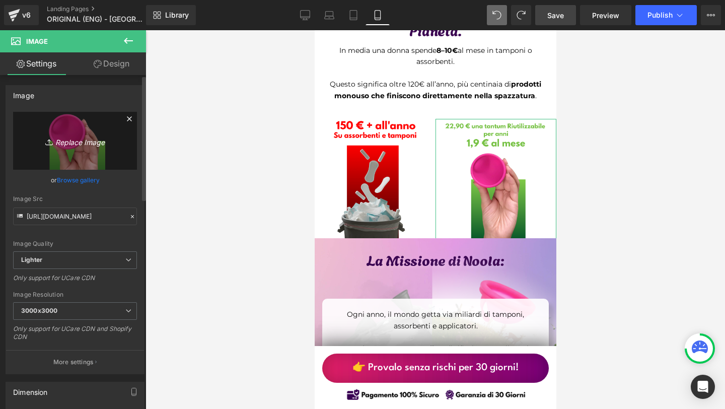
click at [32, 142] on link "Replace Image" at bounding box center [75, 141] width 124 height 58
type input "C:\fakepath\Írj be némi törzsszöveget.png"
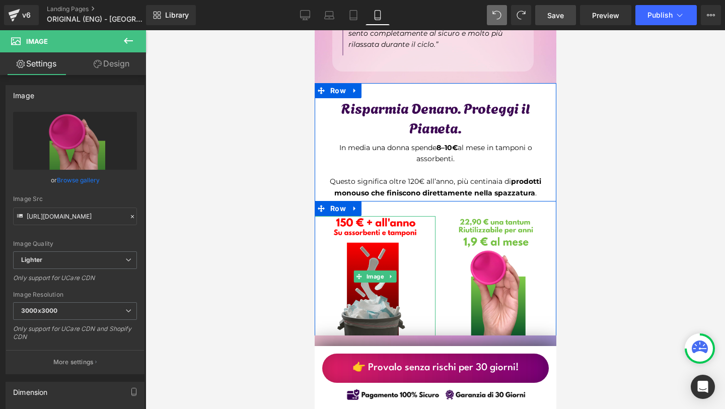
scroll to position [3658, 0]
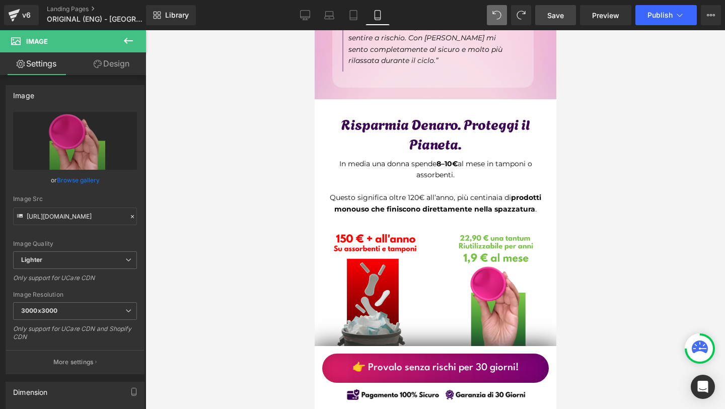
drag, startPoint x: 553, startPoint y: 10, endPoint x: 118, endPoint y: 233, distance: 489.4
click at [553, 10] on span "Save" at bounding box center [555, 15] width 17 height 11
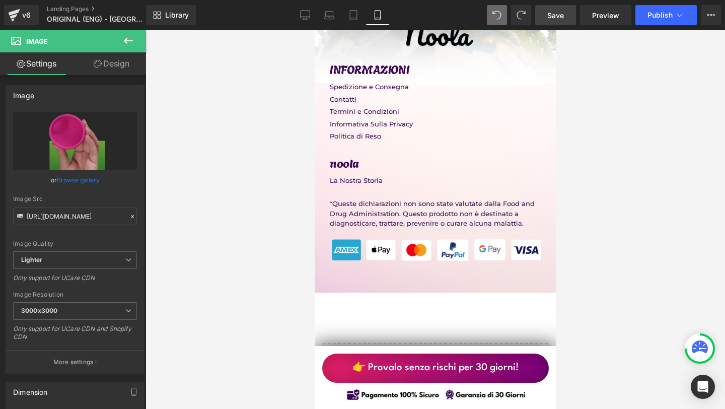
scroll to position [9254, 0]
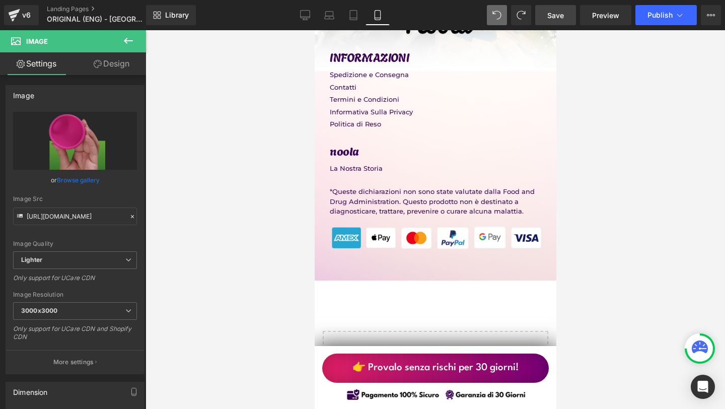
click at [559, 25] on div "Library Mobile Desktop Laptop Tablet Mobile Save Preview Publish Scheduled View…" at bounding box center [435, 15] width 579 height 30
click at [558, 18] on span "Save" at bounding box center [555, 15] width 17 height 11
